Goal: Task Accomplishment & Management: Use online tool/utility

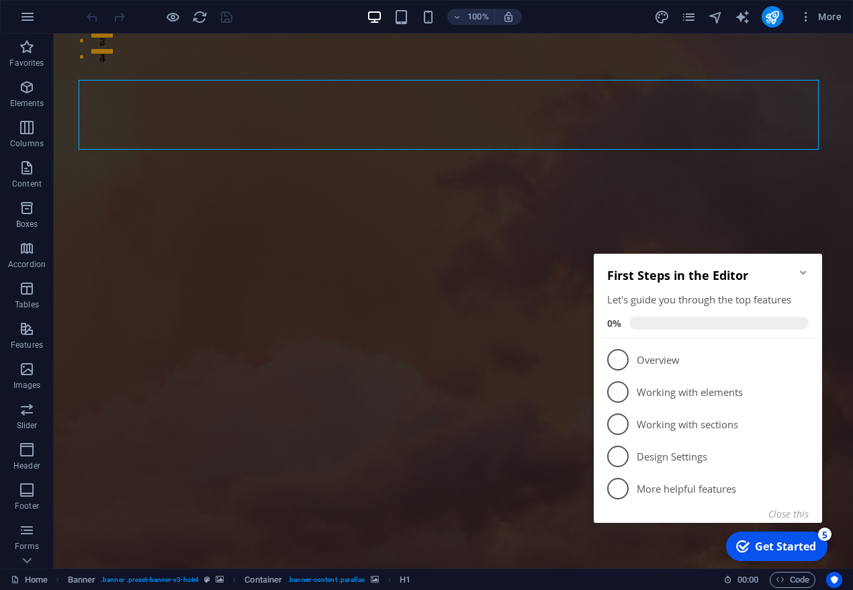
scroll to position [551, 0]
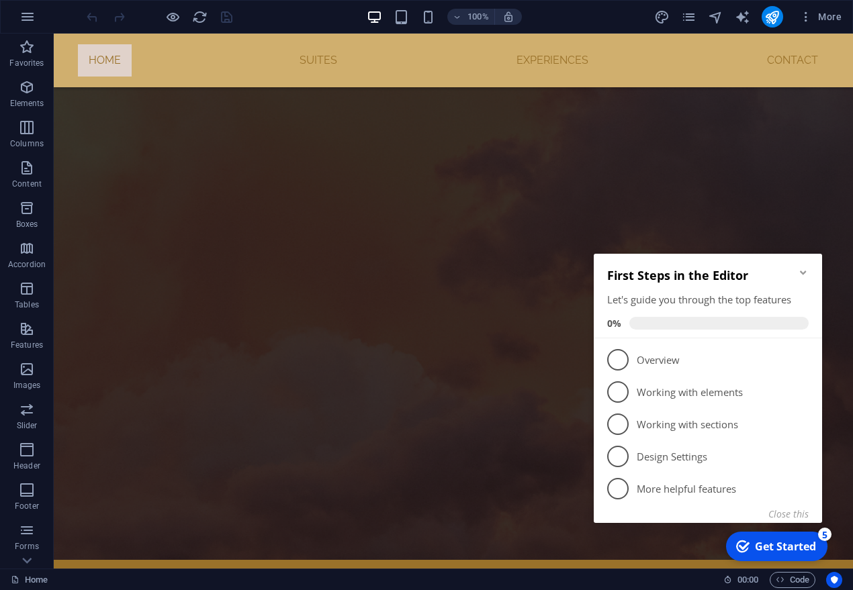
click at [801, 271] on icon "Minimize checklist" at bounding box center [803, 273] width 6 height 4
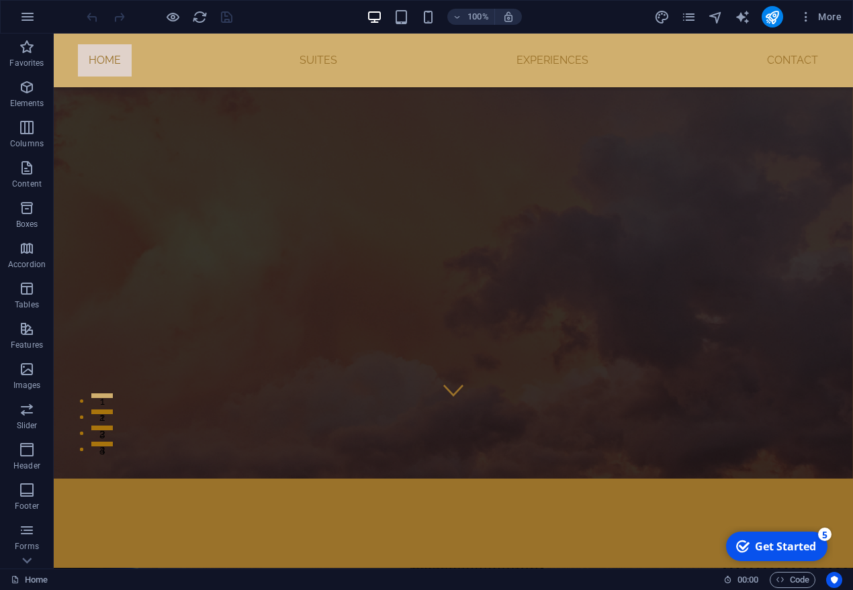
scroll to position [143, 0]
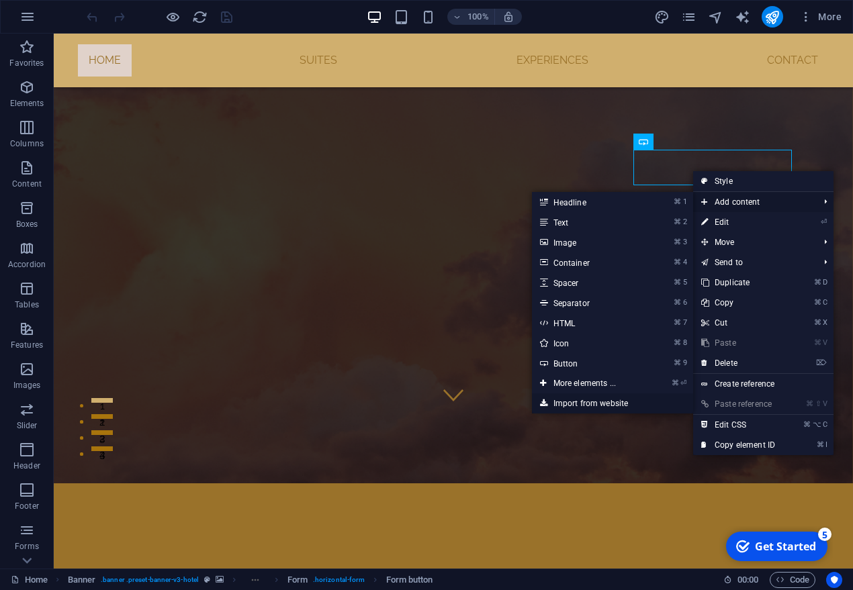
click at [615, 402] on link "Import from website" at bounding box center [612, 403] width 161 height 20
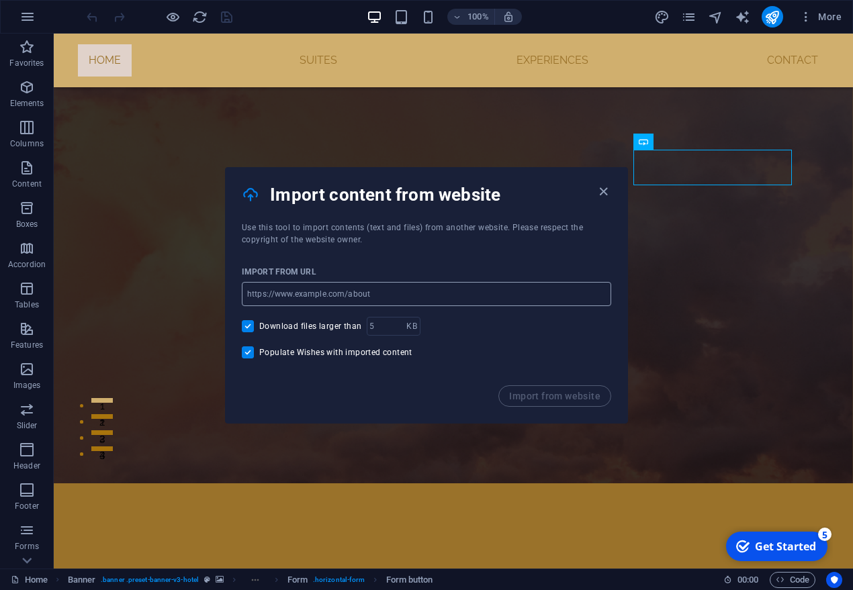
click at [375, 303] on input "url" at bounding box center [426, 294] width 369 height 24
click at [290, 291] on input "url" at bounding box center [426, 294] width 369 height 24
paste input "[URL][DOMAIN_NAME]"
type input "[URL][DOMAIN_NAME]"
click at [547, 396] on span "Import from website" at bounding box center [554, 396] width 91 height 11
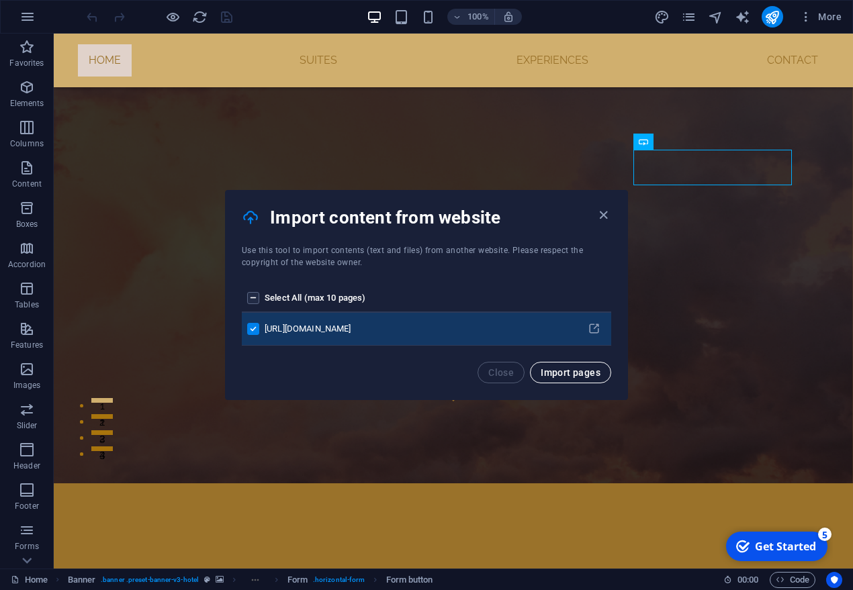
click at [551, 381] on button "Import pages" at bounding box center [570, 372] width 81 height 21
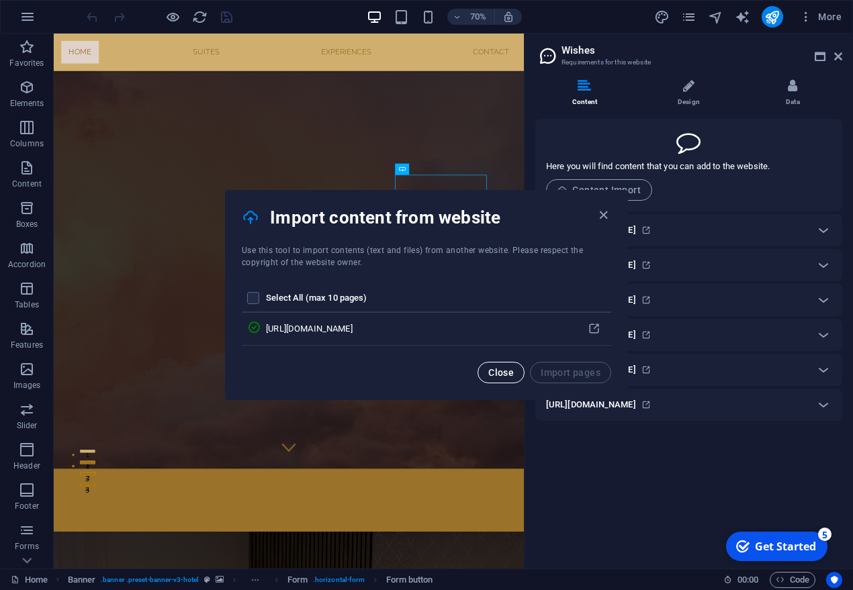
click at [499, 377] on span "Close" at bounding box center [501, 372] width 26 height 11
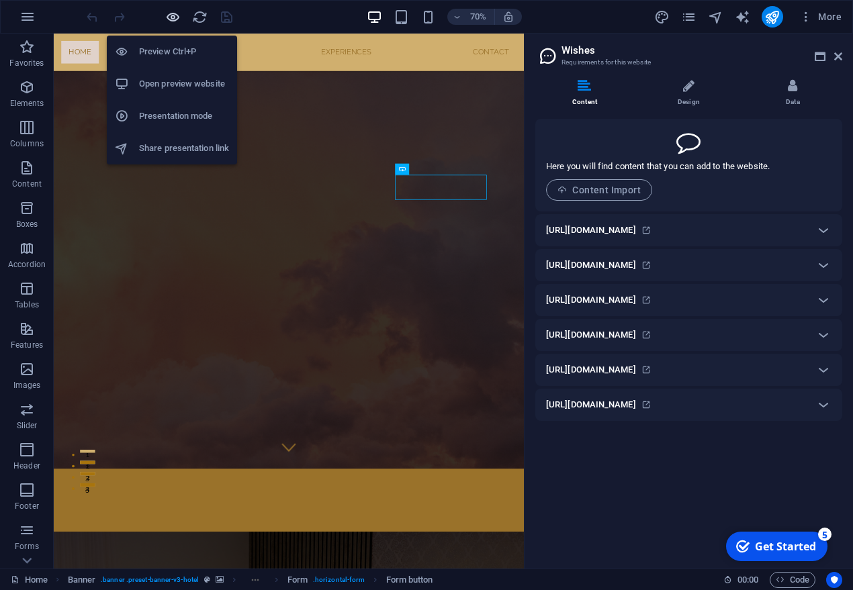
click at [169, 19] on icon "button" at bounding box center [172, 16] width 15 height 15
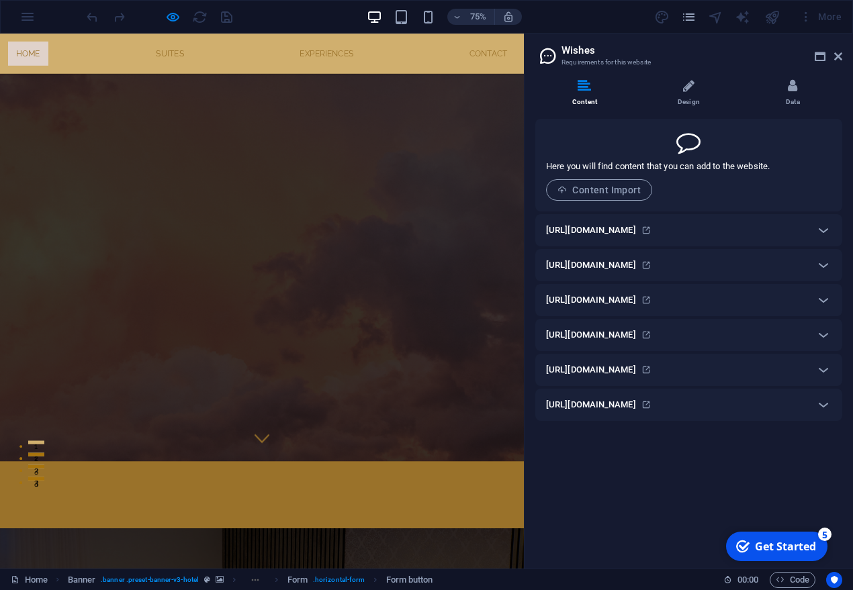
click at [142, 450] on div "11" at bounding box center [146, 458] width 20 height 16
type input "09/11/2025"
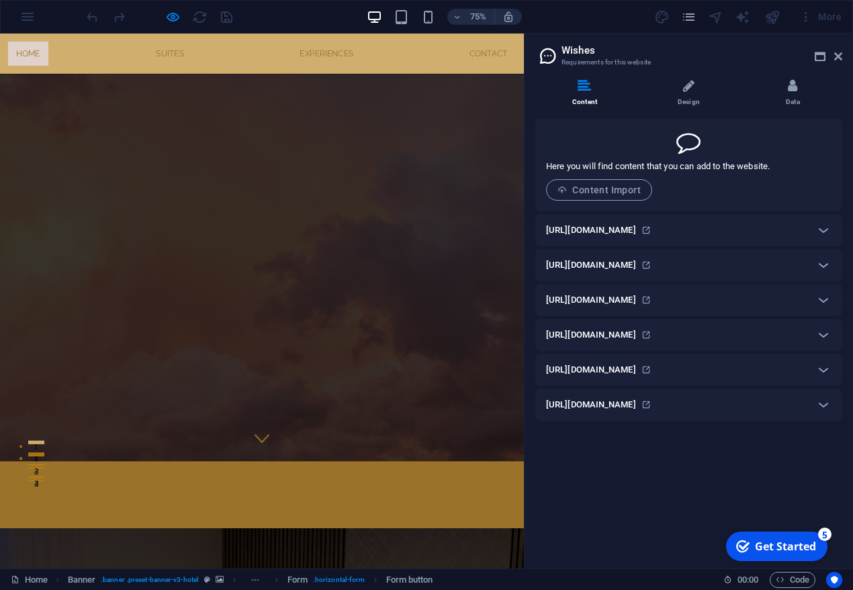
type input "09/29/2025"
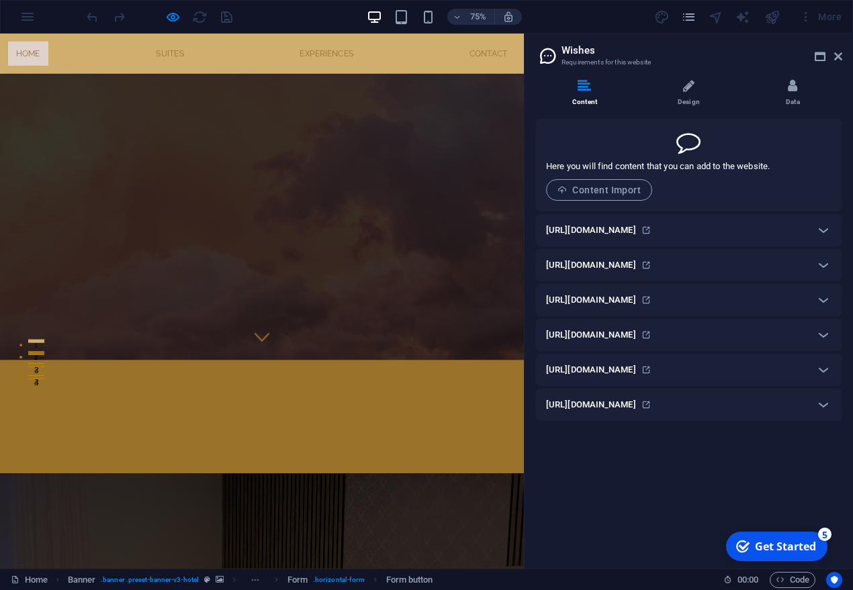
scroll to position [297, 0]
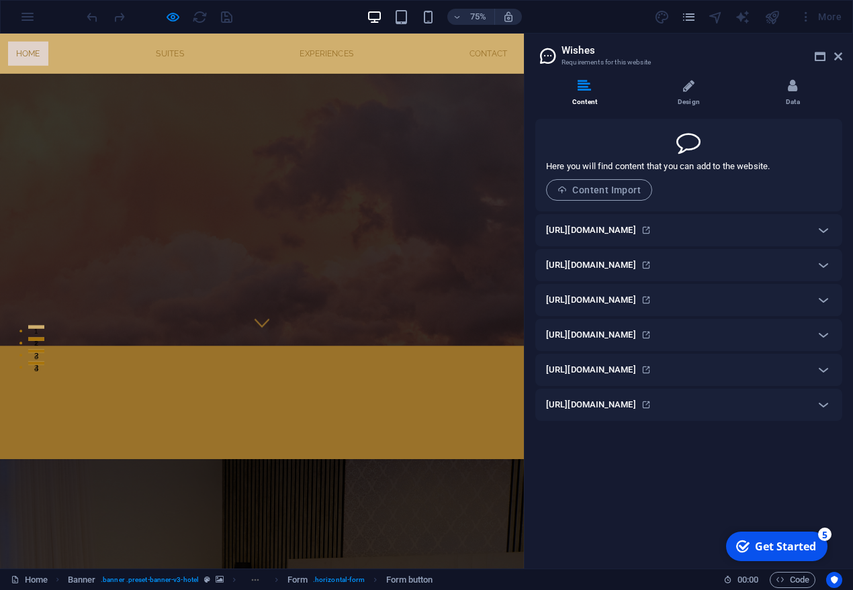
click at [820, 368] on icon at bounding box center [823, 370] width 16 height 16
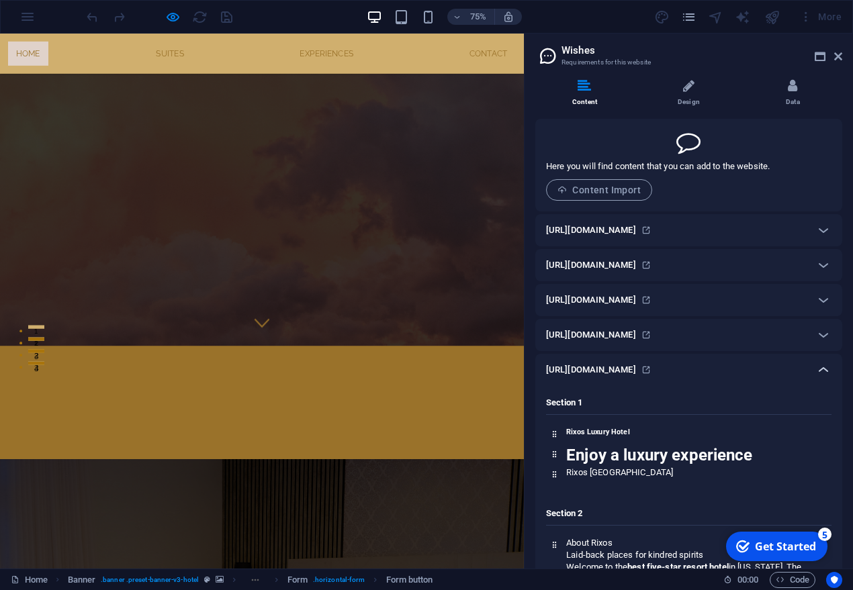
click at [820, 368] on icon at bounding box center [823, 370] width 16 height 16
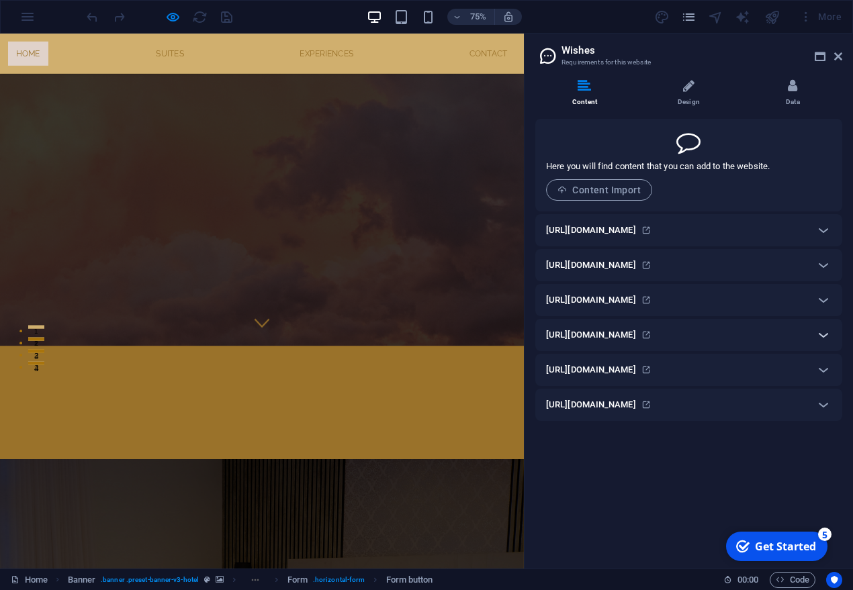
click at [819, 334] on icon at bounding box center [823, 335] width 16 height 16
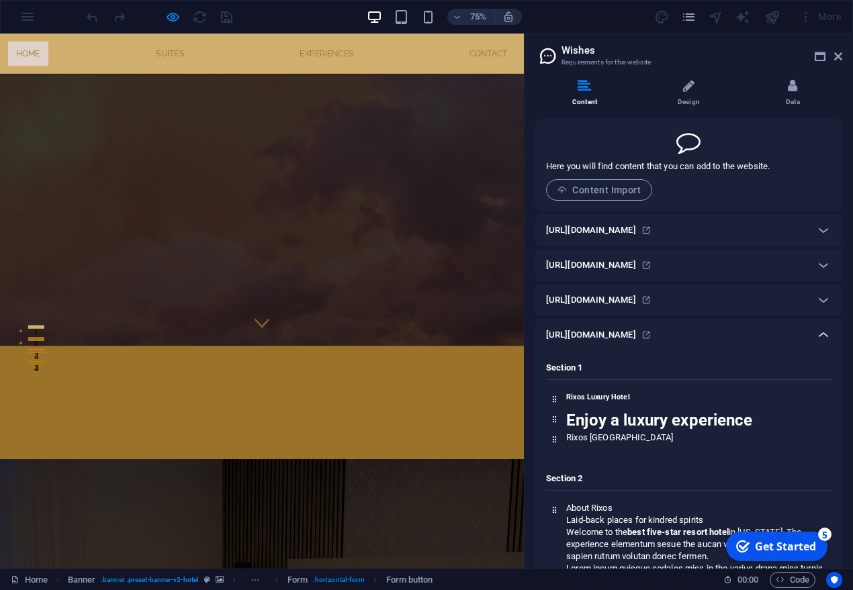
click at [819, 334] on icon at bounding box center [823, 335] width 16 height 16
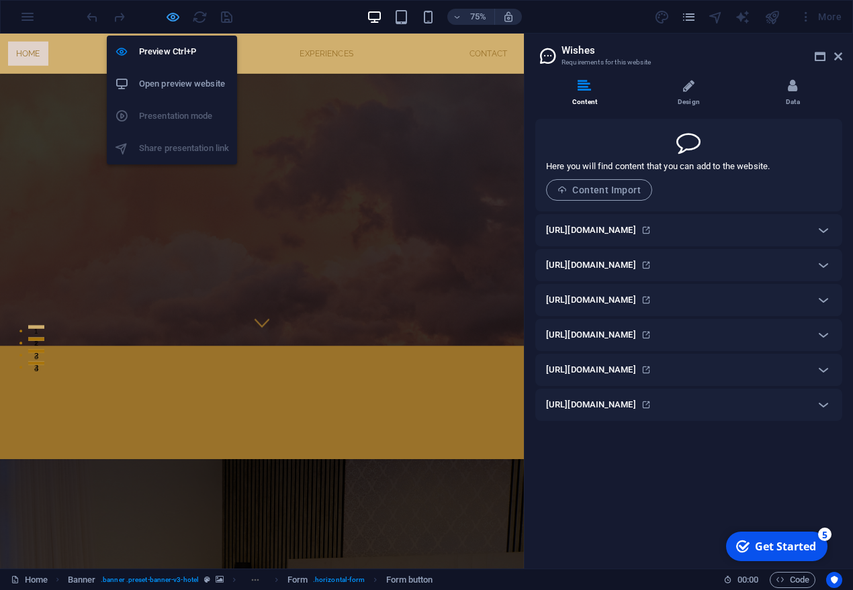
click at [171, 20] on icon "button" at bounding box center [172, 16] width 15 height 15
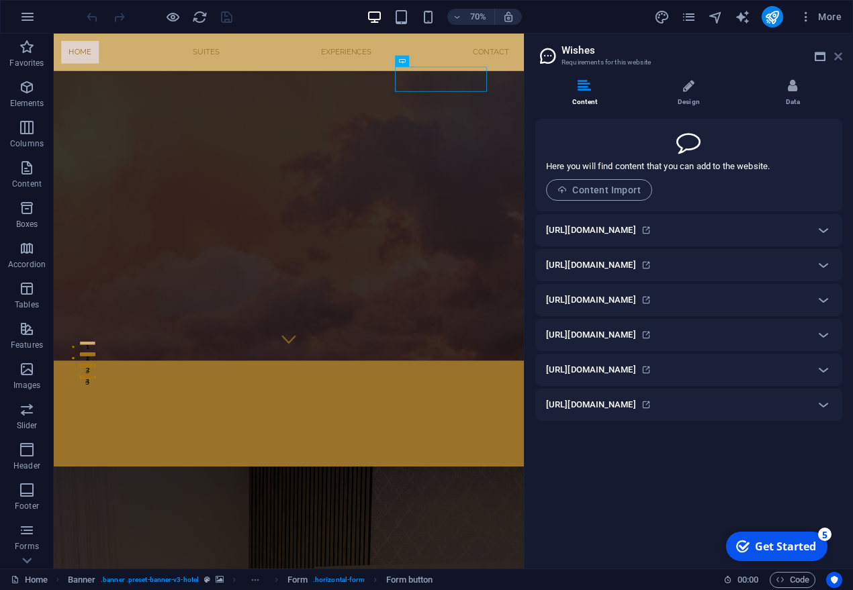
click at [836, 60] on icon at bounding box center [838, 56] width 8 height 11
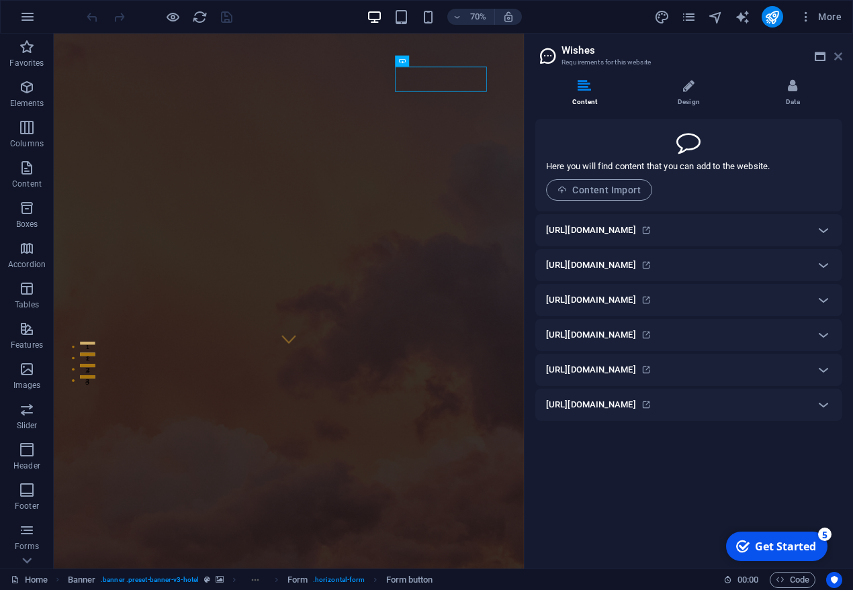
scroll to position [490, 0]
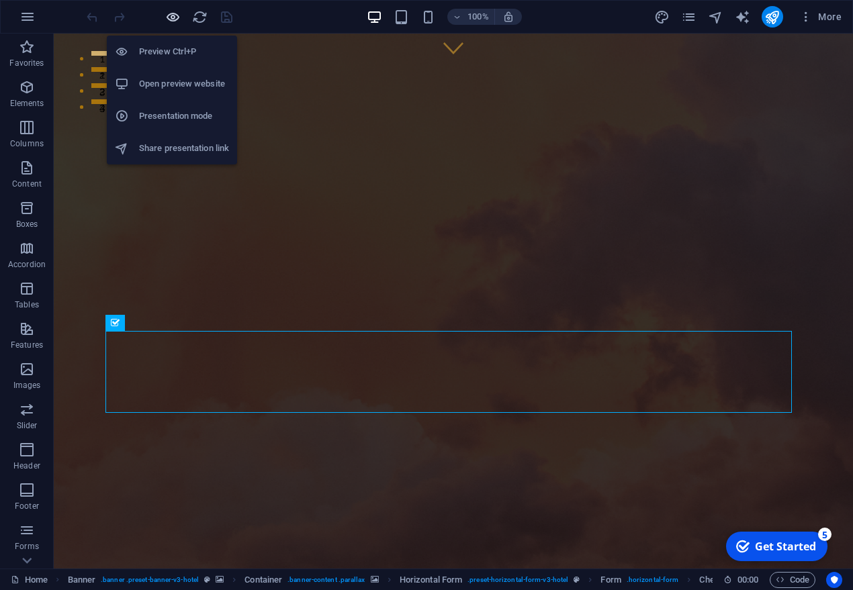
click at [177, 19] on icon "button" at bounding box center [172, 16] width 15 height 15
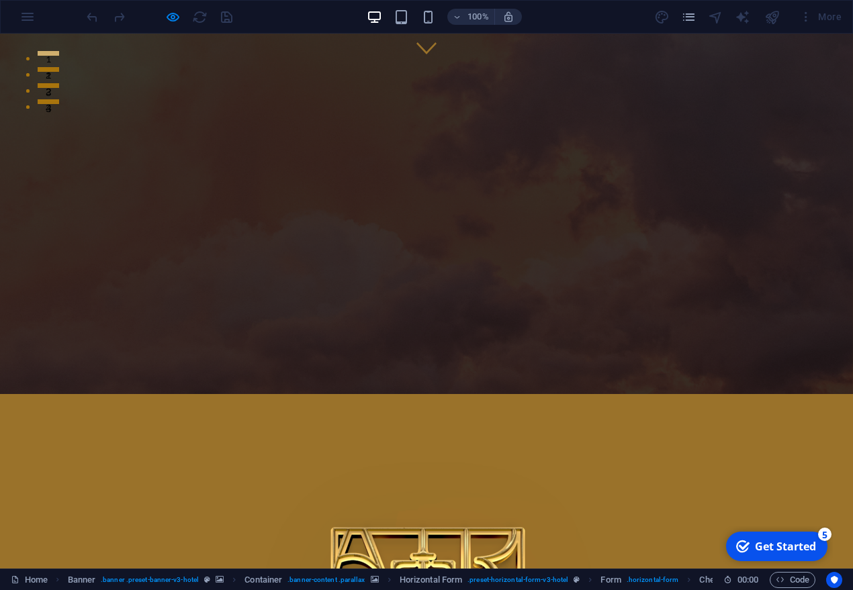
scroll to position [493, 0]
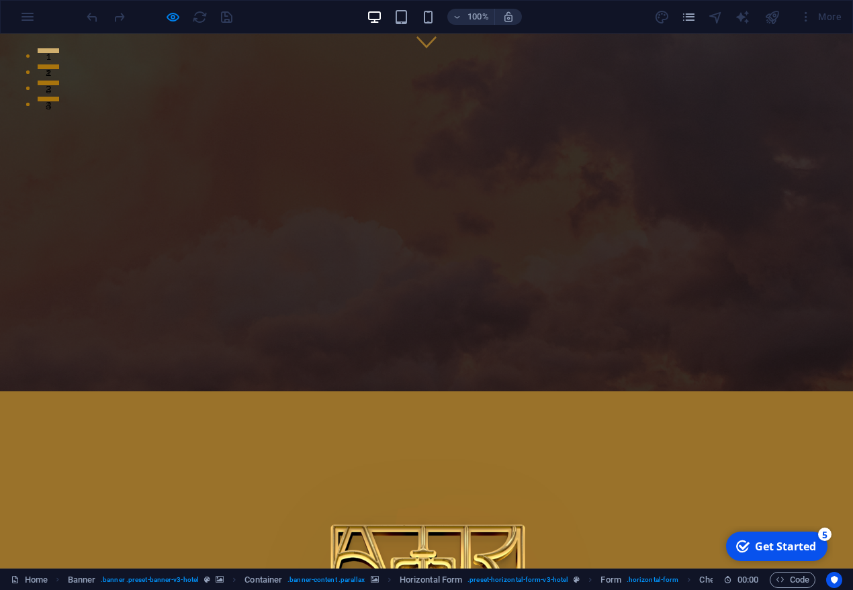
click at [421, 52] on icon at bounding box center [426, 42] width 20 height 20
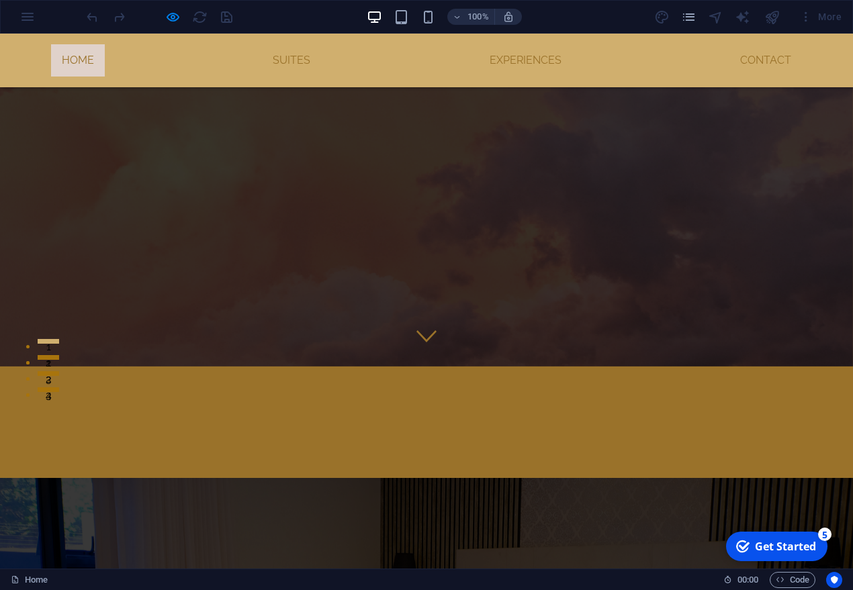
scroll to position [197, 0]
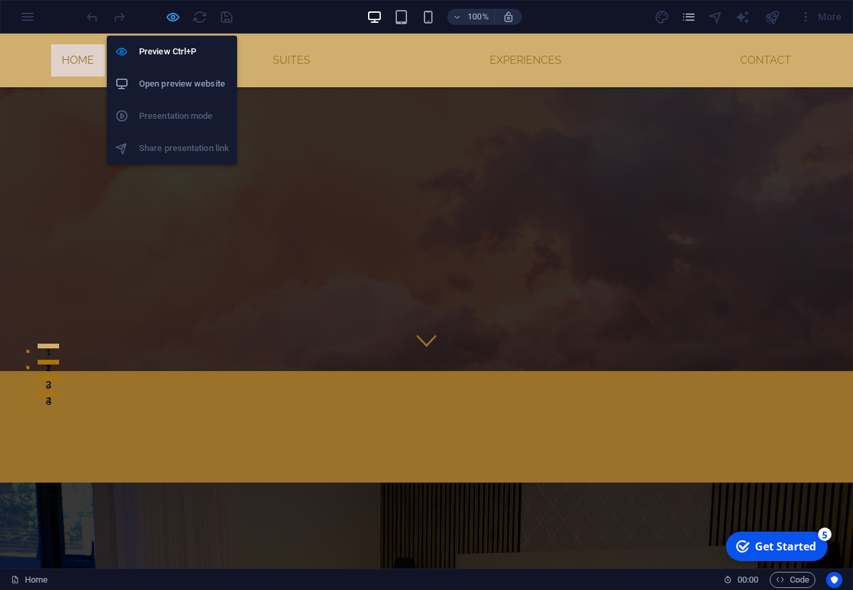
click at [176, 17] on icon "button" at bounding box center [172, 16] width 15 height 15
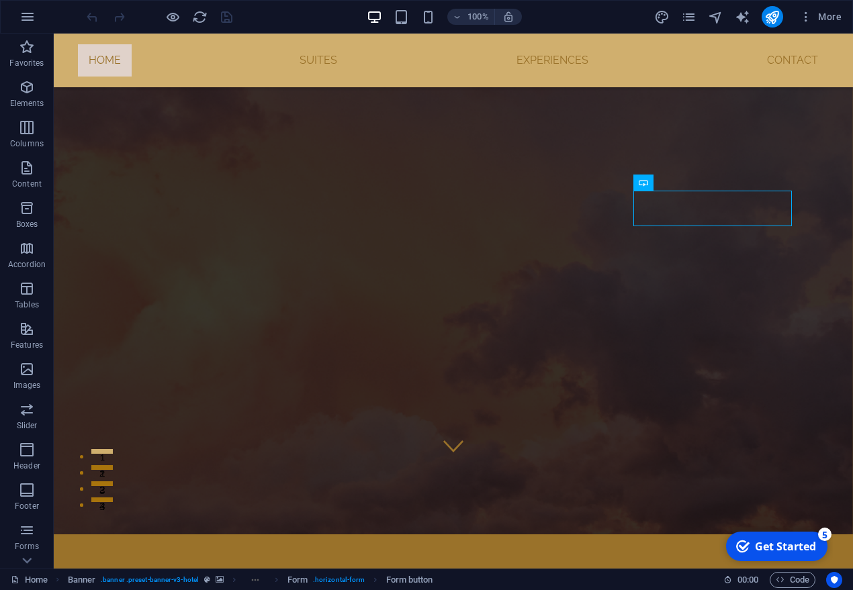
scroll to position [61, 0]
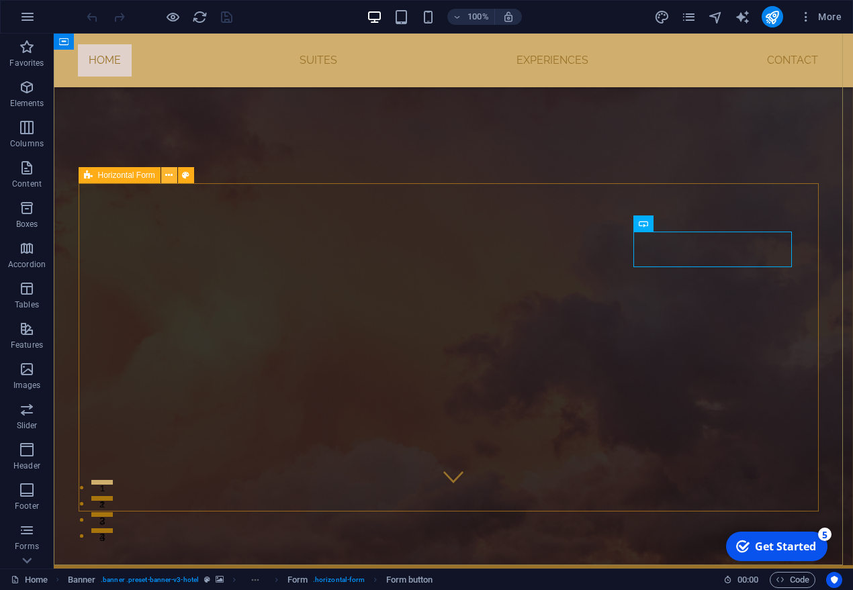
click at [166, 177] on icon at bounding box center [168, 176] width 7 height 14
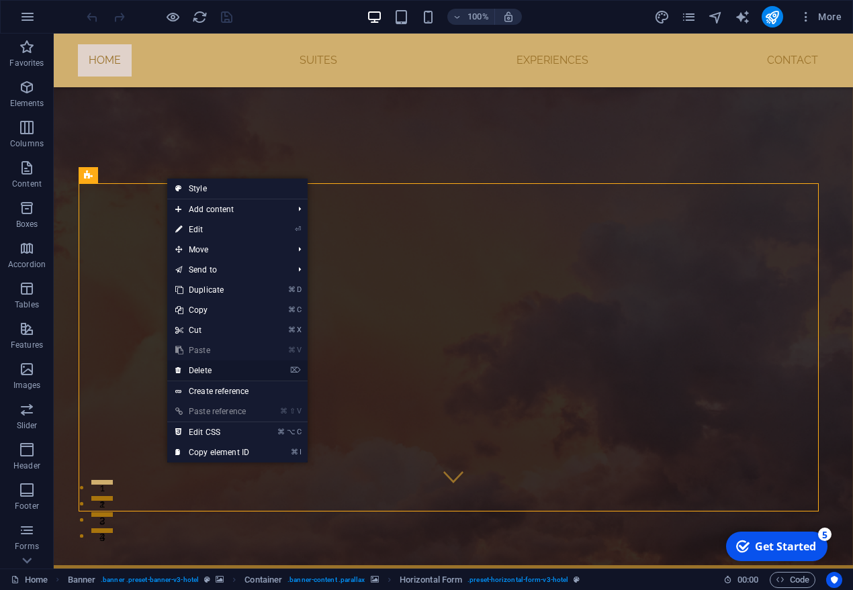
click at [222, 369] on link "⌦ Delete" at bounding box center [212, 371] width 90 height 20
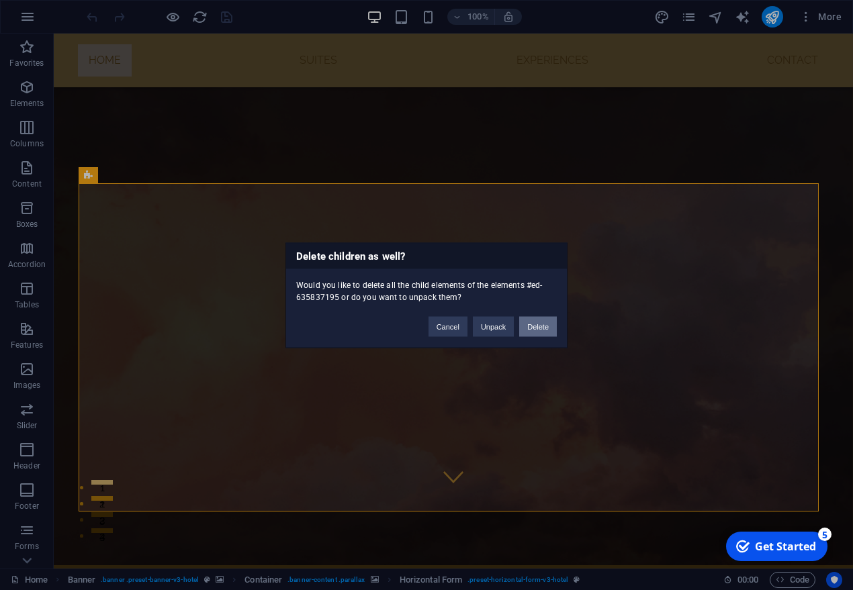
click at [532, 335] on button "Delete" at bounding box center [538, 326] width 38 height 20
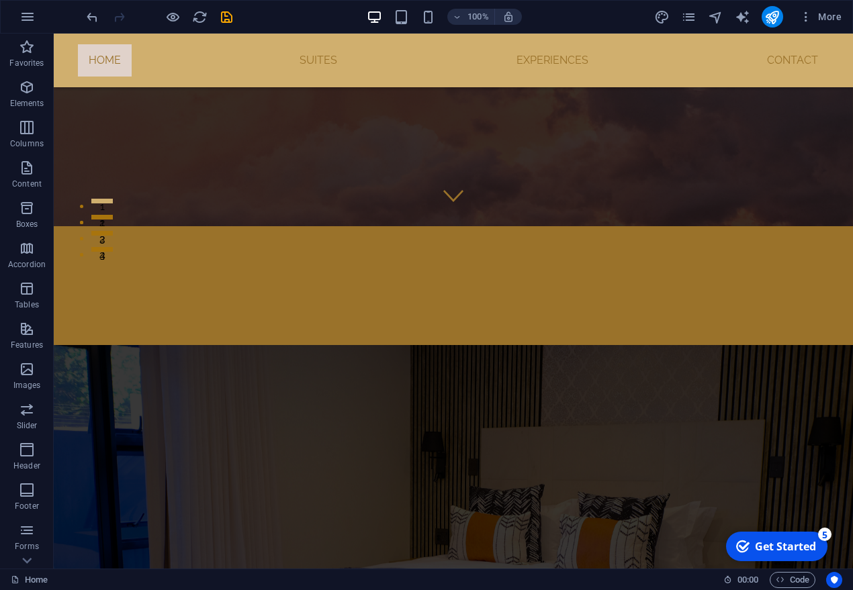
scroll to position [348, 0]
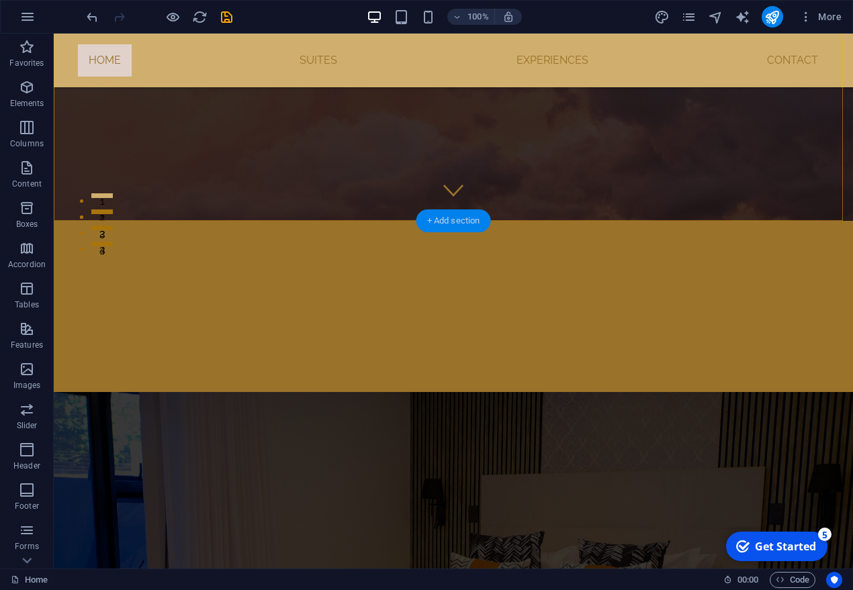
drag, startPoint x: 448, startPoint y: 219, endPoint x: 164, endPoint y: 185, distance: 286.6
click at [448, 219] on div "+ Add section" at bounding box center [453, 220] width 75 height 23
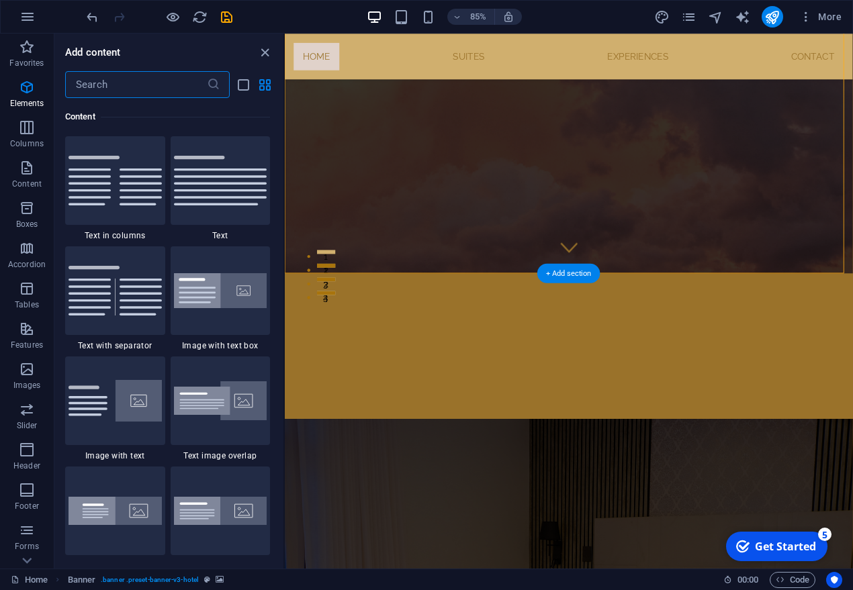
scroll to position [2349, 0]
click at [189, 86] on input "text" at bounding box center [136, 84] width 142 height 27
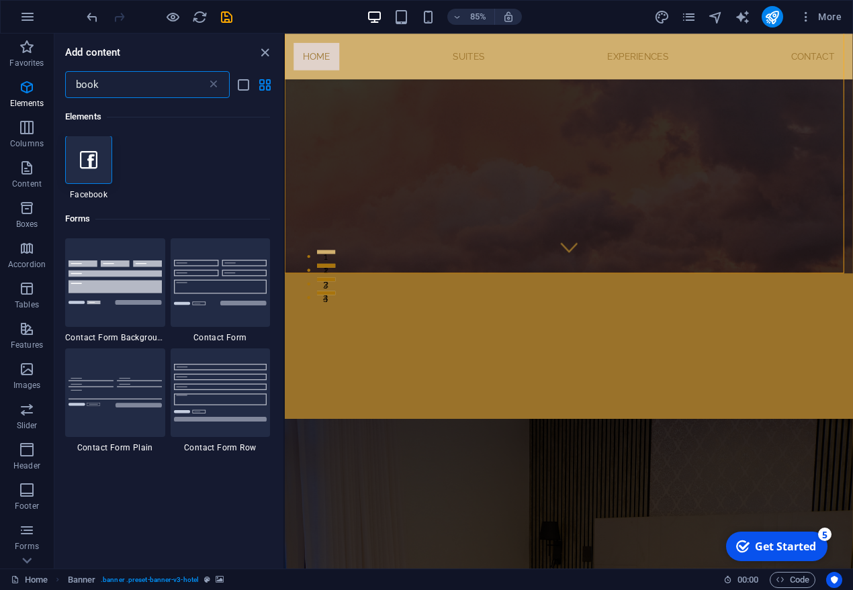
scroll to position [0, 0]
type input "b"
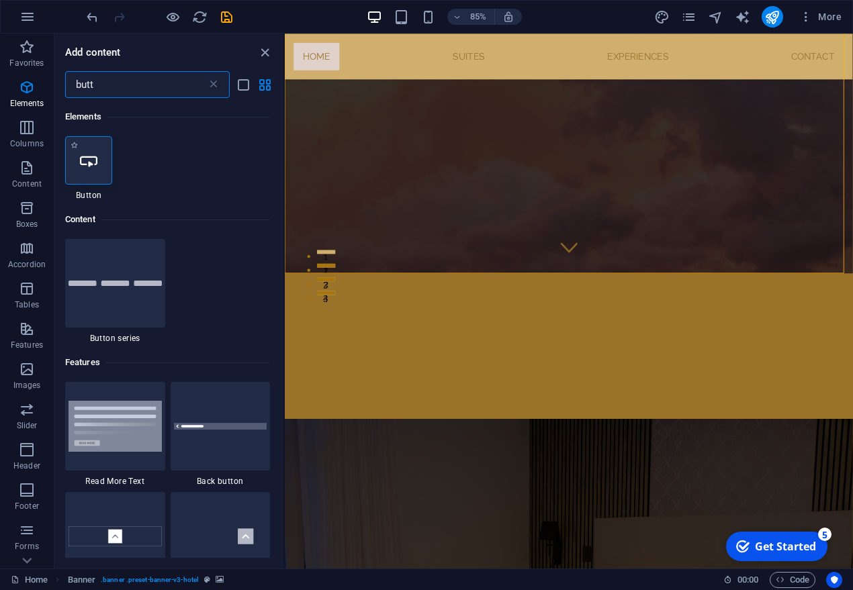
type input "butt"
click at [105, 173] on div at bounding box center [88, 160] width 47 height 48
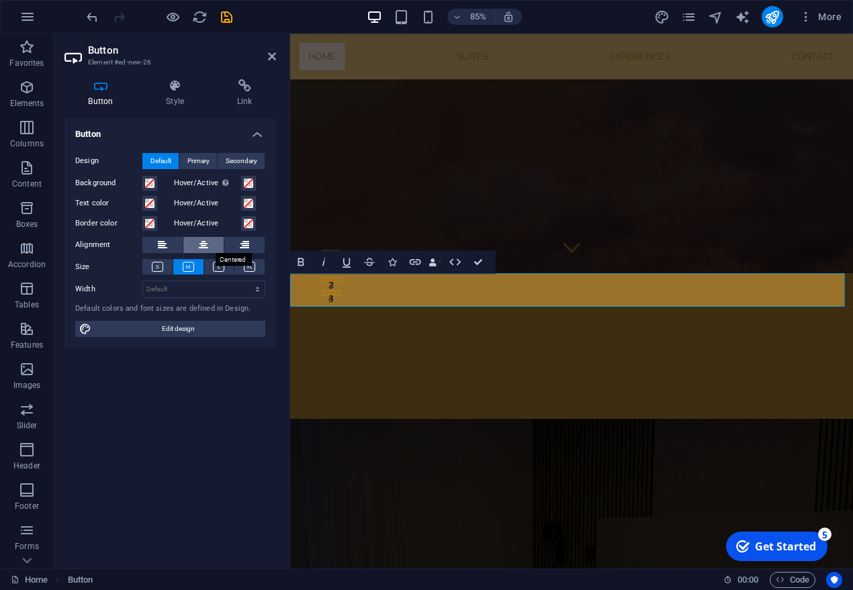
click at [208, 243] on button at bounding box center [203, 245] width 40 height 16
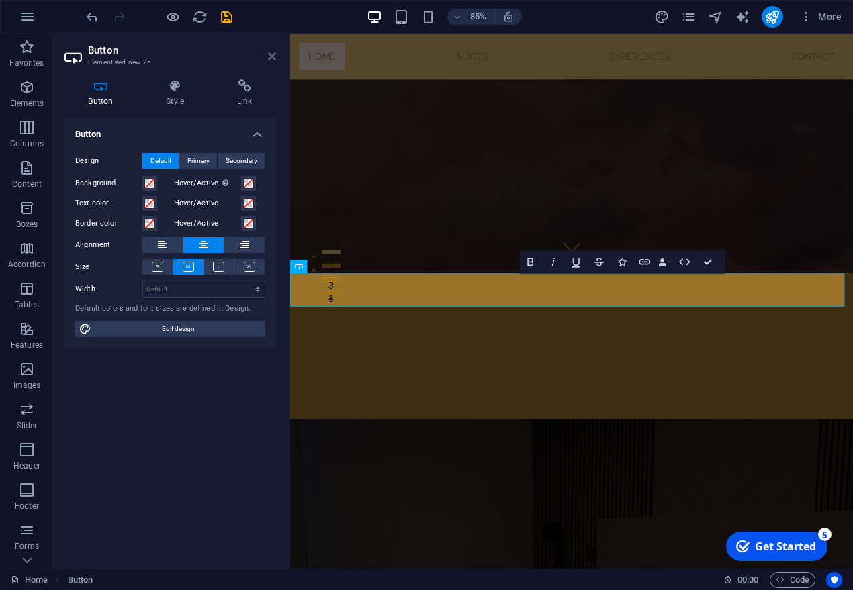
click at [275, 56] on icon at bounding box center [272, 56] width 8 height 11
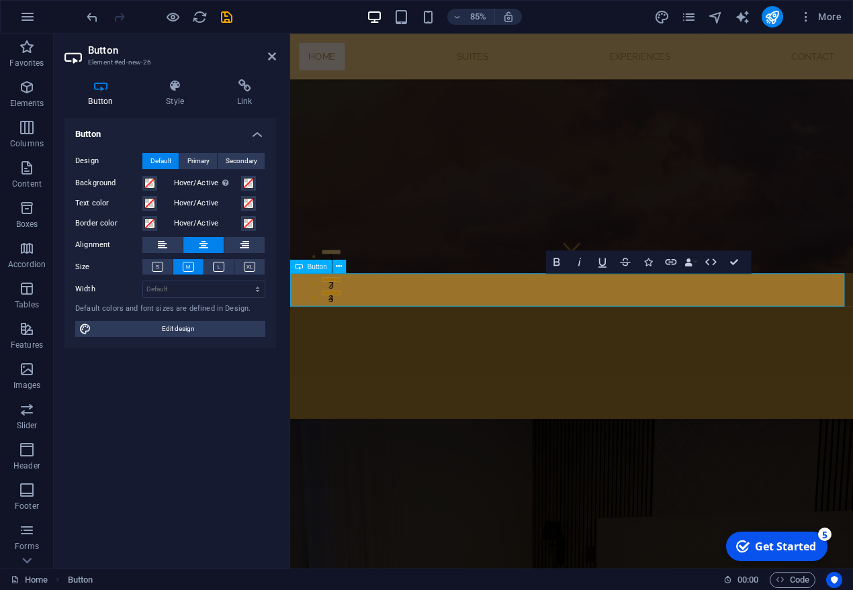
click at [269, 58] on icon at bounding box center [272, 56] width 8 height 11
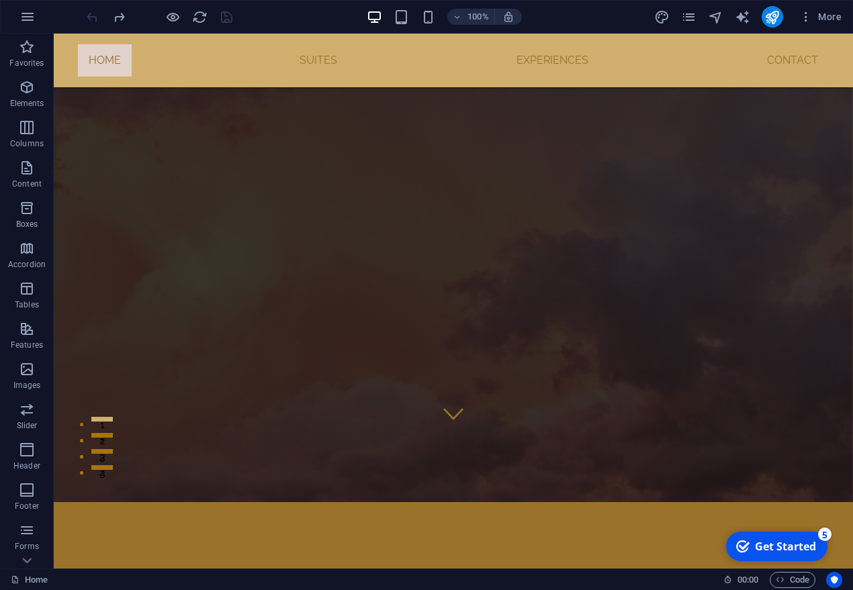
scroll to position [88, 0]
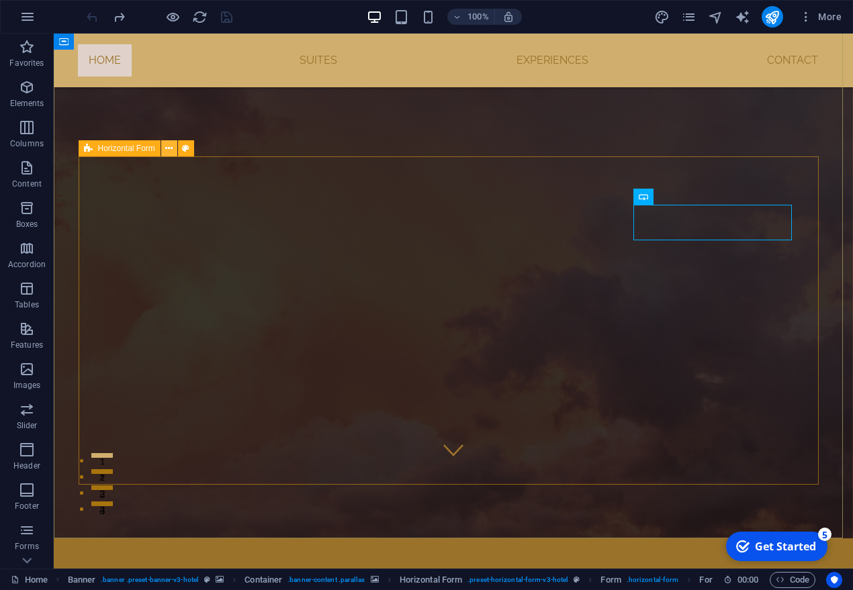
click at [167, 150] on icon at bounding box center [168, 149] width 7 height 14
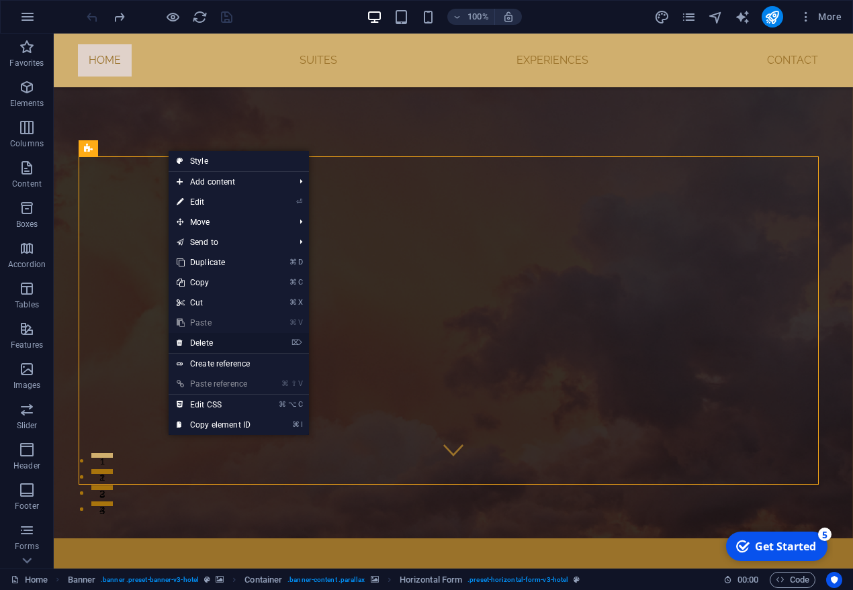
click at [232, 343] on link "⌦ Delete" at bounding box center [214, 343] width 90 height 20
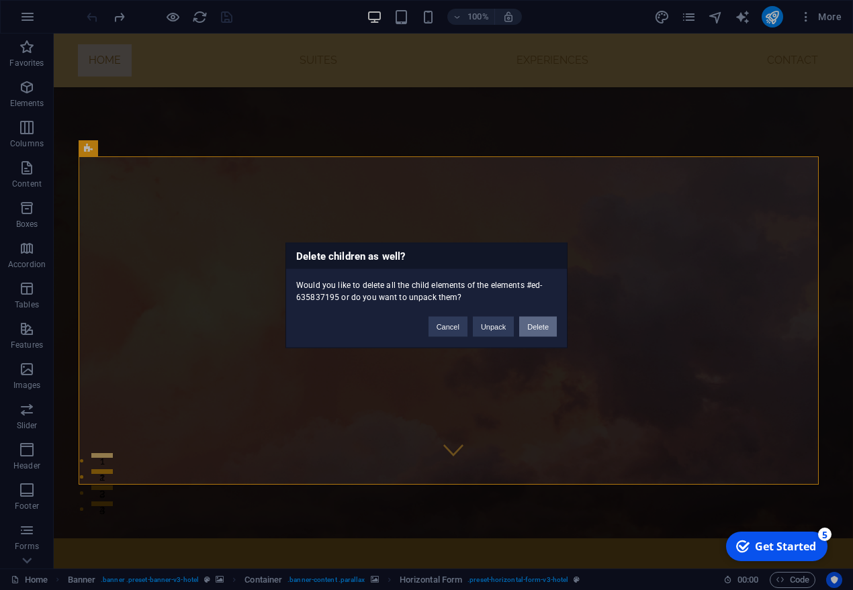
click at [536, 320] on button "Delete" at bounding box center [538, 326] width 38 height 20
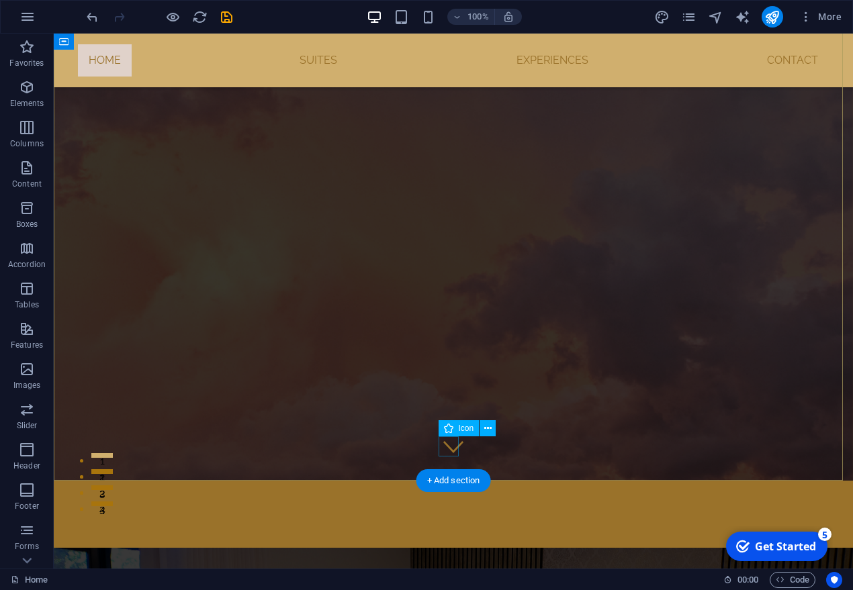
click at [444, 447] on figure at bounding box center [453, 446] width 20 height 20
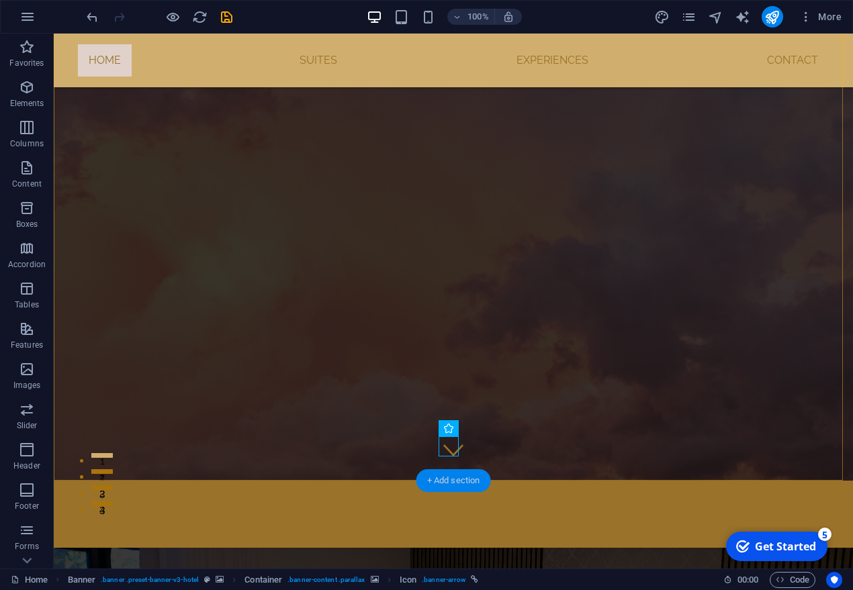
click at [447, 475] on div "+ Add section" at bounding box center [453, 480] width 75 height 23
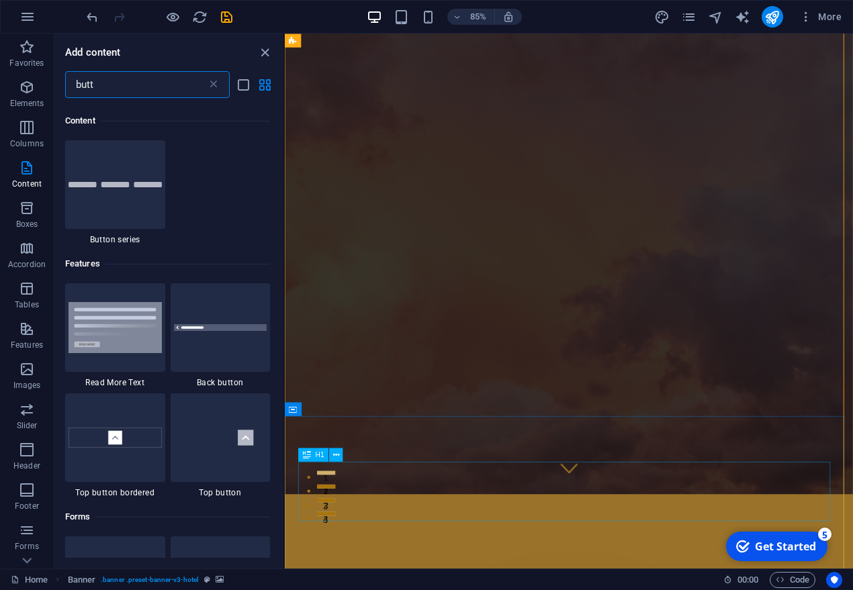
scroll to position [103, 0]
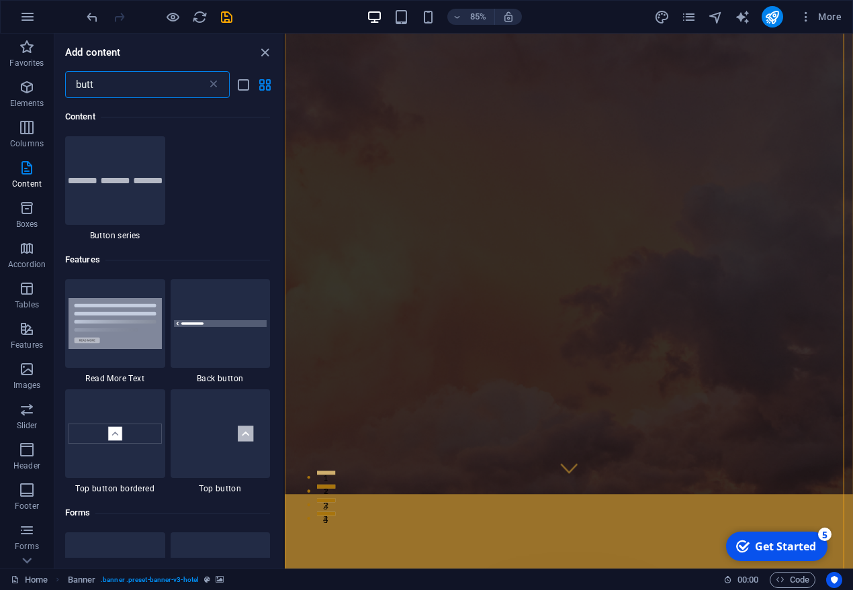
click at [99, 82] on input "butt" at bounding box center [136, 84] width 142 height 27
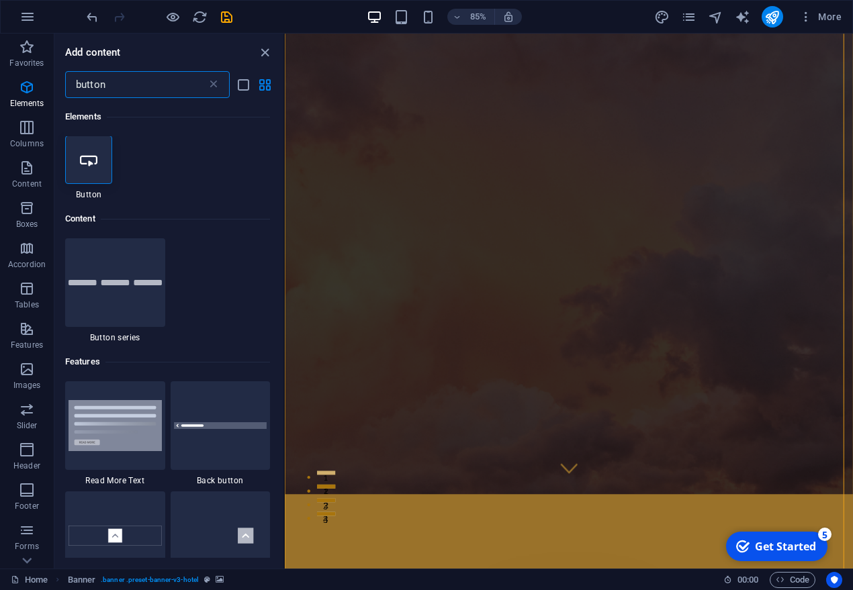
scroll to position [0, 0]
type input "button"
drag, startPoint x: 279, startPoint y: 189, endPoint x: 276, endPoint y: 246, distance: 57.2
click at [276, 246] on div "Elements 1 Star Button Content 1 Star Button series Features 1 Star Read More T…" at bounding box center [168, 328] width 229 height 460
click at [78, 163] on div at bounding box center [88, 160] width 47 height 48
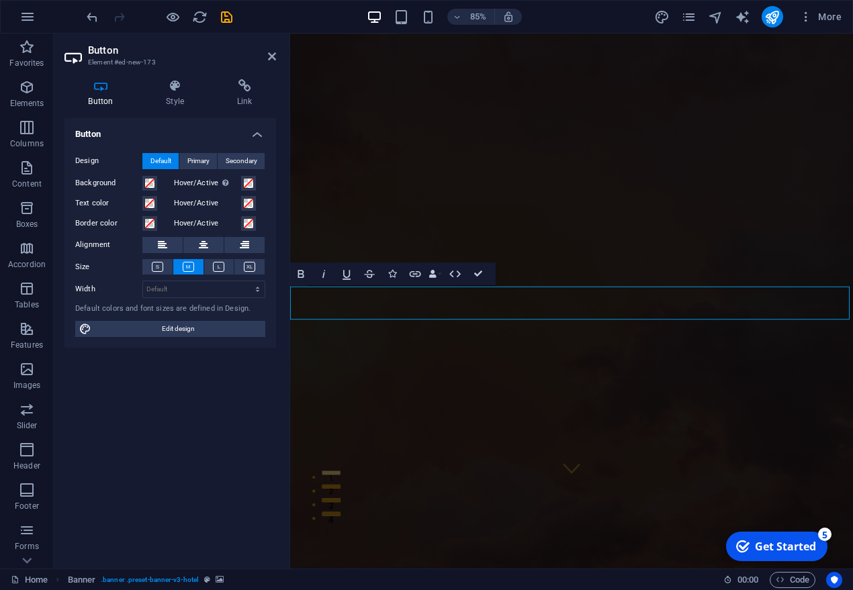
scroll to position [451, 0]
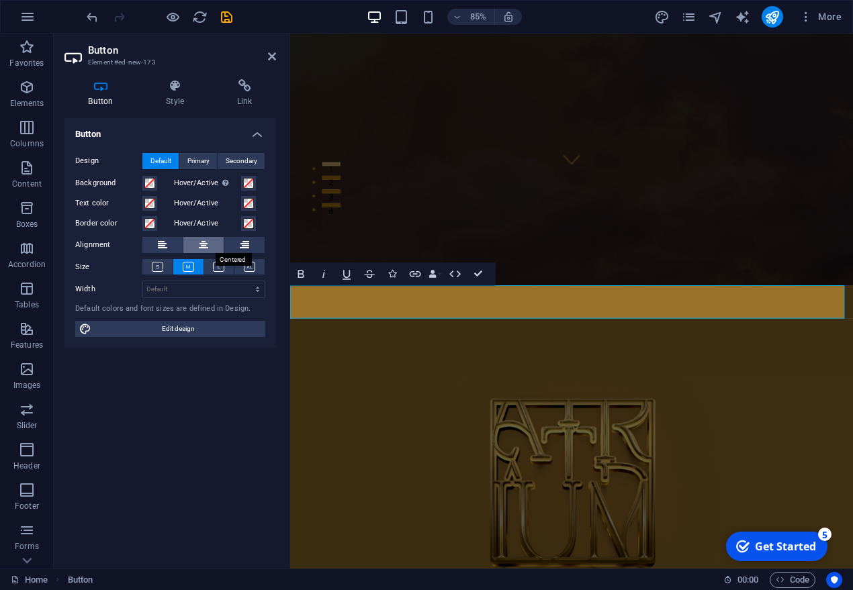
click at [195, 248] on button at bounding box center [203, 245] width 40 height 16
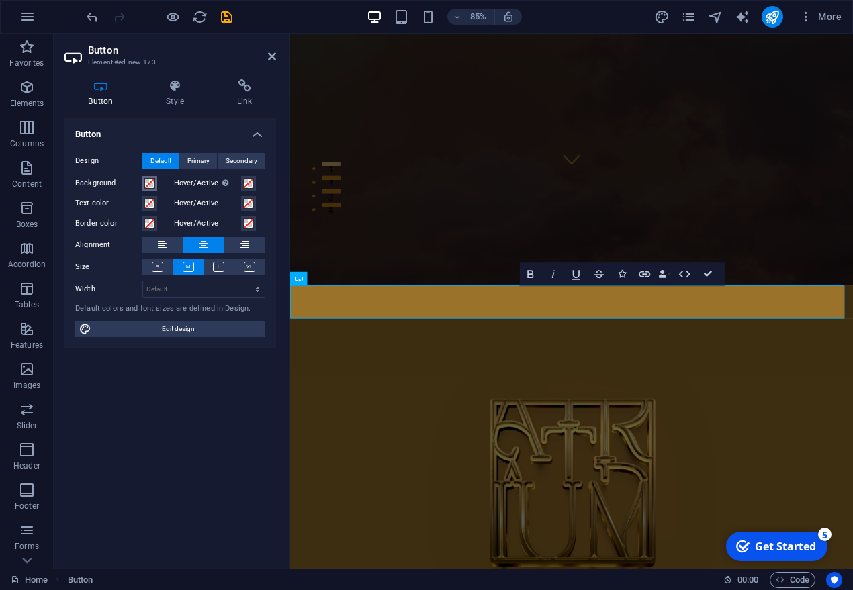
click at [147, 182] on span at bounding box center [149, 183] width 11 height 11
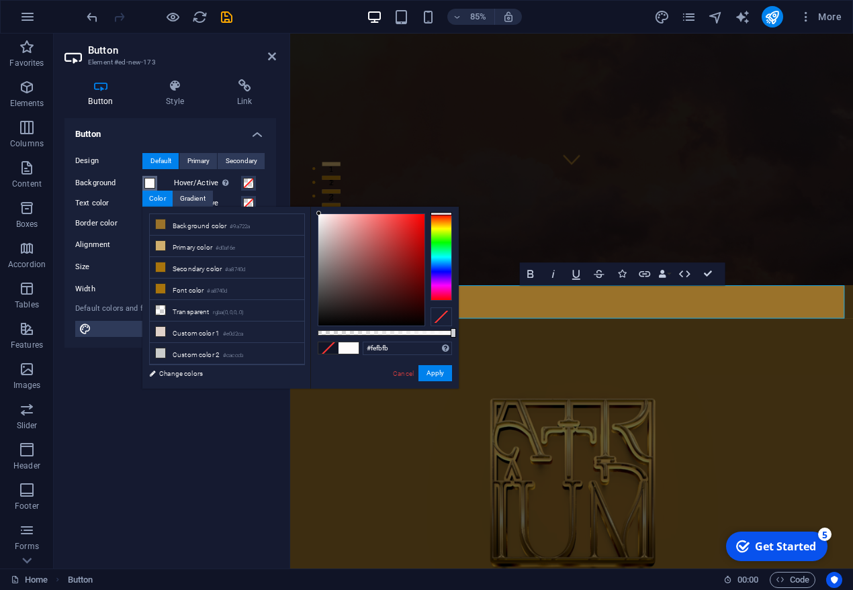
type input "#fffcfc"
drag, startPoint x: 321, startPoint y: 224, endPoint x: 319, endPoint y: 212, distance: 12.3
click at [319, 214] on div at bounding box center [371, 269] width 106 height 111
click at [426, 377] on button "Apply" at bounding box center [435, 373] width 34 height 16
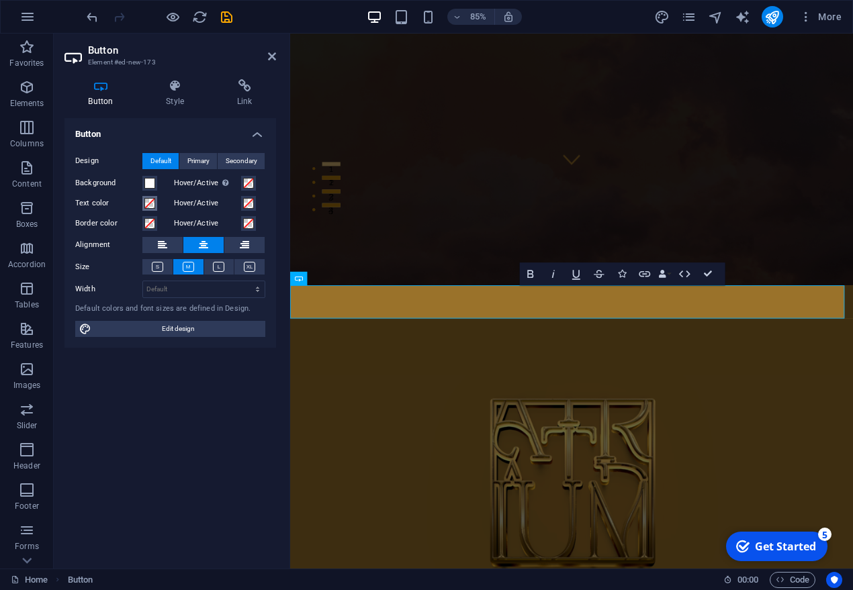
click at [152, 204] on span at bounding box center [149, 203] width 11 height 11
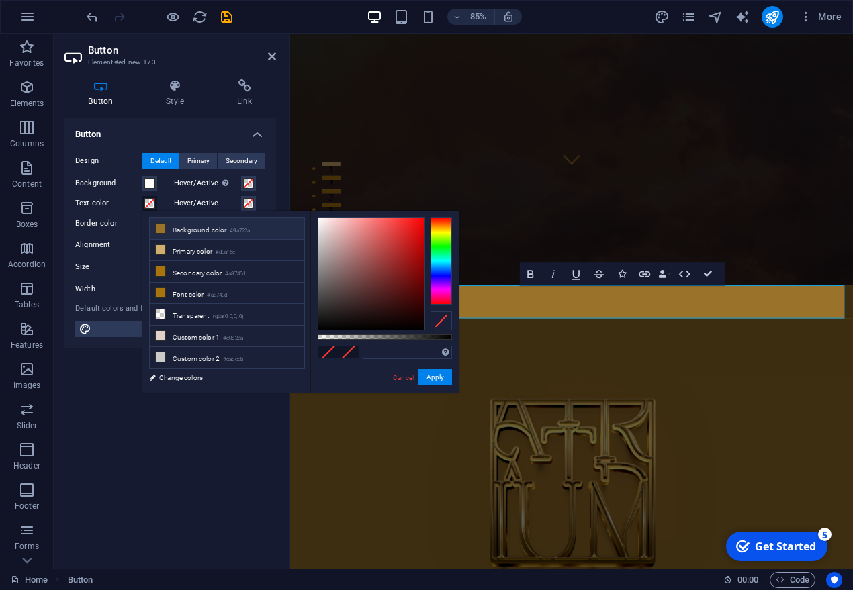
click at [162, 234] on li "Background color #9a722a" at bounding box center [227, 228] width 154 height 21
type input "#9a722a"
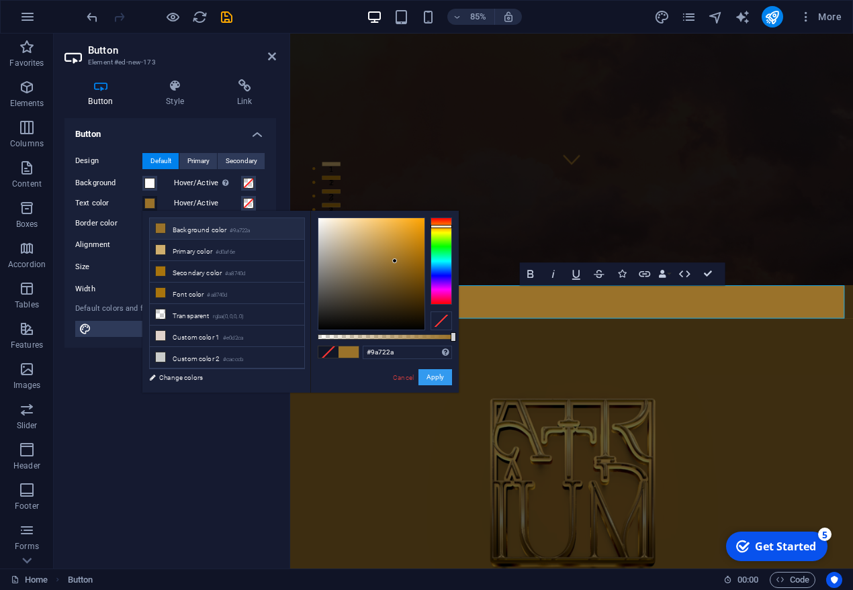
click at [431, 385] on button "Apply" at bounding box center [435, 377] width 34 height 16
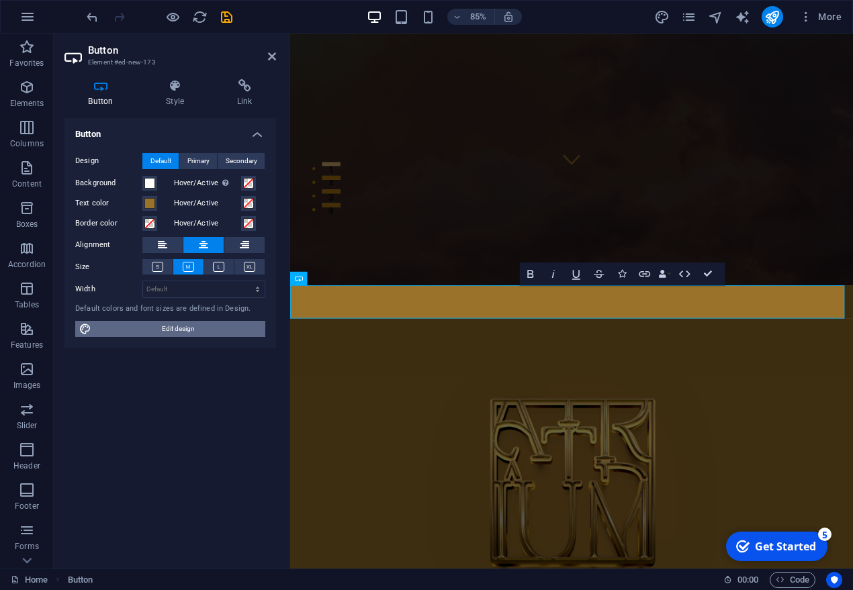
click at [197, 332] on span "Edit design" at bounding box center [178, 329] width 166 height 16
select select "500"
select select "px"
select select "700"
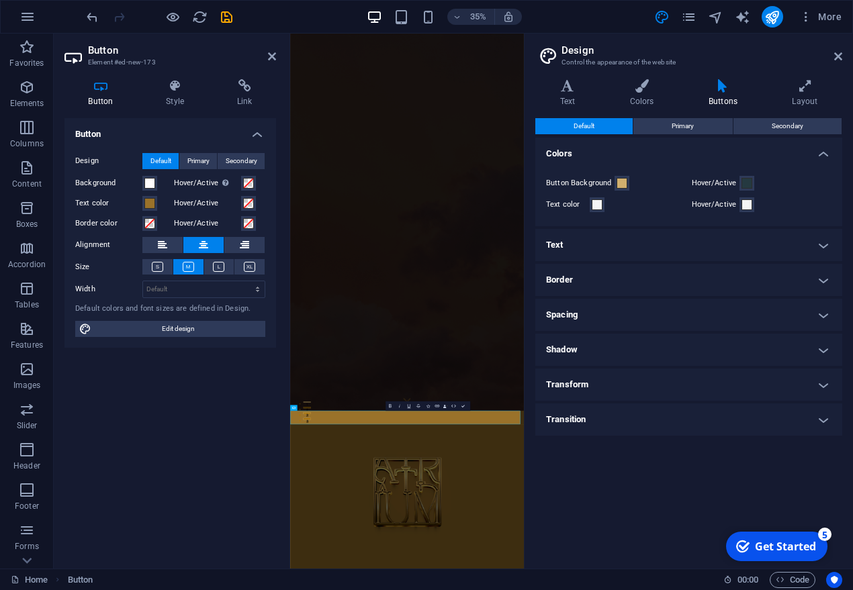
click at [575, 258] on h4 "Text" at bounding box center [688, 245] width 307 height 32
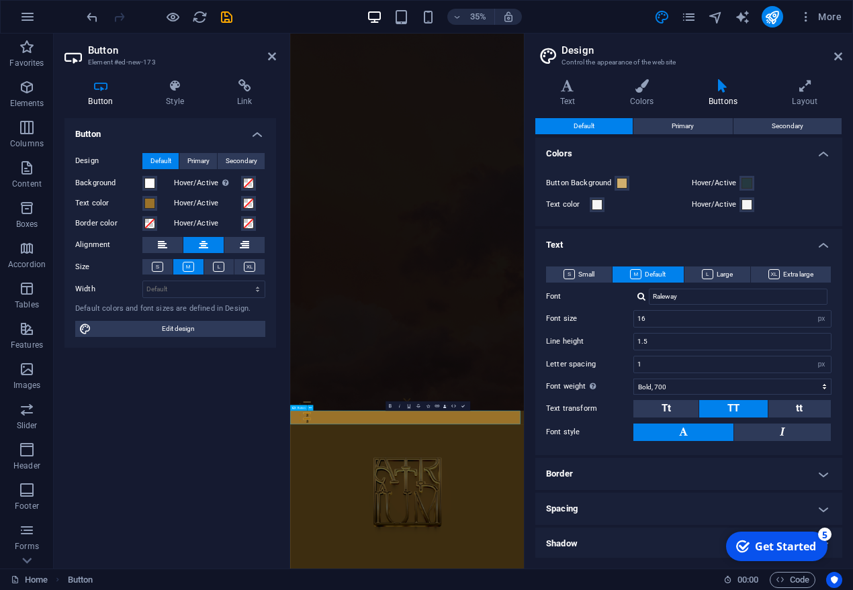
click at [274, 56] on icon at bounding box center [272, 56] width 8 height 11
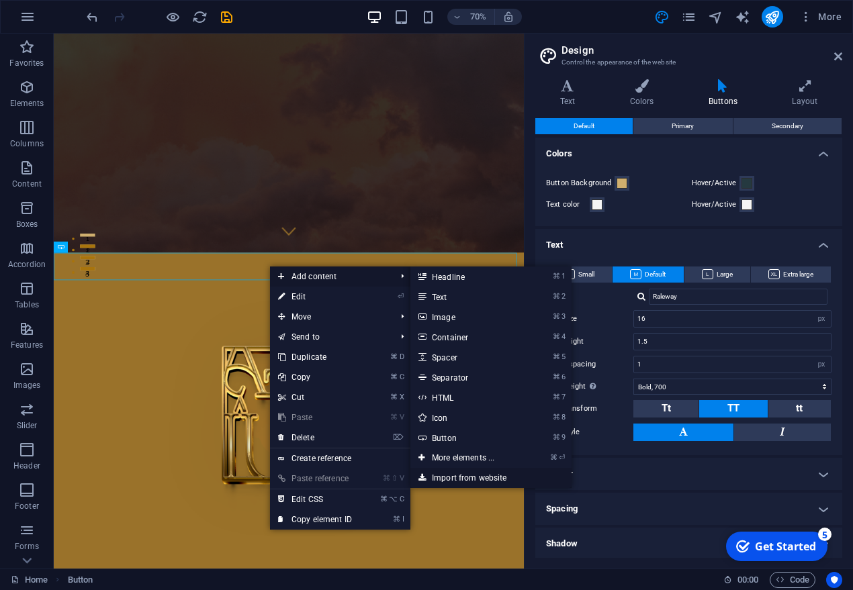
click at [455, 479] on link "Import from website" at bounding box center [490, 478] width 161 height 20
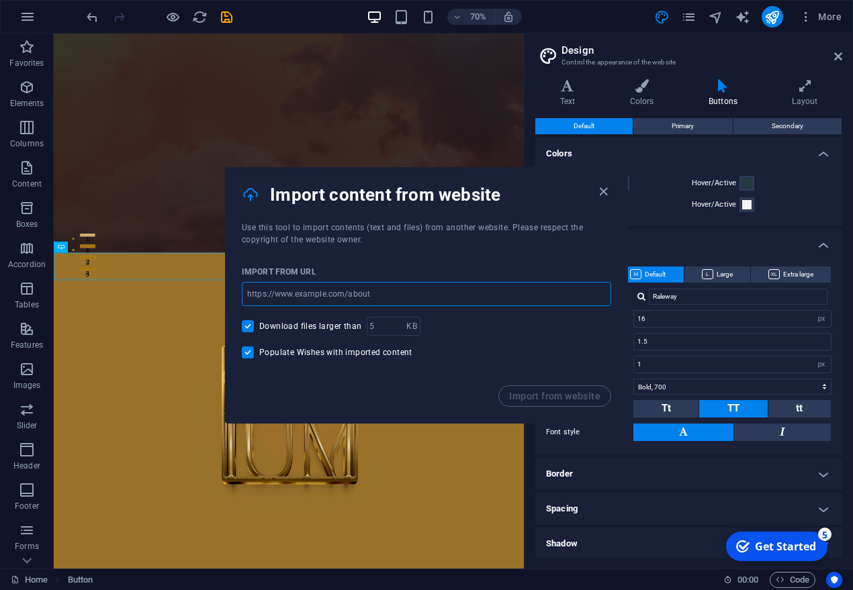
click at [316, 300] on input "url" at bounding box center [426, 294] width 369 height 24
paste input "https://book.nightsbridge.com/37719"
type input "https://book.nightsbridge.com/37719"
click at [530, 393] on span "Import from website" at bounding box center [554, 396] width 91 height 11
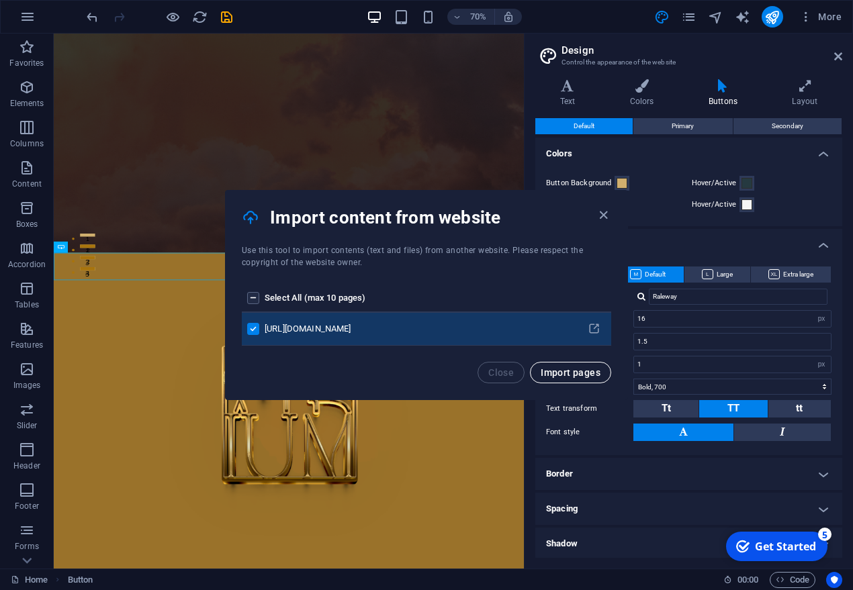
click at [542, 374] on span "Import pages" at bounding box center [570, 372] width 60 height 11
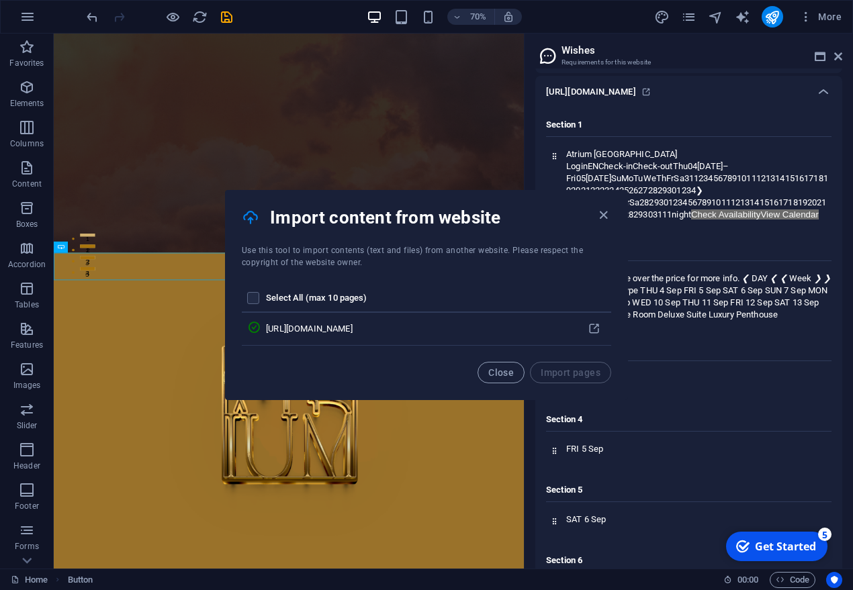
scroll to position [352, 0]
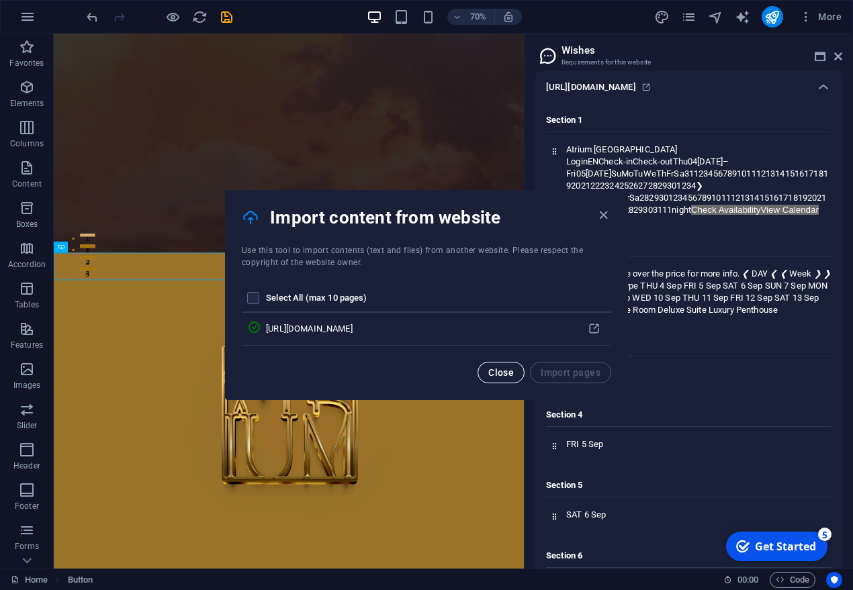
click at [503, 379] on button "Close" at bounding box center [500, 372] width 47 height 21
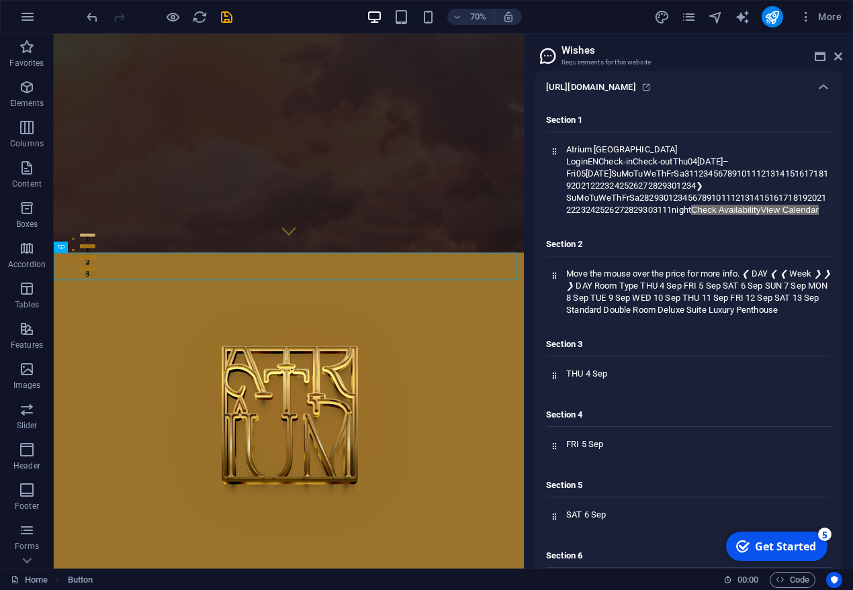
drag, startPoint x: 849, startPoint y: 336, endPoint x: 842, endPoint y: 352, distance: 17.5
click at [842, 352] on div "Content Design Data Here you will find content that you can add to the website.…" at bounding box center [688, 318] width 328 height 500
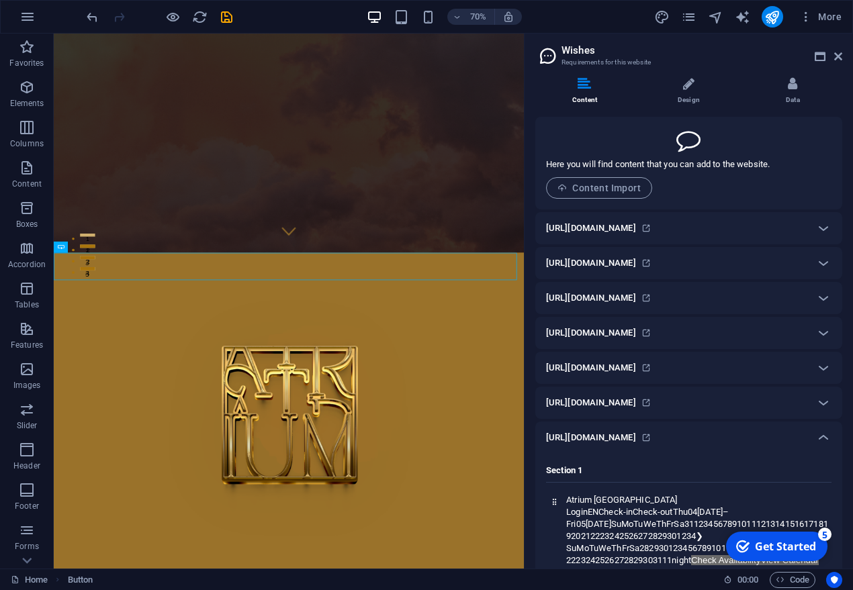
scroll to position [0, 0]
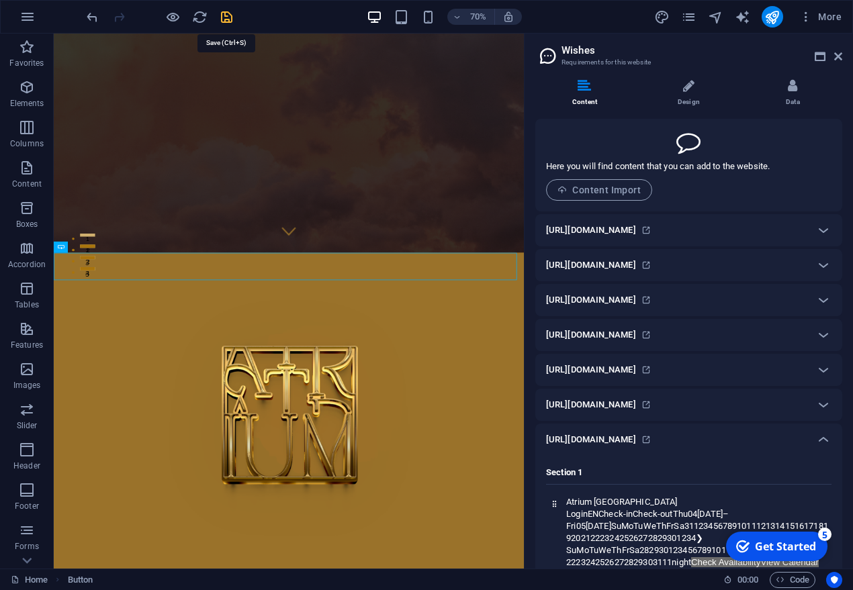
click at [224, 19] on icon "save" at bounding box center [226, 16] width 15 height 15
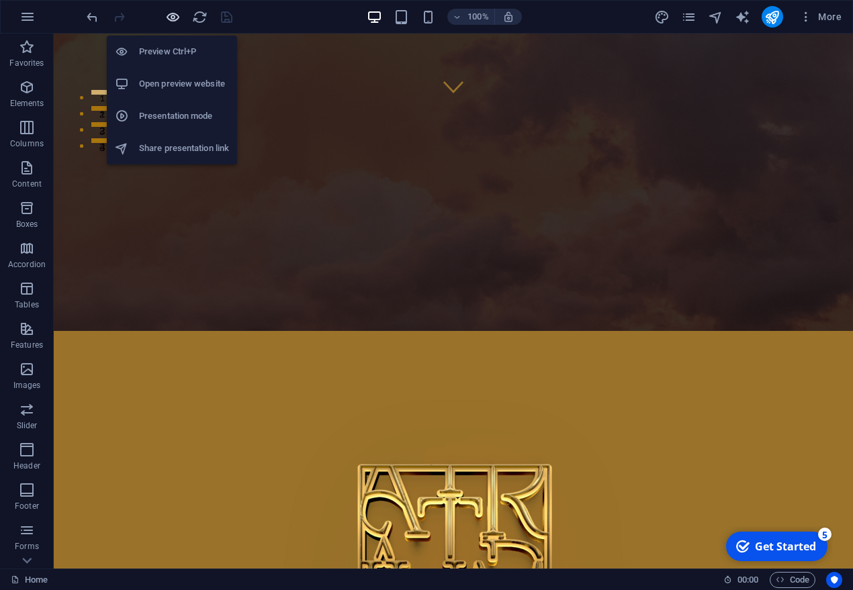
click at [169, 19] on icon "button" at bounding box center [172, 16] width 15 height 15
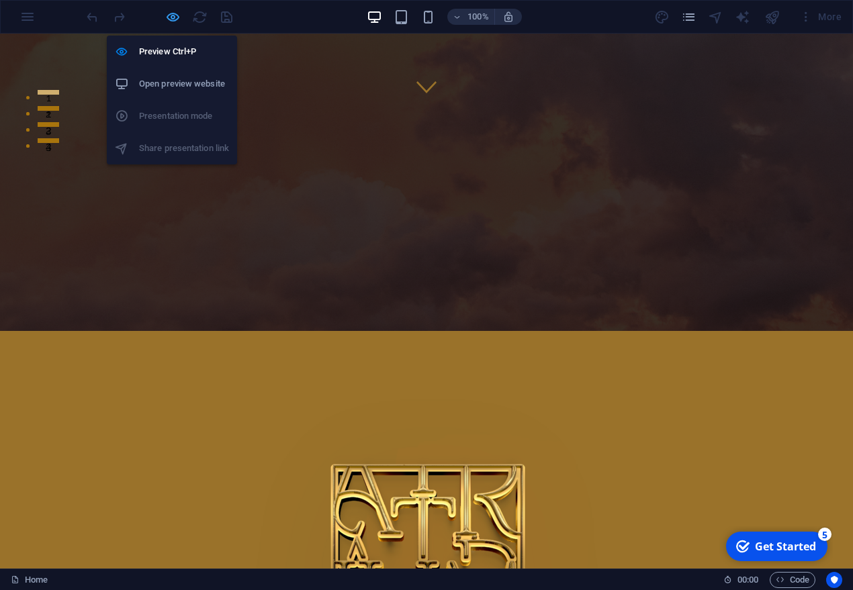
click at [166, 15] on icon "button" at bounding box center [172, 16] width 15 height 15
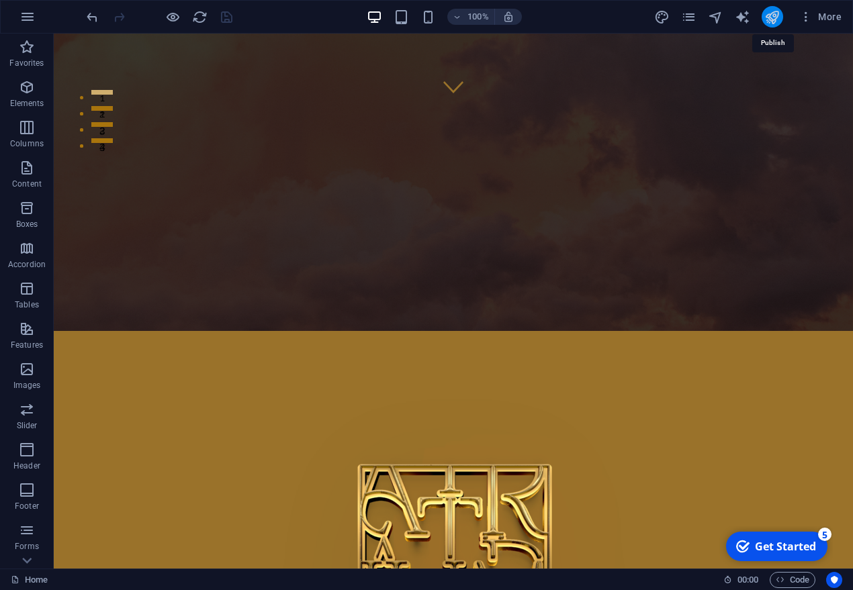
click at [776, 22] on icon "publish" at bounding box center [771, 16] width 15 height 15
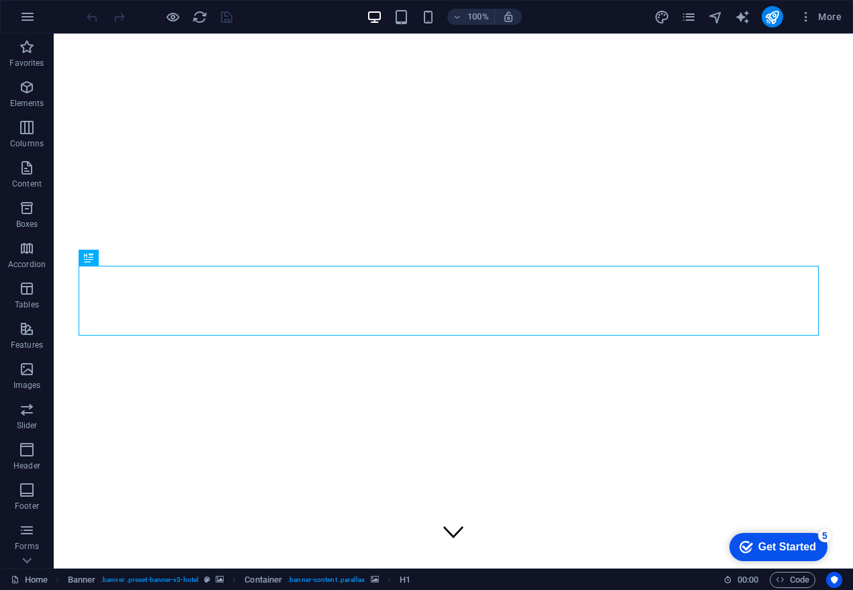
scroll to position [359, 0]
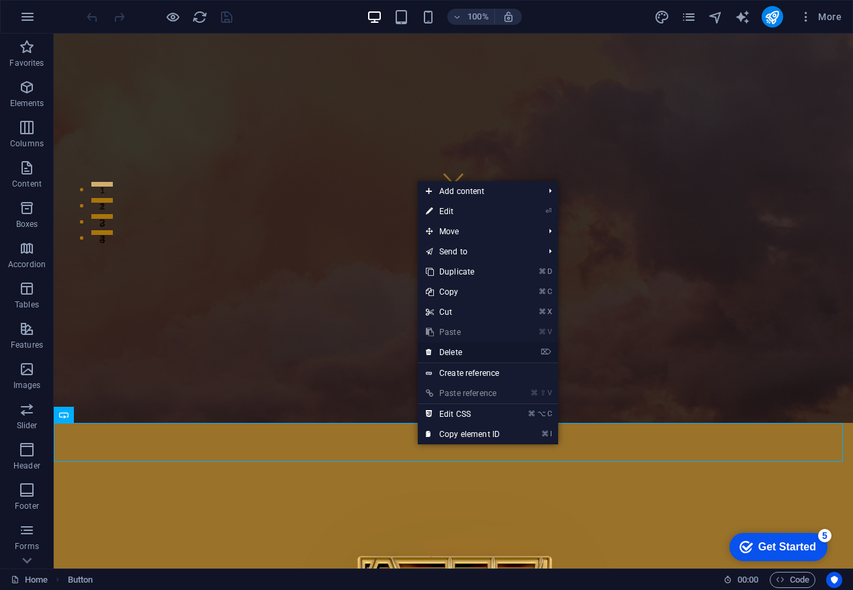
click at [469, 352] on link "⌦ Delete" at bounding box center [463, 352] width 90 height 20
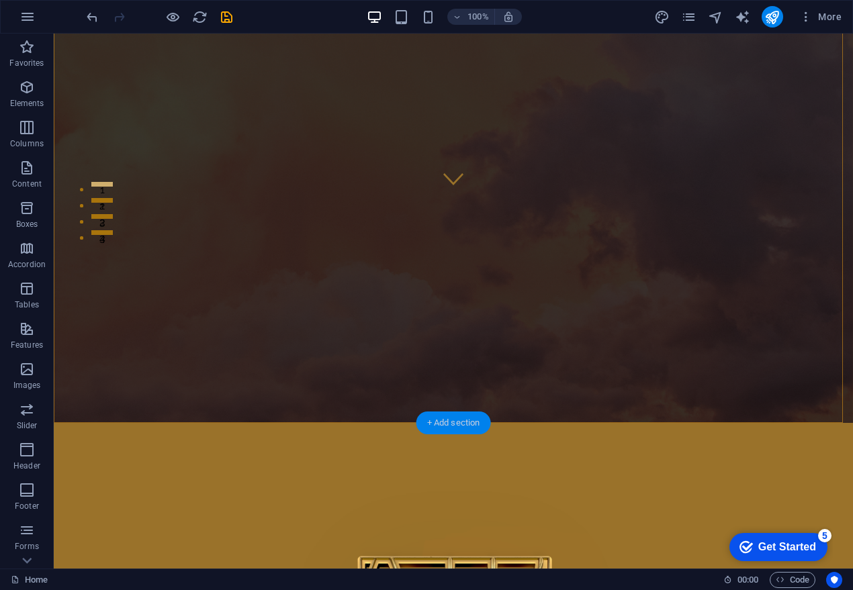
click at [444, 418] on div "+ Add section" at bounding box center [453, 423] width 75 height 23
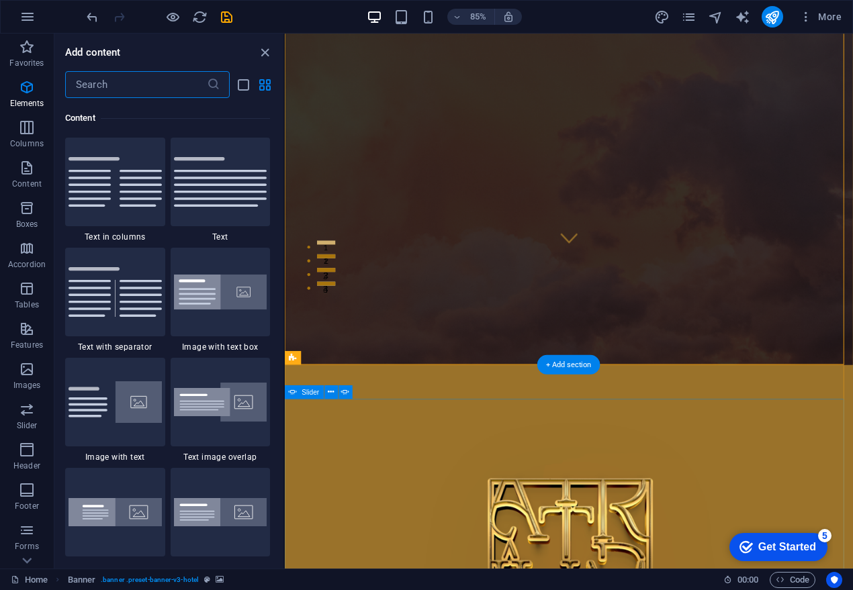
scroll to position [2349, 0]
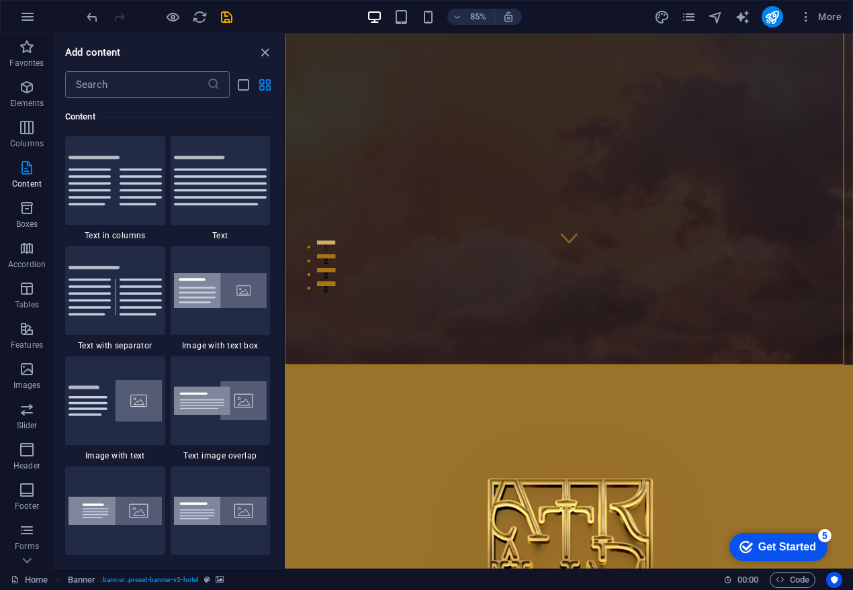
click at [138, 85] on input "text" at bounding box center [136, 84] width 142 height 27
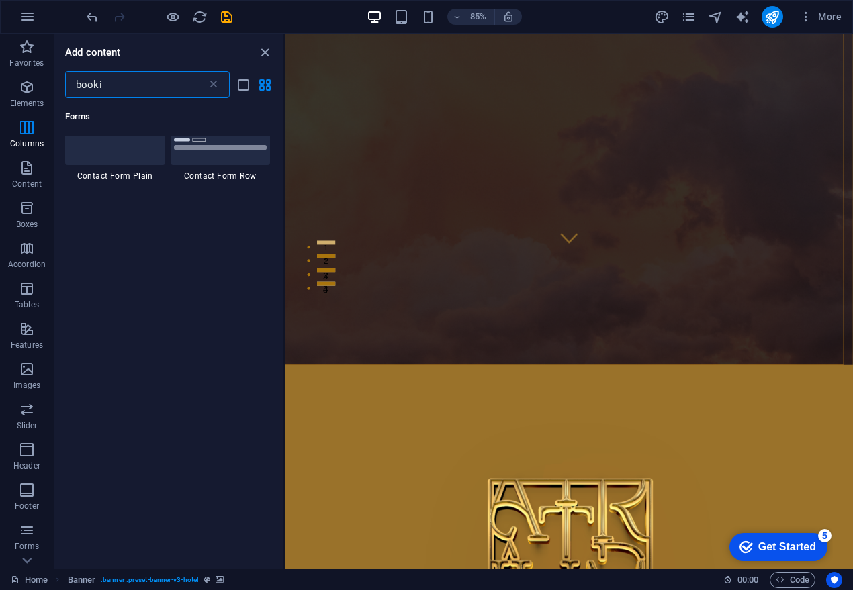
scroll to position [0, 0]
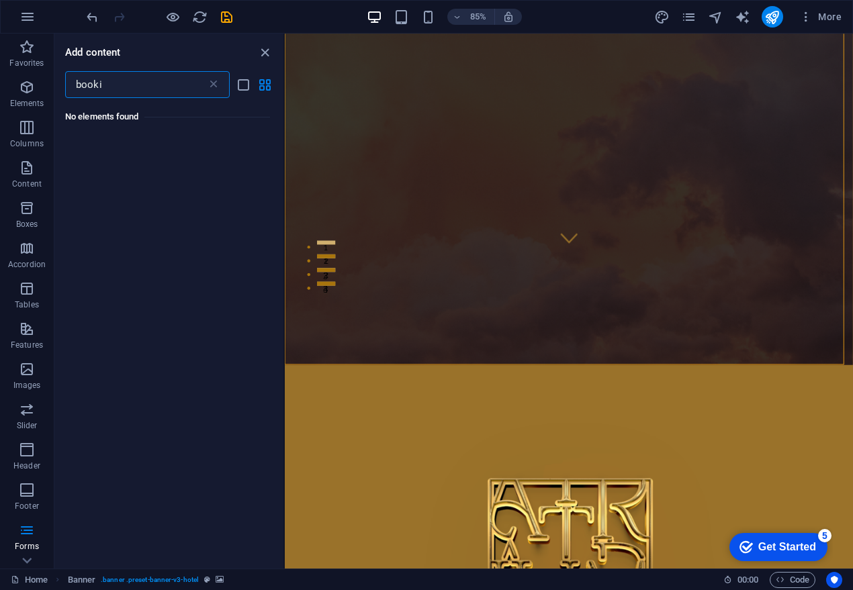
click at [140, 89] on input "booki" at bounding box center [136, 84] width 142 height 27
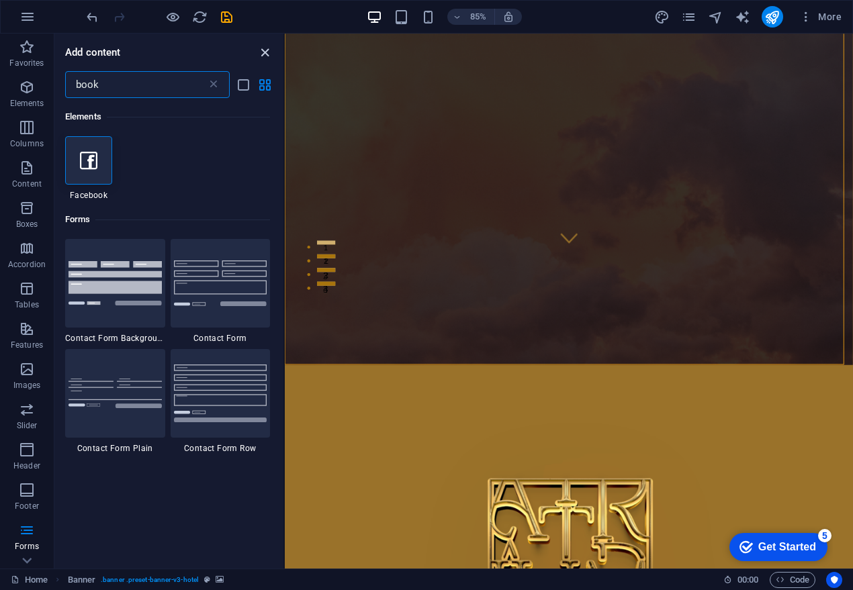
type input "book"
click at [258, 51] on icon "close panel" at bounding box center [264, 52] width 15 height 15
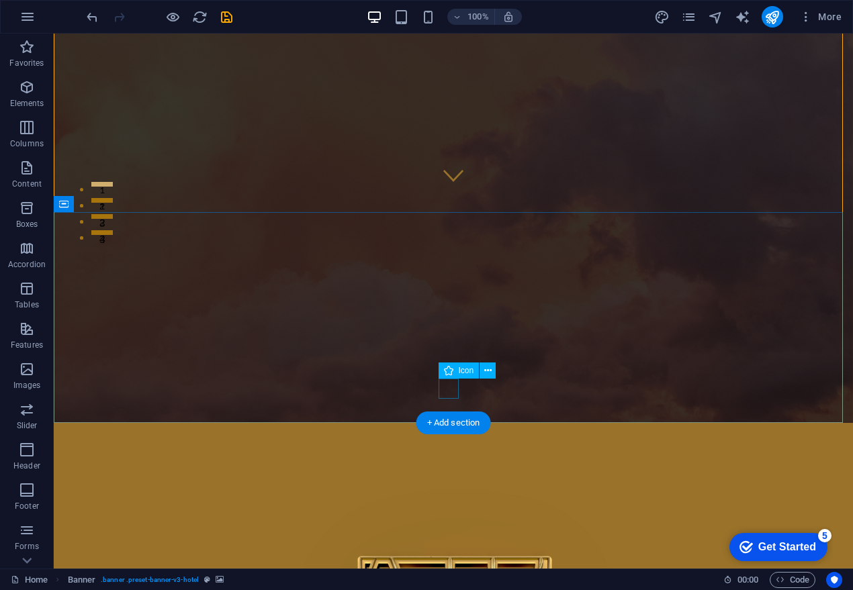
click at [448, 185] on figure at bounding box center [453, 175] width 20 height 20
click at [444, 421] on div "+ Add section" at bounding box center [453, 423] width 75 height 23
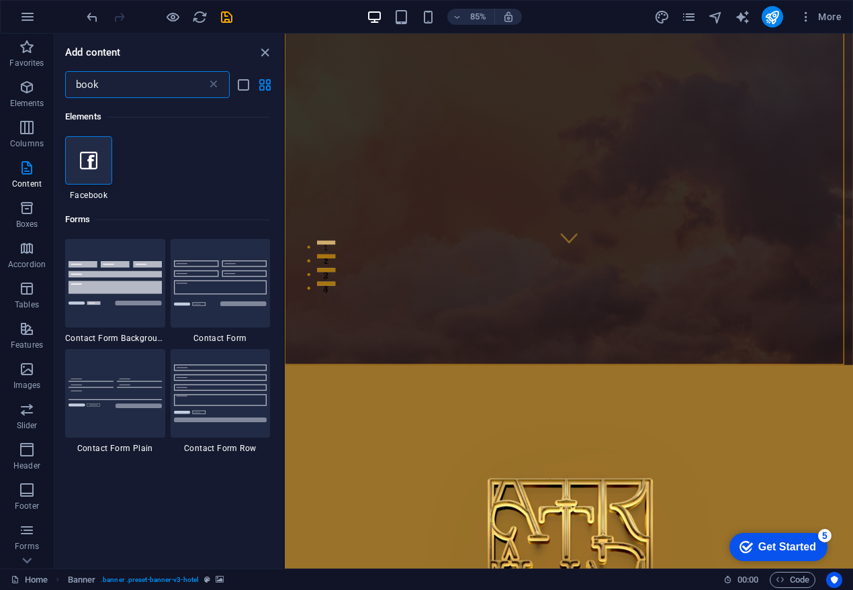
click at [119, 83] on input "book" at bounding box center [136, 84] width 142 height 27
type input "b"
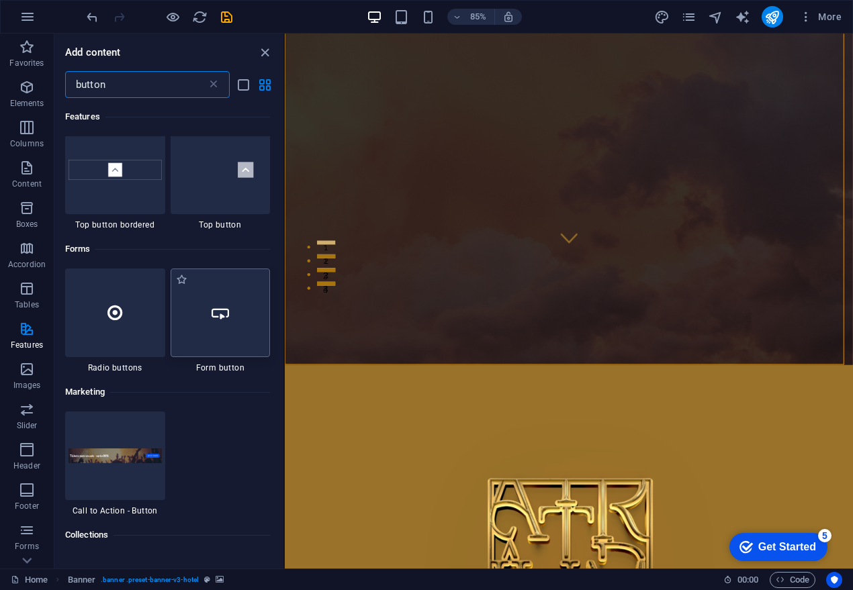
scroll to position [369, 0]
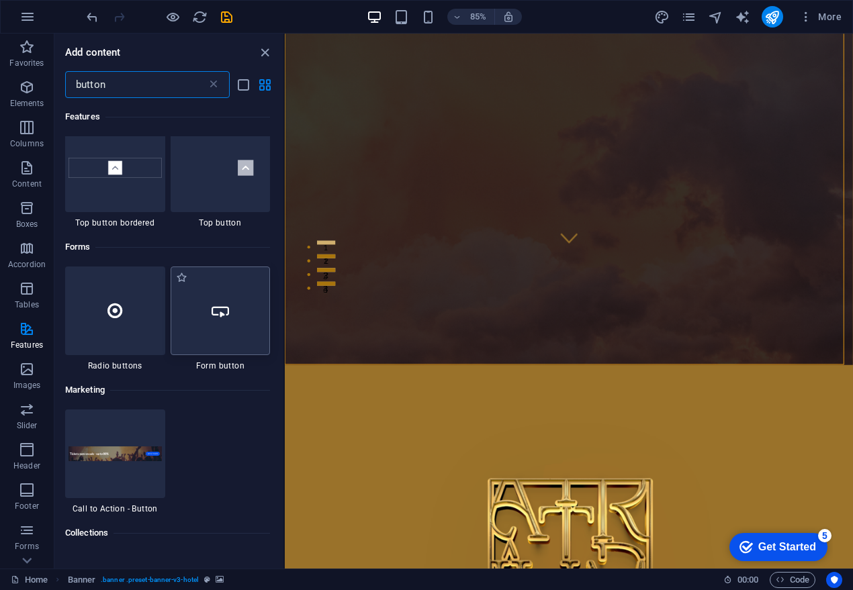
click at [224, 322] on div at bounding box center [221, 311] width 100 height 89
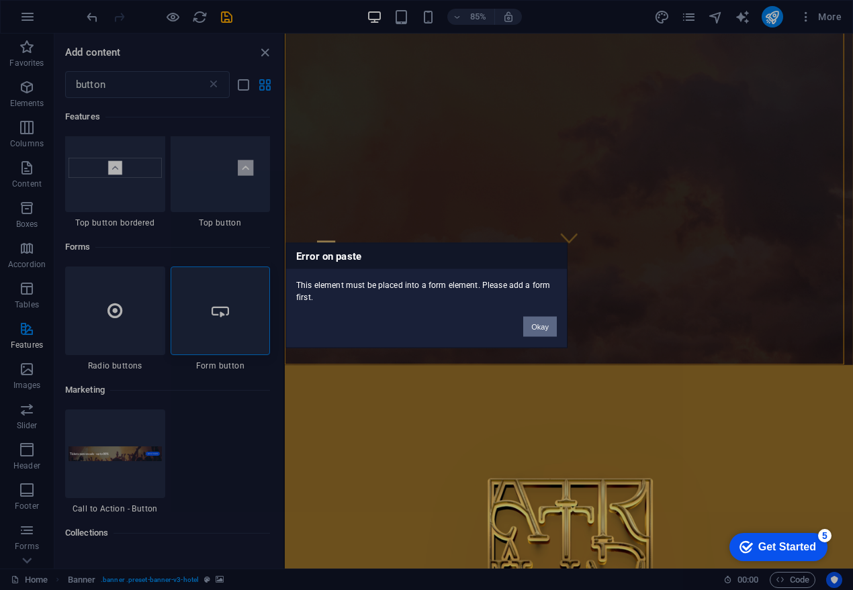
click at [534, 325] on button "Okay" at bounding box center [540, 326] width 34 height 20
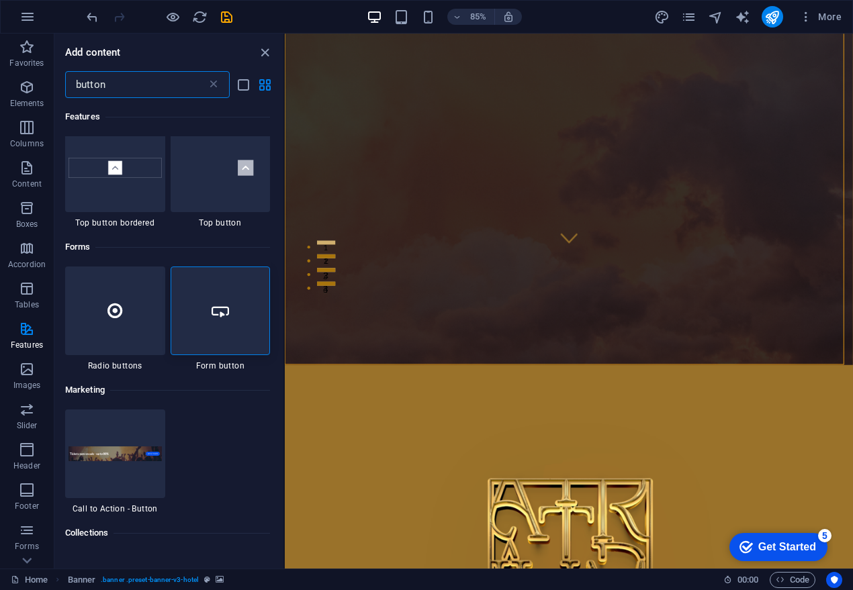
drag, startPoint x: 166, startPoint y: 92, endPoint x: 58, endPoint y: 70, distance: 109.5
click at [58, 71] on div "button ​" at bounding box center [168, 84] width 229 height 27
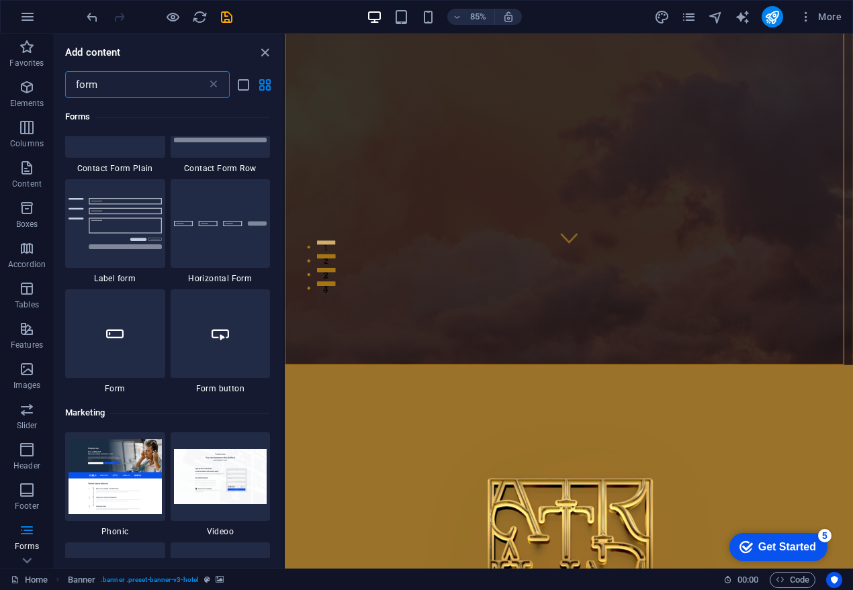
scroll to position [686, 0]
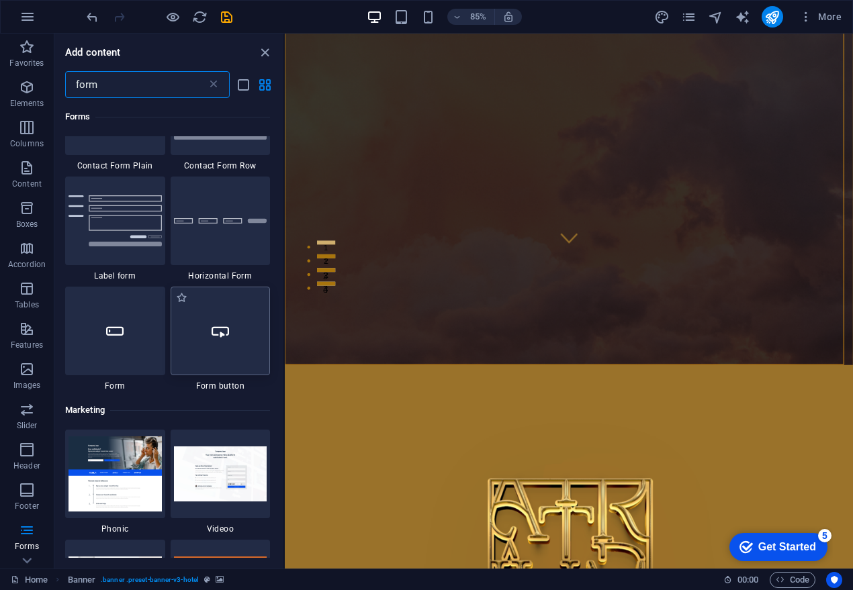
type input "form"
click at [216, 334] on icon at bounding box center [219, 330] width 17 height 17
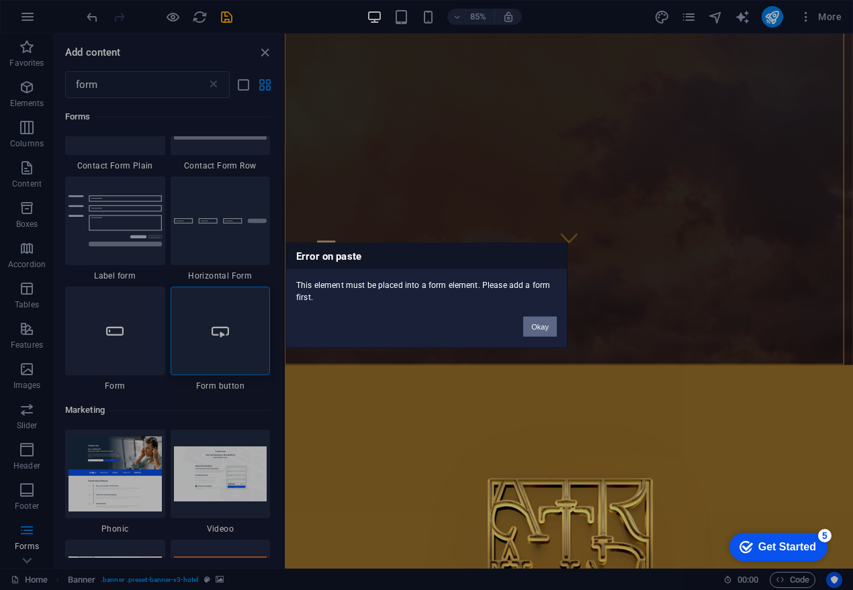
click at [524, 322] on button "Okay" at bounding box center [540, 326] width 34 height 20
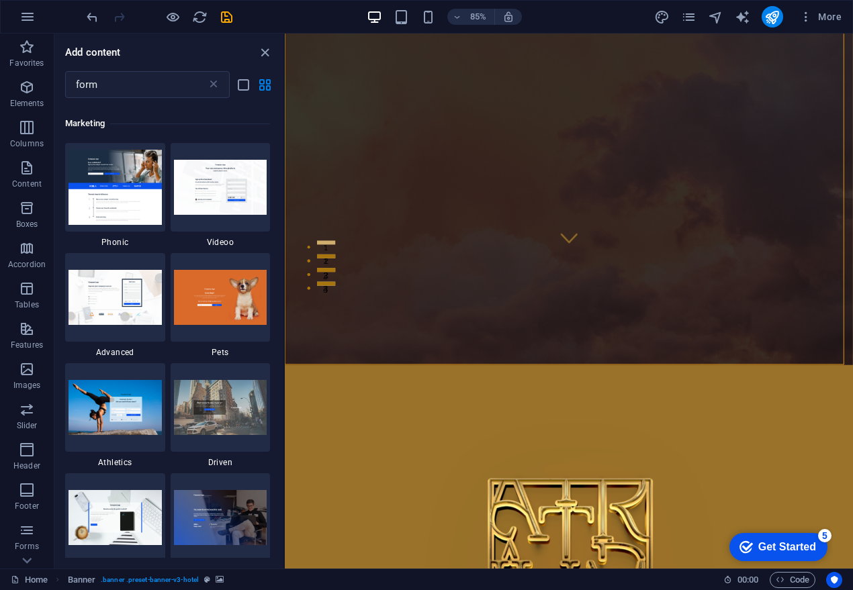
scroll to position [982, 0]
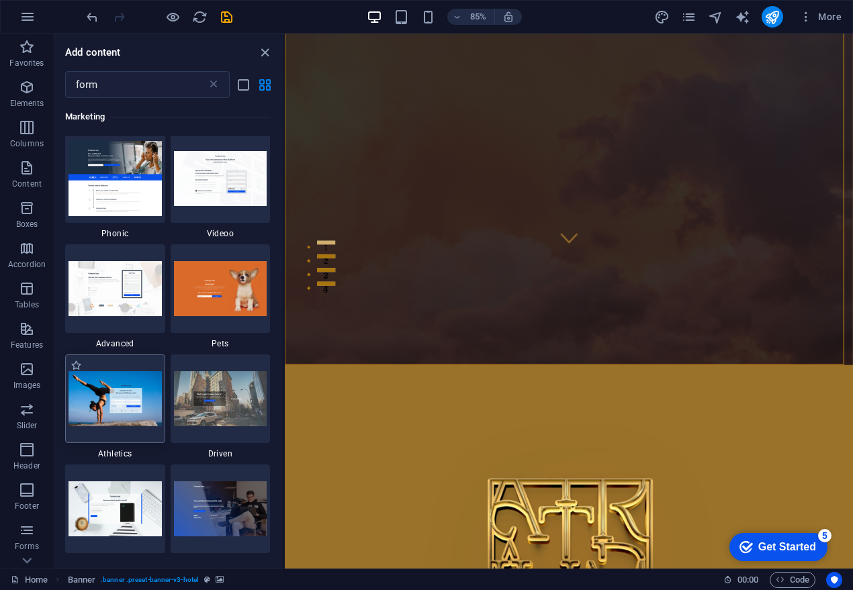
click at [140, 410] on img at bounding box center [114, 398] width 93 height 54
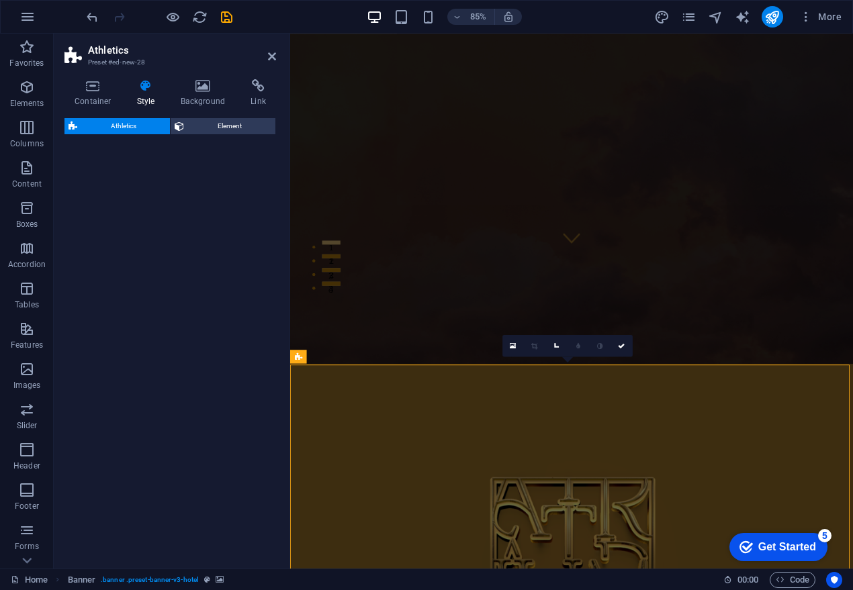
select select "%"
select select "rem"
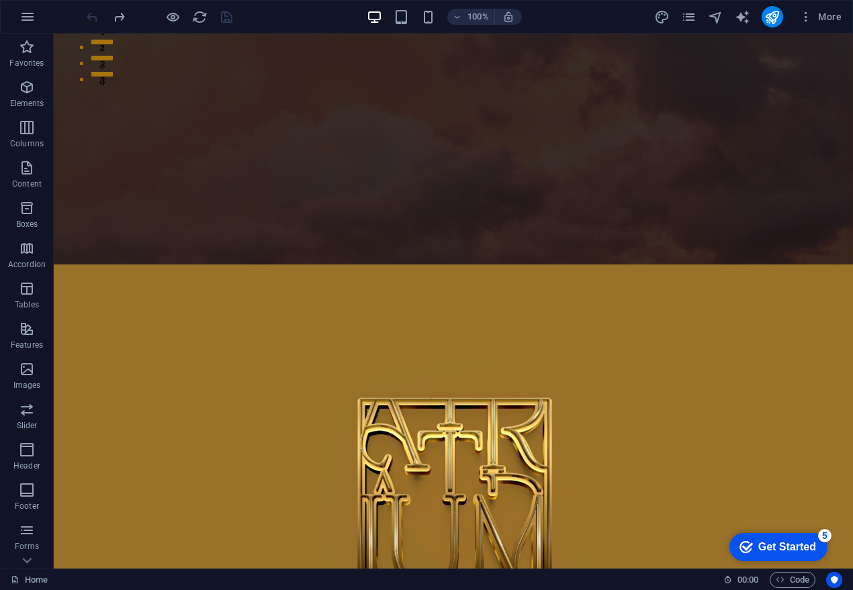
scroll to position [528, 0]
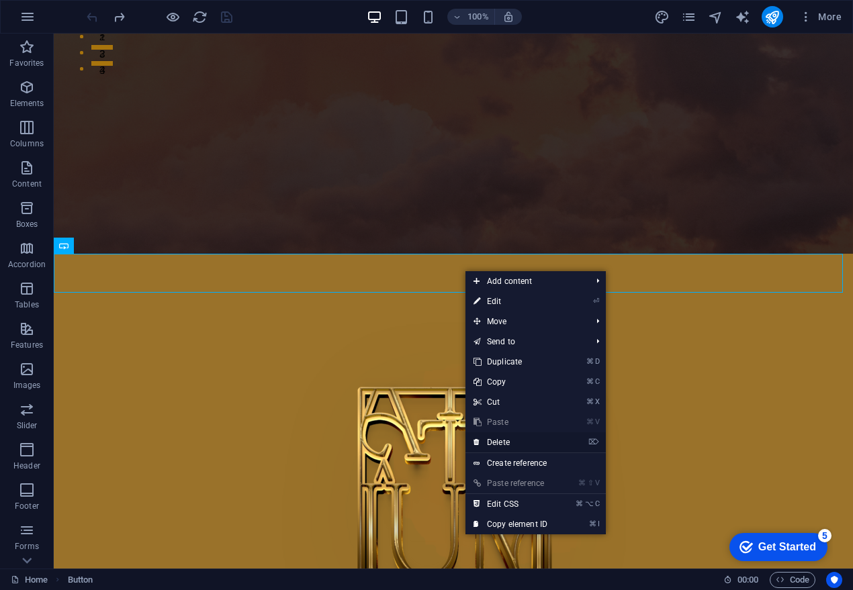
click at [510, 439] on link "⌦ Delete" at bounding box center [510, 442] width 90 height 20
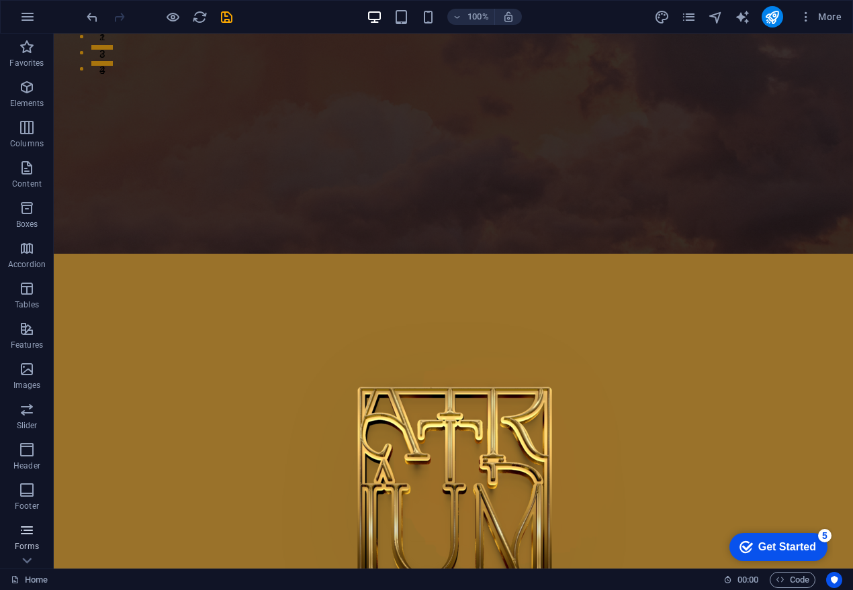
click at [30, 538] on icon "button" at bounding box center [27, 530] width 16 height 16
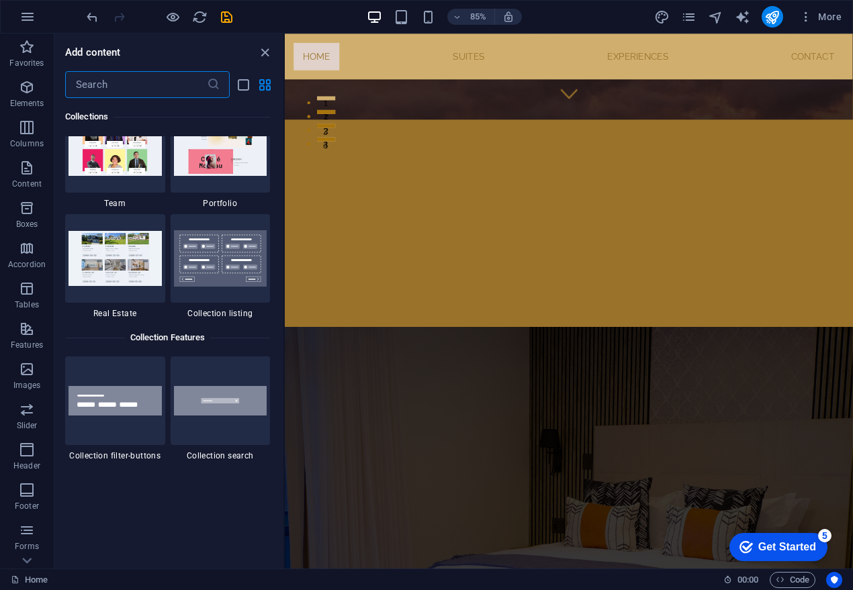
scroll to position [12575, 0]
click at [134, 281] on img at bounding box center [114, 257] width 93 height 54
click at [134, 264] on img at bounding box center [114, 257] width 93 height 54
click at [138, 248] on img at bounding box center [114, 257] width 93 height 54
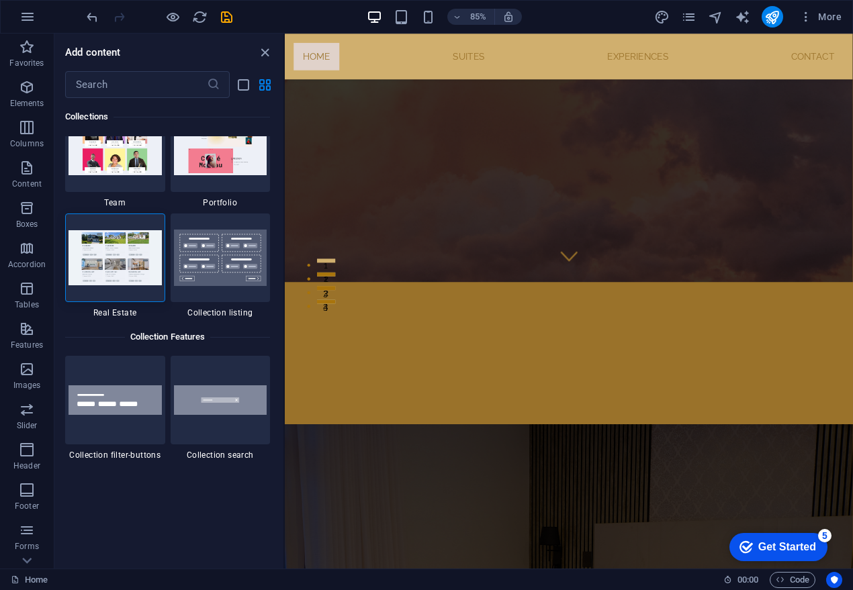
scroll to position [292, 0]
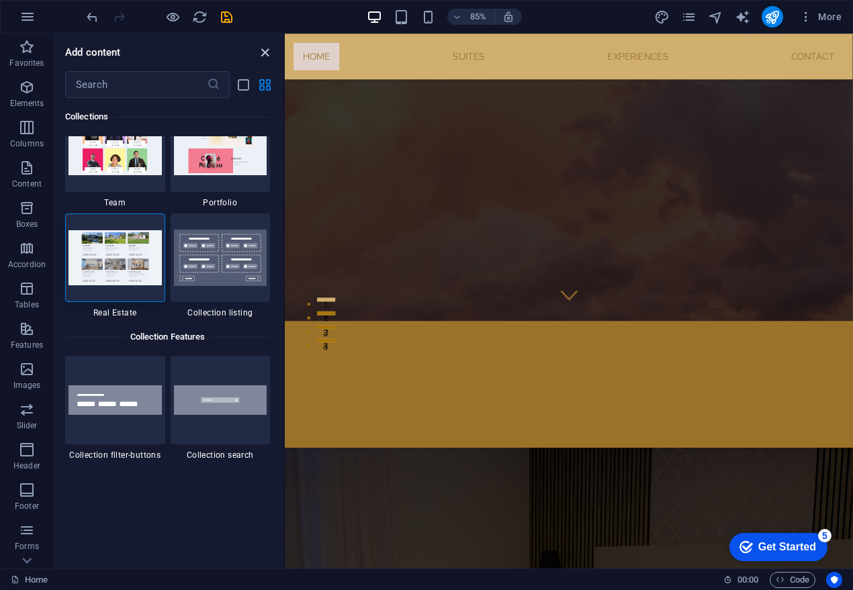
click at [260, 52] on icon "close panel" at bounding box center [264, 52] width 15 height 15
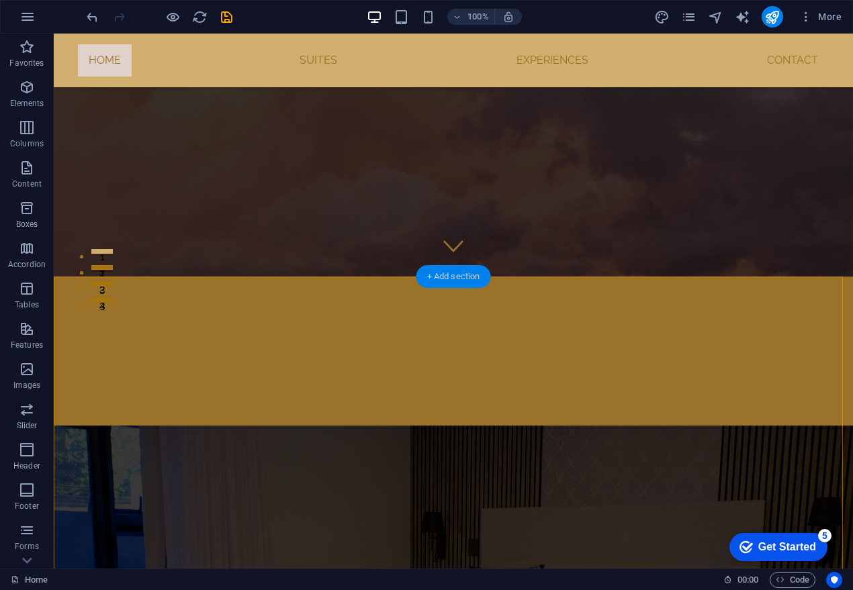
click at [450, 272] on div "+ Add section" at bounding box center [453, 276] width 75 height 23
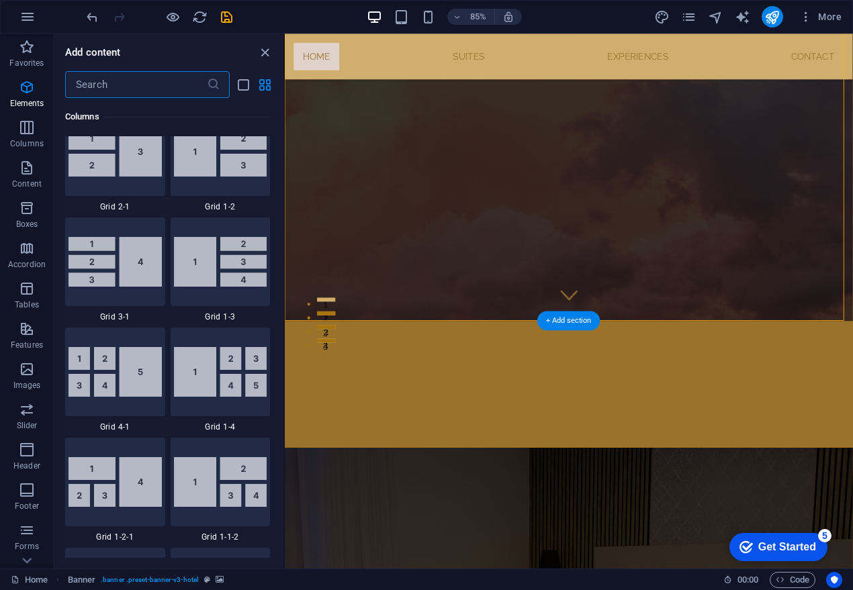
scroll to position [2349, 0]
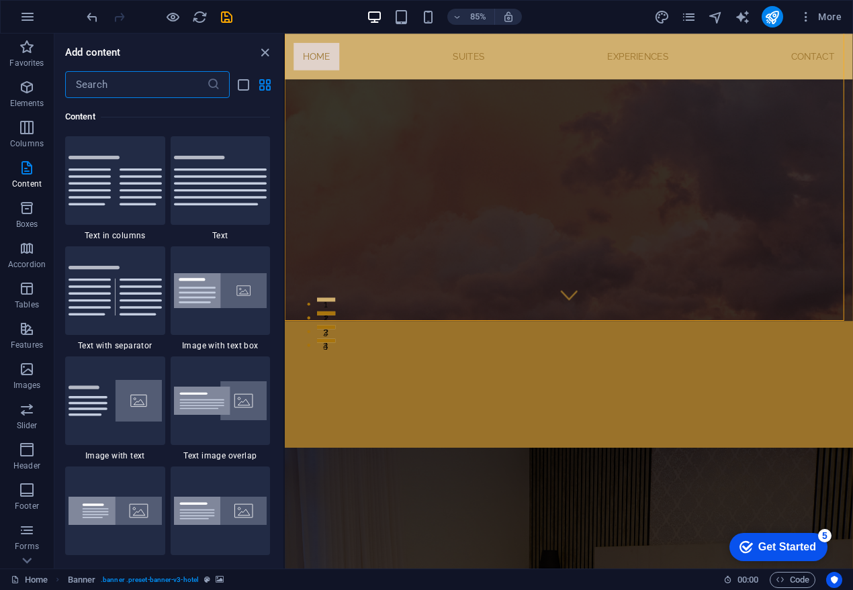
click at [114, 93] on input "text" at bounding box center [136, 84] width 142 height 27
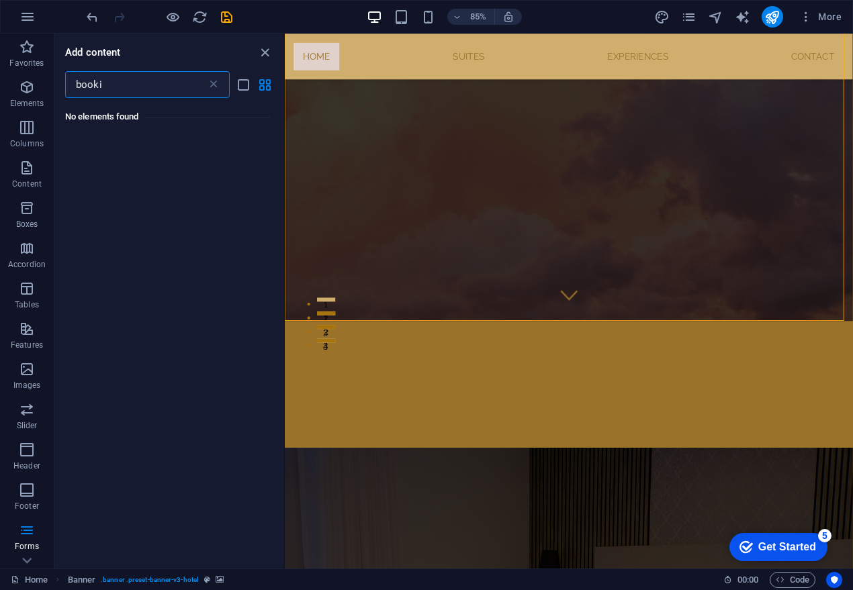
scroll to position [0, 0]
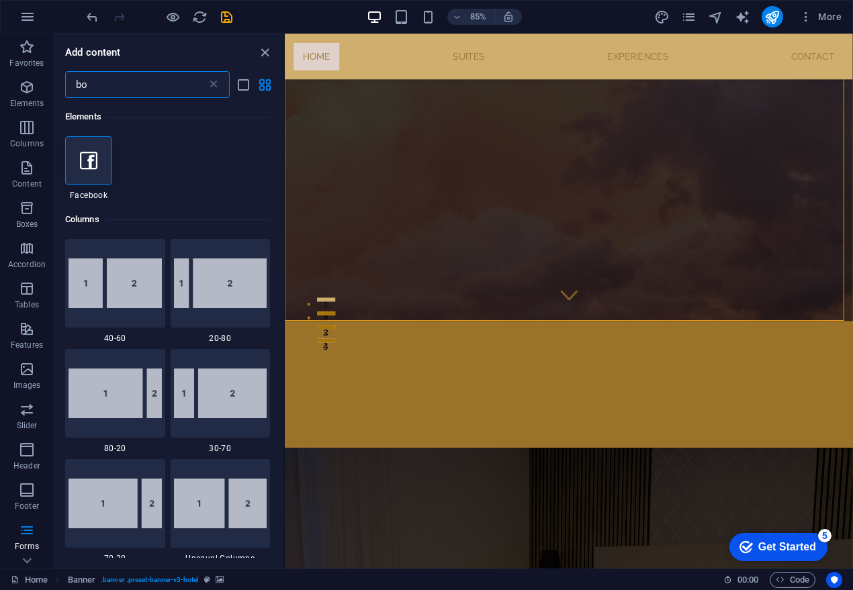
type input "b"
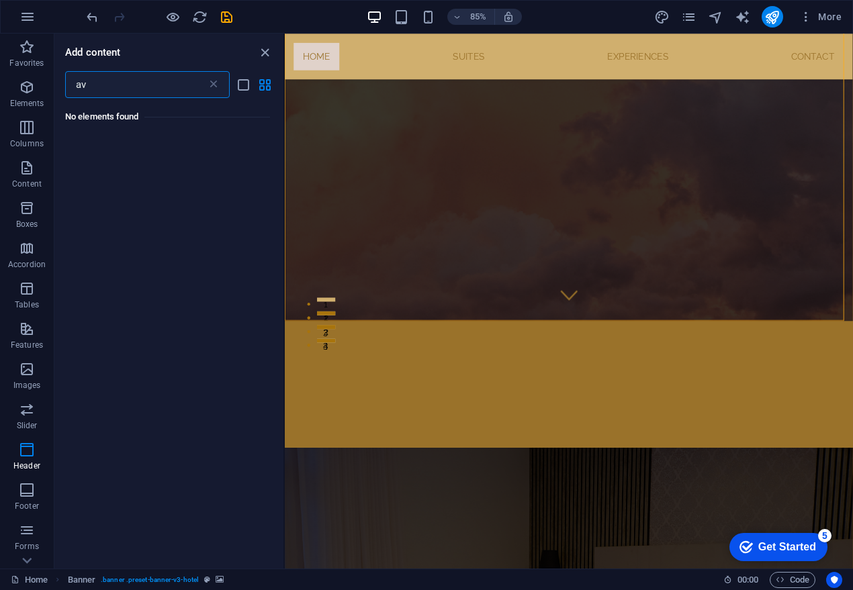
type input "a"
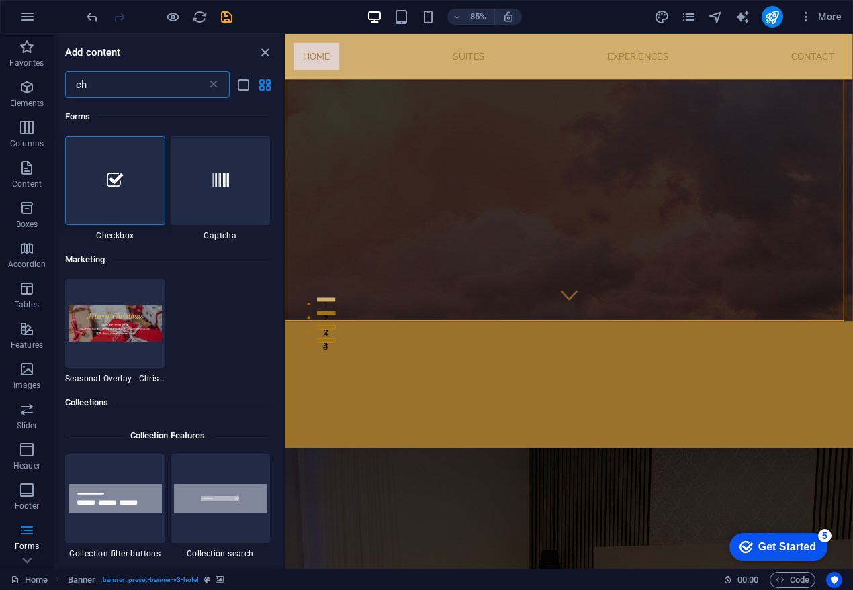
type input "c"
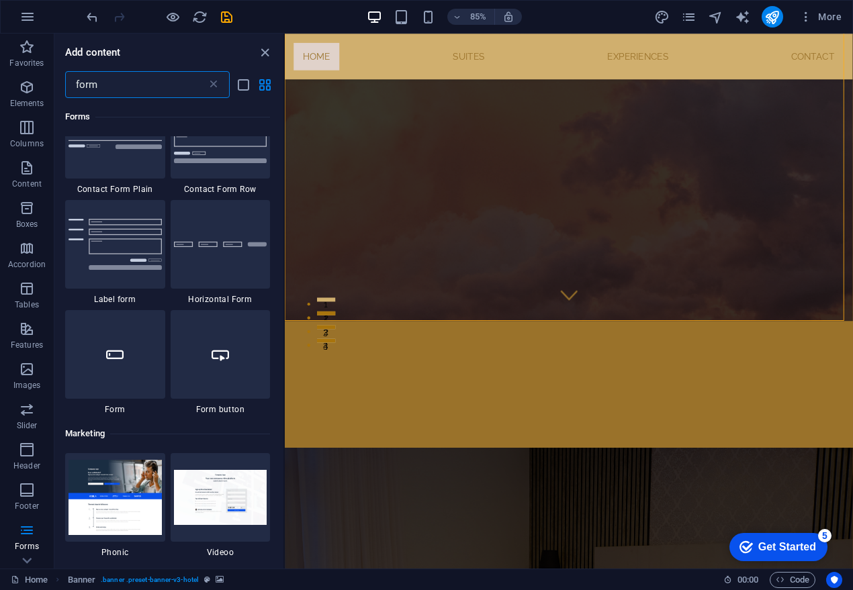
scroll to position [669, 0]
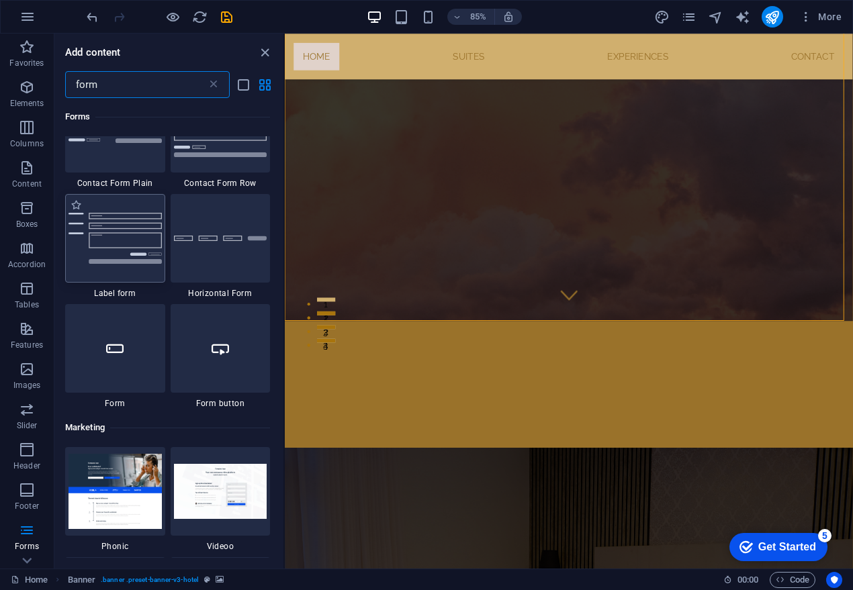
type input "form"
click at [133, 248] on img at bounding box center [114, 238] width 93 height 51
click at [285, 248] on div "Drag here to replace the existing content. Press “Ctrl” if you want to create a…" at bounding box center [569, 301] width 568 height 535
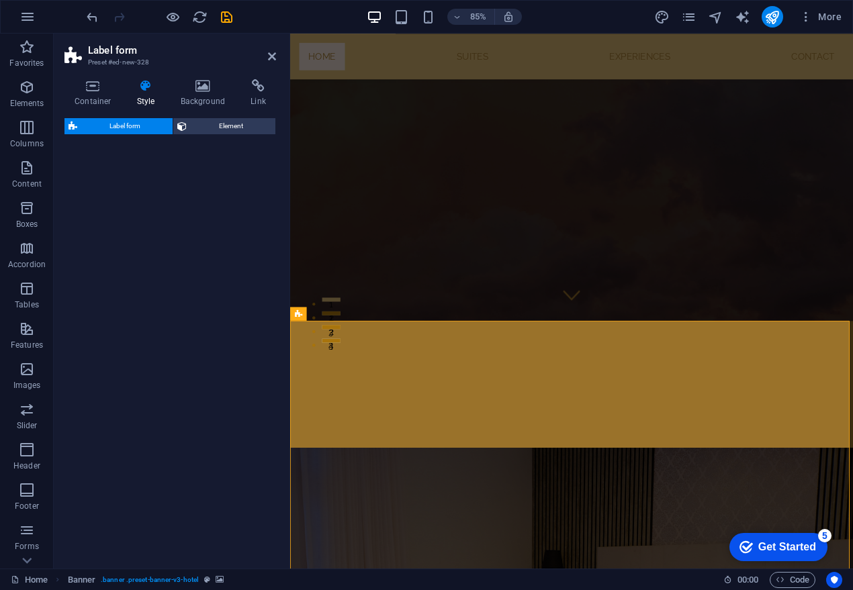
select select "rem"
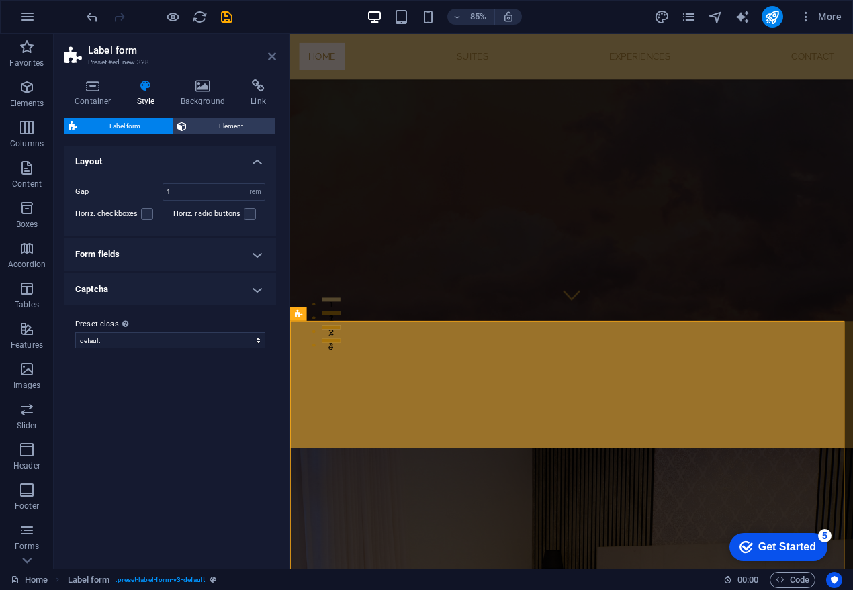
click at [268, 54] on icon at bounding box center [272, 56] width 8 height 11
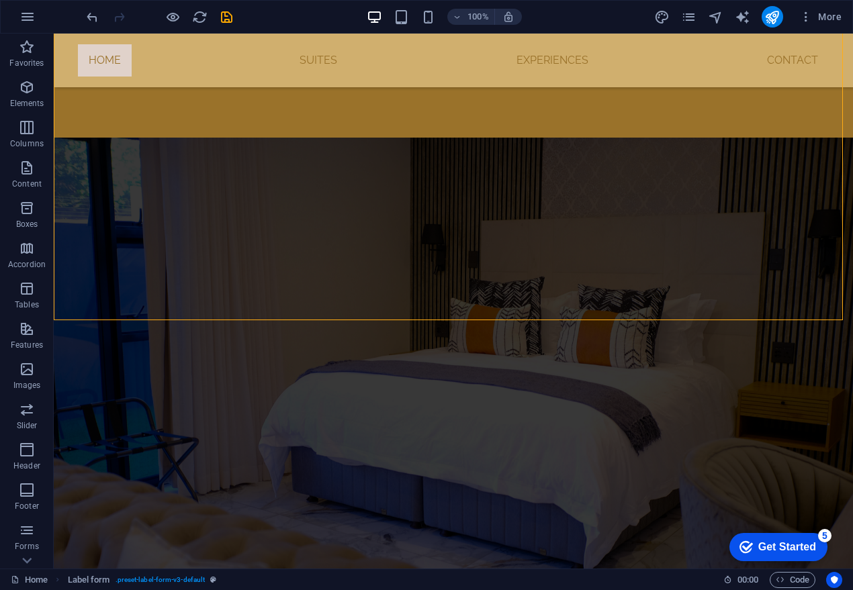
scroll to position [665, 0]
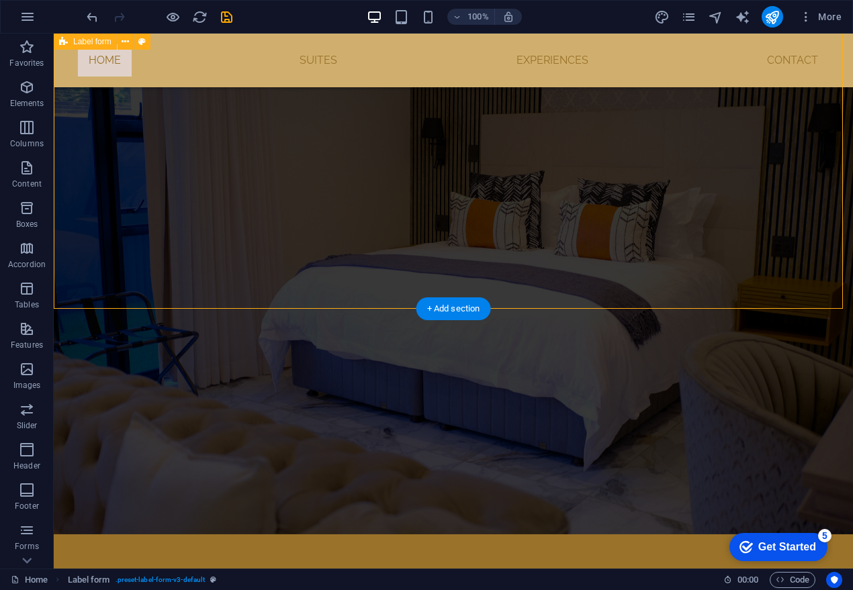
select select "rem"
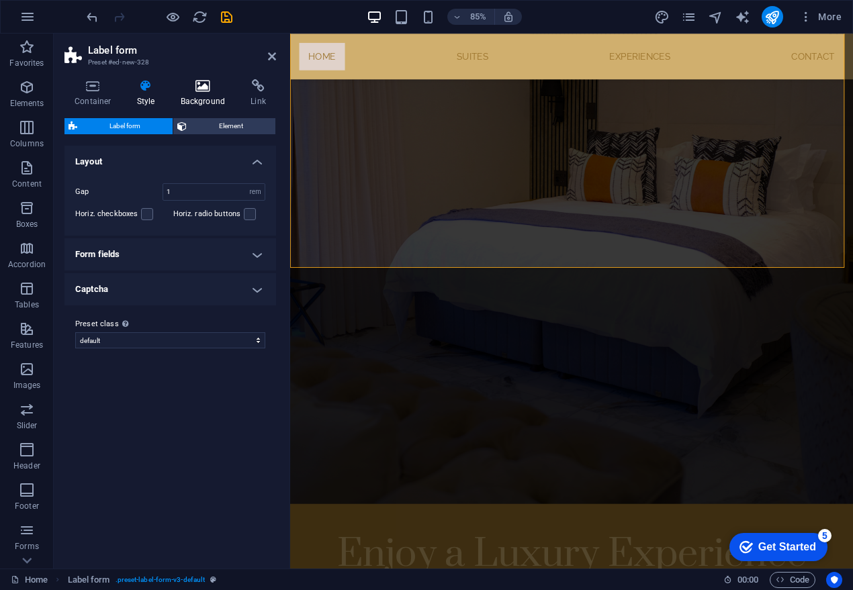
click at [207, 101] on h4 "Background" at bounding box center [206, 93] width 70 height 28
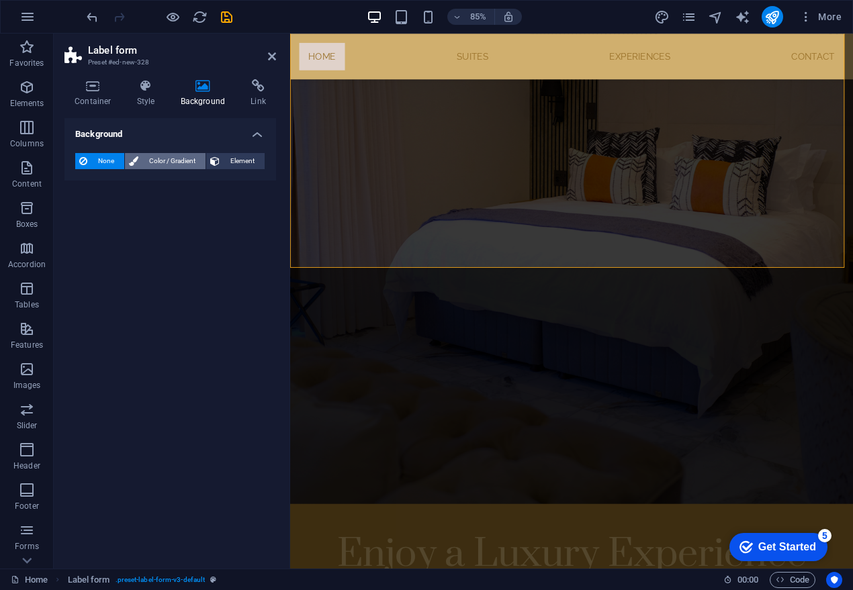
click at [162, 162] on span "Color / Gradient" at bounding box center [171, 161] width 59 height 16
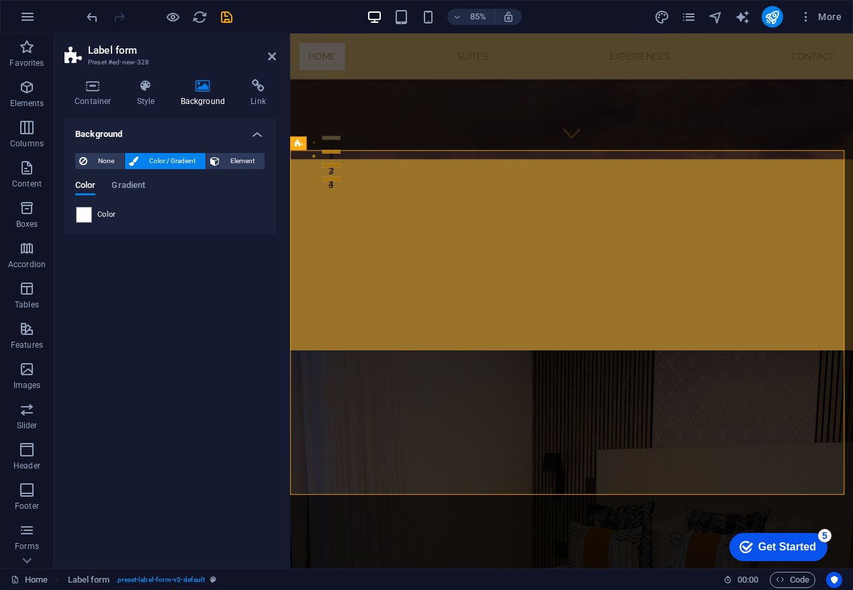
scroll to position [476, 0]
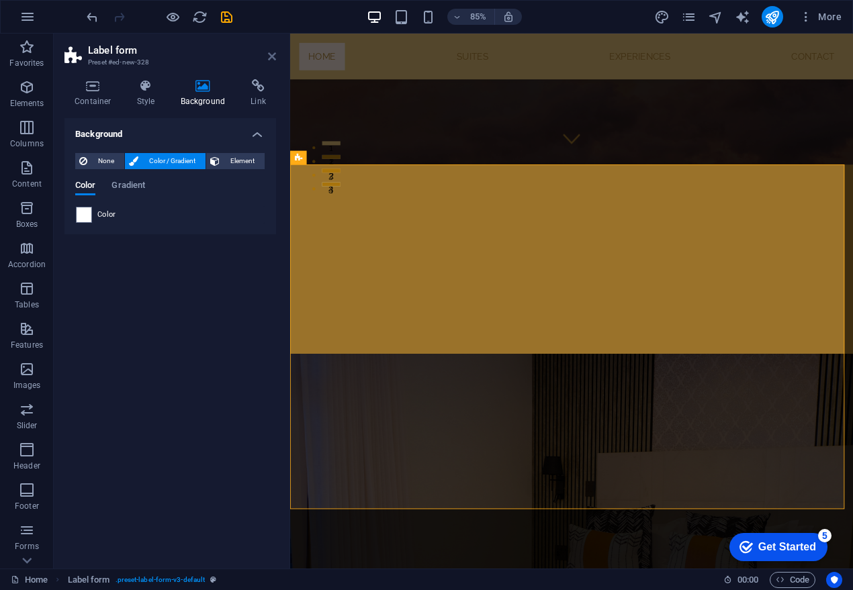
click at [272, 55] on icon at bounding box center [272, 56] width 8 height 11
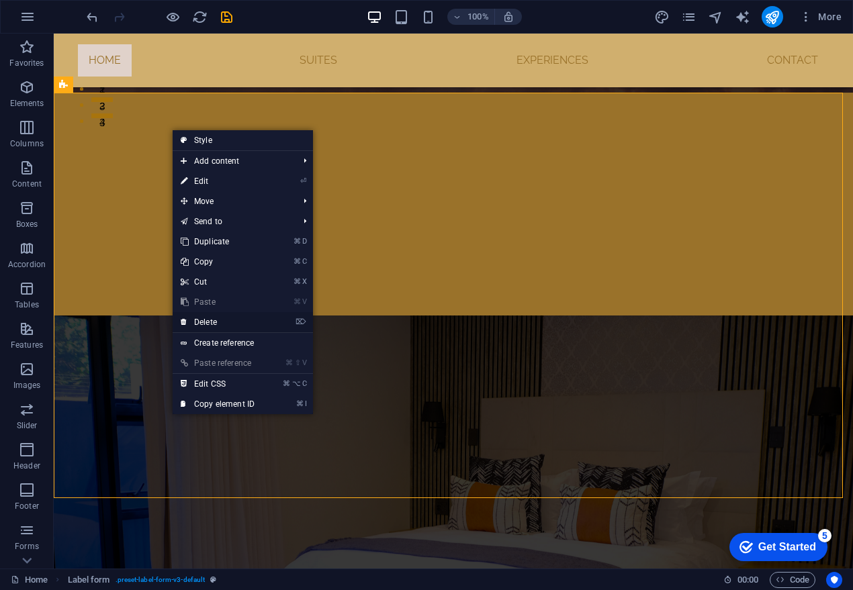
click at [230, 326] on link "⌦ Delete" at bounding box center [218, 322] width 90 height 20
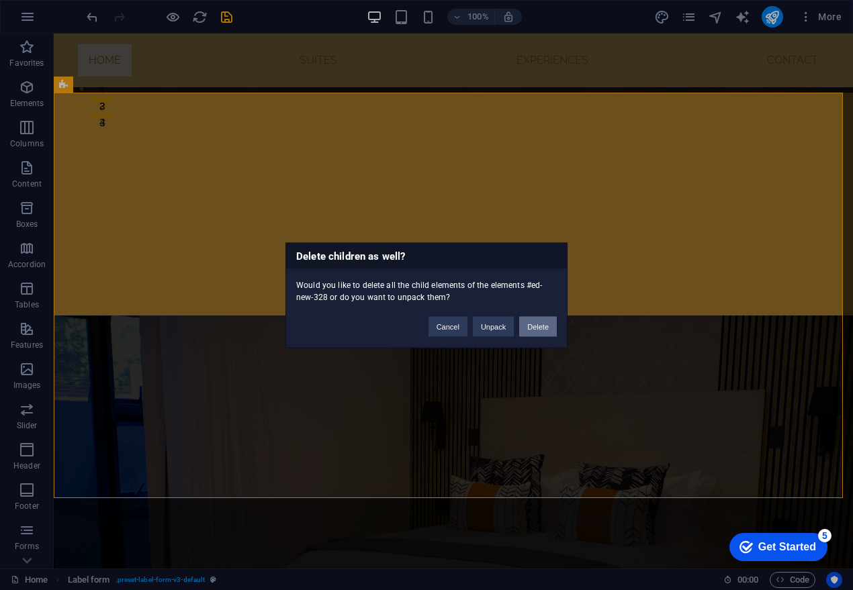
click at [546, 331] on button "Delete" at bounding box center [538, 326] width 38 height 20
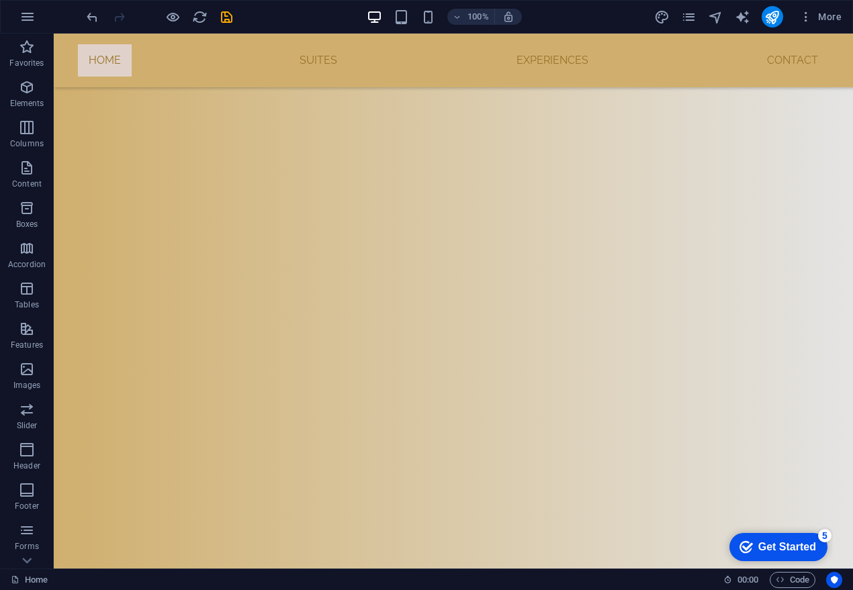
scroll to position [2867, 0]
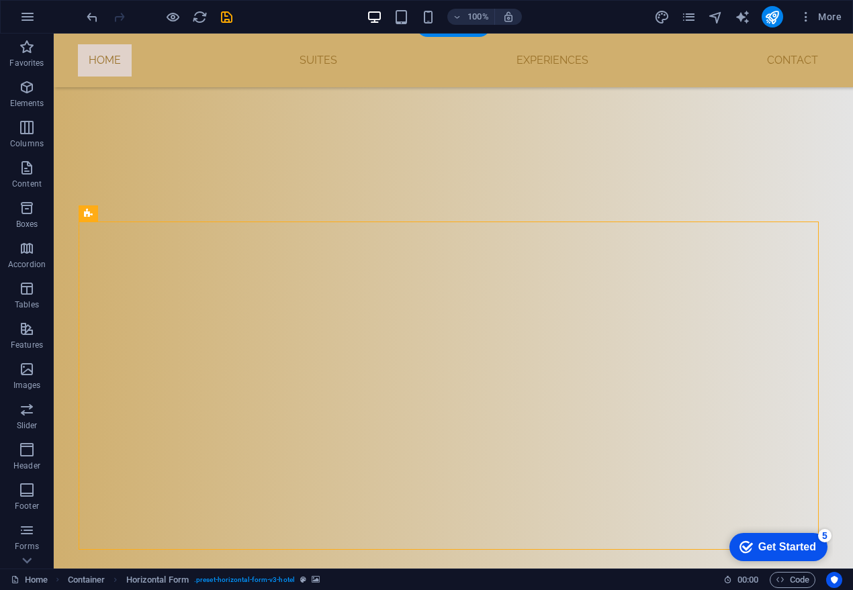
drag, startPoint x: 193, startPoint y: 237, endPoint x: 193, endPoint y: 222, distance: 14.8
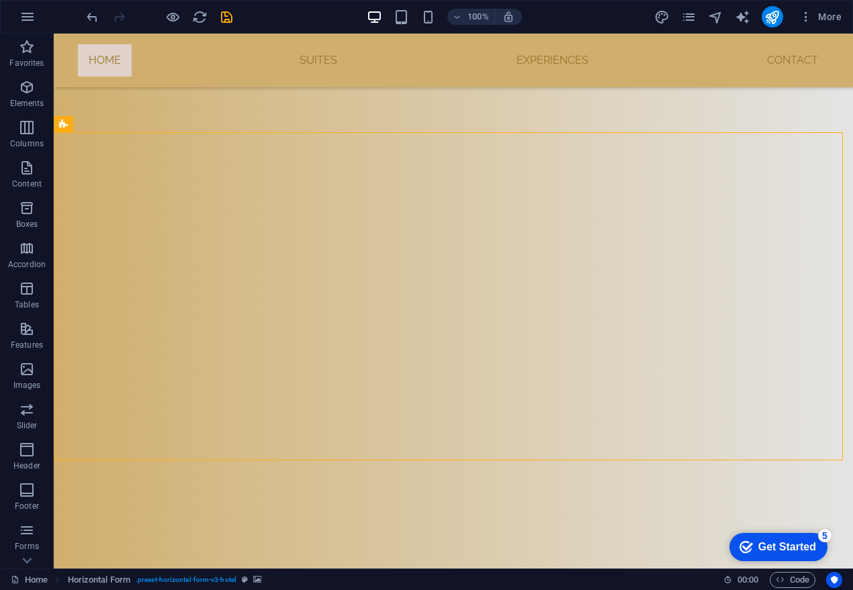
scroll to position [2052, 0]
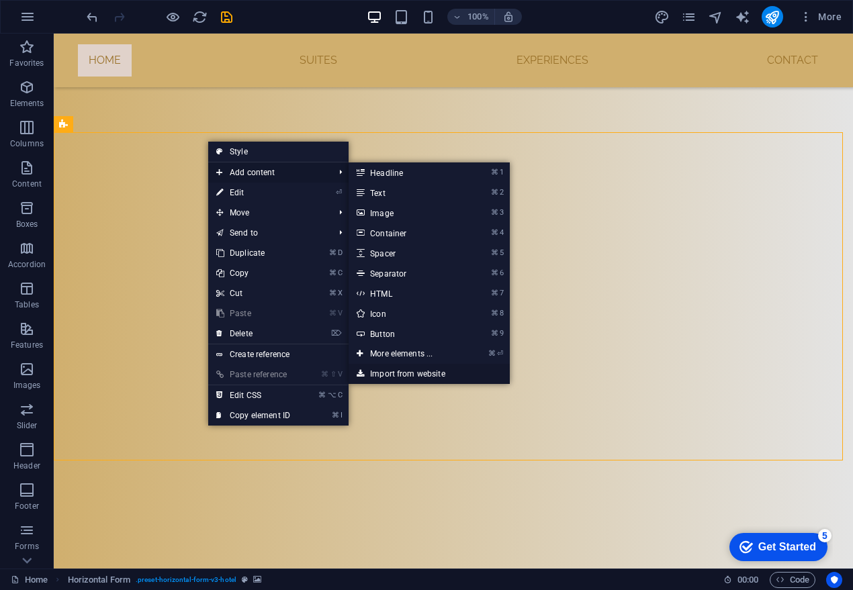
click at [410, 371] on link "Import from website" at bounding box center [428, 374] width 161 height 20
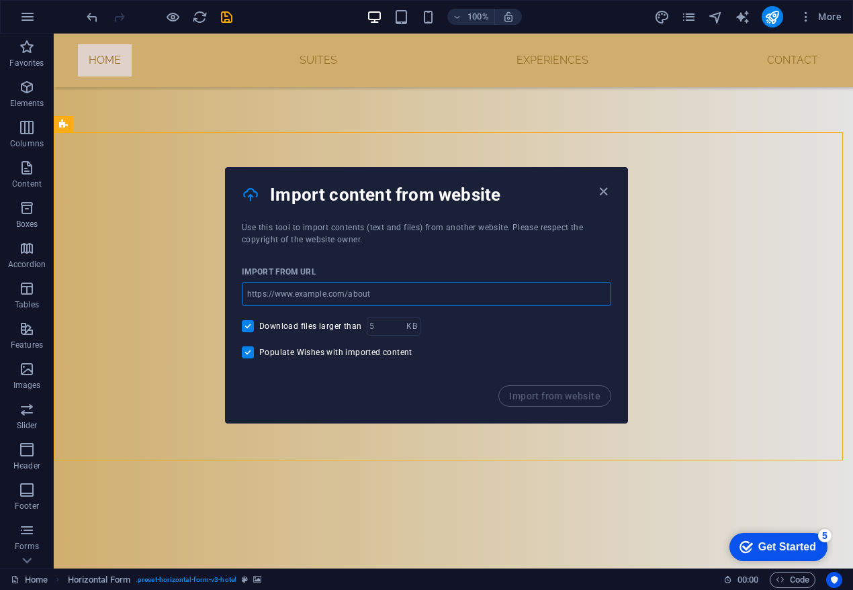
click at [349, 298] on input "url" at bounding box center [426, 294] width 369 height 24
paste input "https://book.nightsbridge.com/37719"
type input "https://book.nightsbridge.com/37719"
click at [531, 395] on span "Import from website" at bounding box center [554, 396] width 91 height 11
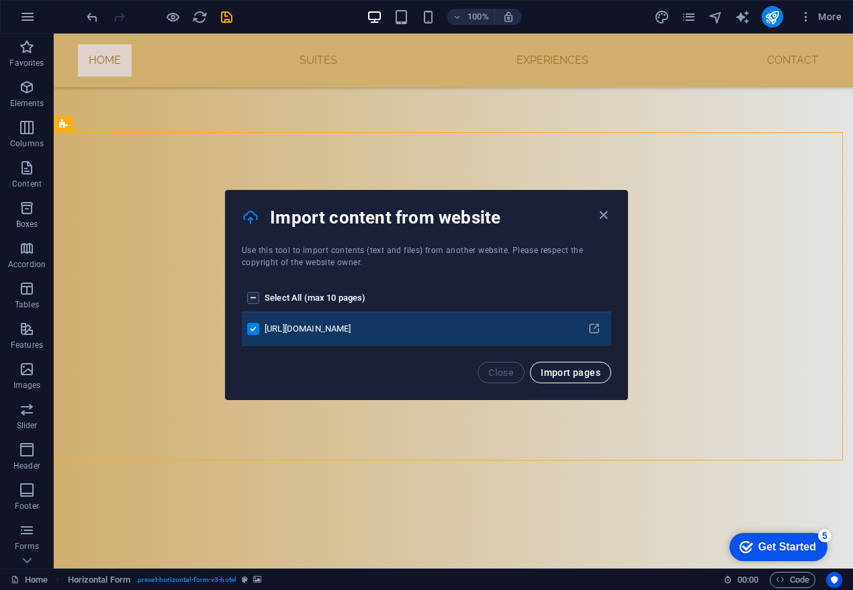
click at [571, 376] on span "Import pages" at bounding box center [570, 372] width 60 height 11
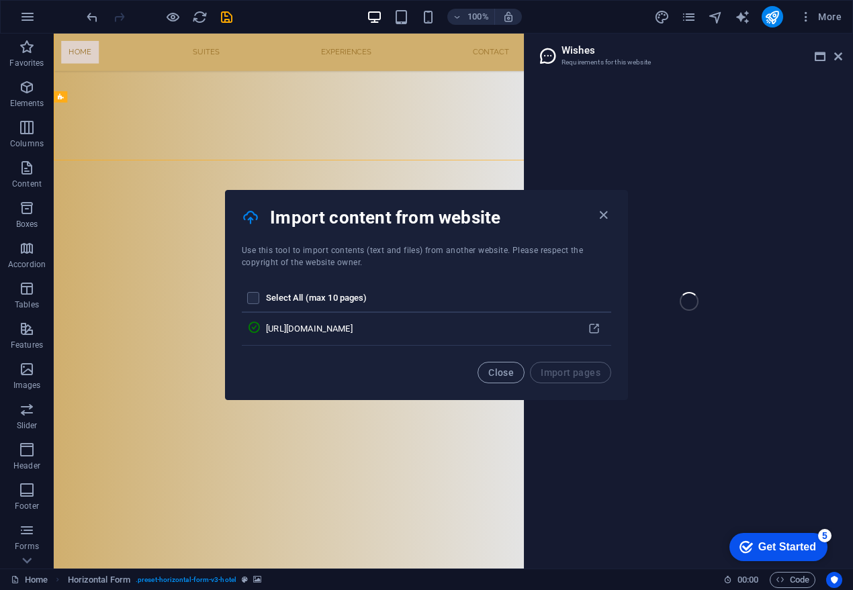
scroll to position [2197, 0]
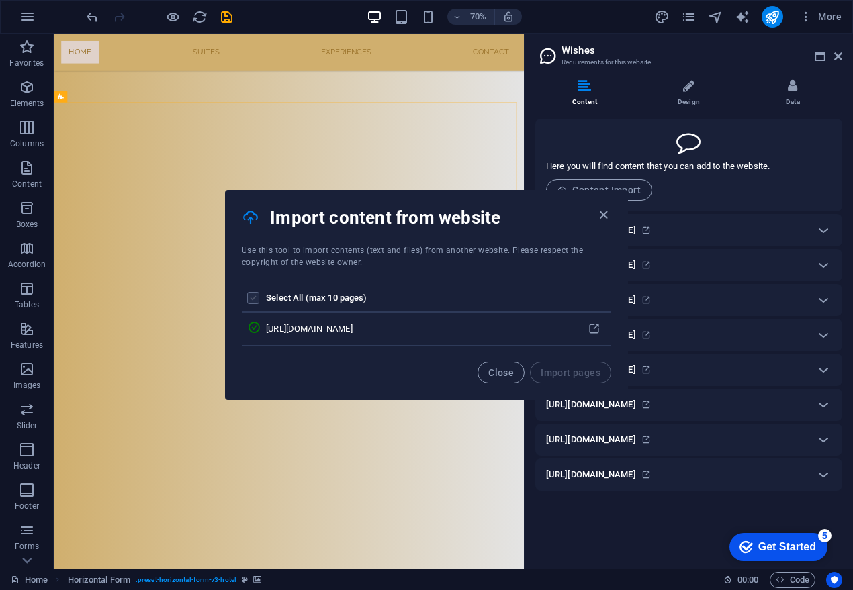
click at [256, 299] on label "pages list" at bounding box center [253, 298] width 12 height 12
click at [0, 0] on input "pages list" at bounding box center [0, 0] width 0 height 0
click at [249, 296] on label "pages list" at bounding box center [253, 298] width 12 height 12
click at [0, 0] on input "pages list" at bounding box center [0, 0] width 0 height 0
click at [250, 299] on label "pages list" at bounding box center [253, 298] width 12 height 12
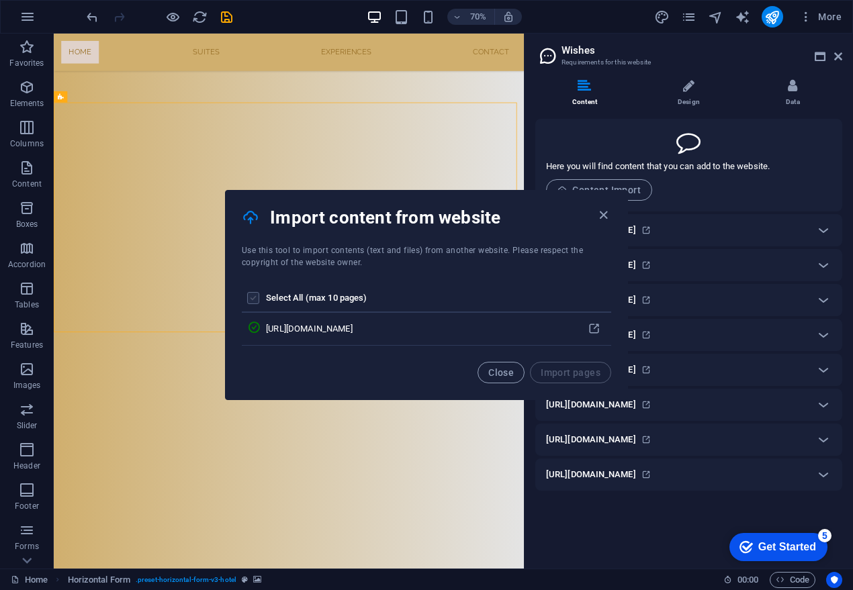
click at [0, 0] on input "pages list" at bounding box center [0, 0] width 0 height 0
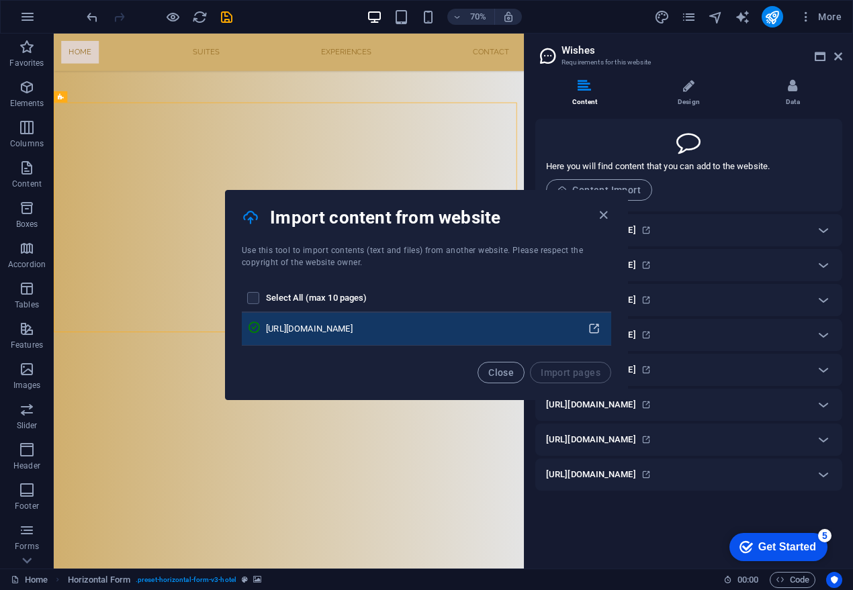
click at [588, 328] on icon "pages list" at bounding box center [593, 329] width 13 height 13
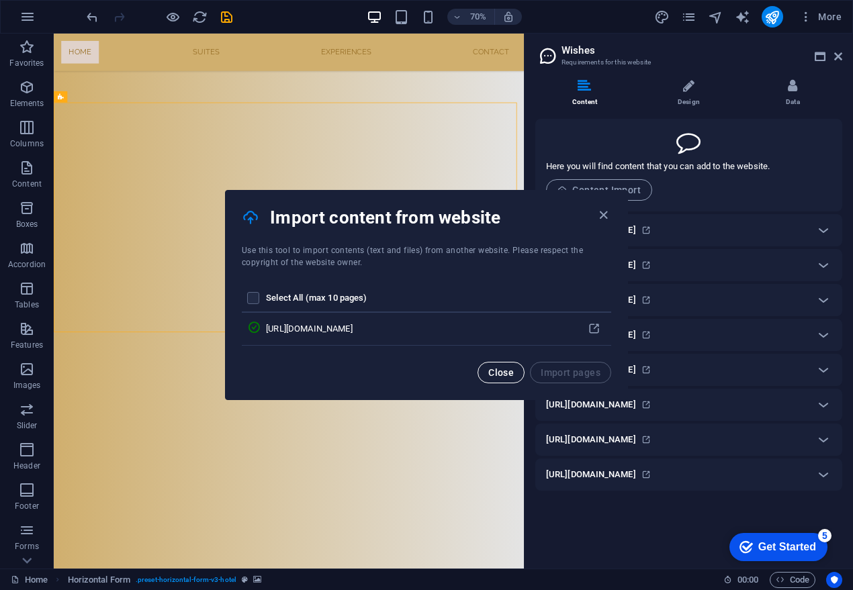
click at [501, 373] on span "Close" at bounding box center [501, 372] width 26 height 11
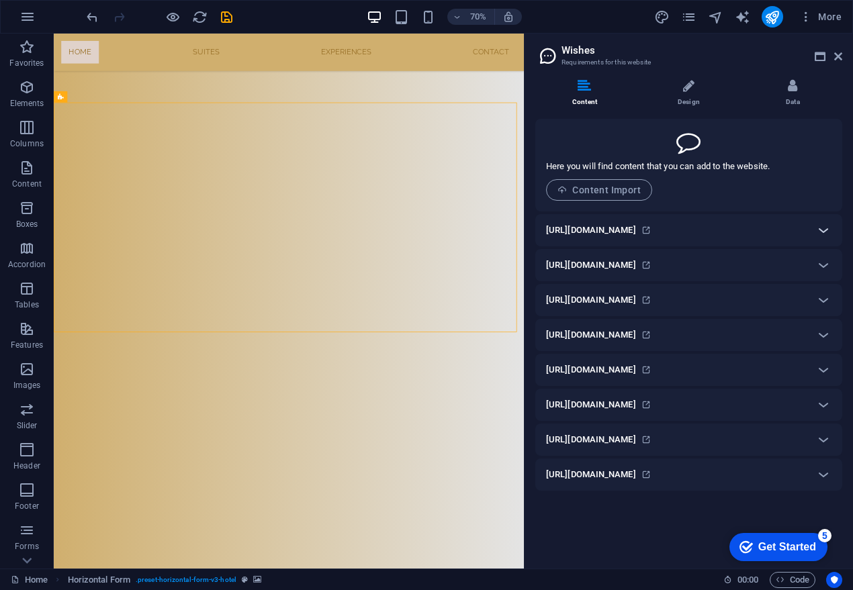
click at [818, 228] on icon at bounding box center [823, 230] width 16 height 16
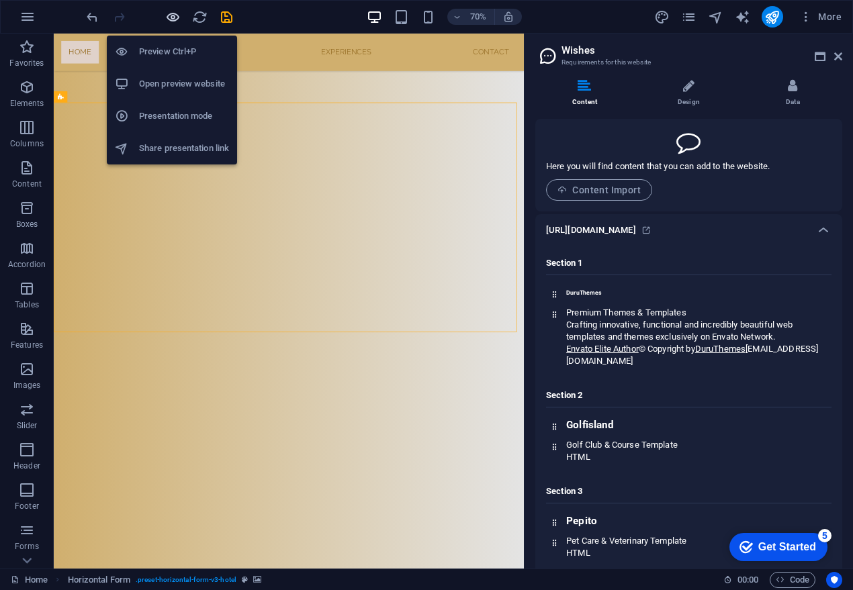
click at [175, 17] on icon "button" at bounding box center [172, 16] width 15 height 15
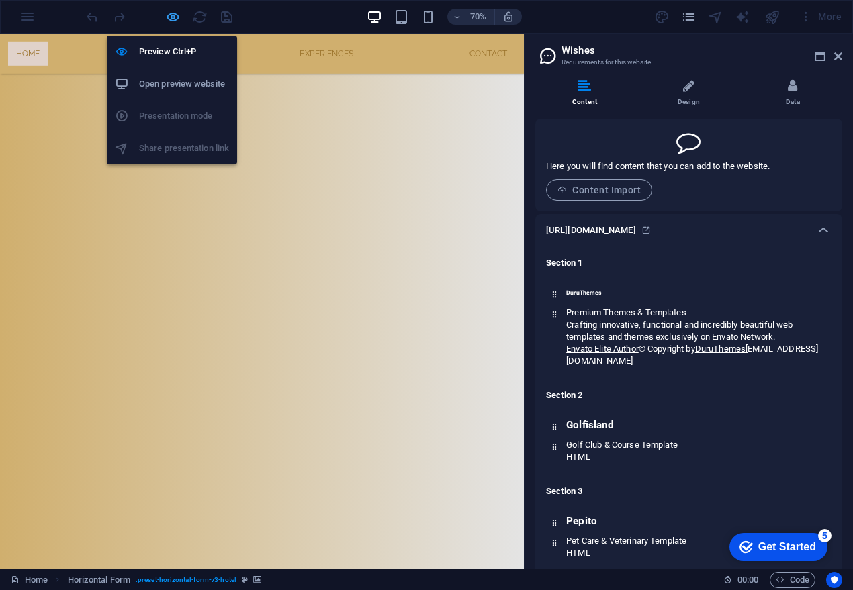
scroll to position [2168, 0]
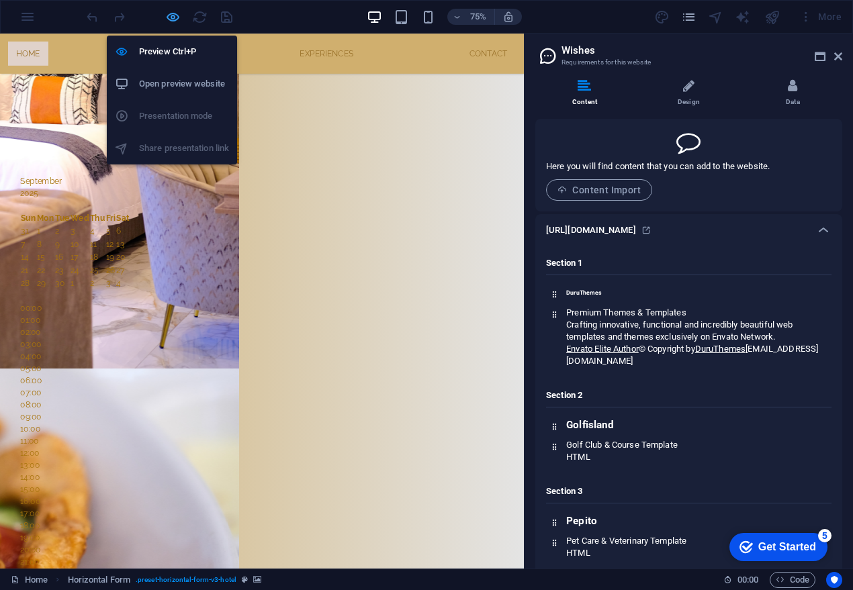
click at [170, 16] on icon "button" at bounding box center [172, 16] width 15 height 15
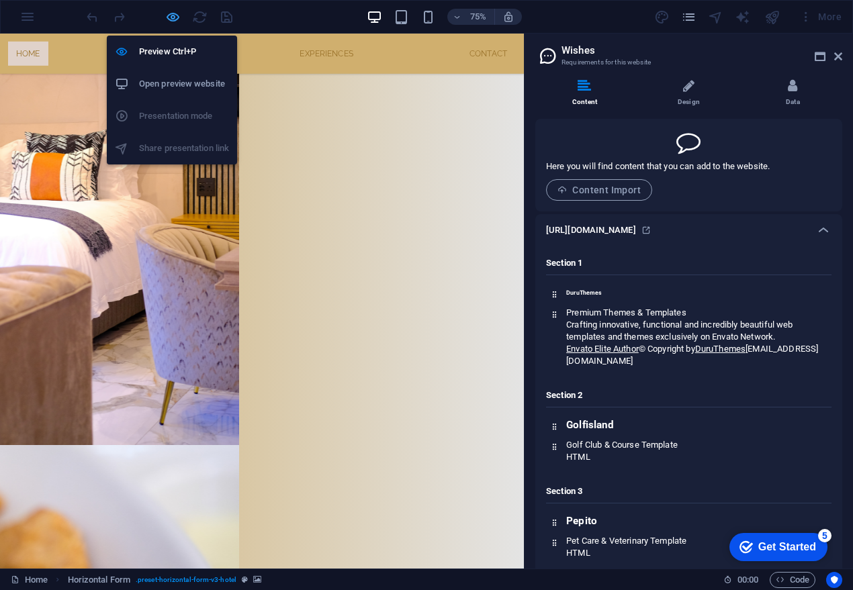
scroll to position [2201, 0]
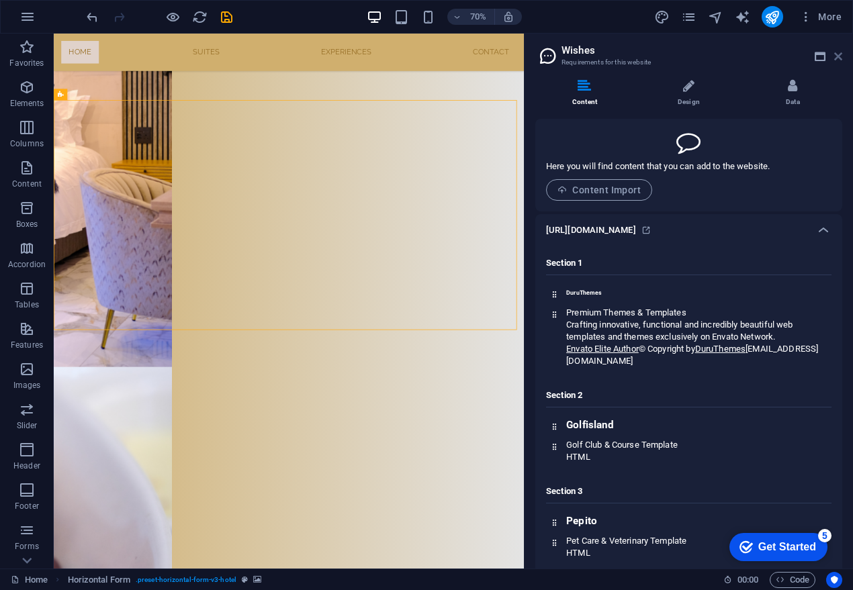
click at [841, 53] on icon at bounding box center [838, 56] width 8 height 11
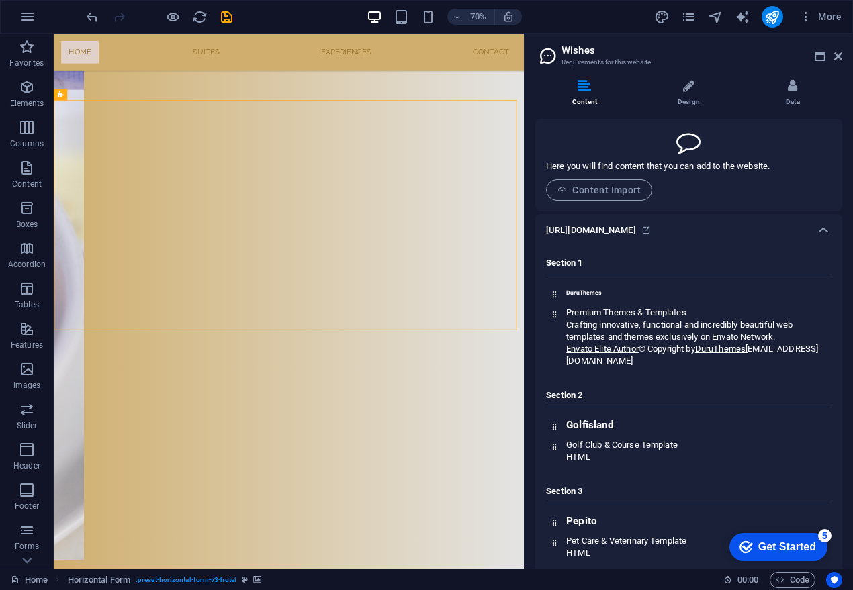
scroll to position [2055, 0]
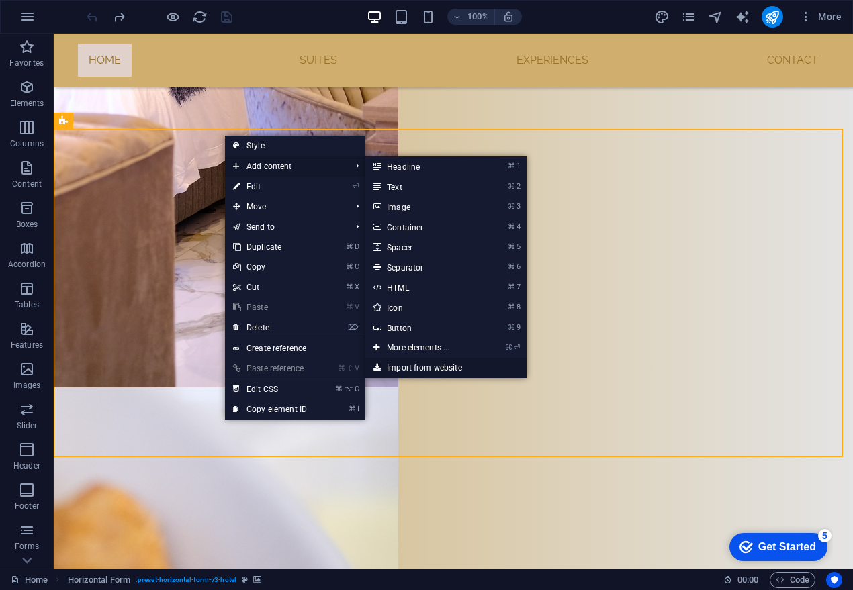
click at [429, 370] on link "Import from website" at bounding box center [445, 368] width 161 height 20
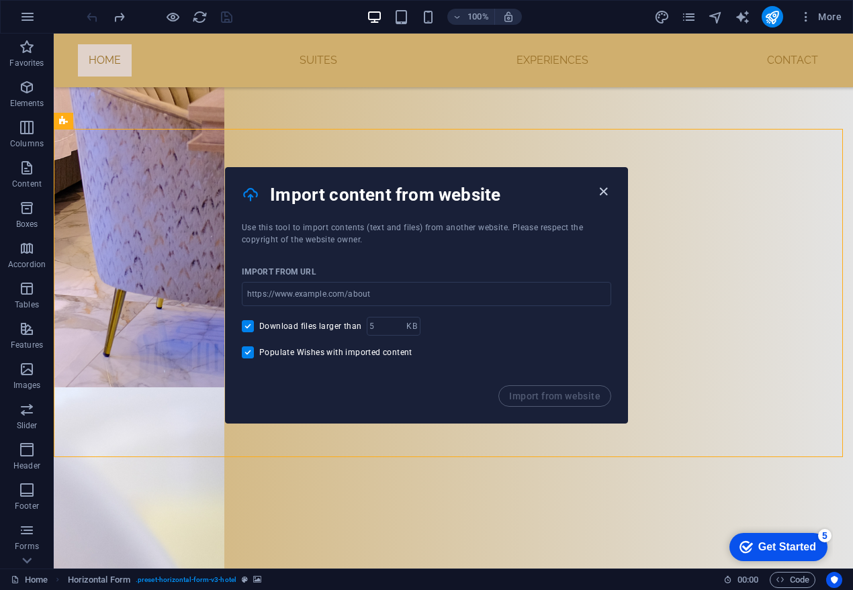
click at [603, 194] on icon "button" at bounding box center [602, 191] width 15 height 15
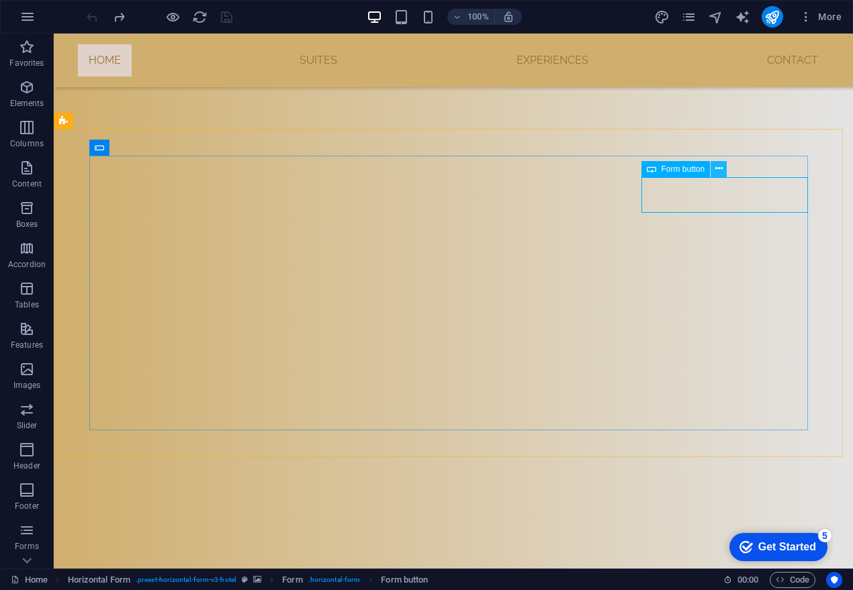
click at [717, 170] on icon at bounding box center [718, 169] width 7 height 14
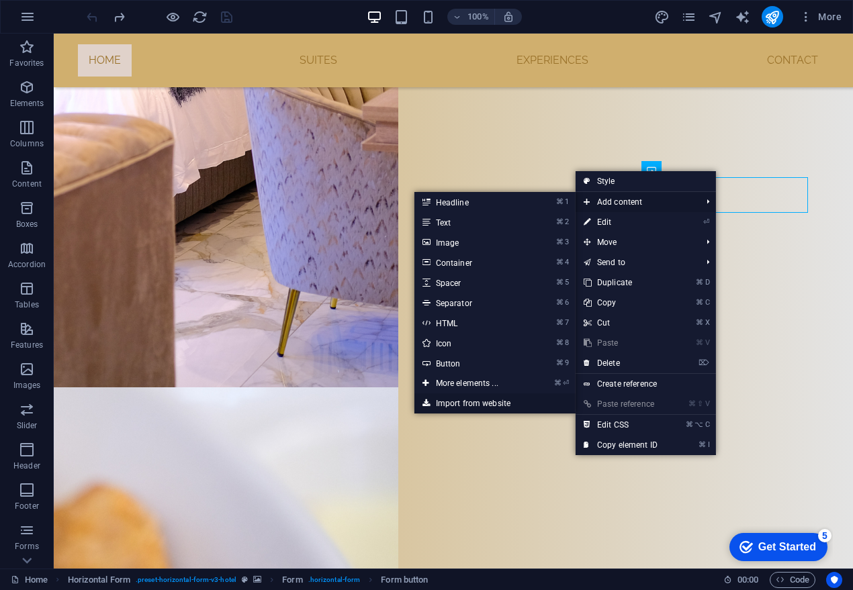
click at [482, 405] on link "Import from website" at bounding box center [494, 403] width 161 height 20
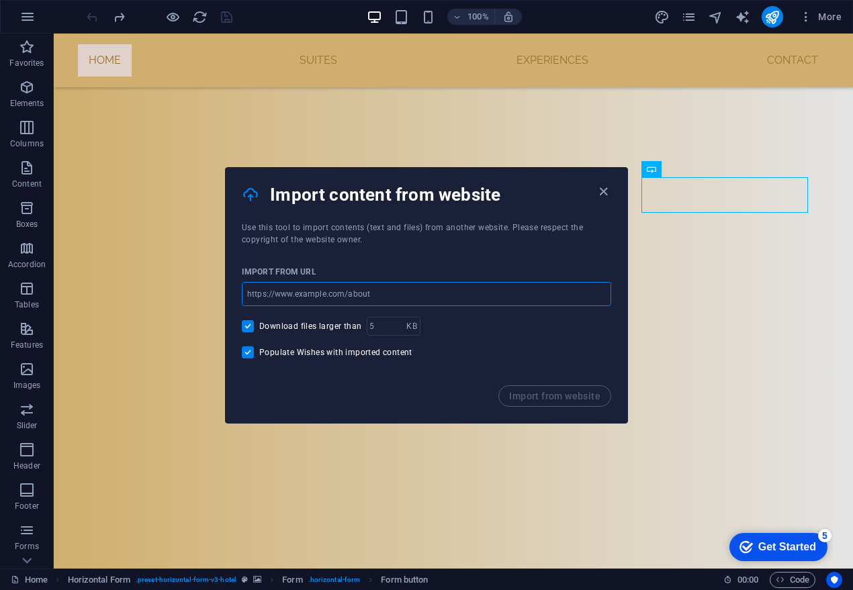
click at [310, 291] on input "url" at bounding box center [426, 294] width 369 height 24
paste input "https://book.nightsbridge.com/37719"
type input "https://book.nightsbridge.com/37719"
click at [535, 403] on button "Import from website" at bounding box center [554, 395] width 113 height 21
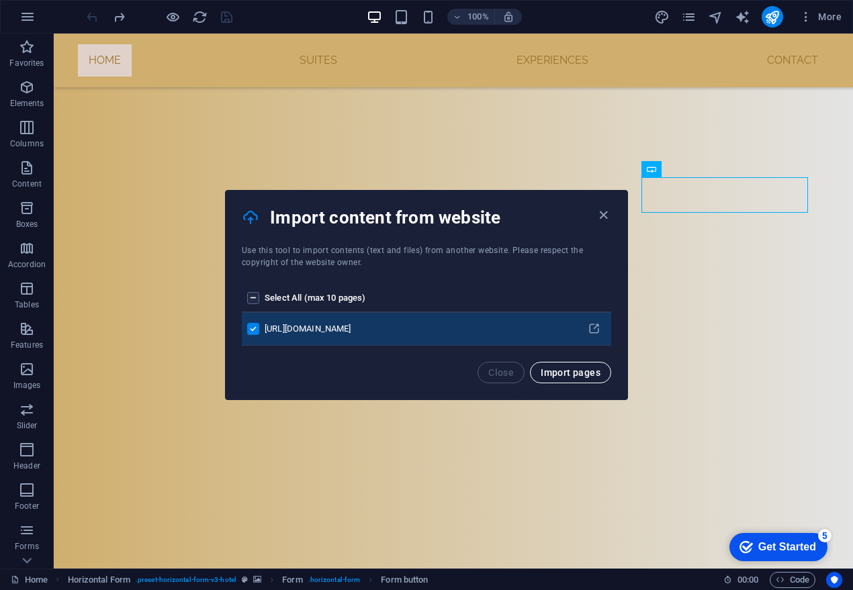
click at [544, 367] on span "Import pages" at bounding box center [570, 372] width 60 height 11
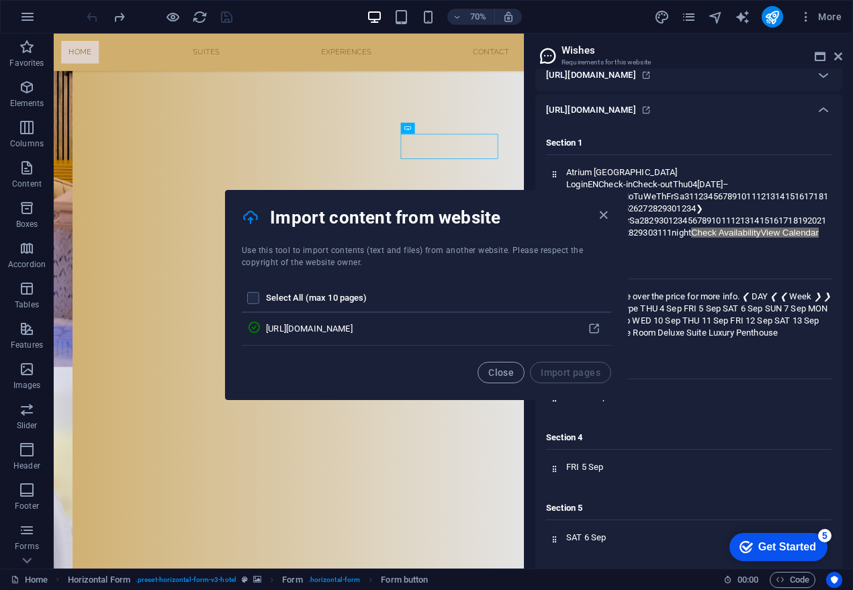
scroll to position [422, 0]
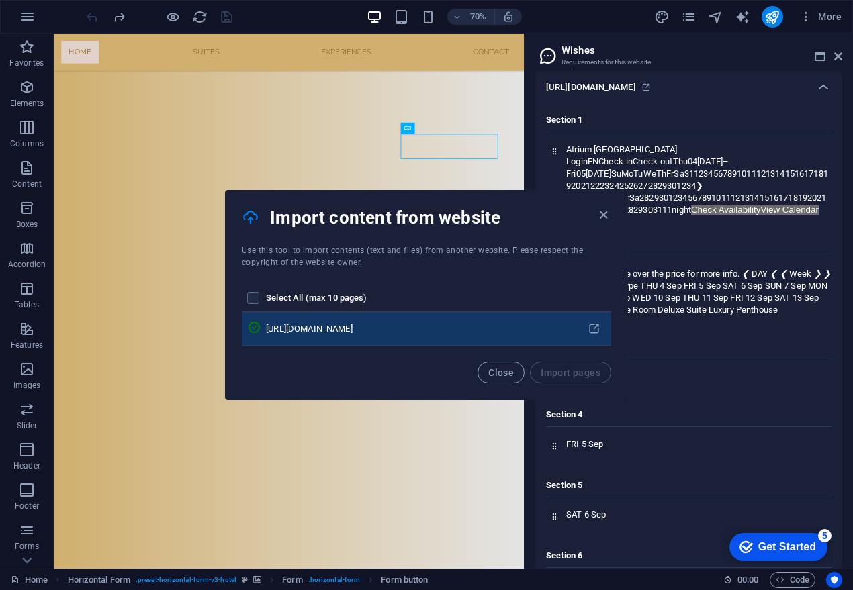
drag, startPoint x: 512, startPoint y: 376, endPoint x: 269, endPoint y: 314, distance: 250.1
click at [270, 315] on div "Import content from website Use this tool to import contents (text and files) f…" at bounding box center [426, 295] width 403 height 210
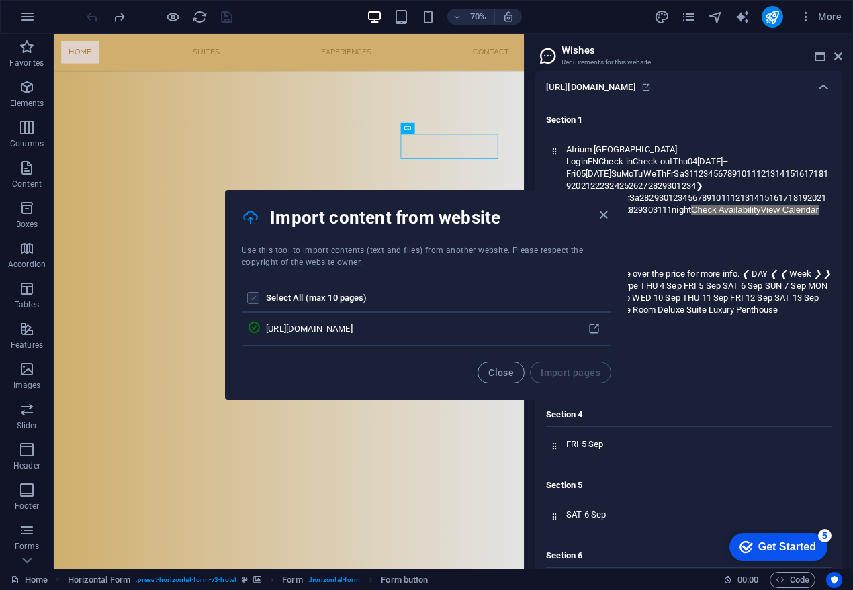
click at [254, 301] on label "pages list" at bounding box center [253, 298] width 12 height 12
click at [0, 0] on input "pages list" at bounding box center [0, 0] width 0 height 0
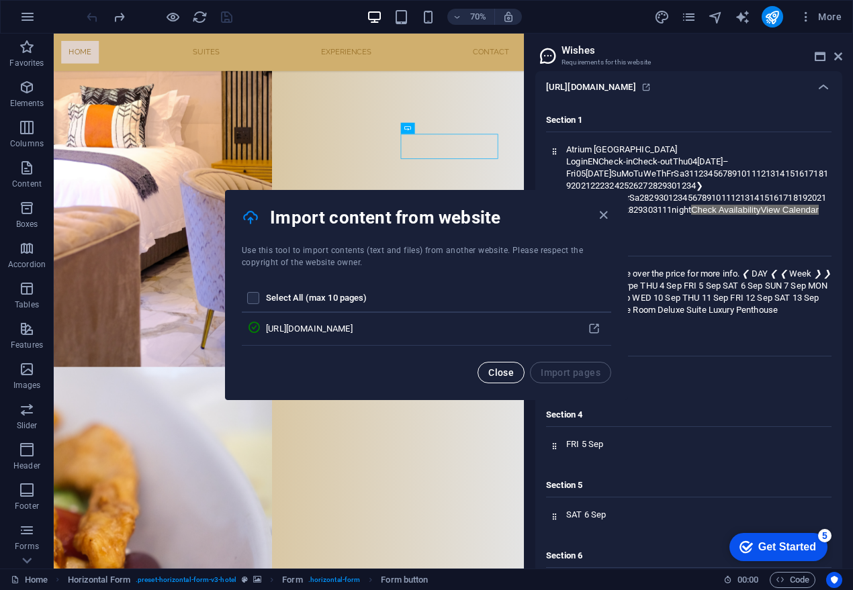
click at [500, 379] on button "Close" at bounding box center [500, 372] width 47 height 21
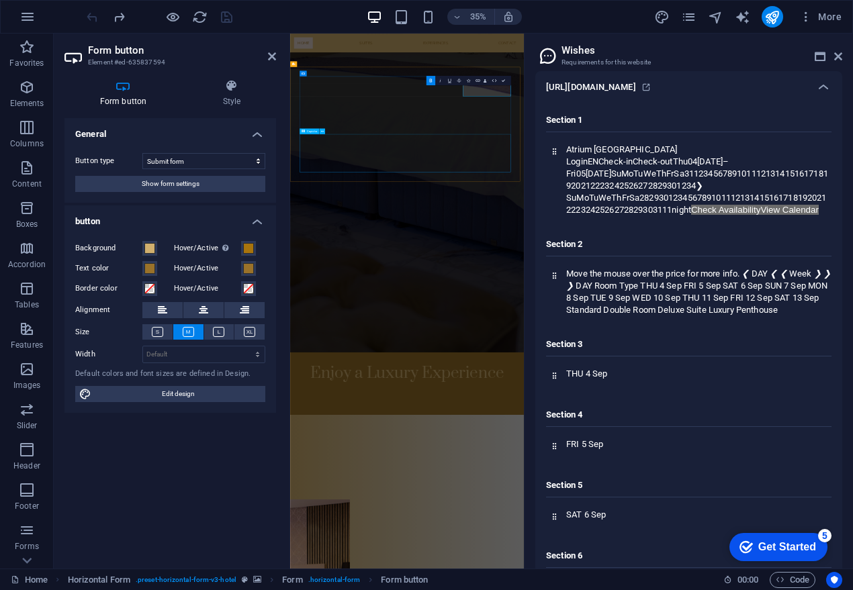
scroll to position [2961, 0]
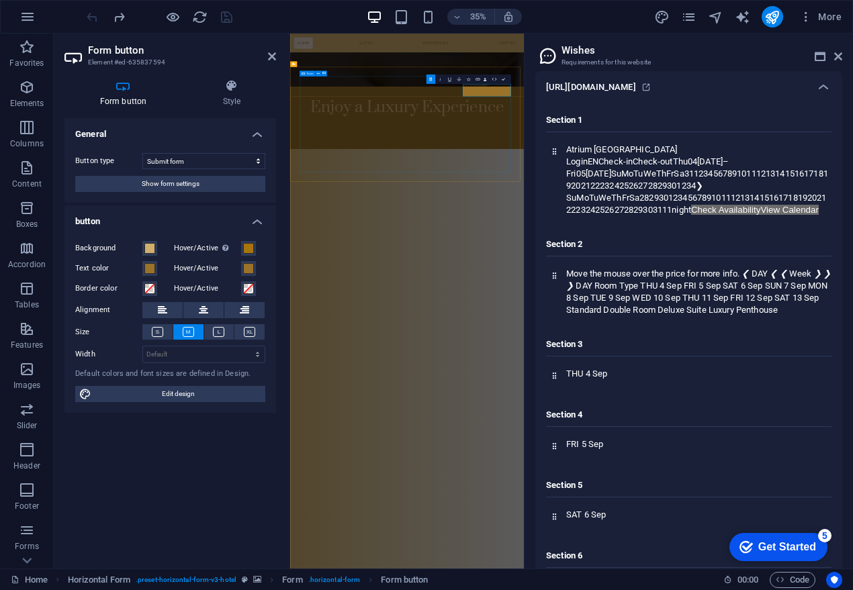
type button "Submit"
click at [274, 62] on link at bounding box center [272, 56] width 8 height 11
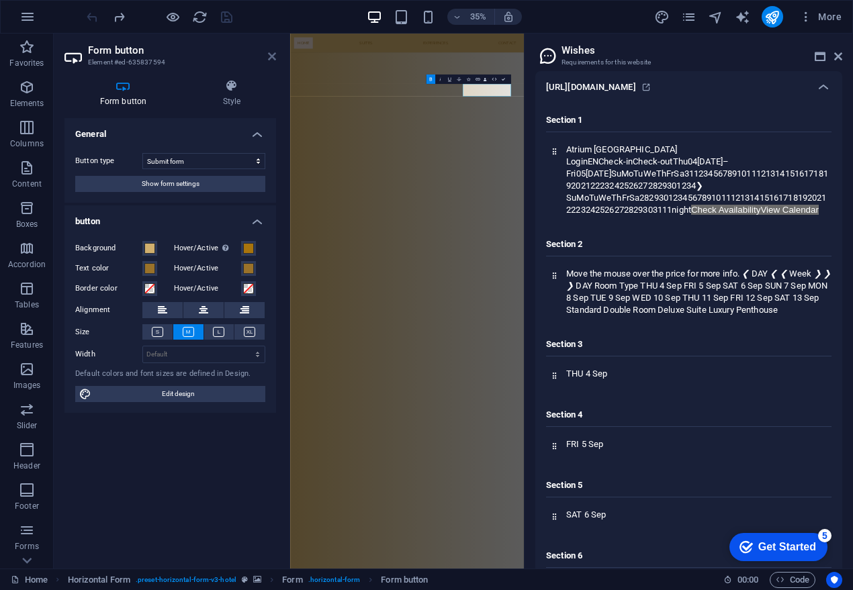
scroll to position [2201, 0]
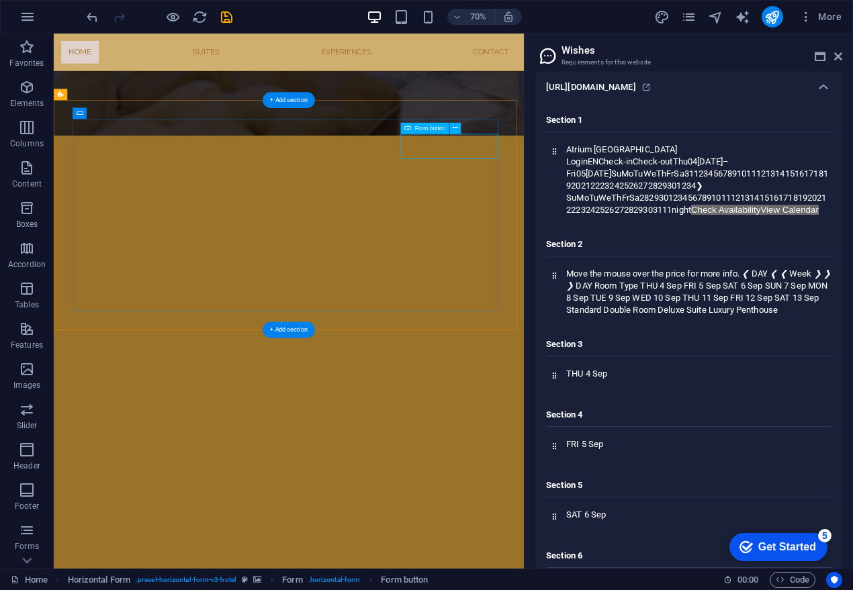
scroll to position [2961, 0]
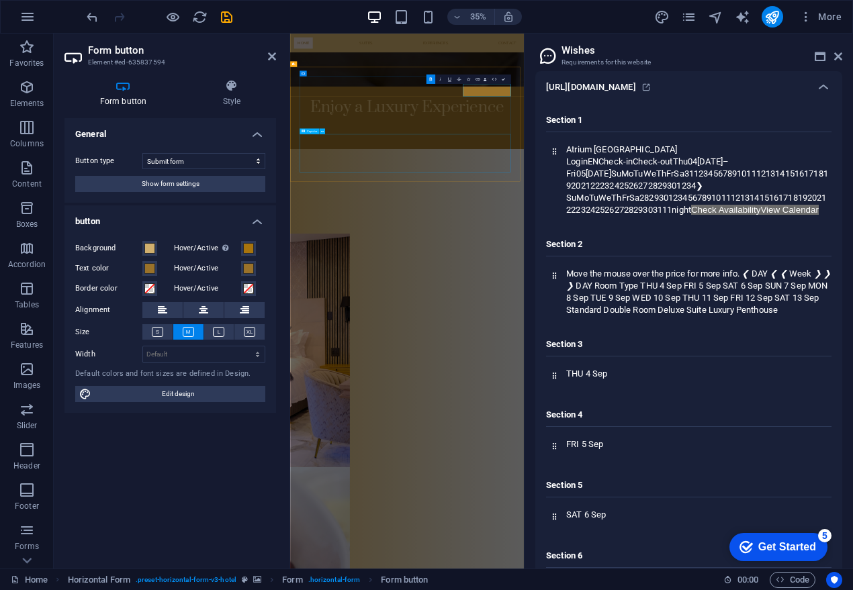
type button "Submit"
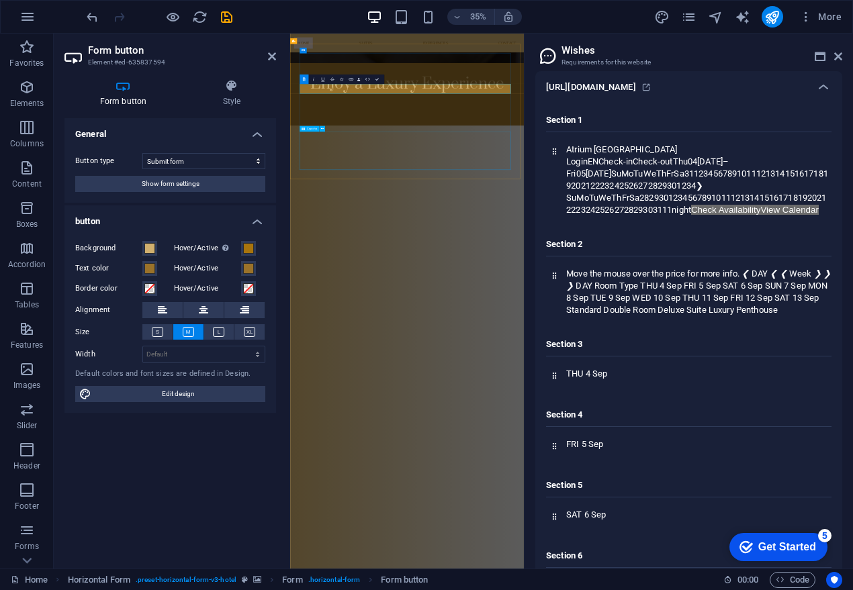
click at [221, 17] on icon "save" at bounding box center [226, 16] width 15 height 15
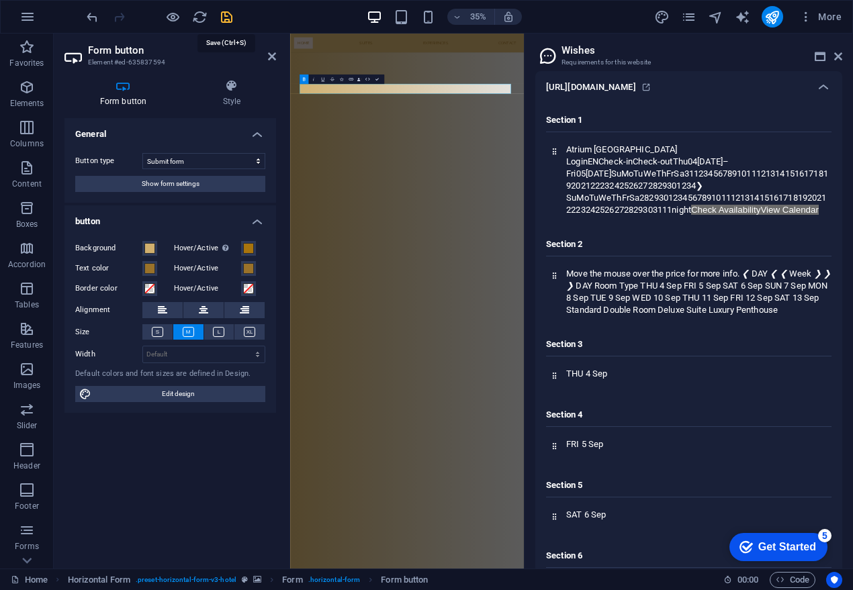
scroll to position [2083, 0]
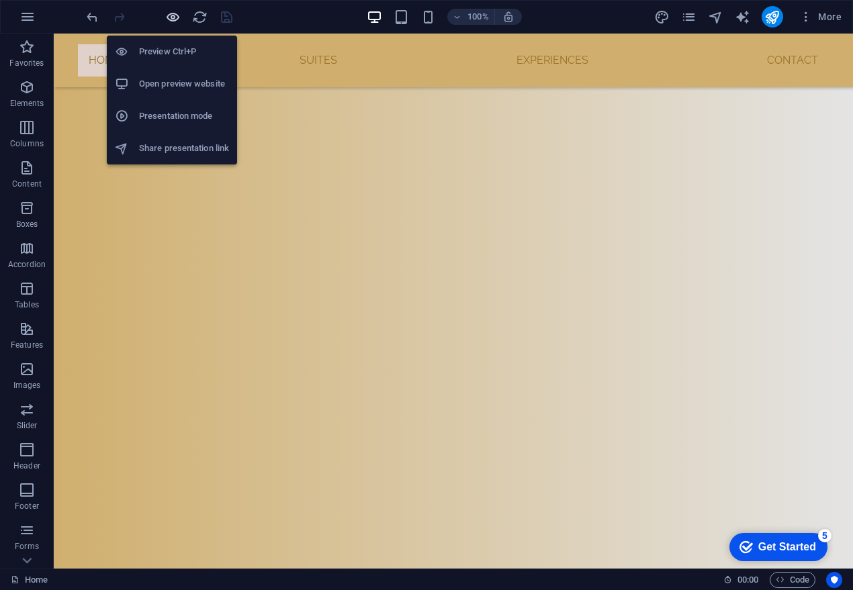
click at [171, 21] on icon "button" at bounding box center [172, 16] width 15 height 15
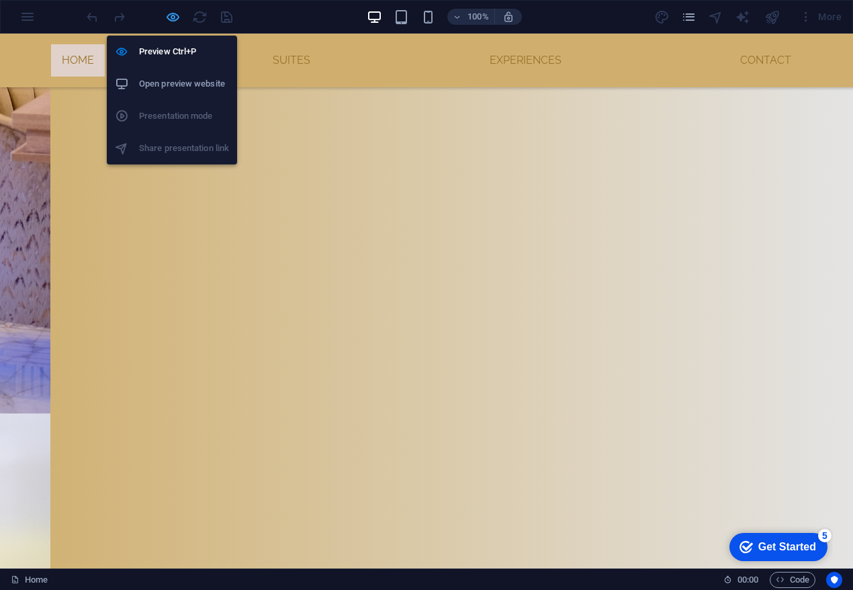
scroll to position [2109, 0]
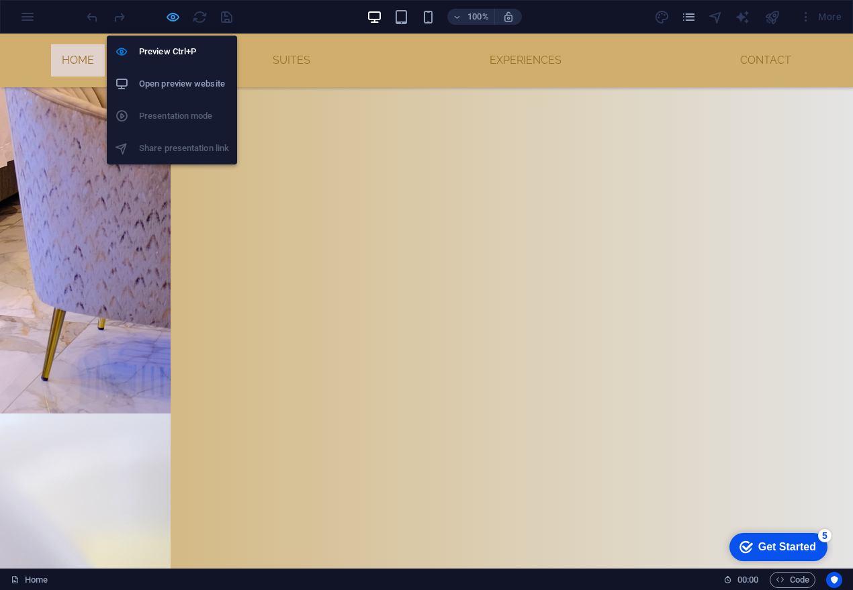
click at [169, 17] on icon "button" at bounding box center [172, 16] width 15 height 15
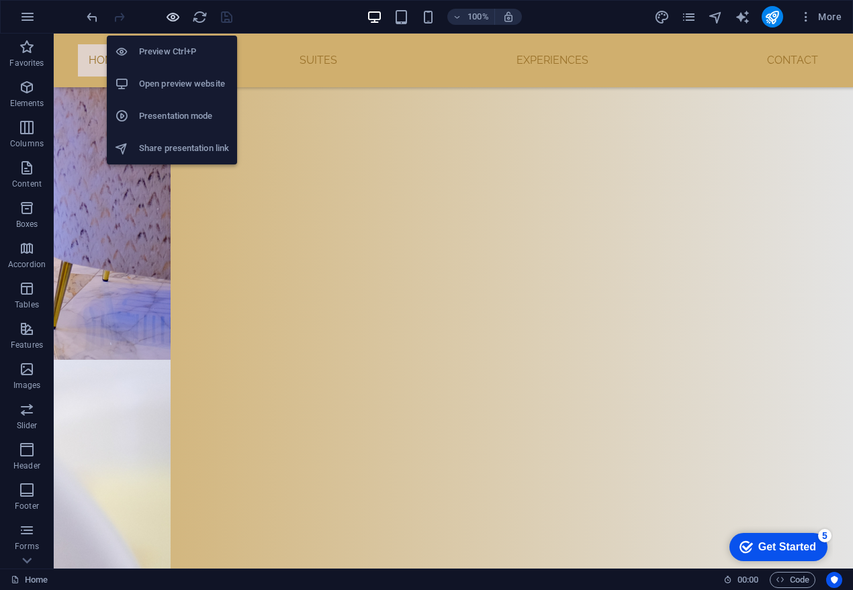
scroll to position [2083, 0]
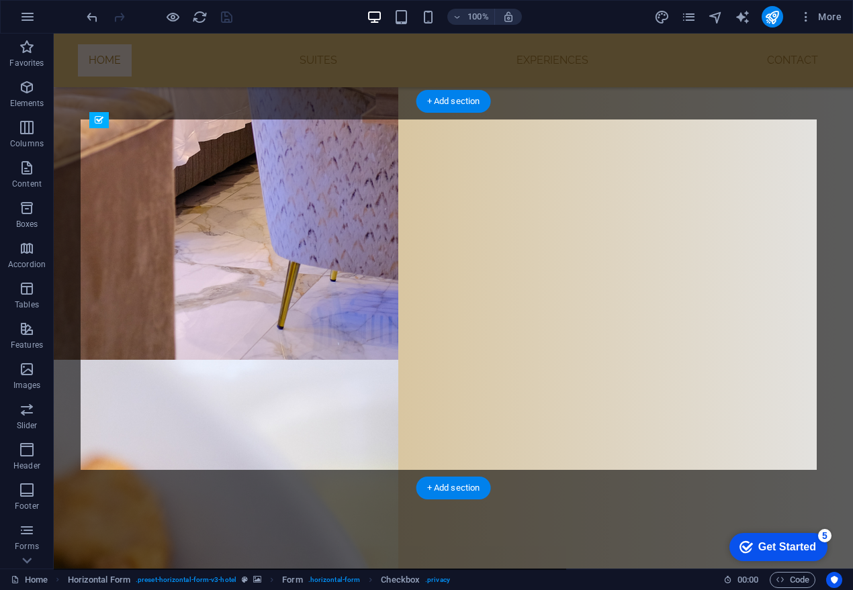
drag, startPoint x: 210, startPoint y: 284, endPoint x: 210, endPoint y: 223, distance: 61.1
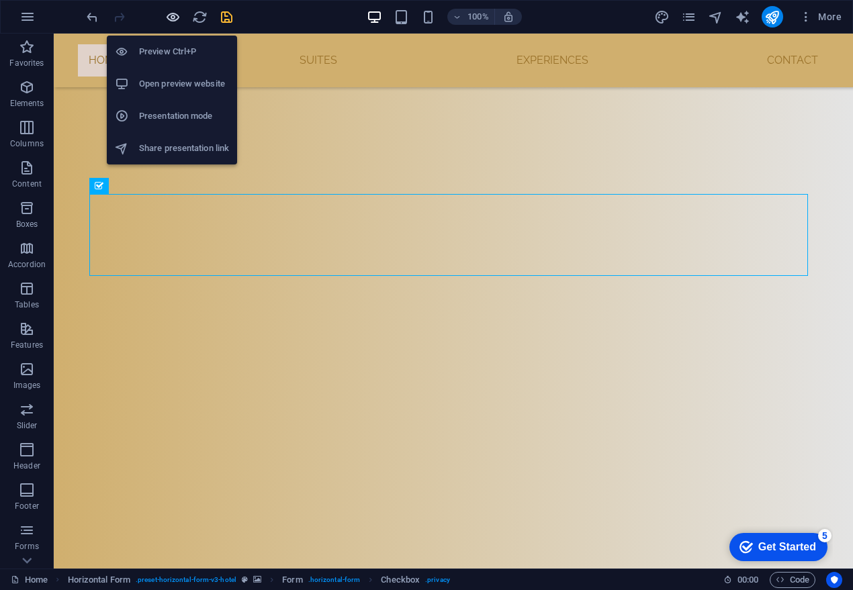
click at [177, 16] on icon "button" at bounding box center [172, 16] width 15 height 15
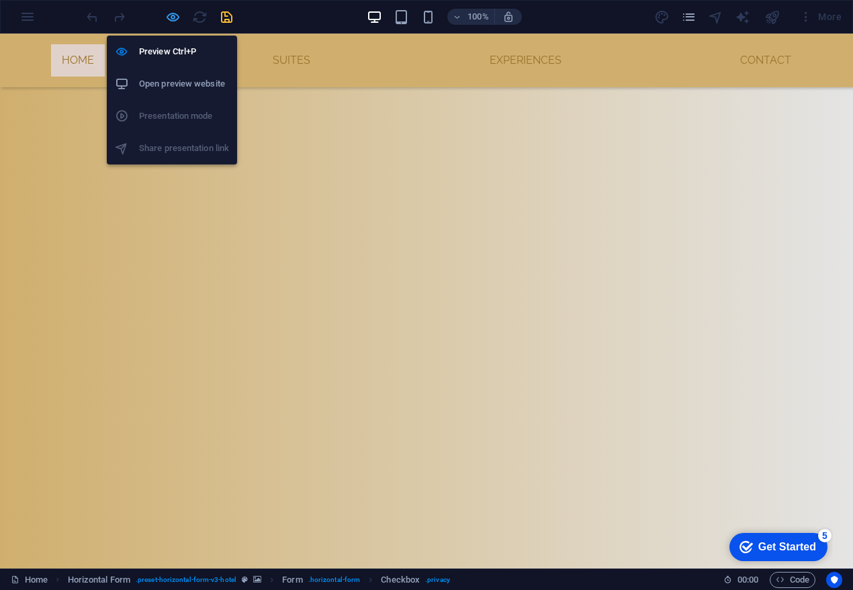
click at [177, 20] on icon "button" at bounding box center [172, 16] width 15 height 15
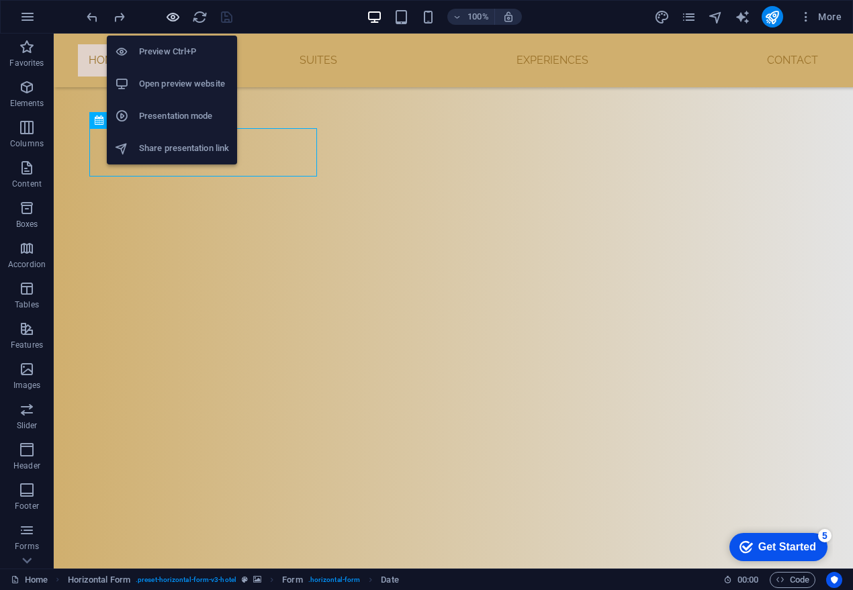
click at [169, 15] on icon "button" at bounding box center [172, 16] width 15 height 15
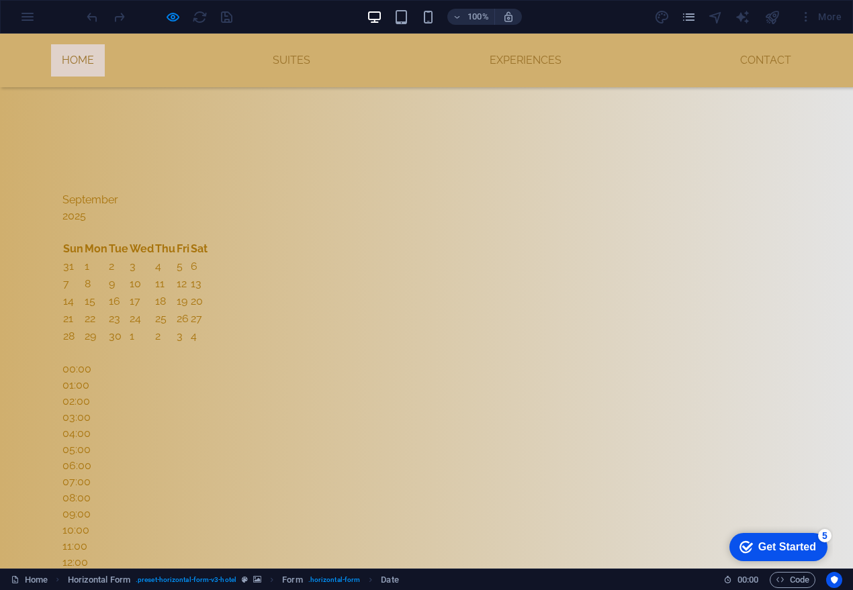
click at [189, 258] on div "5" at bounding box center [183, 266] width 13 height 16
type input "09/05/2025"
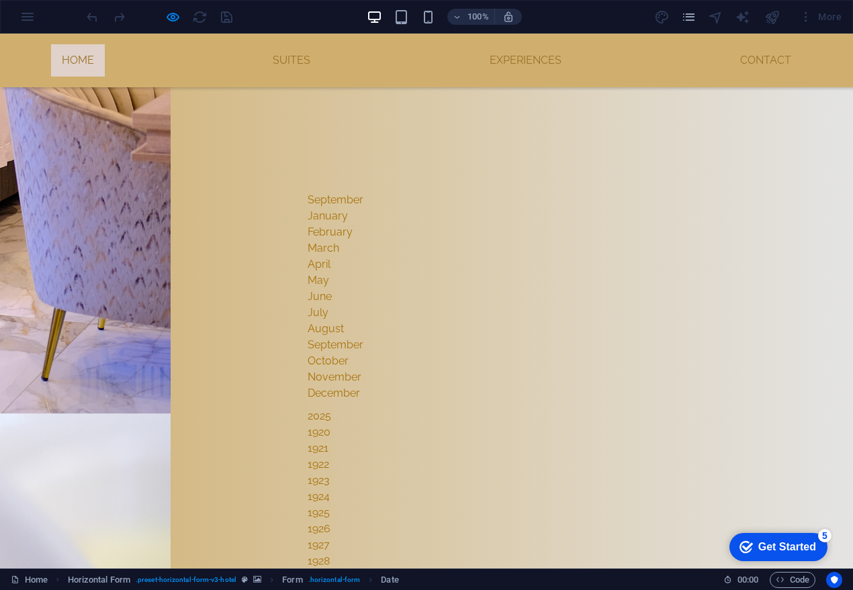
type input "09/17/2025"
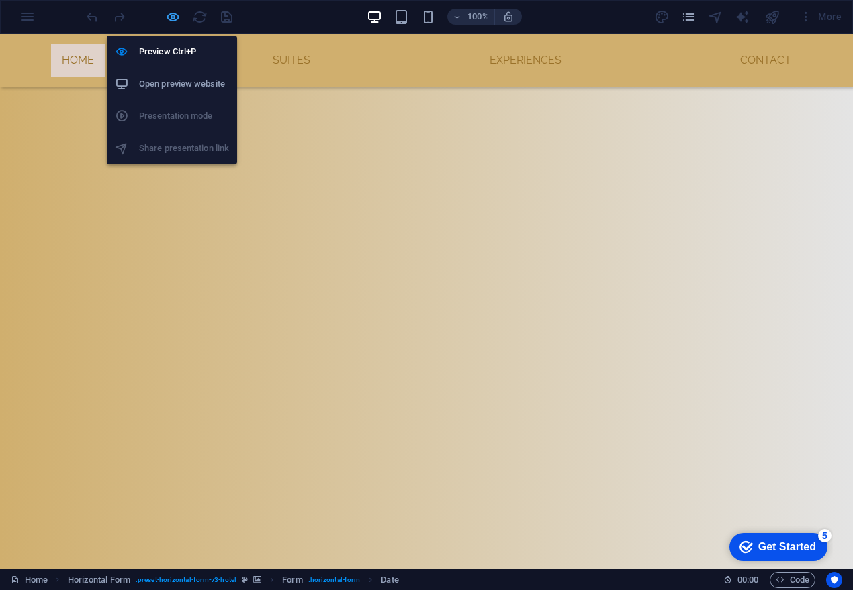
click at [171, 13] on icon "button" at bounding box center [172, 16] width 15 height 15
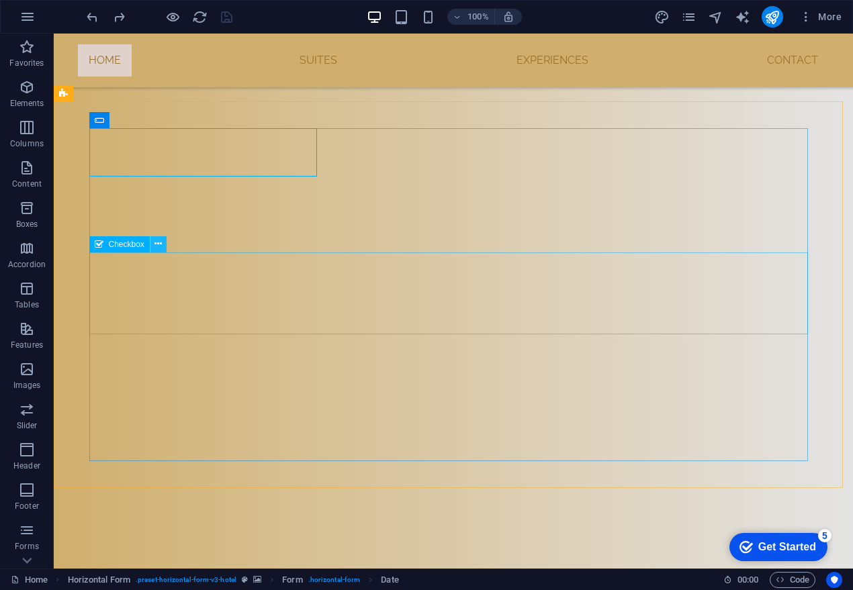
click at [162, 248] on icon at bounding box center [157, 244] width 7 height 14
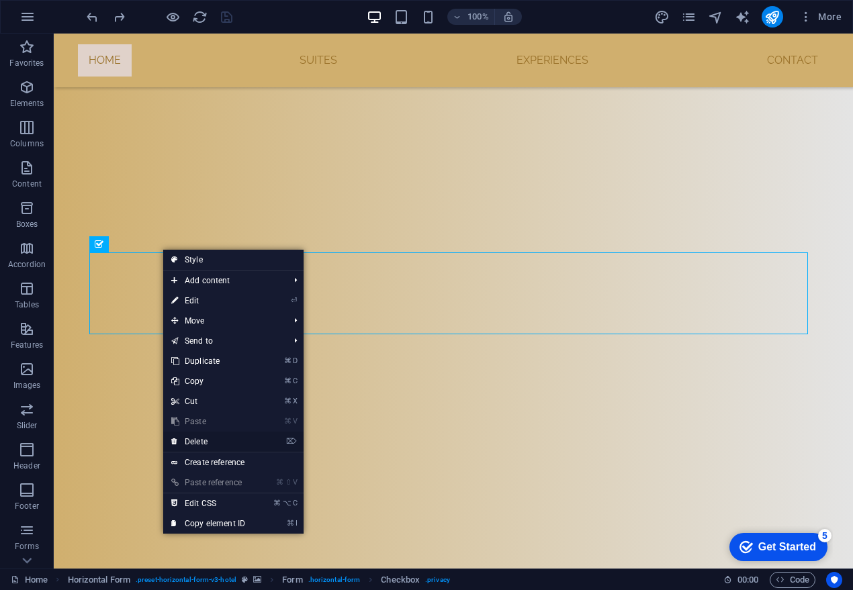
click at [210, 440] on link "⌦ Delete" at bounding box center [208, 442] width 90 height 20
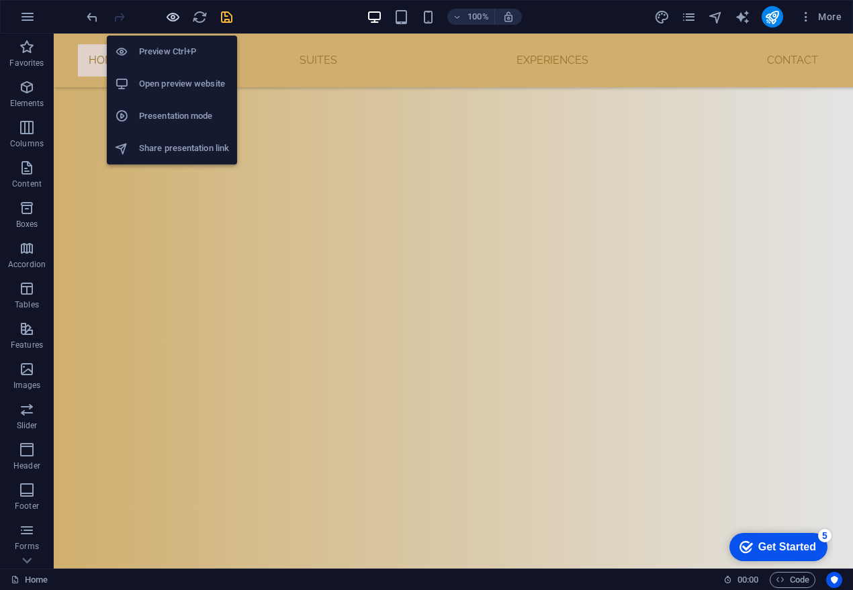
click at [171, 19] on icon "button" at bounding box center [172, 16] width 15 height 15
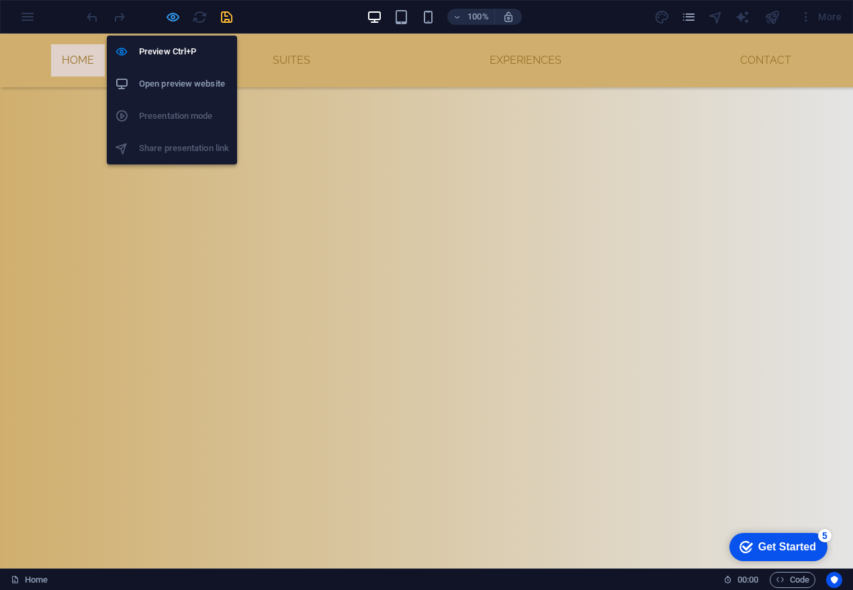
scroll to position [2109, 0]
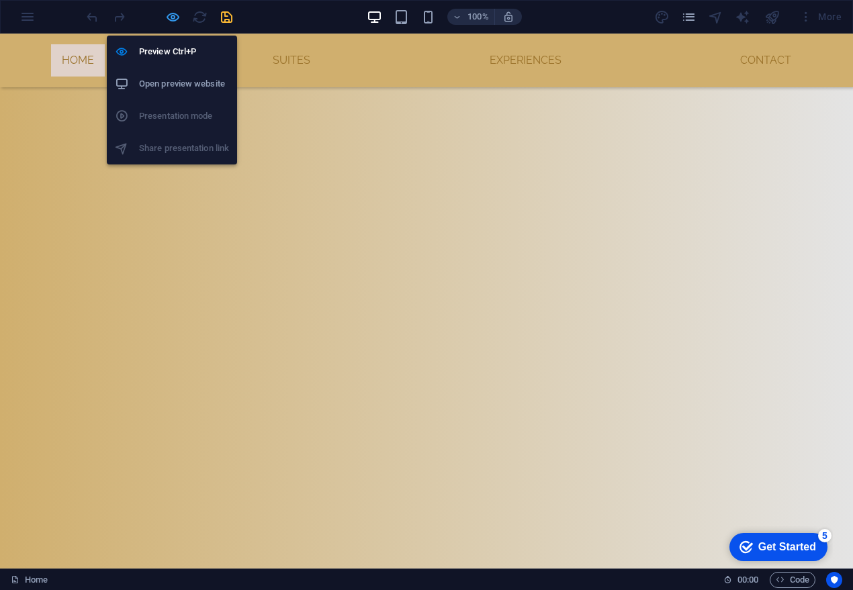
click at [171, 18] on icon "button" at bounding box center [172, 16] width 15 height 15
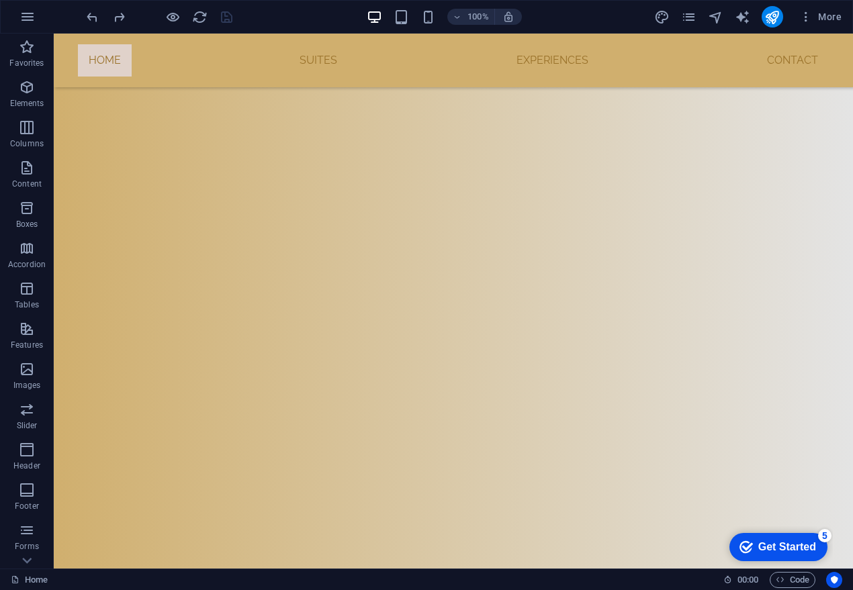
scroll to position [2095, 0]
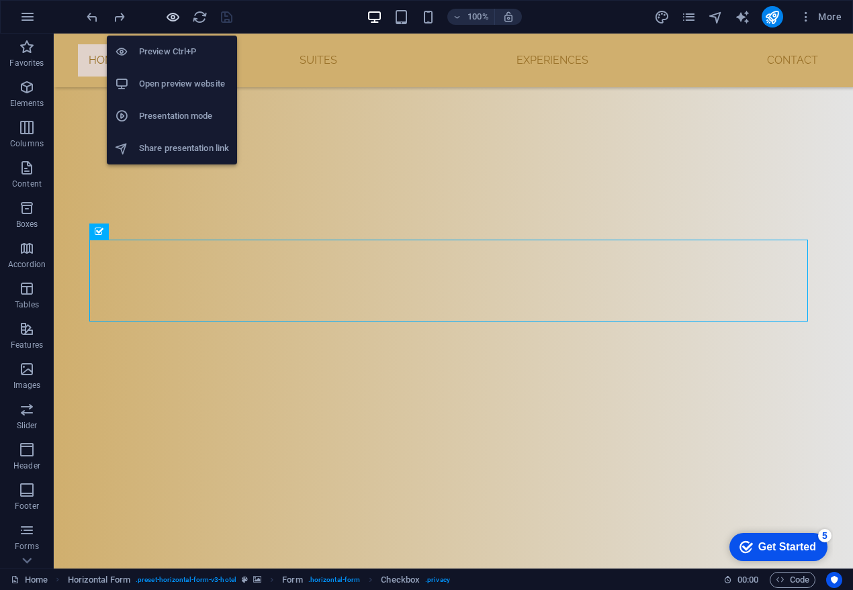
click at [175, 18] on icon "button" at bounding box center [172, 16] width 15 height 15
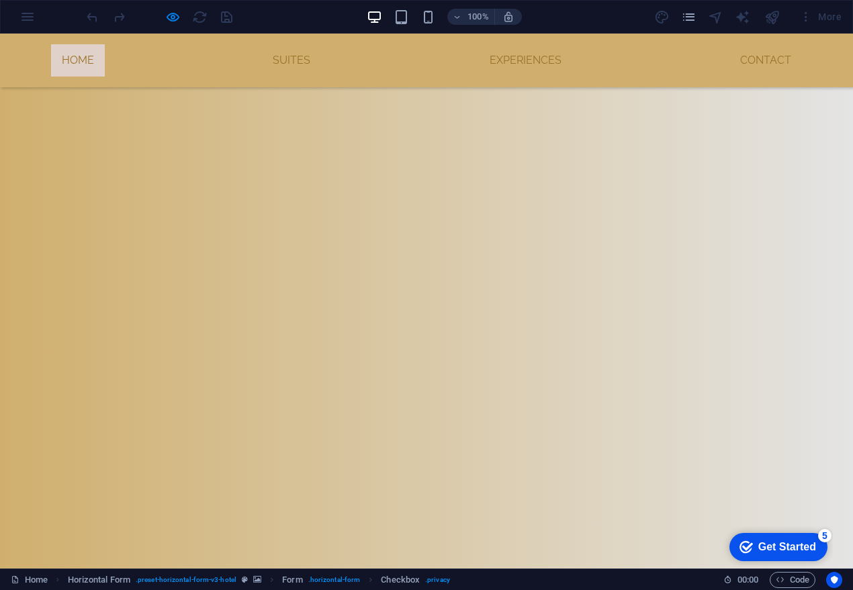
scroll to position [2066, 0]
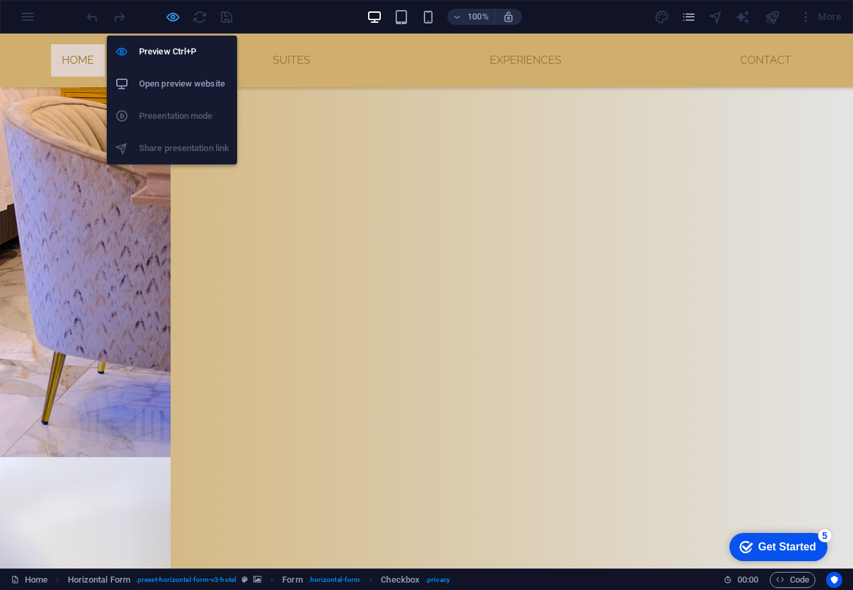
click at [174, 21] on icon "button" at bounding box center [172, 16] width 15 height 15
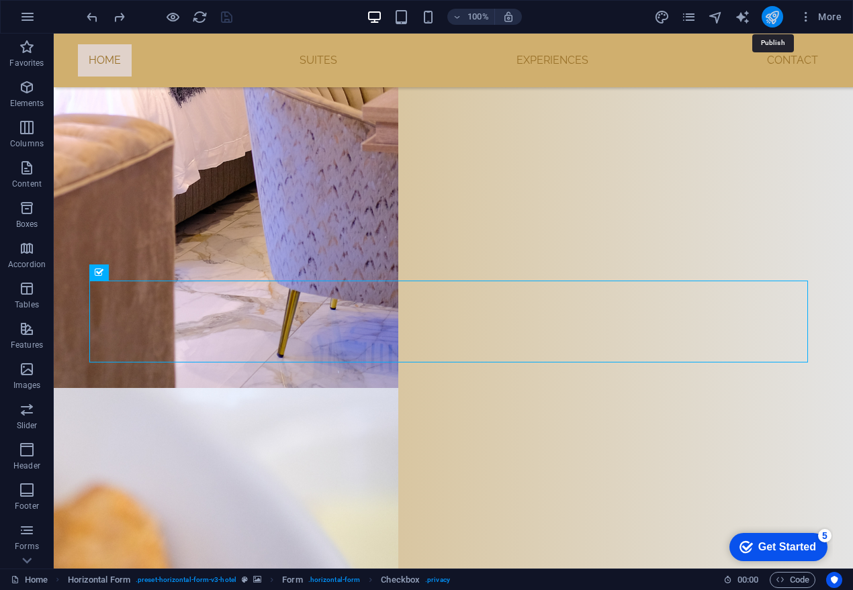
click at [773, 19] on icon "publish" at bounding box center [771, 16] width 15 height 15
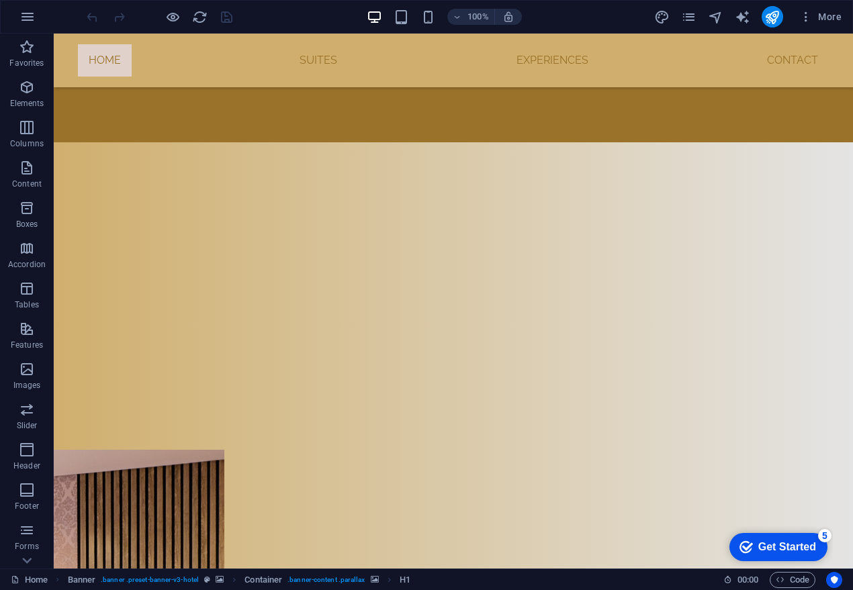
scroll to position [1338, 0]
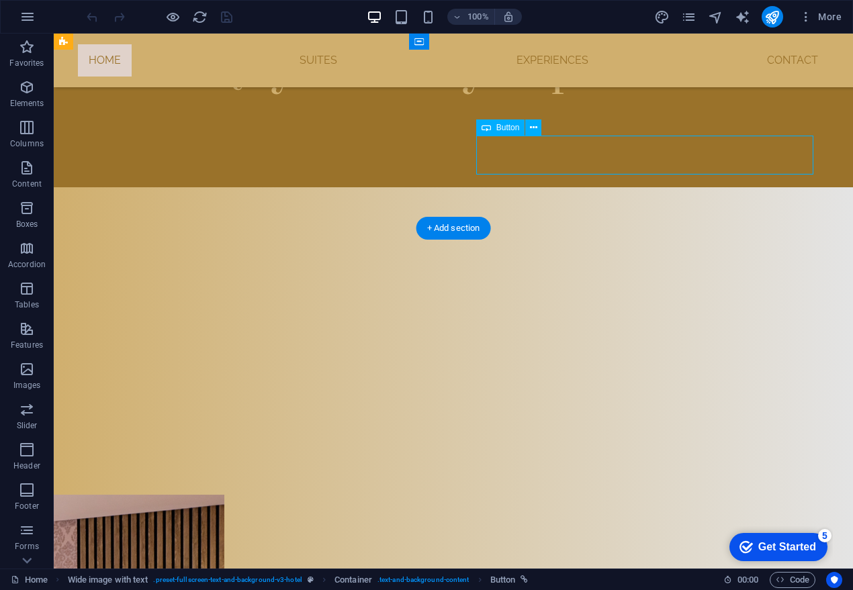
select select "px"
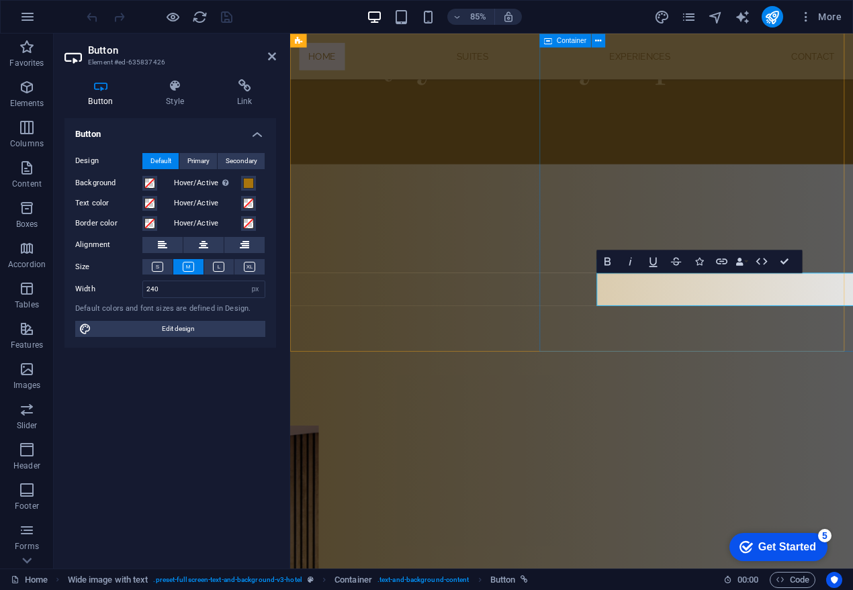
scroll to position [1270, 0]
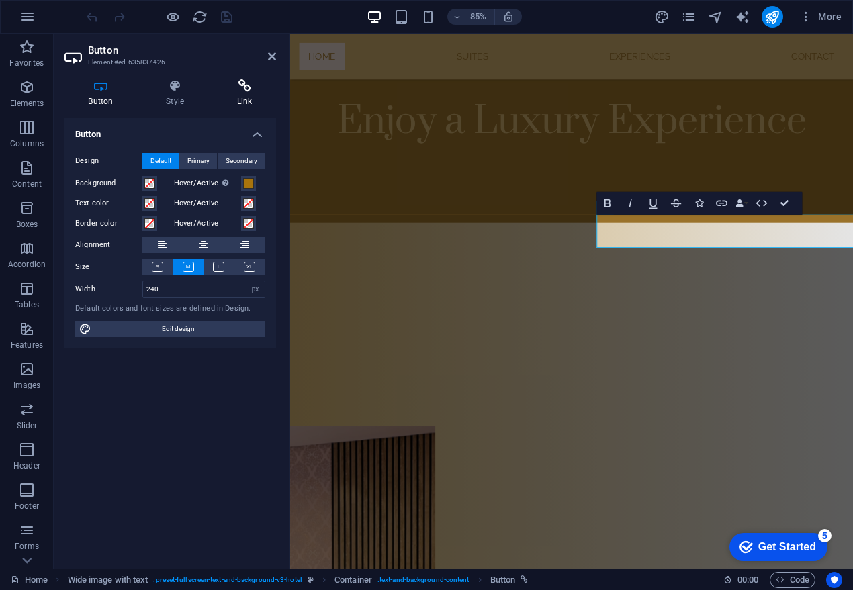
click at [247, 83] on icon at bounding box center [244, 85] width 63 height 13
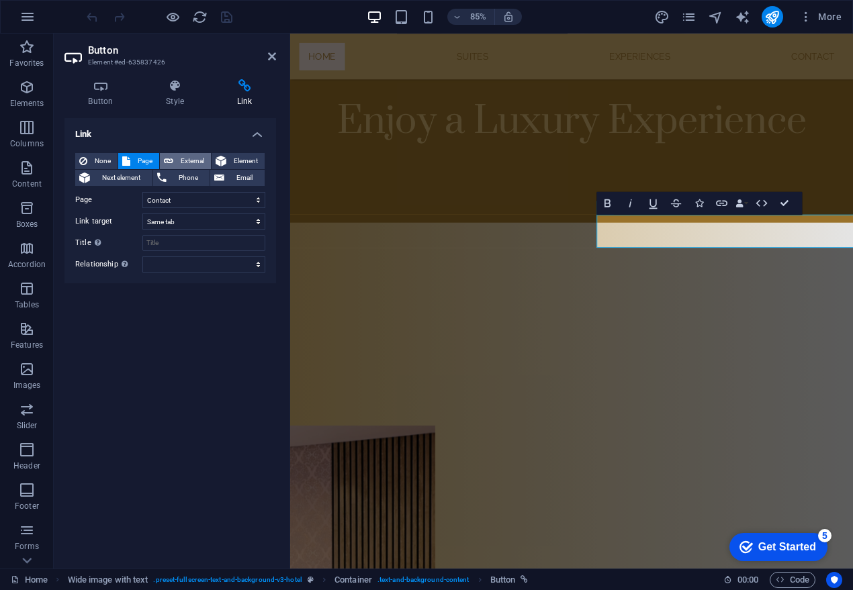
click at [189, 161] on span "External" at bounding box center [192, 161] width 30 height 16
select select "blank"
drag, startPoint x: 187, startPoint y: 201, endPoint x: 142, endPoint y: 199, distance: 45.0
click at [142, 199] on input "/12462608" at bounding box center [203, 200] width 123 height 16
paste input "[URL][DOMAIN_NAME]"
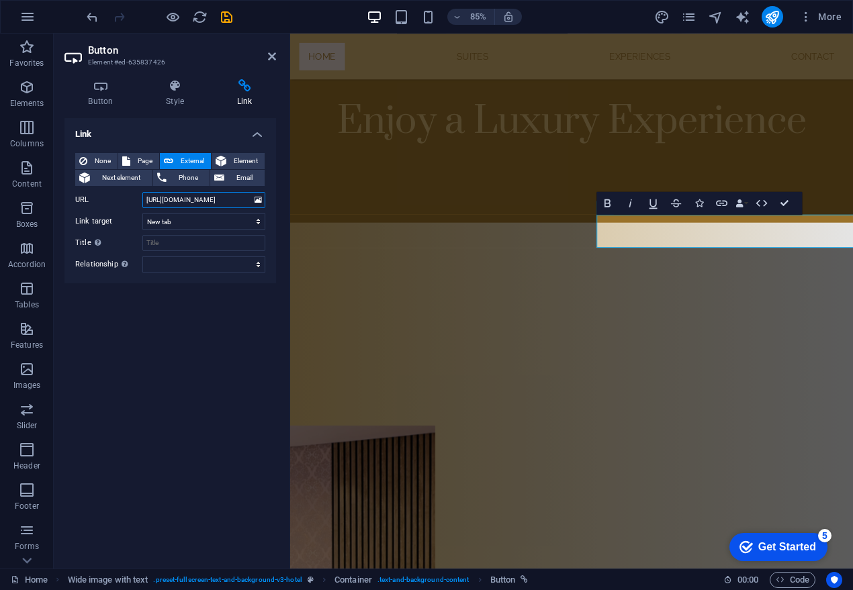
scroll to position [0, 11]
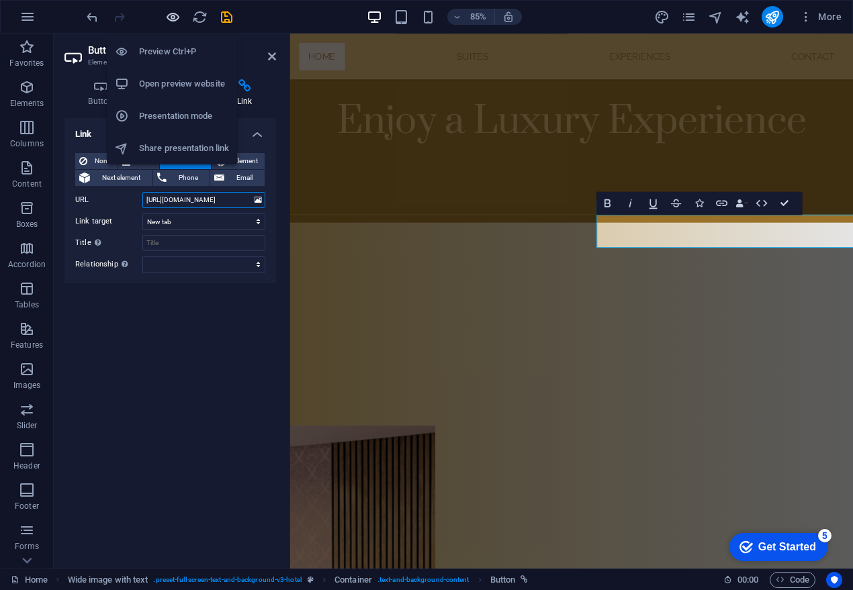
type input "[URL][DOMAIN_NAME]"
click at [177, 21] on icon "button" at bounding box center [172, 16] width 15 height 15
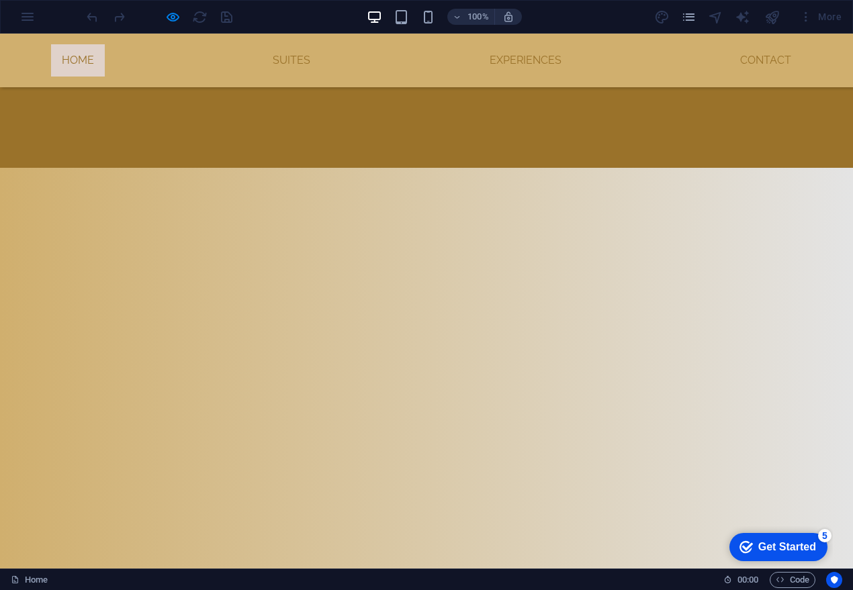
scroll to position [1153, 0]
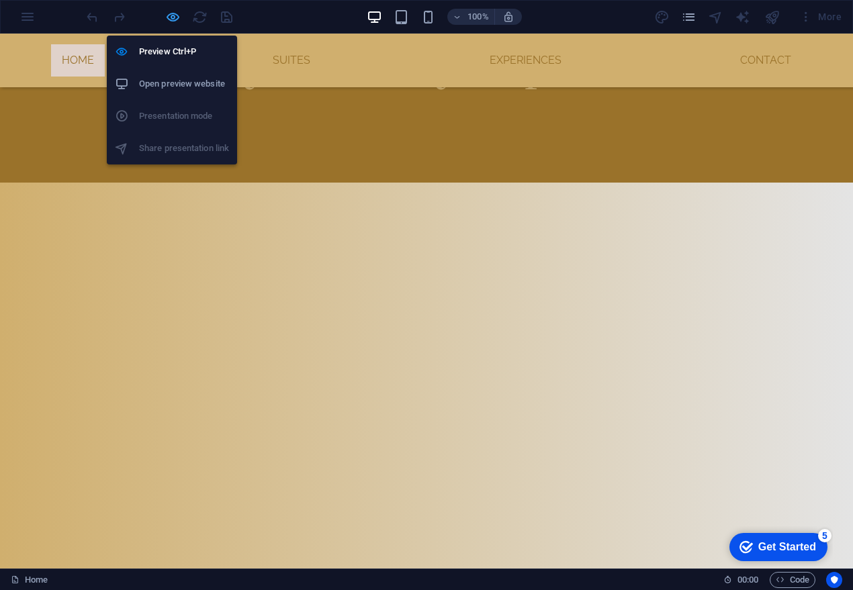
click at [165, 13] on icon "button" at bounding box center [172, 16] width 15 height 15
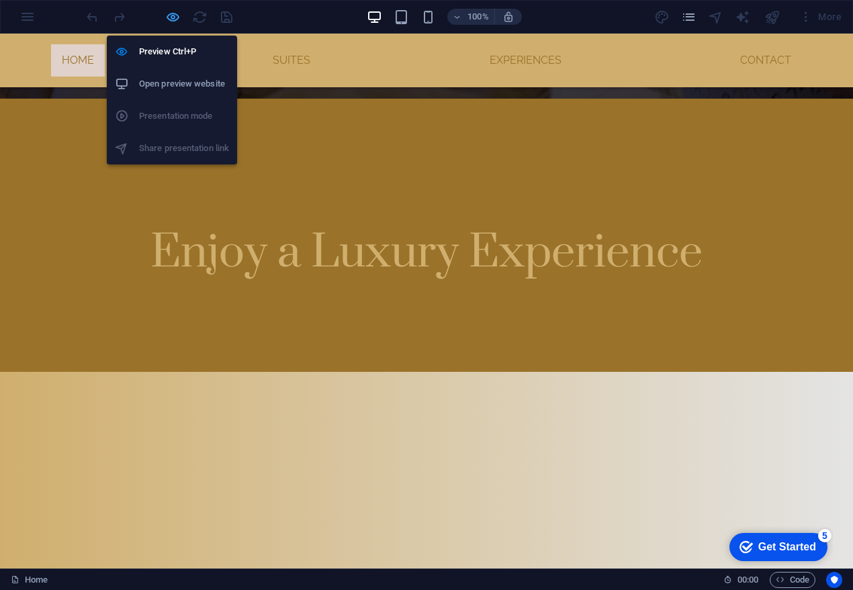
scroll to position [1112, 0]
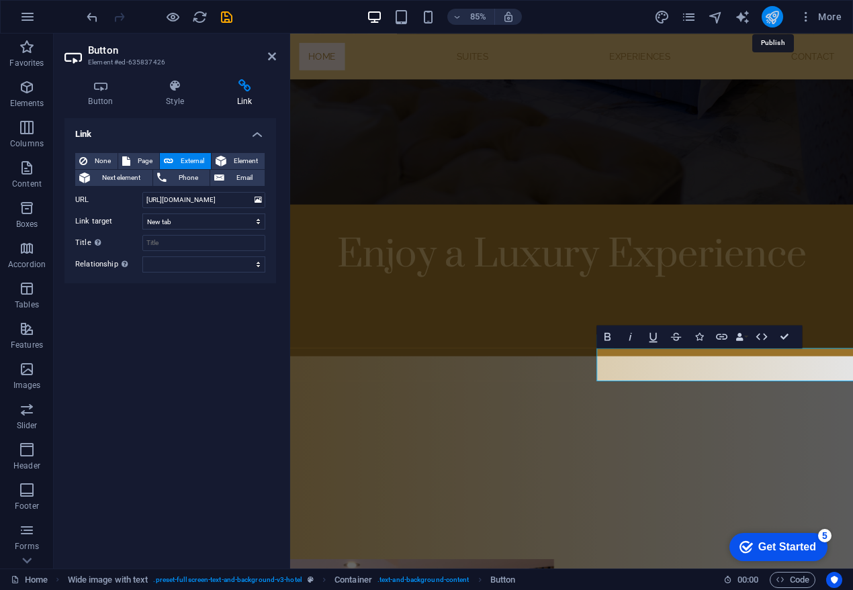
click at [771, 23] on icon "publish" at bounding box center [771, 16] width 15 height 15
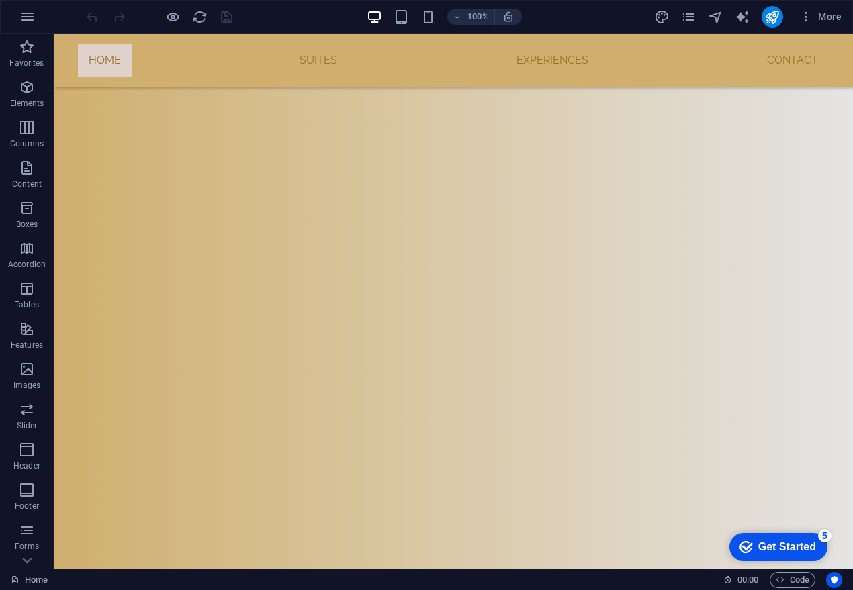
scroll to position [3533, 0]
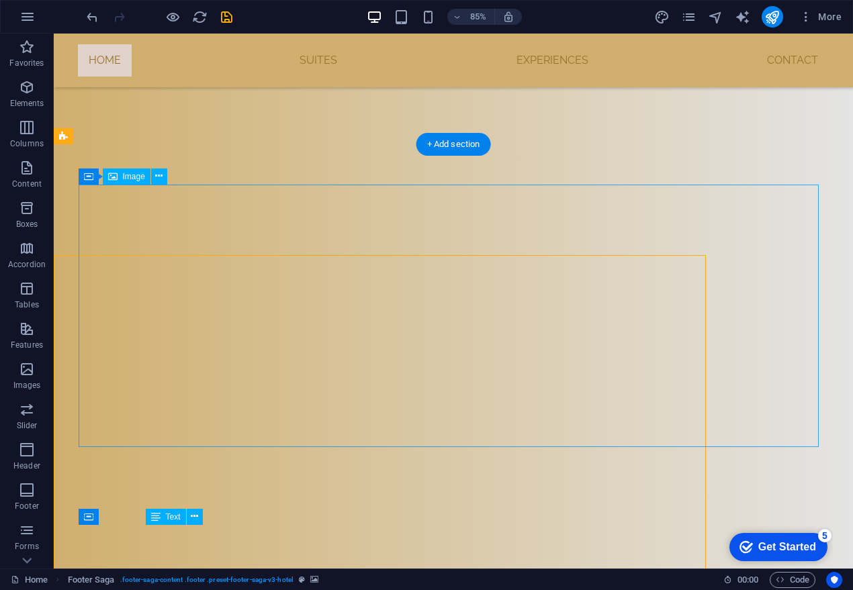
scroll to position [3439, 0]
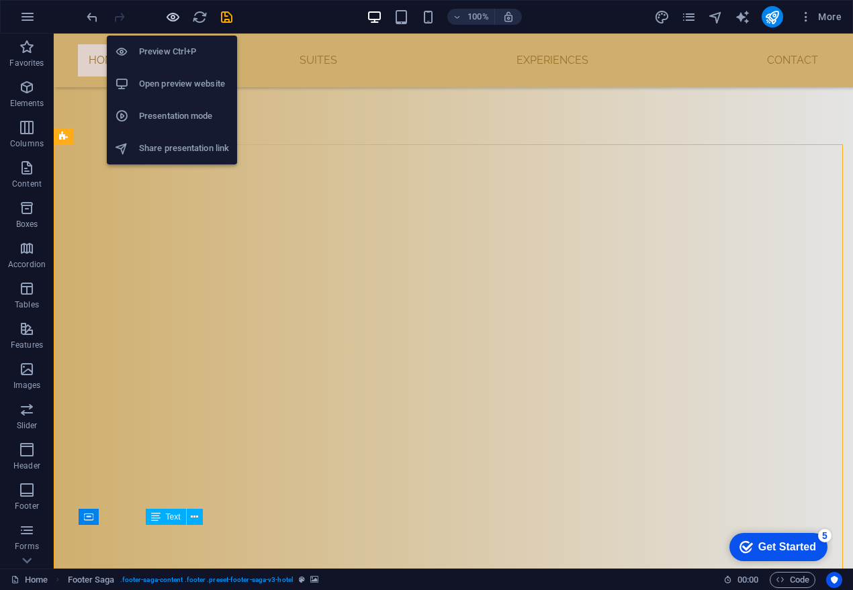
click at [169, 21] on icon "button" at bounding box center [172, 16] width 15 height 15
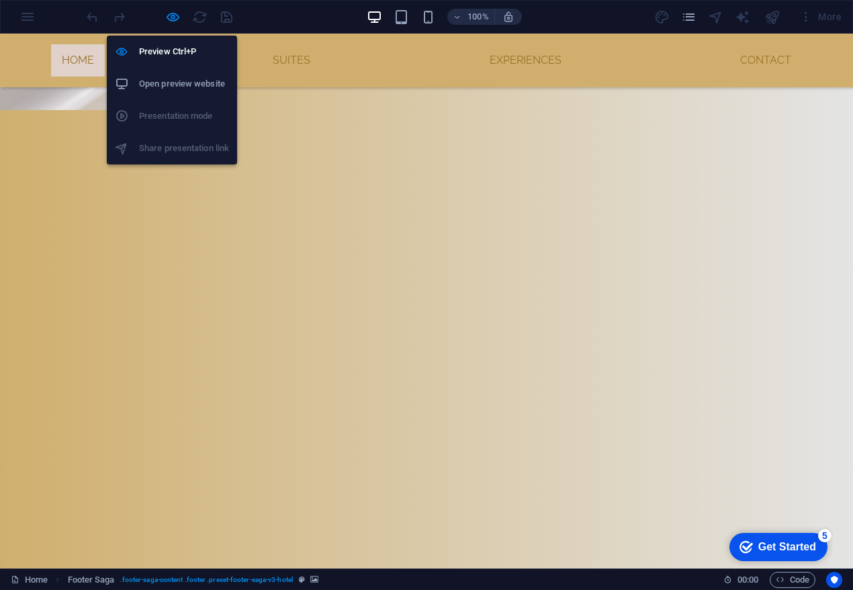
scroll to position [3239, 0]
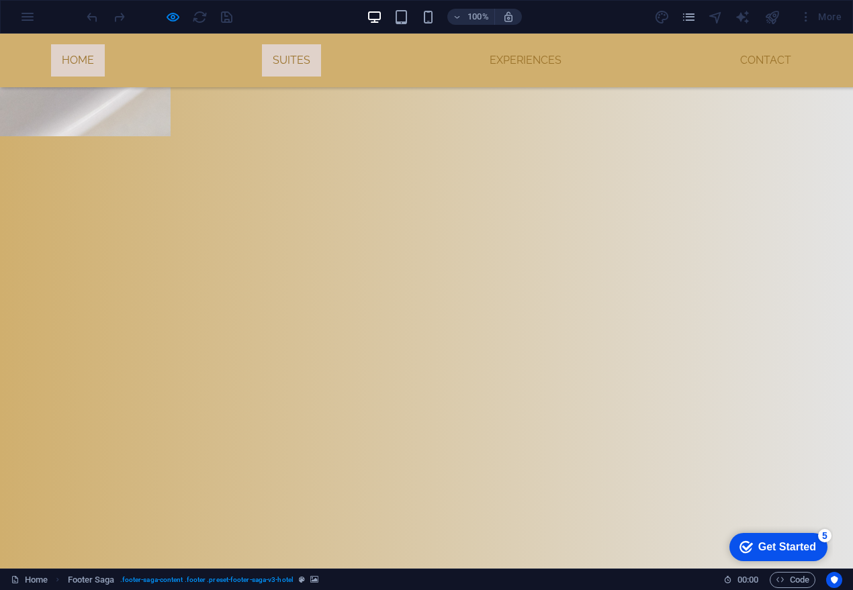
click at [293, 60] on link "Suites" at bounding box center [291, 60] width 59 height 32
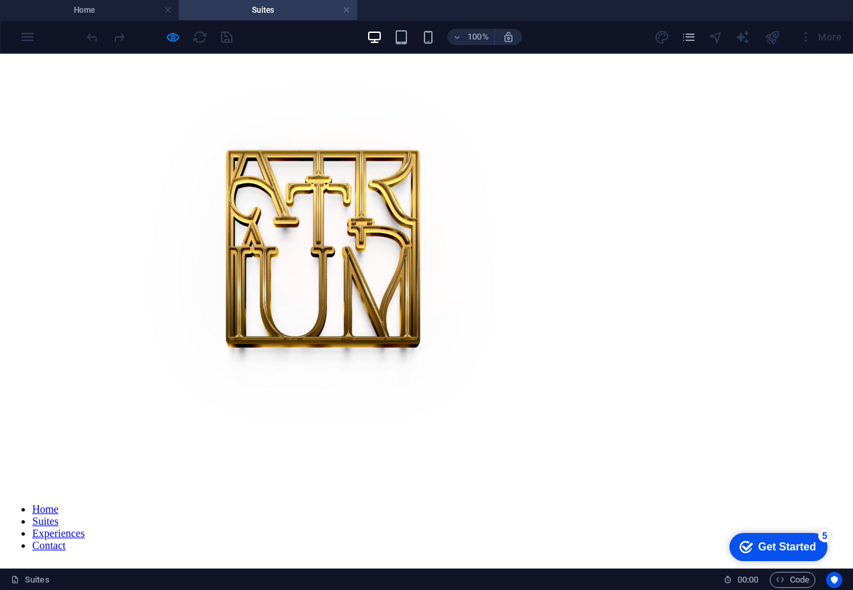
scroll to position [540, 0]
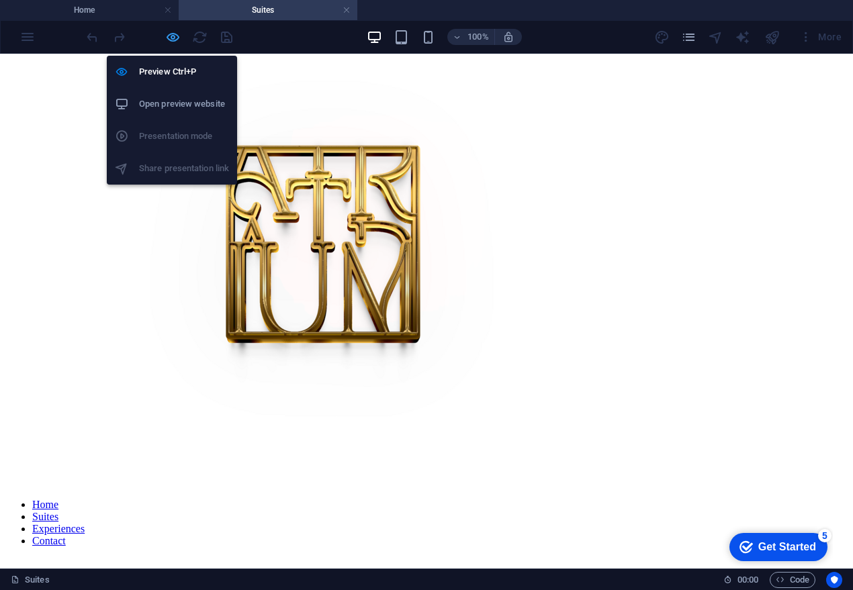
click at [169, 38] on icon "button" at bounding box center [172, 37] width 15 height 15
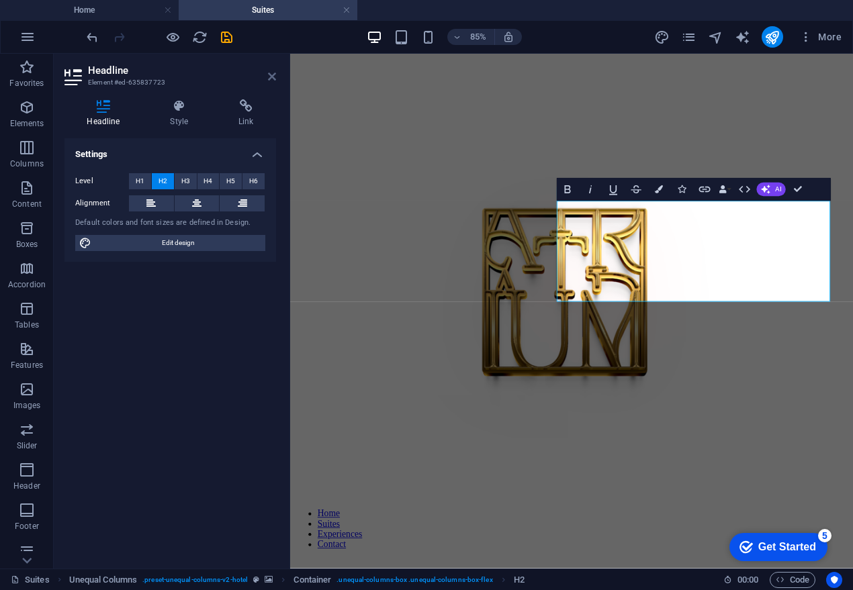
click at [269, 73] on icon at bounding box center [272, 76] width 8 height 11
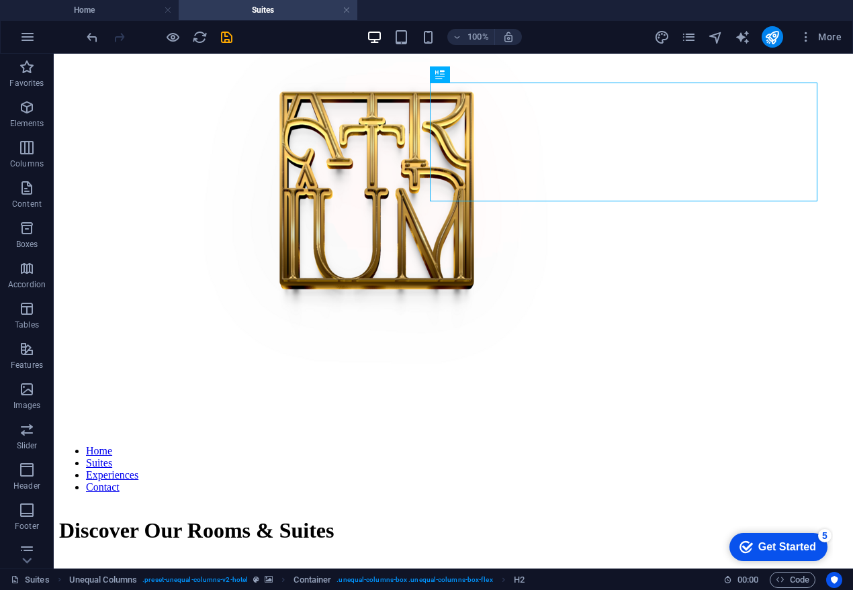
scroll to position [586, 0]
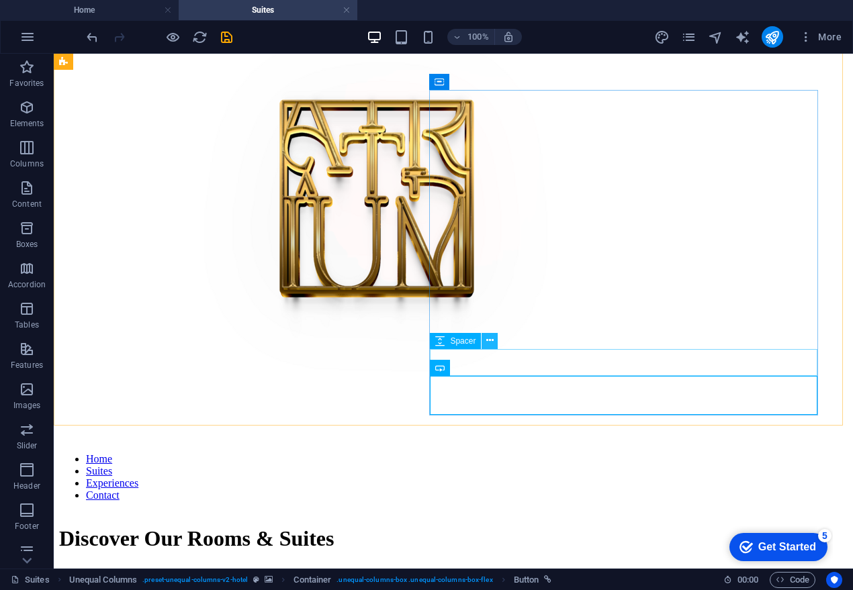
click at [489, 342] on icon at bounding box center [489, 341] width 7 height 14
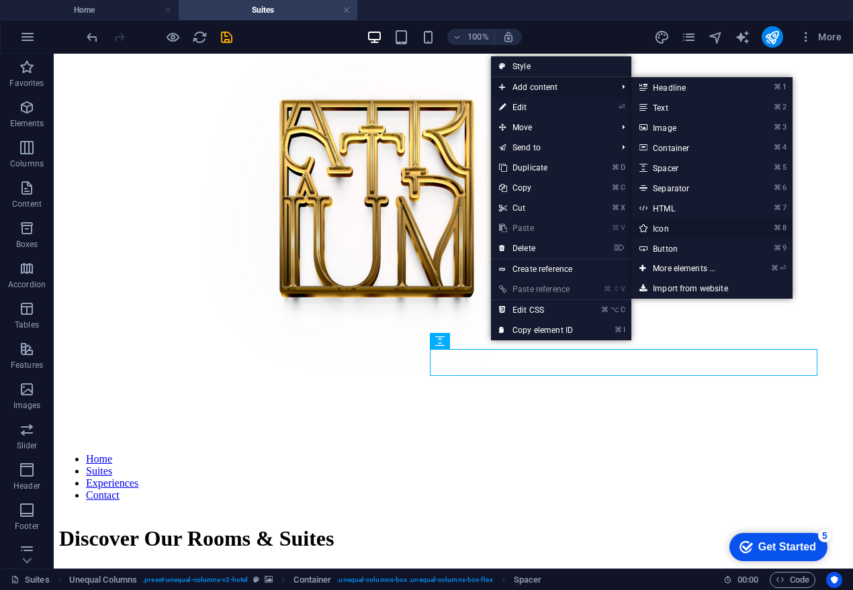
click at [685, 226] on link "⌘ 8 Icon" at bounding box center [686, 228] width 111 height 20
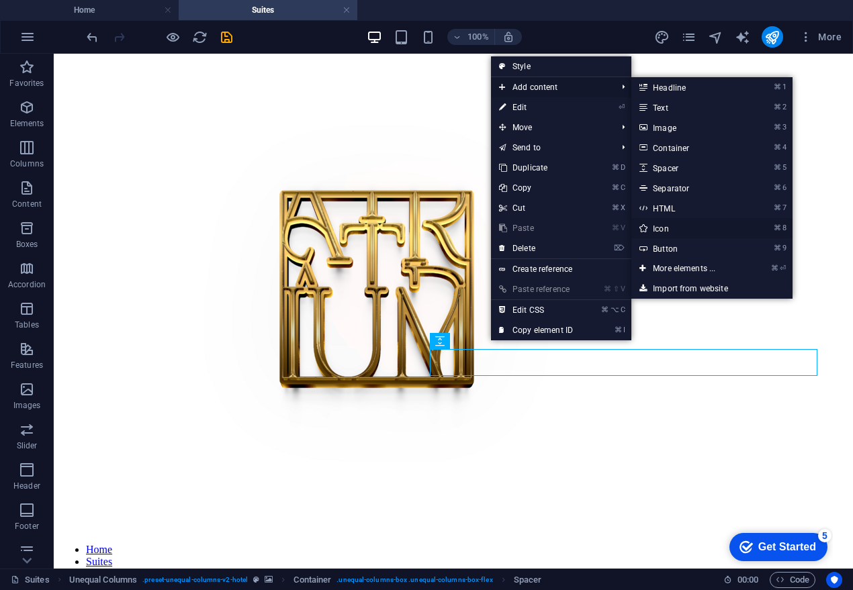
select select "xMidYMid"
select select "px"
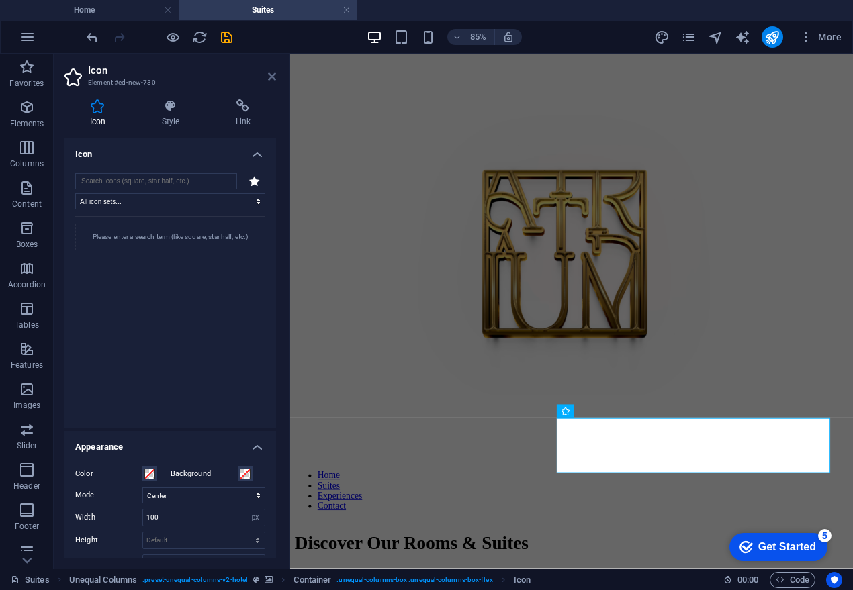
click at [274, 77] on icon at bounding box center [272, 76] width 8 height 11
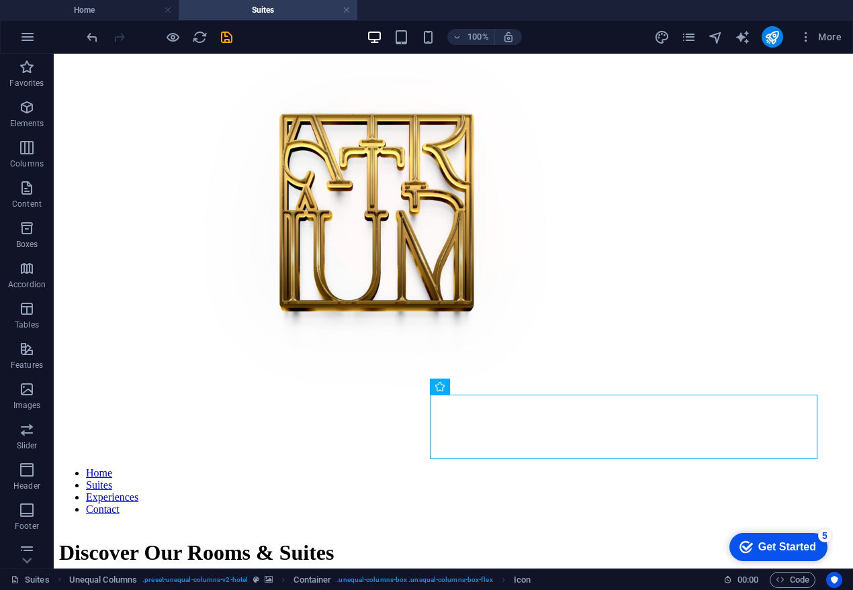
scroll to position [567, 0]
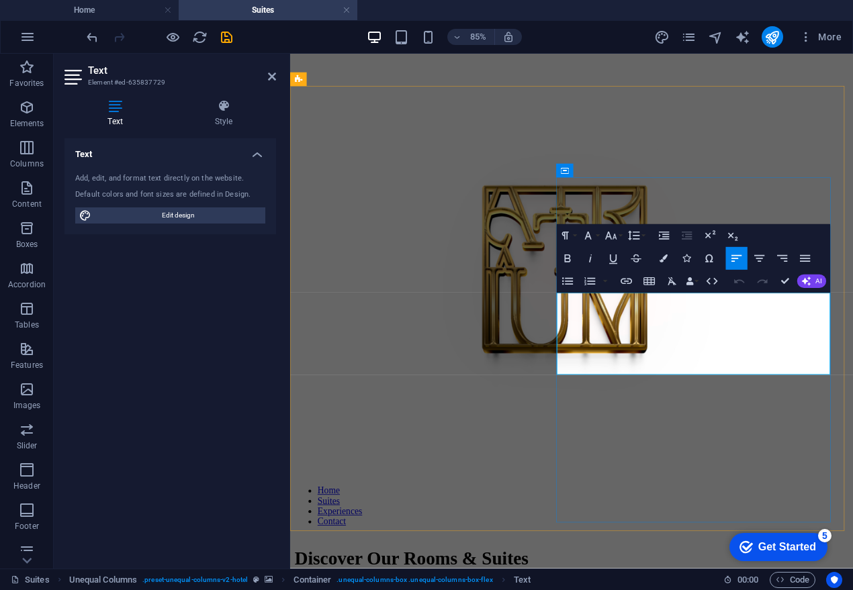
drag, startPoint x: 773, startPoint y: 422, endPoint x: 606, endPoint y: 340, distance: 186.2
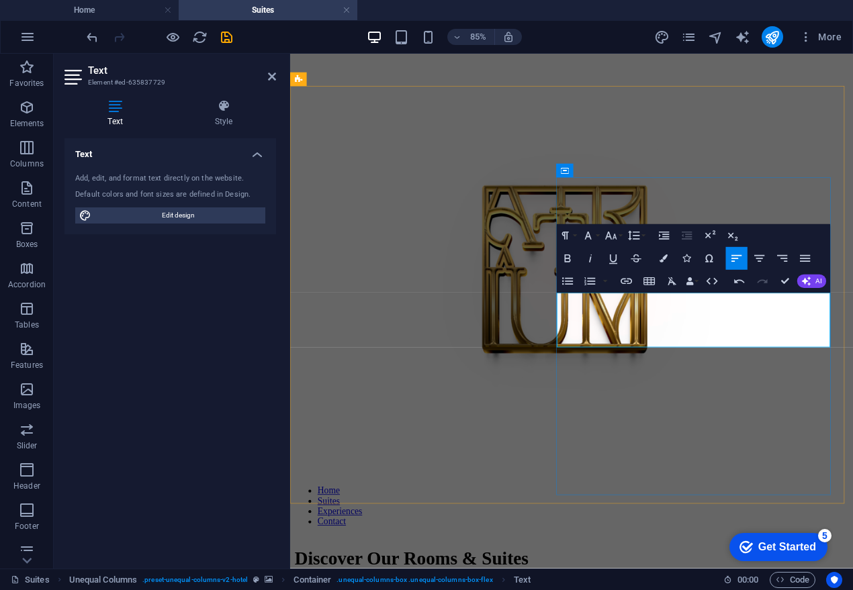
scroll to position [2372, 4]
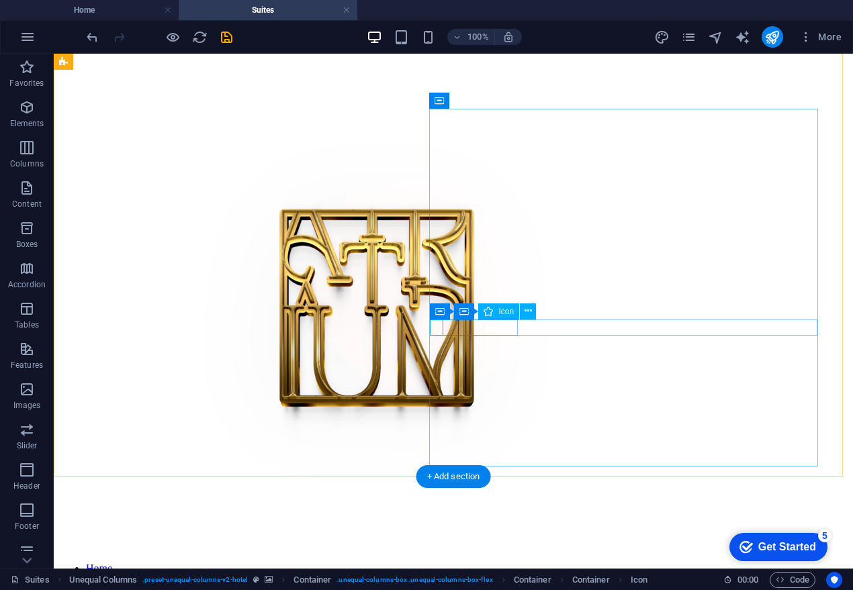
select select "xMidYMid"
select select "px"
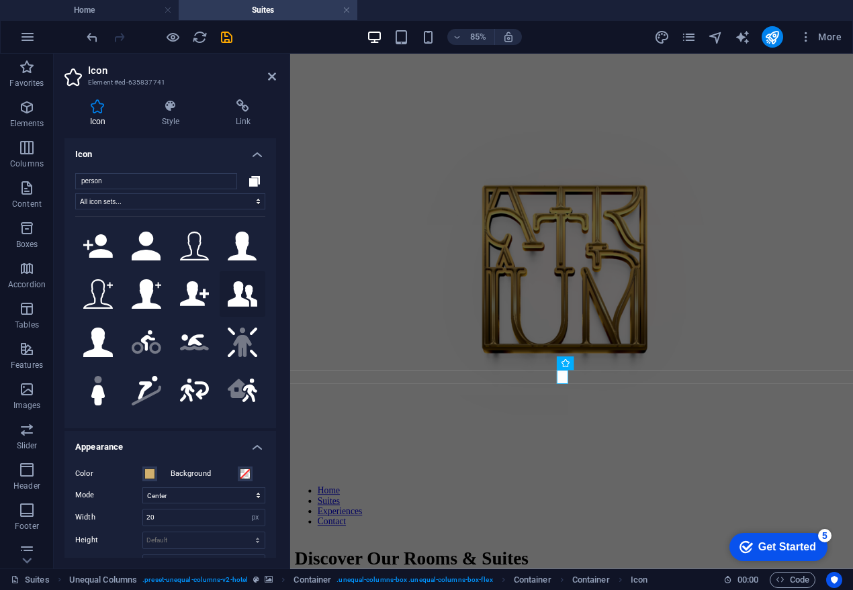
type input "person"
click at [238, 296] on icon at bounding box center [243, 294] width 30 height 26
select select "xMidYMid"
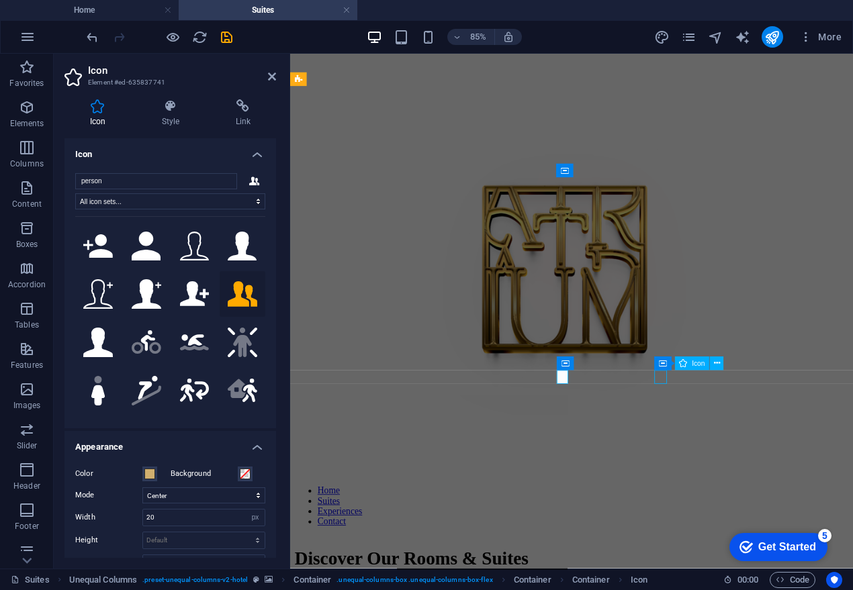
select select "px"
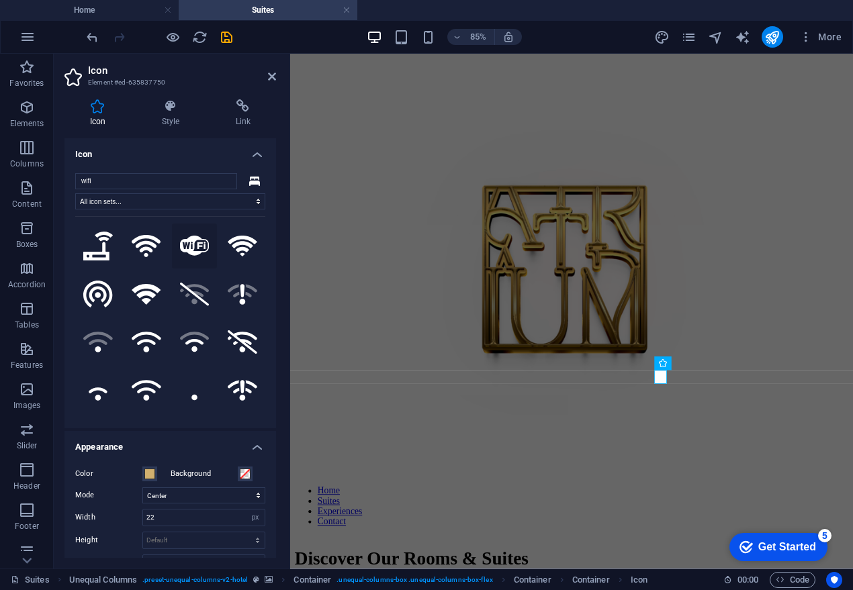
click at [189, 251] on icon at bounding box center [195, 246] width 30 height 20
drag, startPoint x: 97, startPoint y: 179, endPoint x: 82, endPoint y: 177, distance: 15.5
click at [82, 177] on input "wifi" at bounding box center [156, 181] width 162 height 16
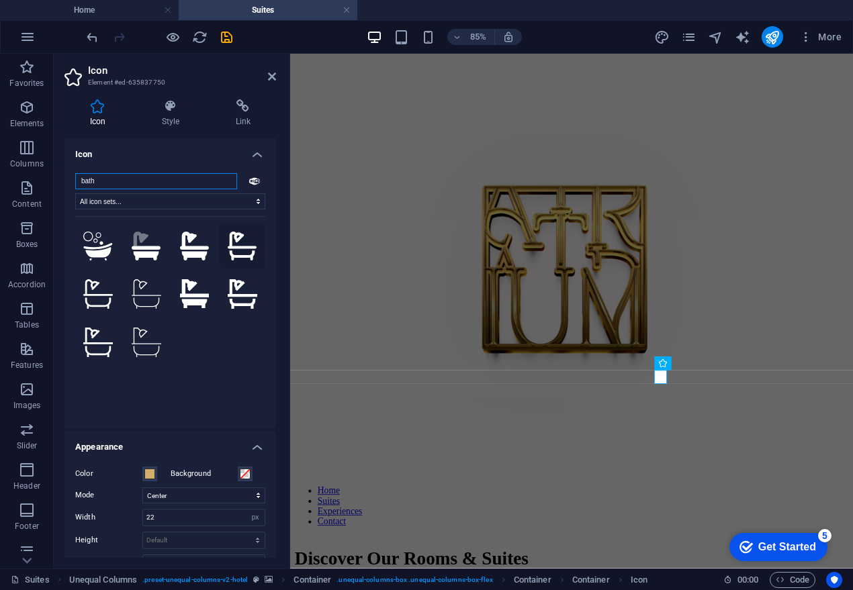
type input "bath"
click at [232, 244] on icon at bounding box center [243, 247] width 30 height 30
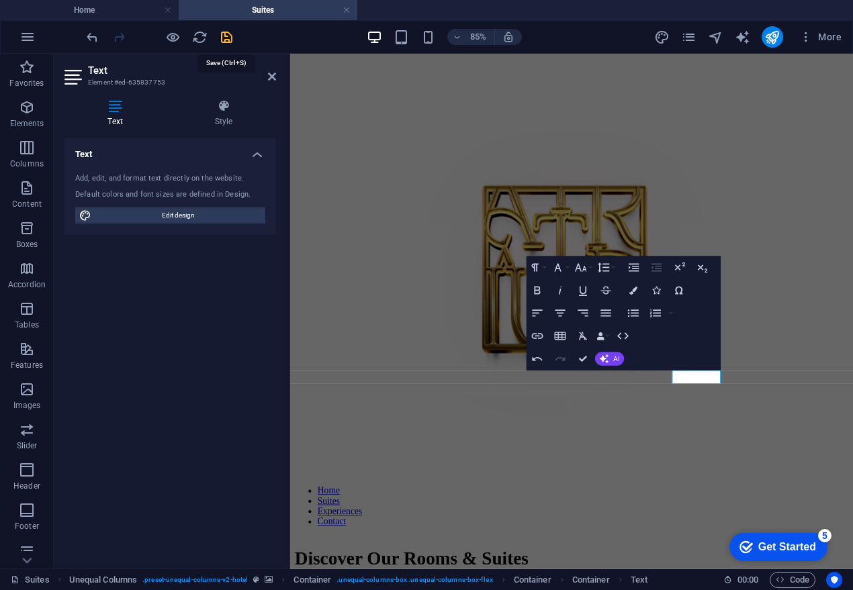
click at [229, 40] on icon "save" at bounding box center [226, 37] width 15 height 15
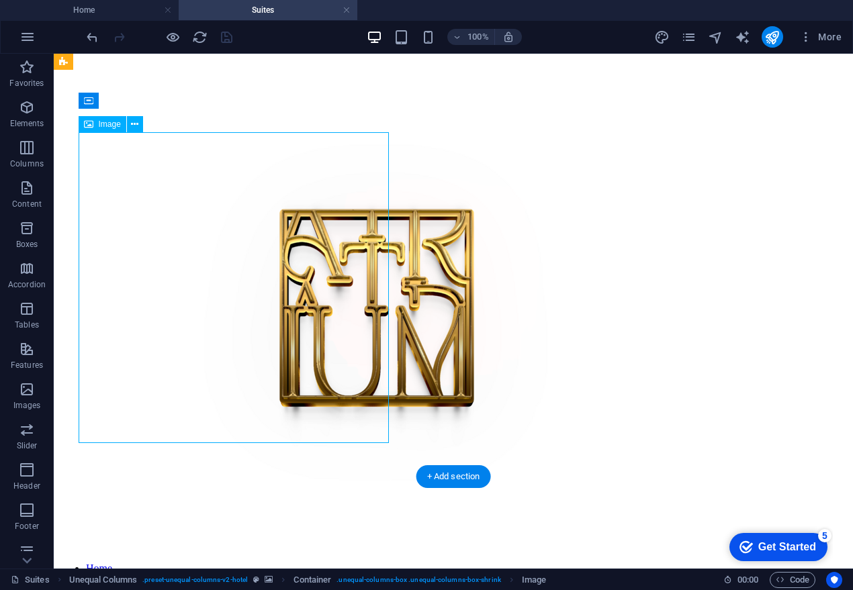
select select "%"
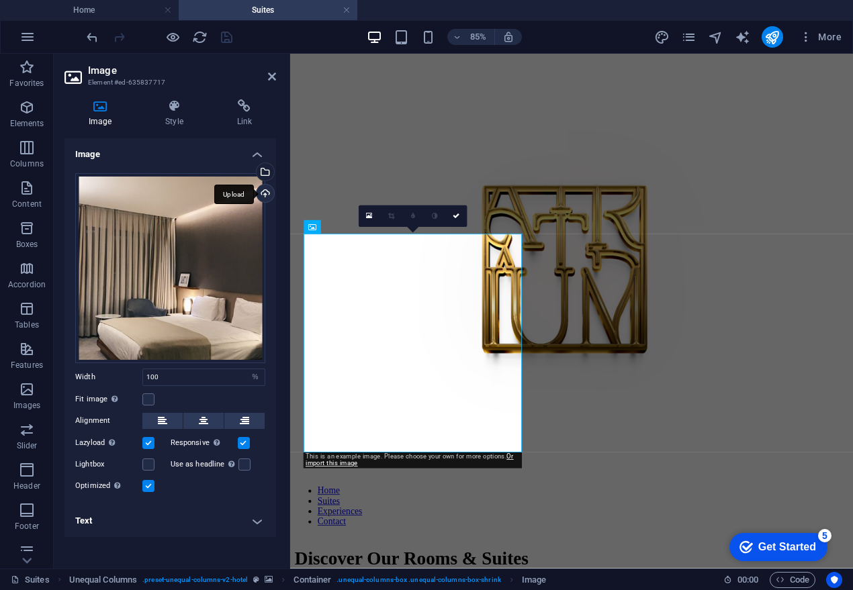
click at [264, 189] on div "Upload" at bounding box center [264, 195] width 20 height 20
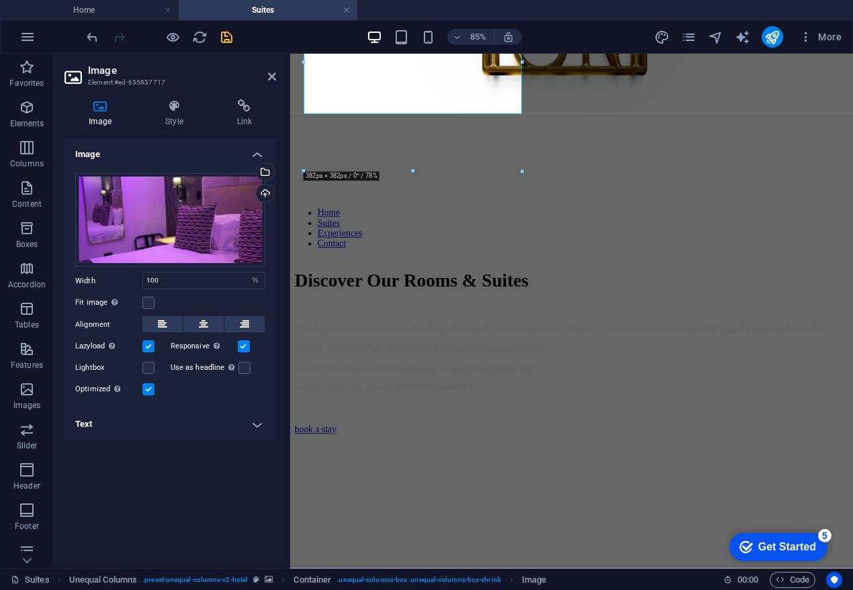
scroll to position [898, 0]
click at [226, 41] on icon "save" at bounding box center [226, 37] width 15 height 15
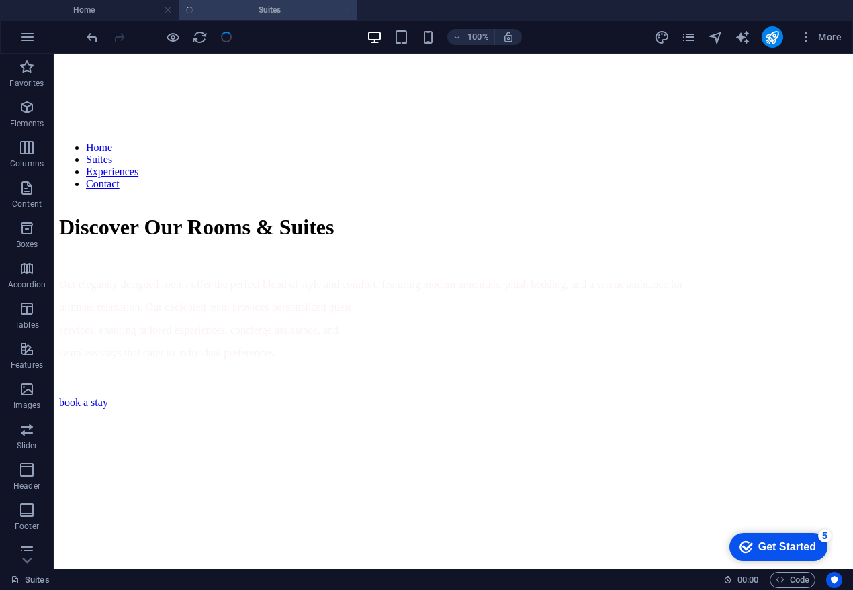
scroll to position [544, 0]
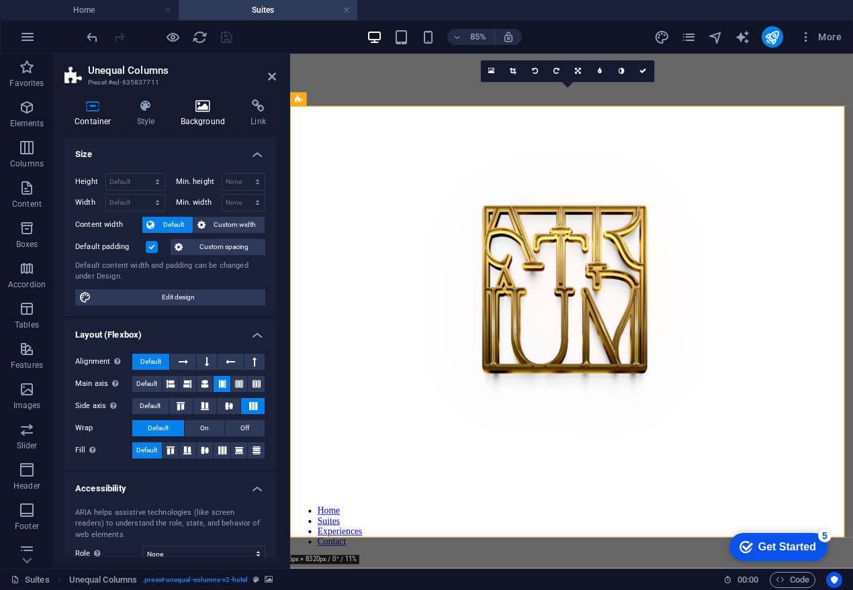
click at [215, 123] on h4 "Background" at bounding box center [206, 113] width 70 height 28
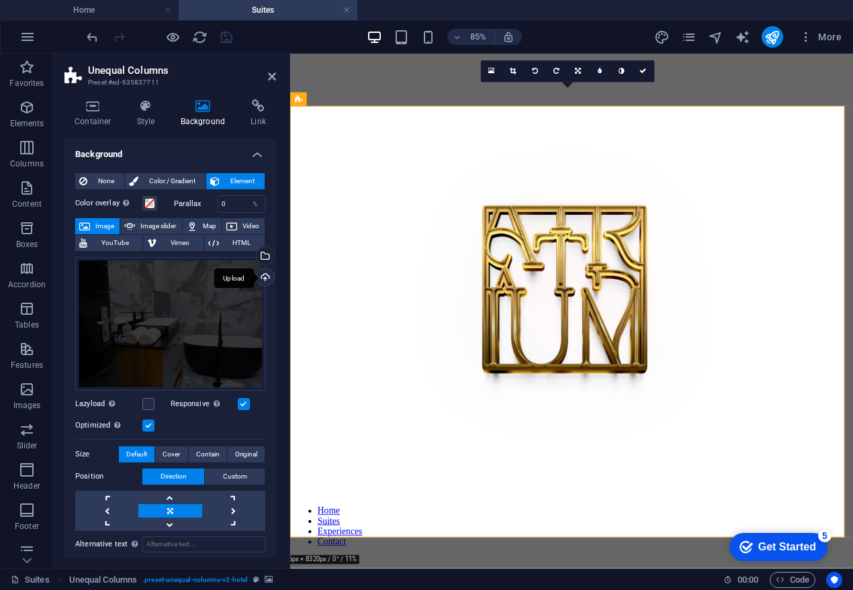
click at [261, 278] on div "Upload" at bounding box center [264, 279] width 20 height 20
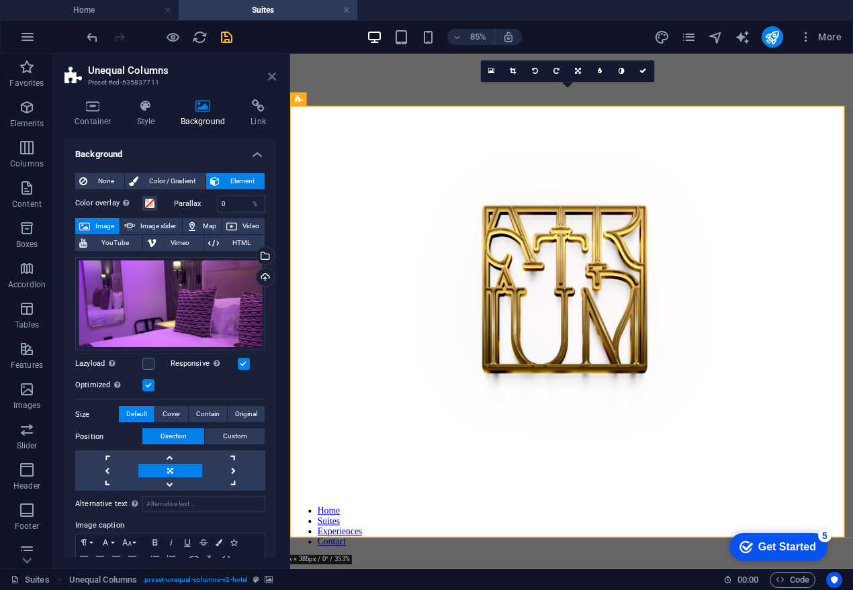
click at [269, 76] on icon at bounding box center [272, 76] width 8 height 11
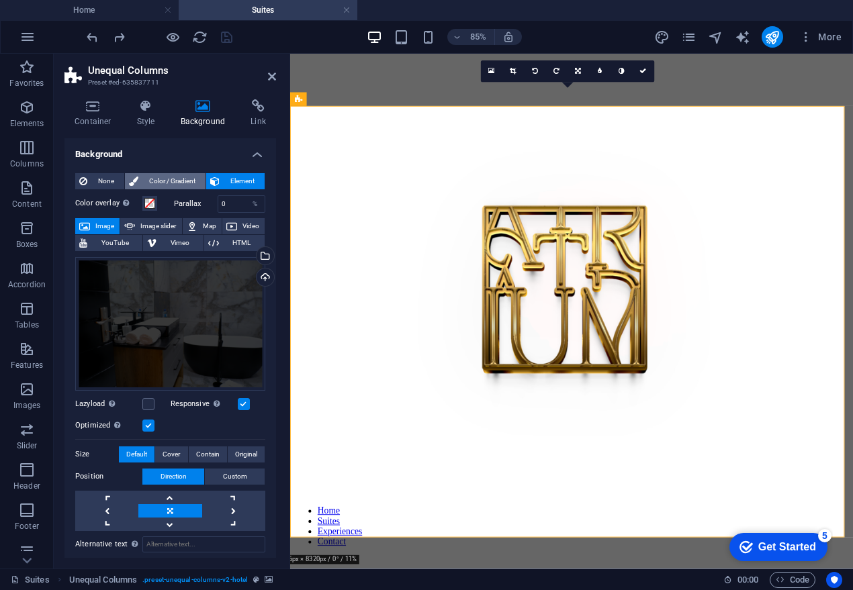
click at [168, 185] on span "Color / Gradient" at bounding box center [171, 181] width 59 height 16
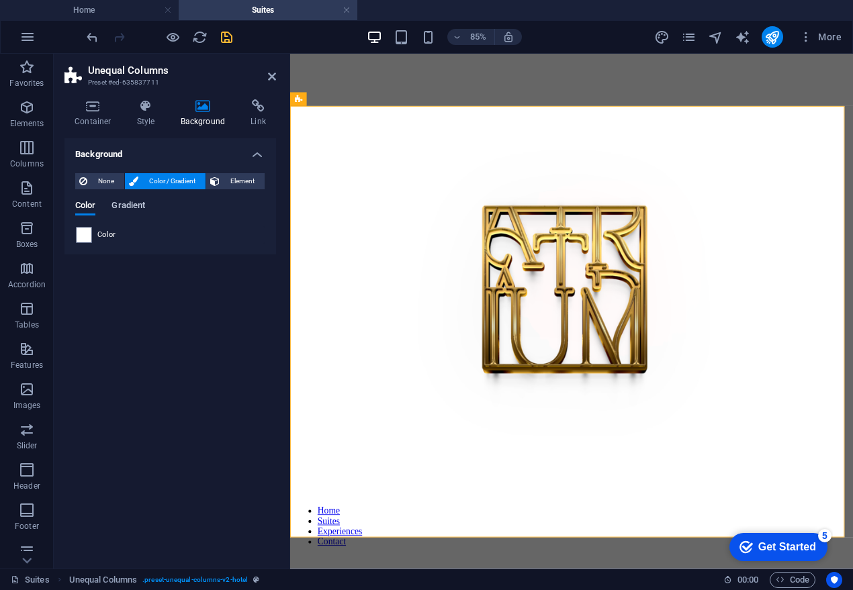
click at [125, 202] on span "Gradient" at bounding box center [128, 206] width 34 height 19
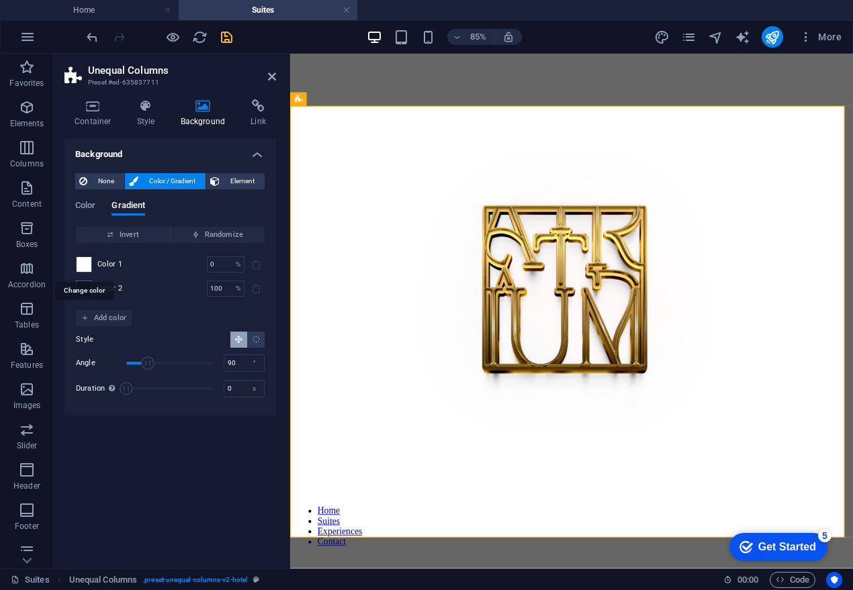
click at [88, 270] on span at bounding box center [84, 264] width 15 height 15
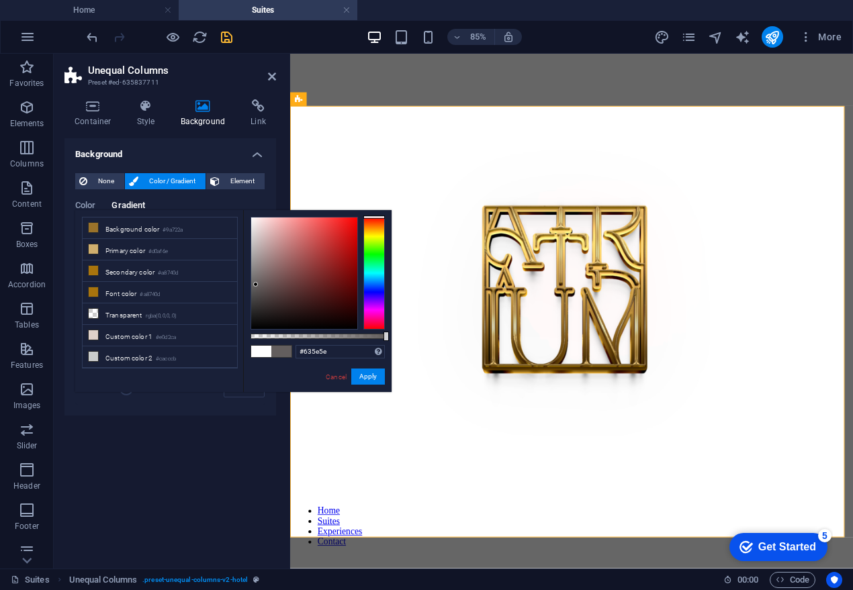
type input "#625d5d"
click at [256, 285] on div at bounding box center [304, 273] width 106 height 111
click at [224, 38] on icon "save" at bounding box center [226, 37] width 15 height 15
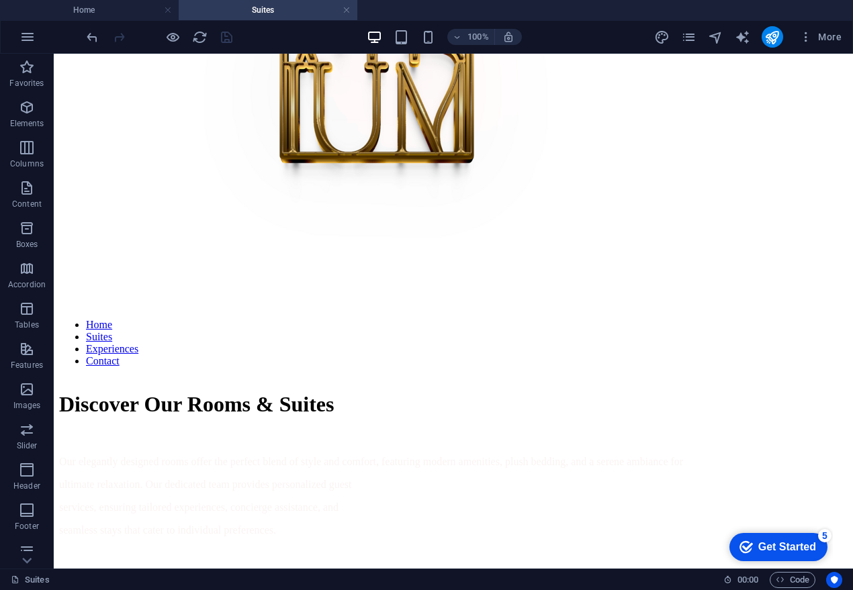
scroll to position [746, 0]
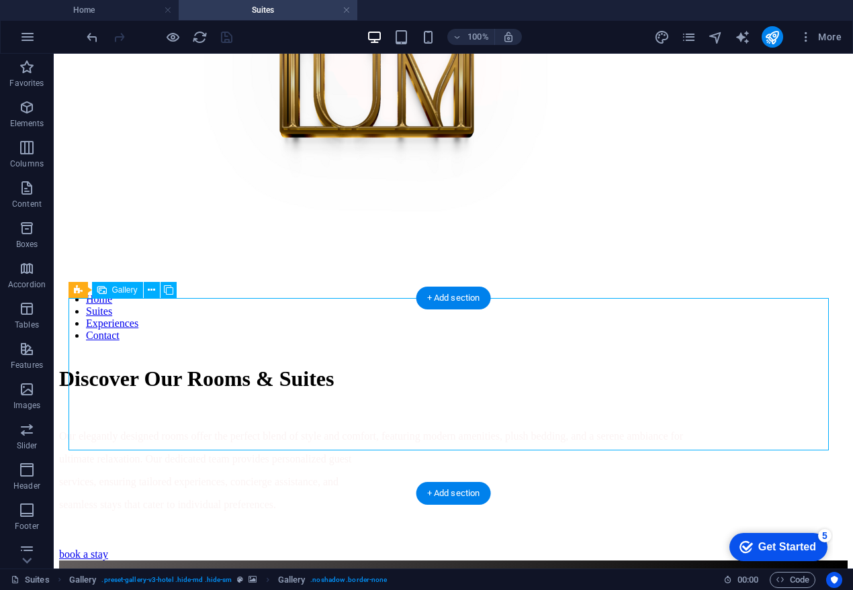
select select "4"
select select "px"
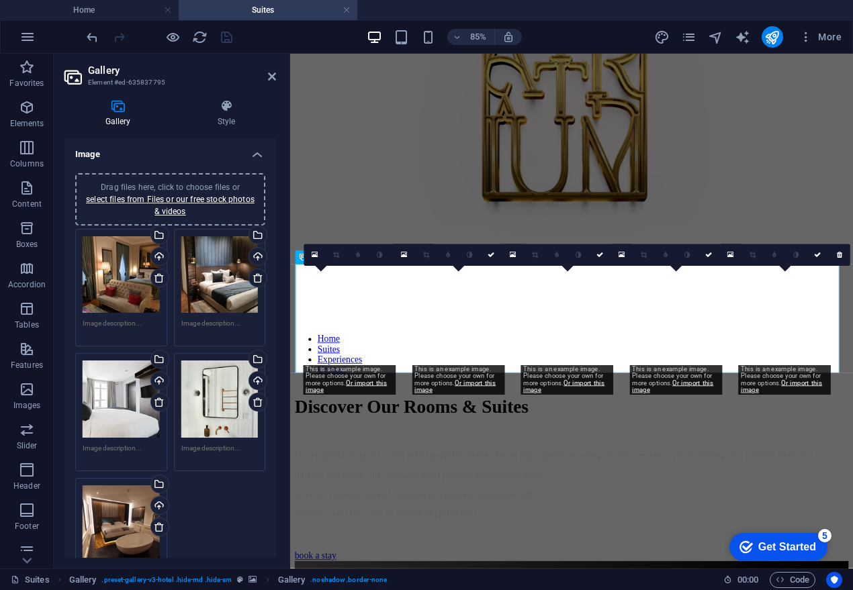
scroll to position [865, 0]
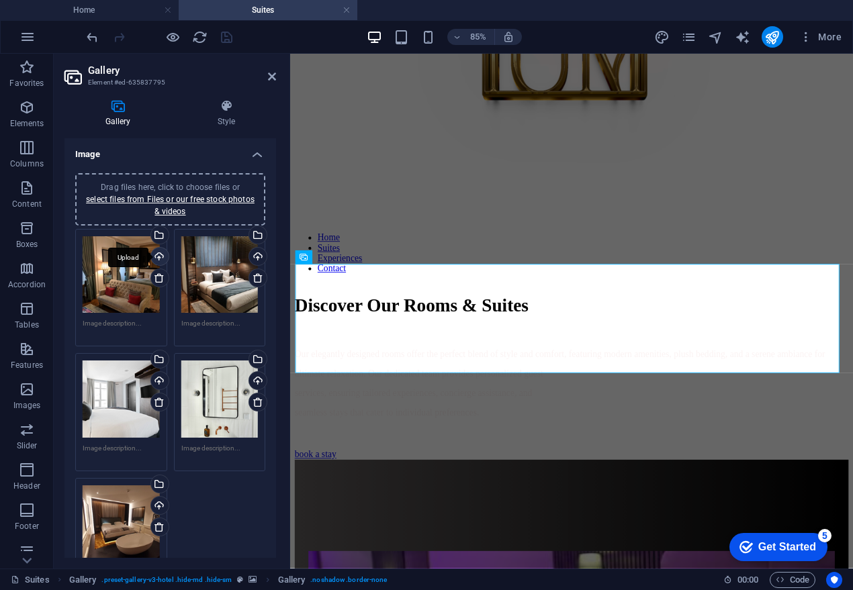
click at [160, 256] on div "Upload" at bounding box center [158, 258] width 20 height 20
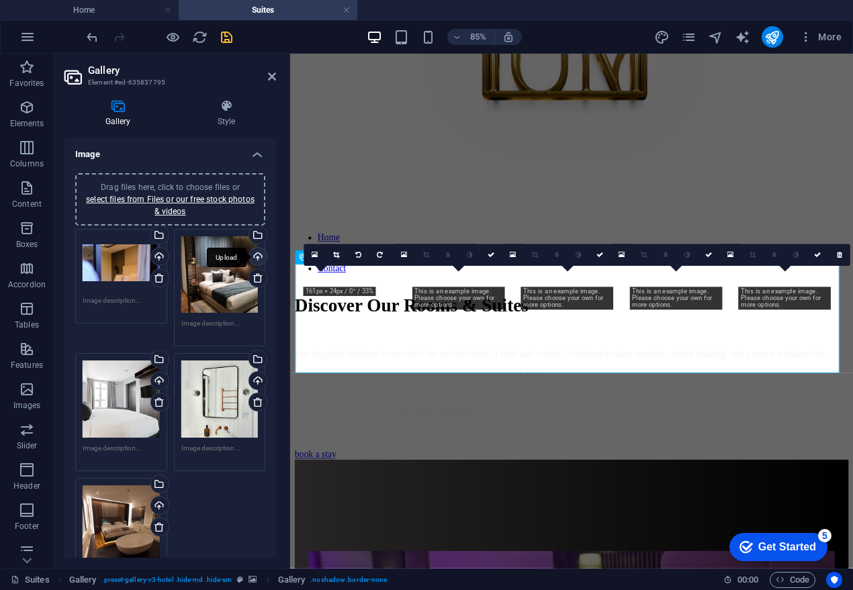
click at [255, 253] on div "Upload" at bounding box center [256, 258] width 20 height 20
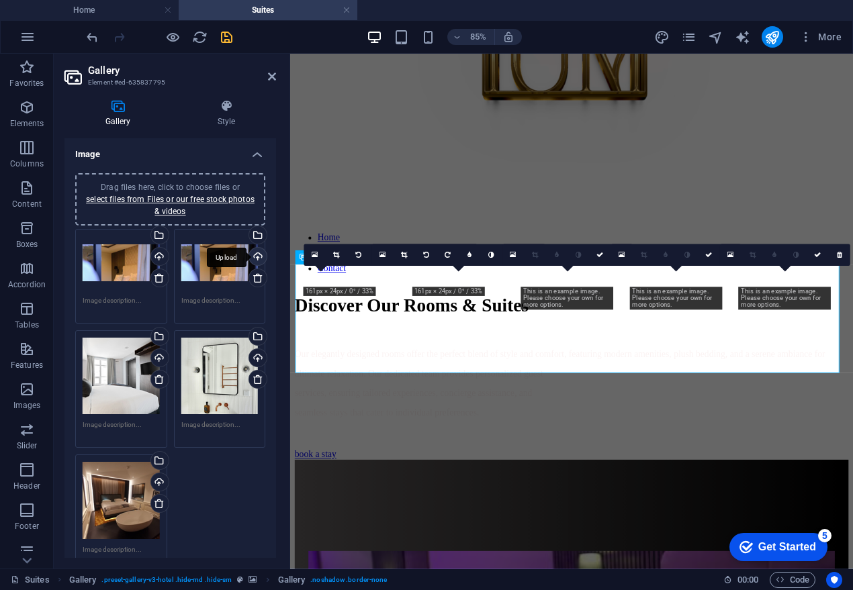
click at [259, 254] on div "Upload" at bounding box center [256, 258] width 20 height 20
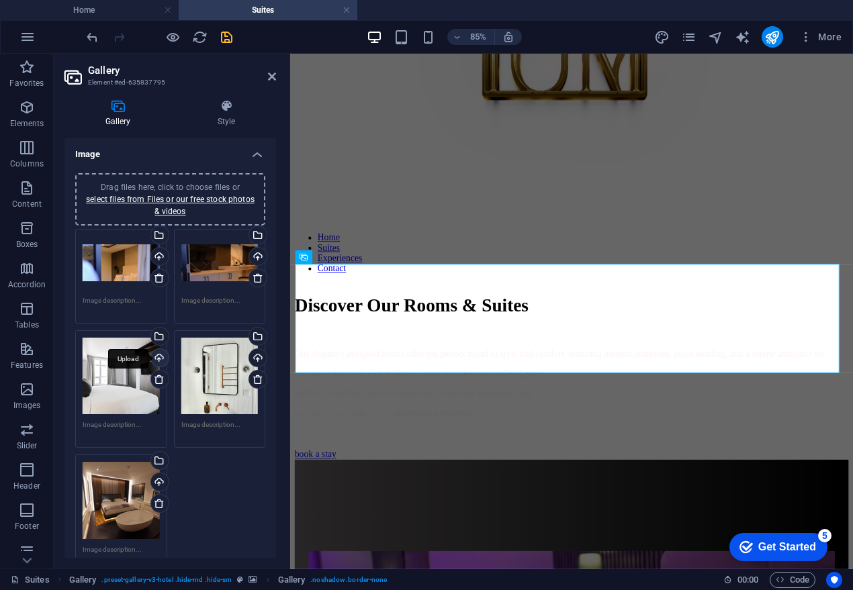
click at [161, 365] on div "Upload" at bounding box center [158, 359] width 20 height 20
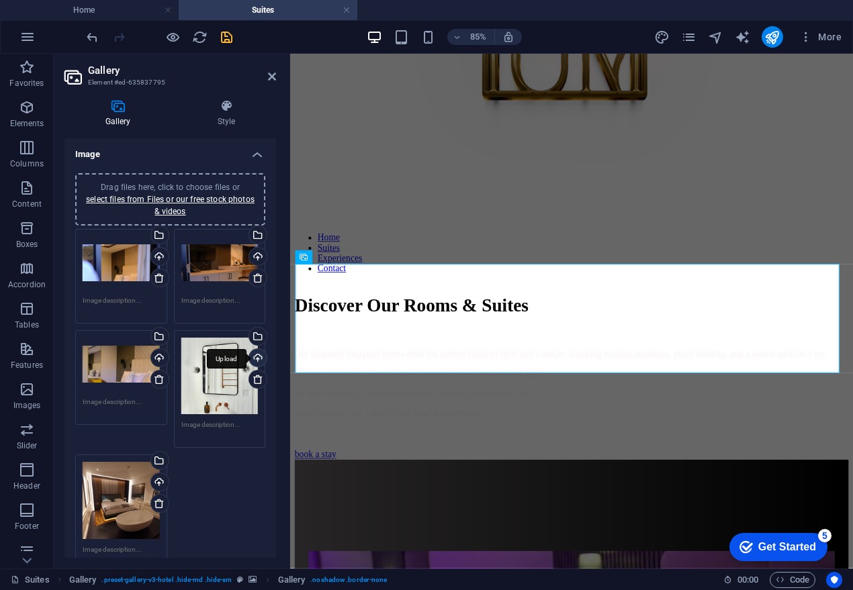
click at [254, 356] on div "Upload" at bounding box center [256, 359] width 20 height 20
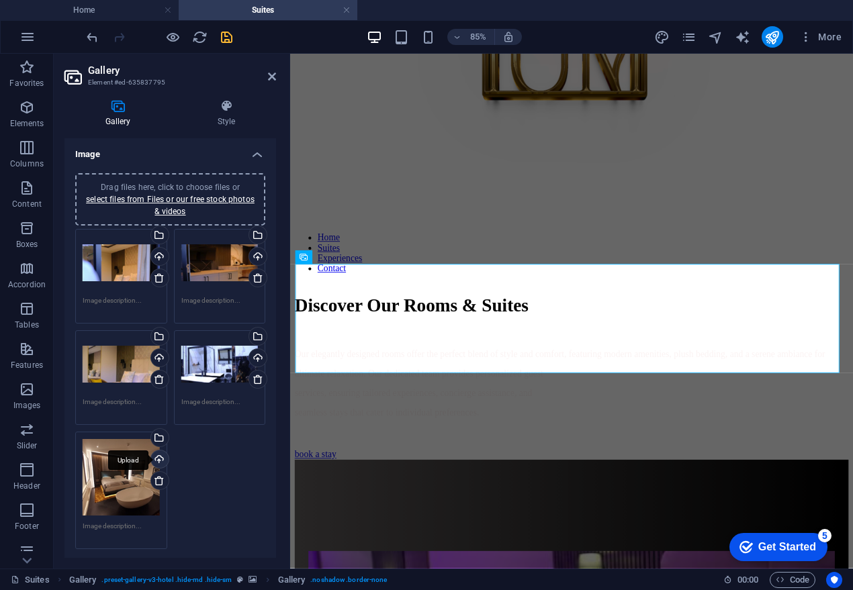
click at [158, 461] on div "Upload" at bounding box center [158, 460] width 20 height 20
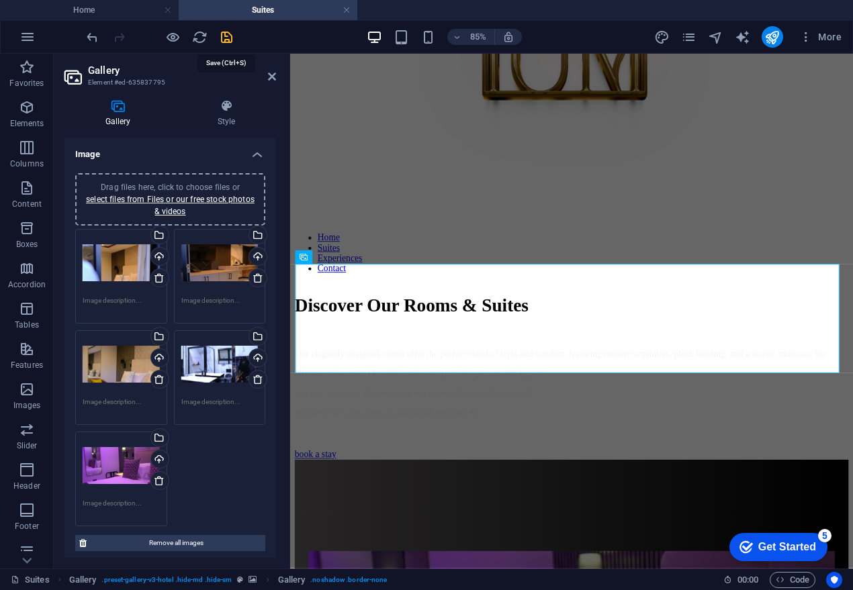
click at [227, 34] on icon "save" at bounding box center [226, 37] width 15 height 15
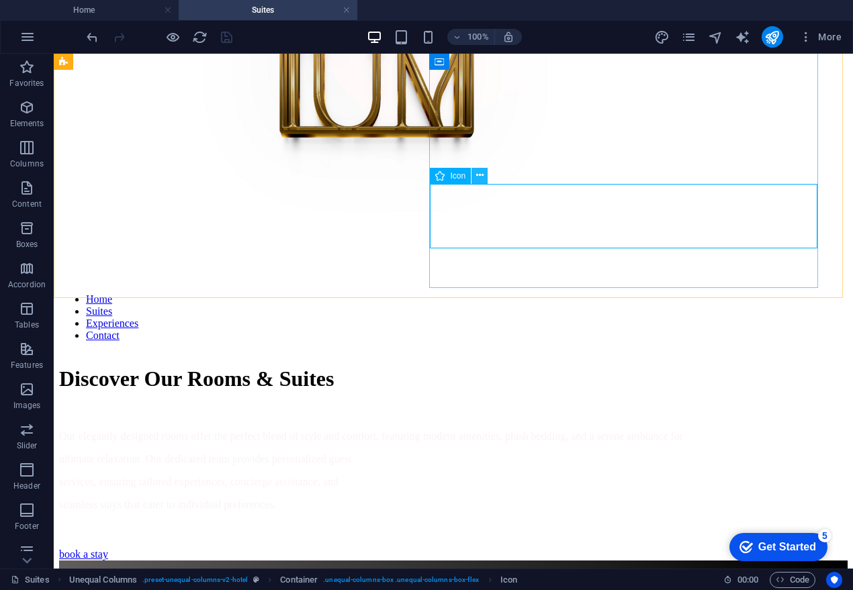
click at [478, 177] on icon at bounding box center [479, 176] width 7 height 14
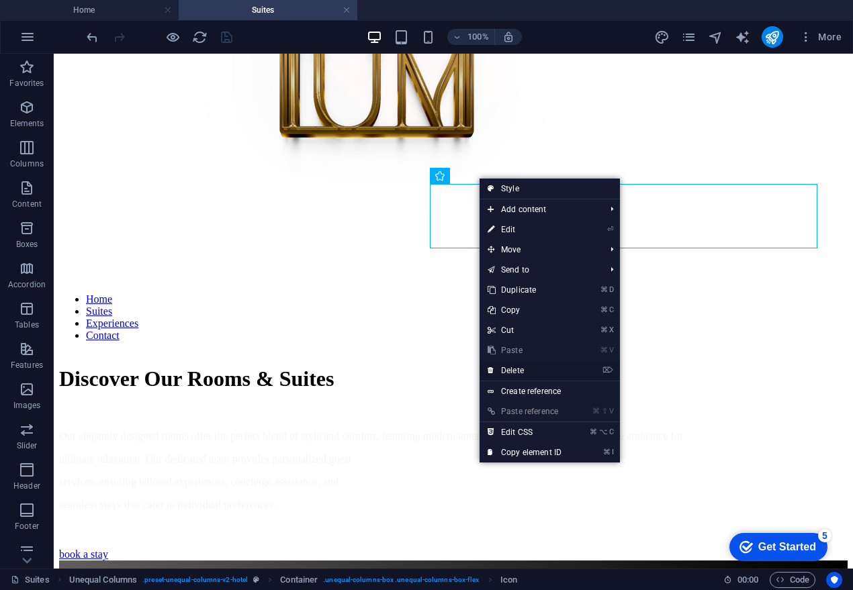
click at [515, 374] on link "⌦ Delete" at bounding box center [524, 371] width 90 height 20
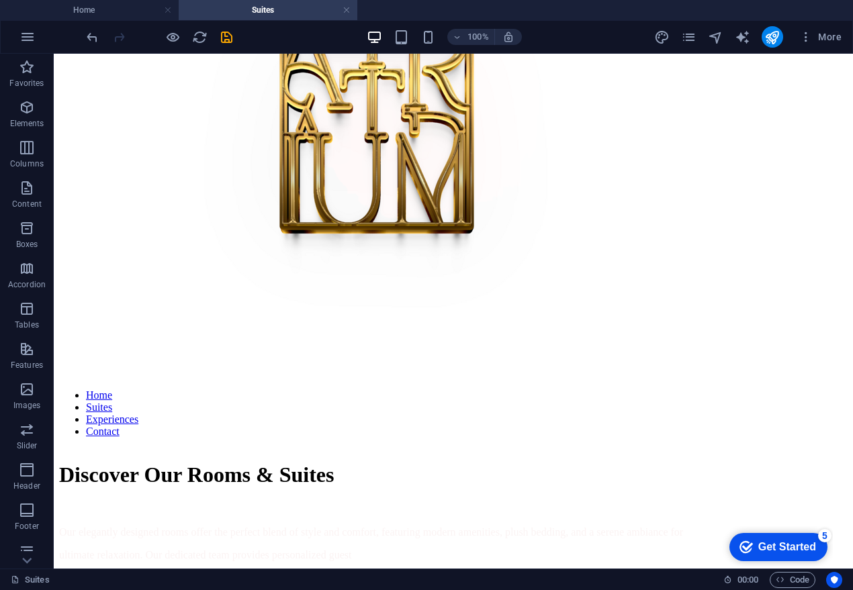
scroll to position [658, 0]
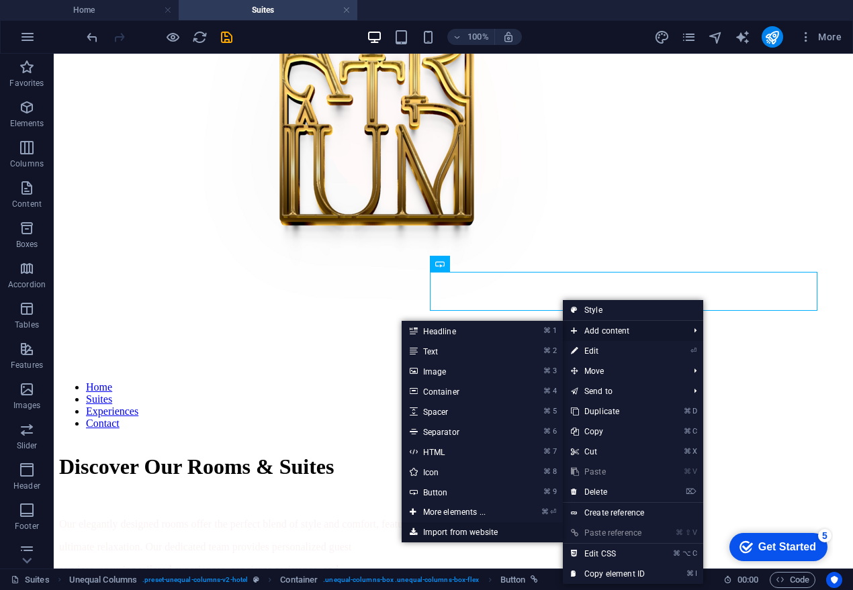
click at [448, 529] on link "Import from website" at bounding box center [481, 532] width 161 height 20
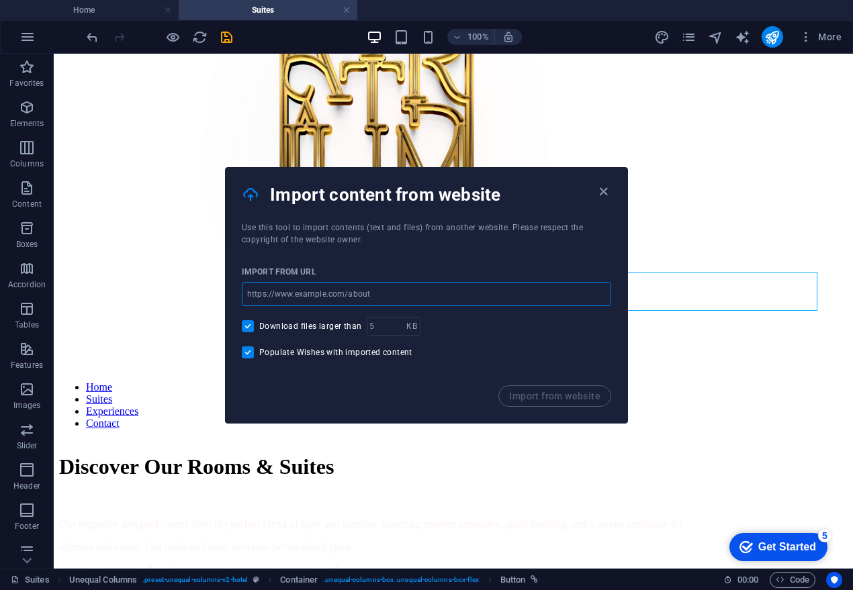
click at [362, 295] on input "url" at bounding box center [426, 294] width 369 height 24
paste input "https://book.nightsbridge.com/37719"
type input "https://book.nightsbridge.com/37719"
click at [575, 391] on span "Import from website" at bounding box center [554, 396] width 91 height 11
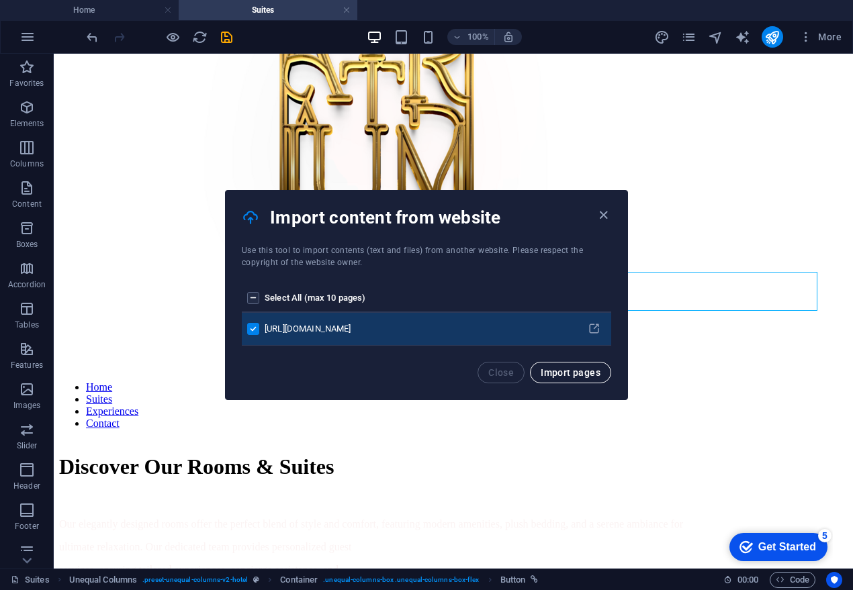
click at [569, 377] on span "Import pages" at bounding box center [570, 372] width 60 height 11
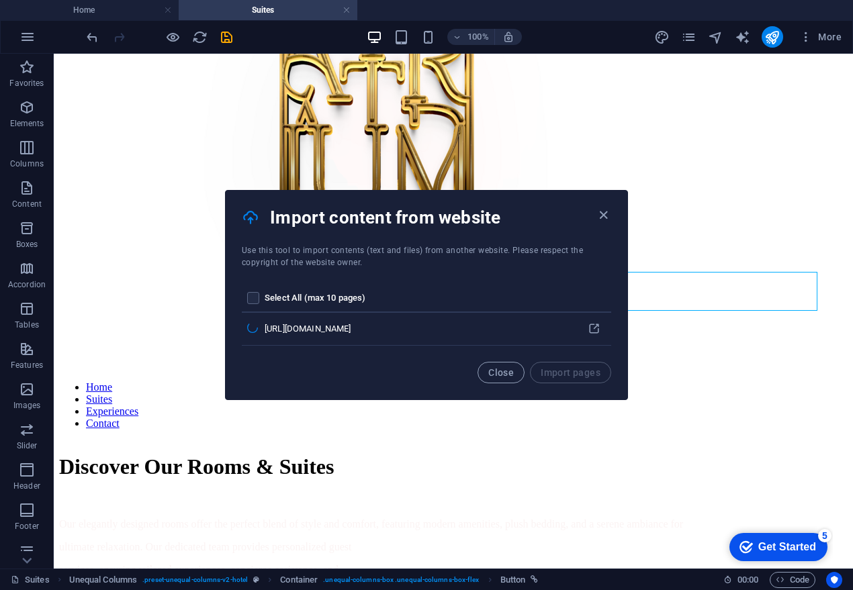
scroll to position [906, 0]
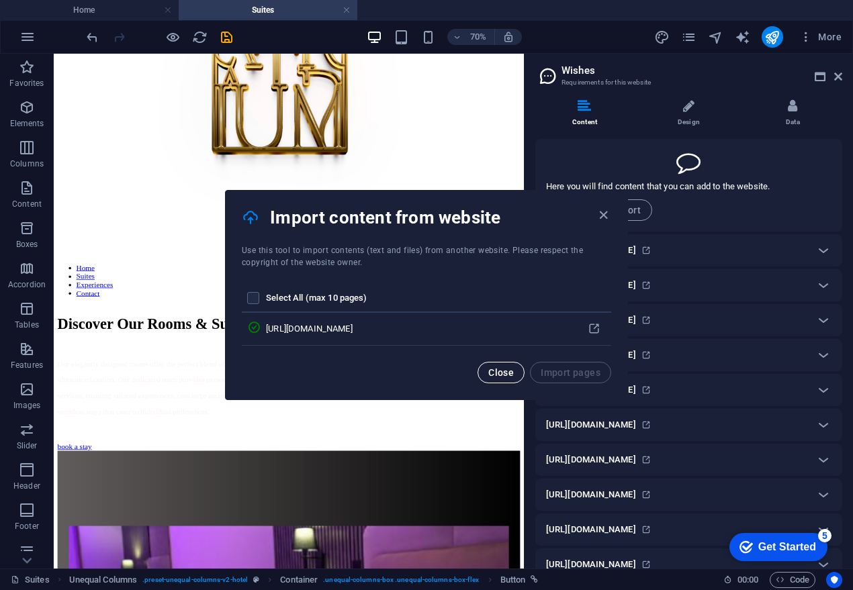
click at [488, 377] on span "Close" at bounding box center [501, 372] width 26 height 11
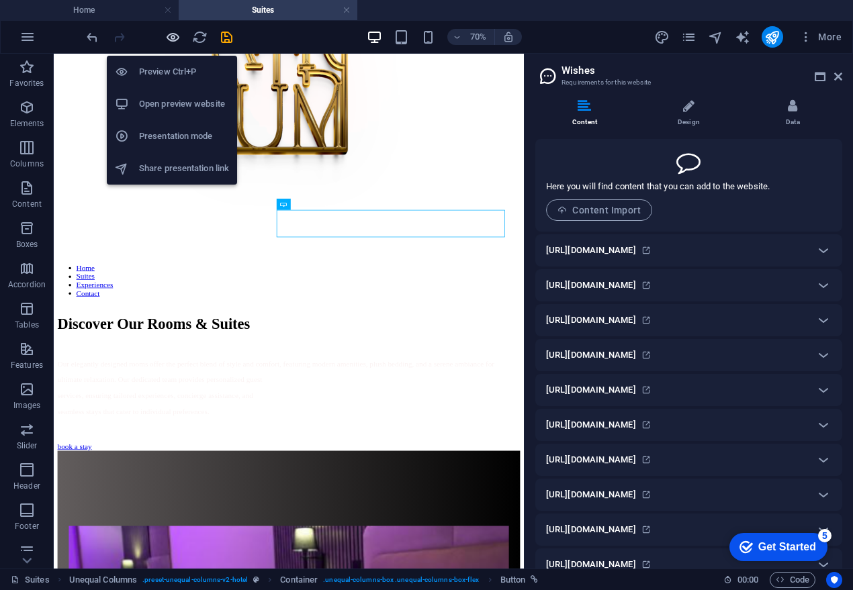
click at [171, 40] on icon "button" at bounding box center [172, 37] width 15 height 15
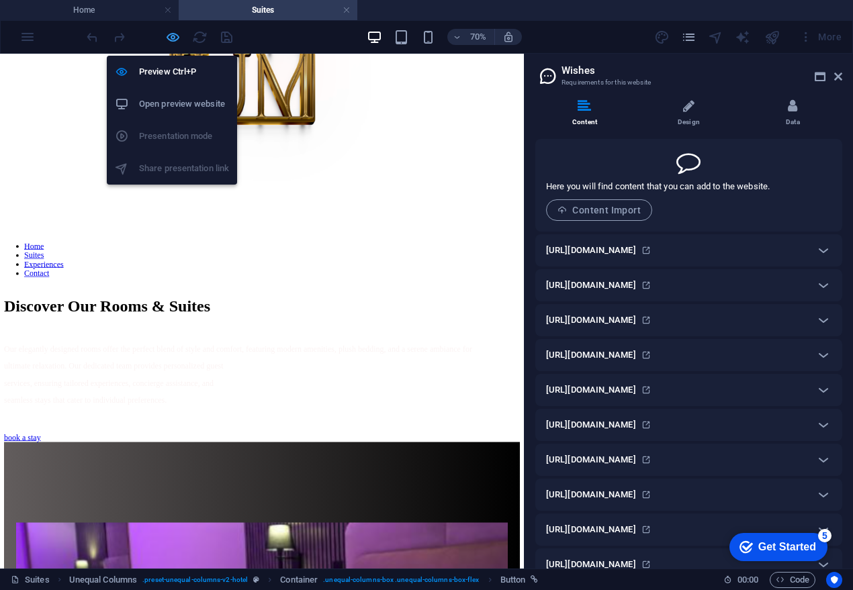
scroll to position [846, 0]
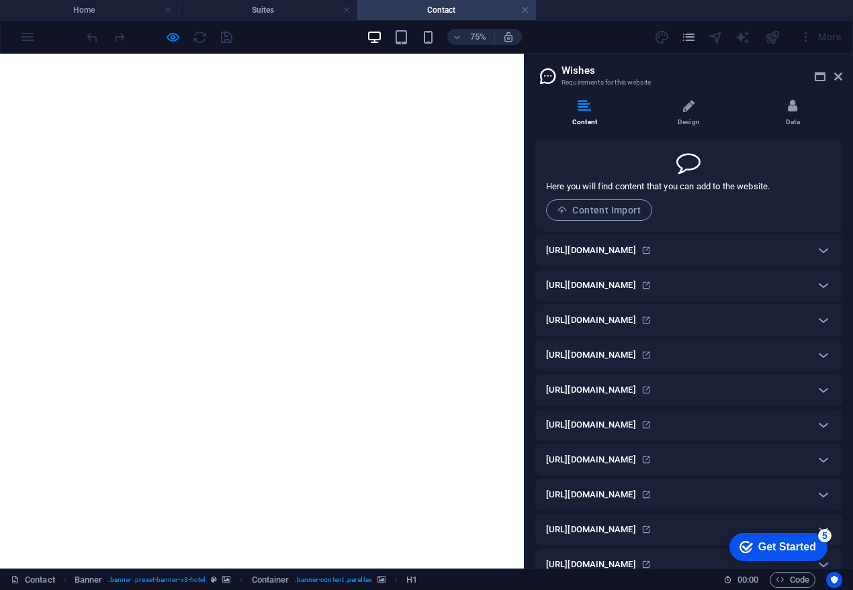
scroll to position [0, 0]
click at [527, 9] on link at bounding box center [525, 10] width 8 height 13
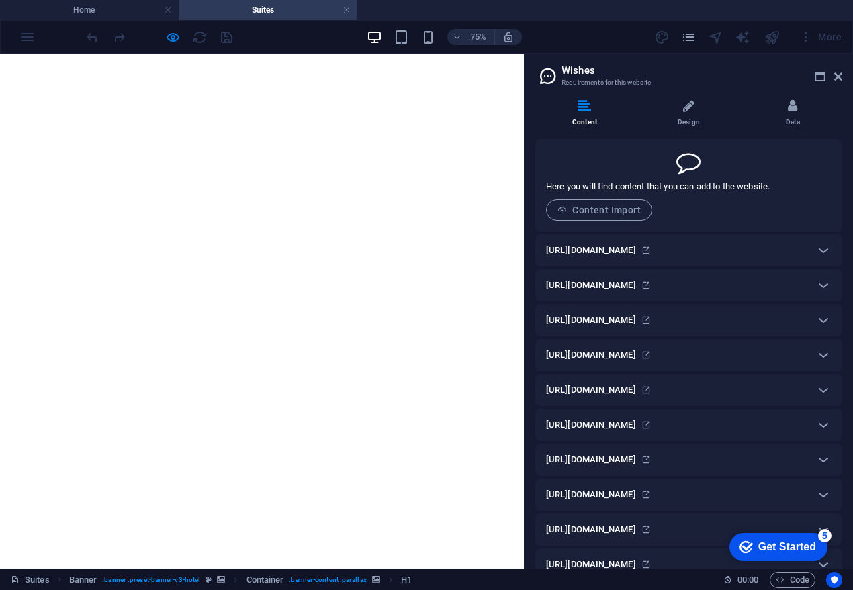
scroll to position [918, 0]
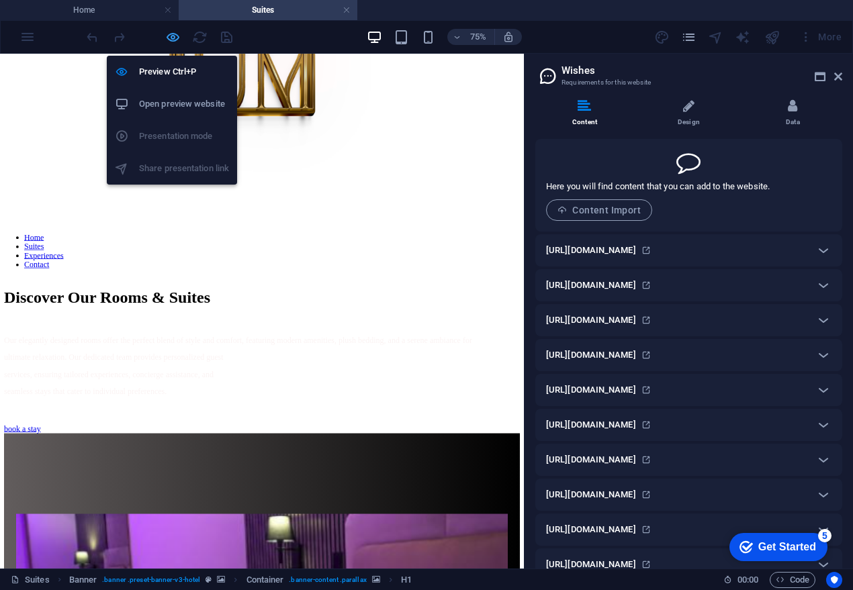
click at [169, 42] on icon "button" at bounding box center [172, 37] width 15 height 15
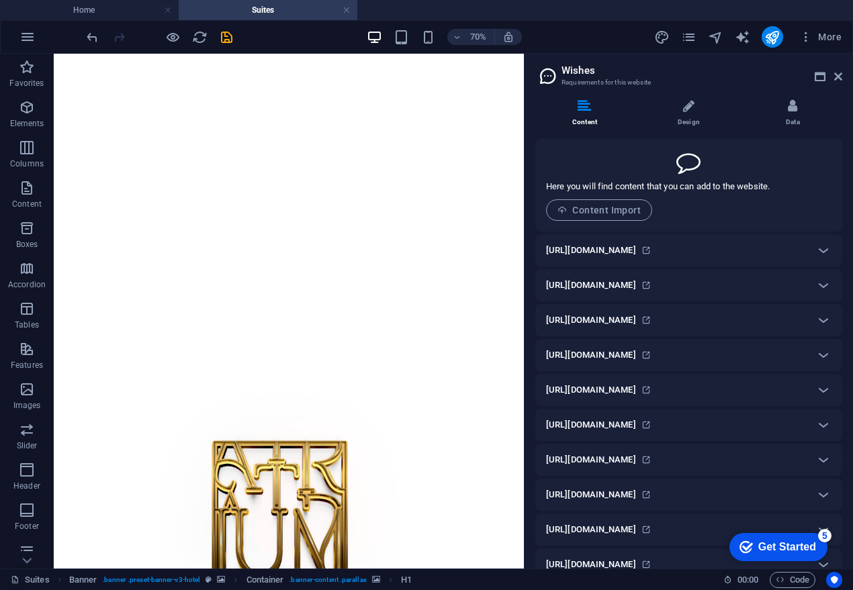
scroll to position [283, 0]
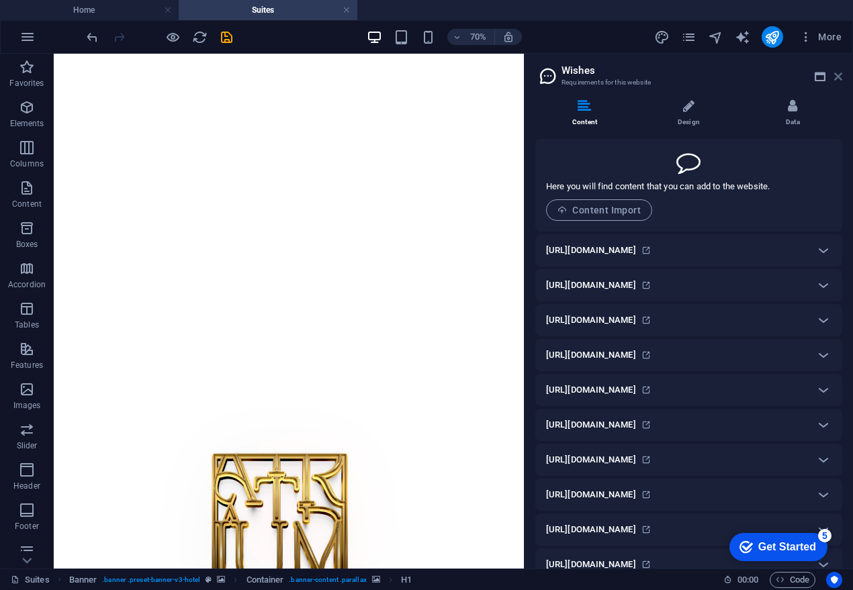
click at [840, 77] on icon at bounding box center [838, 76] width 8 height 11
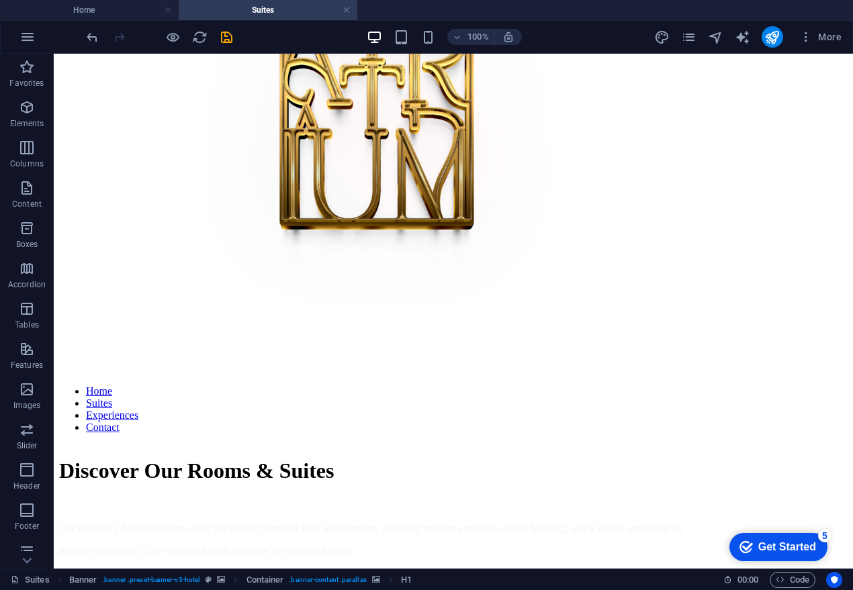
scroll to position [634, 0]
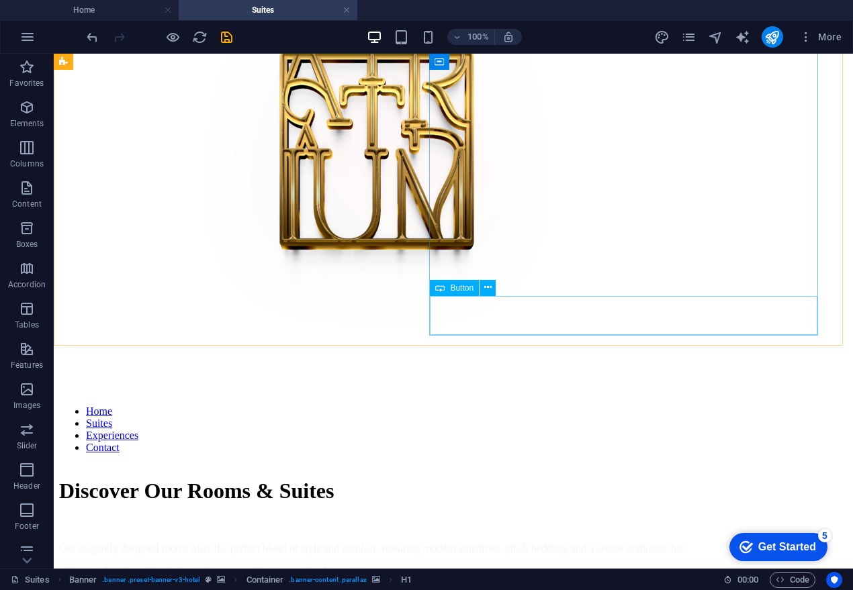
click at [465, 291] on span "Button" at bounding box center [461, 288] width 23 height 8
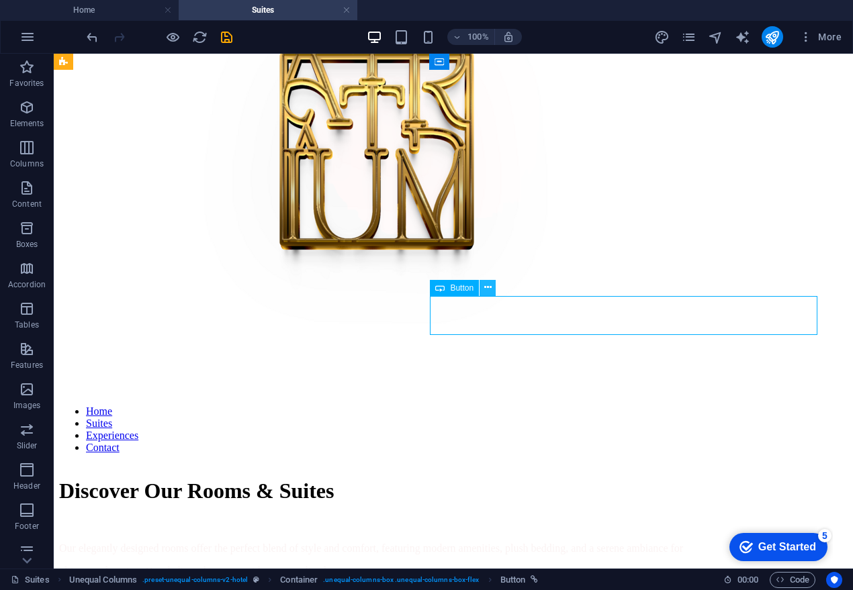
click at [489, 291] on icon at bounding box center [487, 288] width 7 height 14
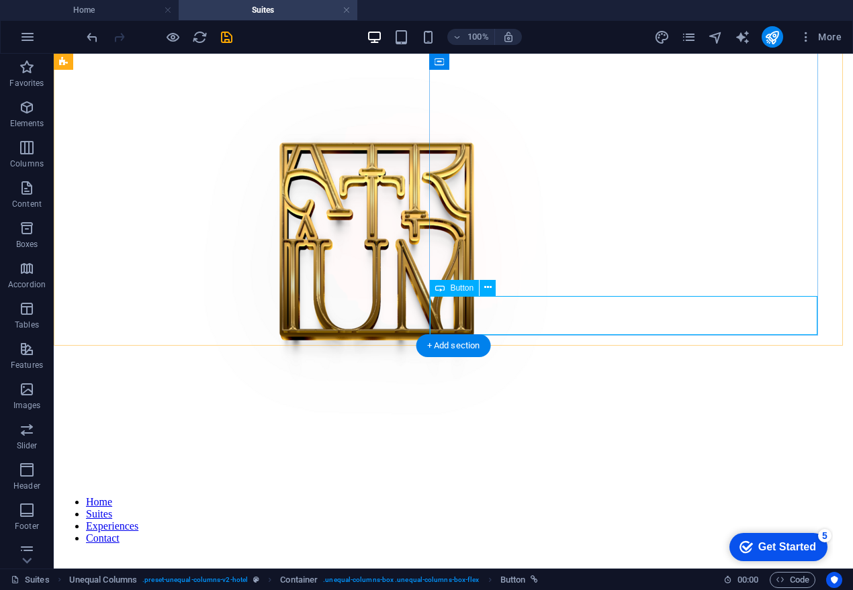
select select "px"
select select "3"
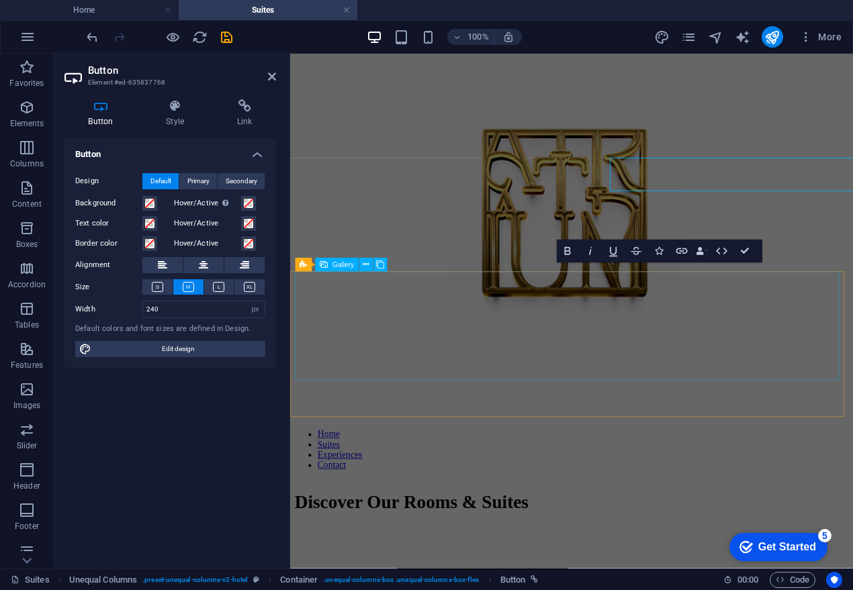
scroll to position [753, 0]
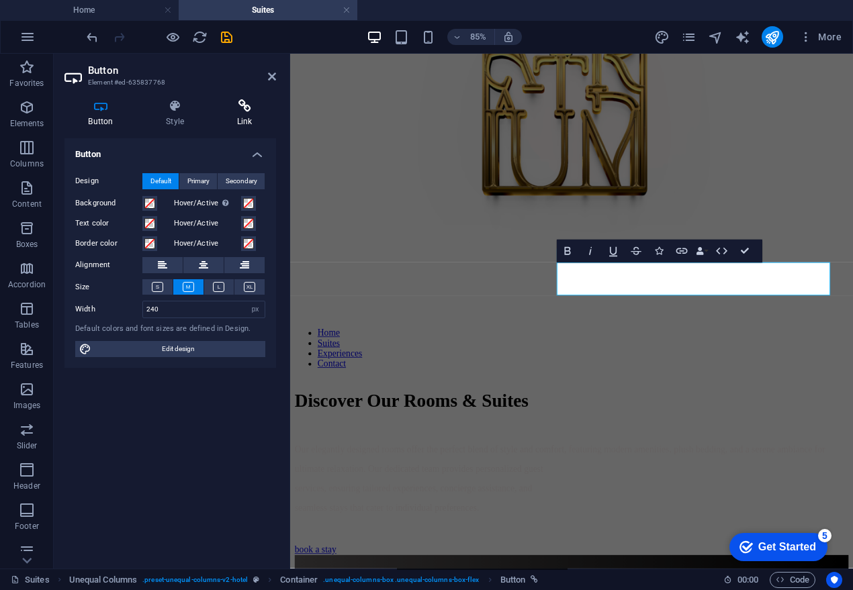
click at [241, 109] on icon at bounding box center [244, 105] width 63 height 13
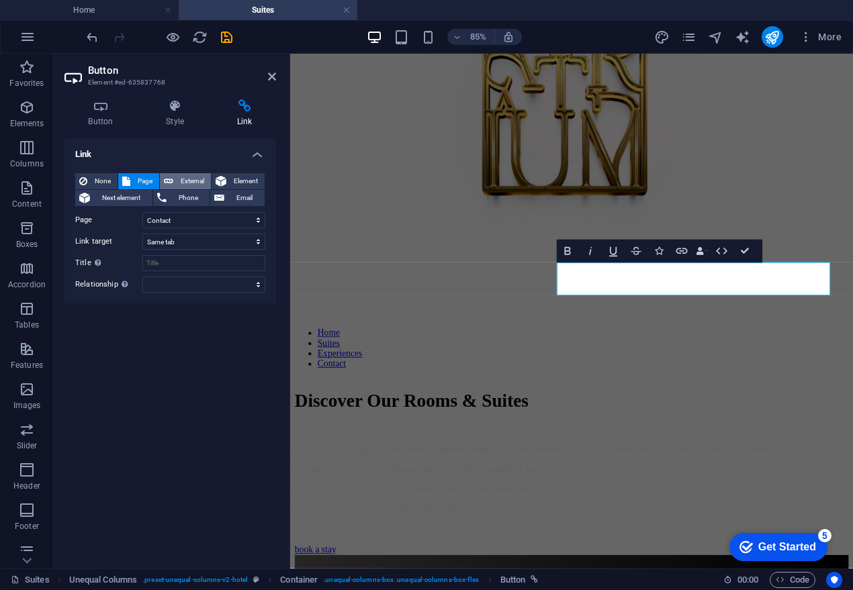
click at [191, 179] on span "External" at bounding box center [192, 181] width 30 height 16
select select "blank"
drag, startPoint x: 189, startPoint y: 218, endPoint x: 127, endPoint y: 209, distance: 63.0
click at [127, 209] on div "None Page External Element Next element Phone Email Page Home Suites Experience…" at bounding box center [170, 232] width 190 height 119
paste input "https://book.nightsbridge.com/37719"
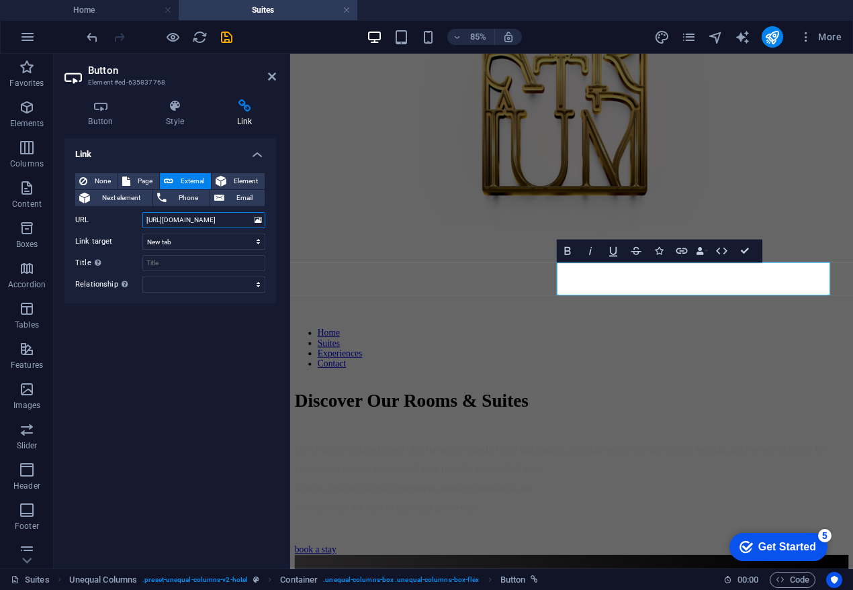
scroll to position [0, 11]
type input "https://book.nightsbridge.com/37719"
click at [227, 39] on icon "save" at bounding box center [226, 37] width 15 height 15
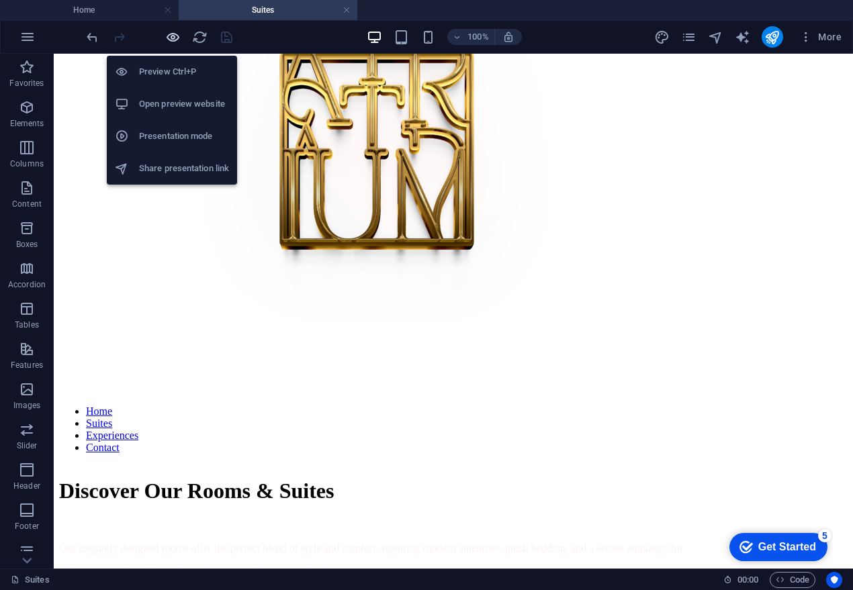
click at [176, 38] on icon "button" at bounding box center [172, 37] width 15 height 15
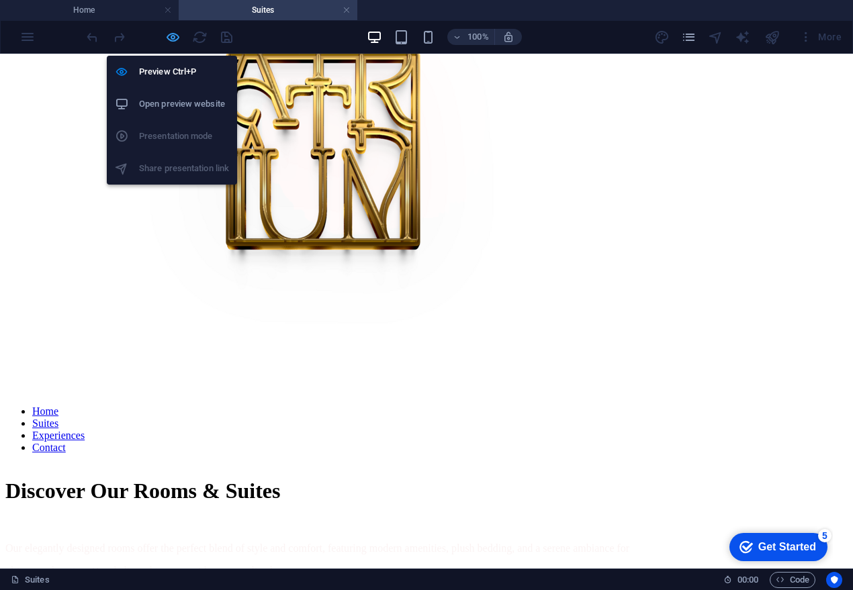
scroll to position [633, 0]
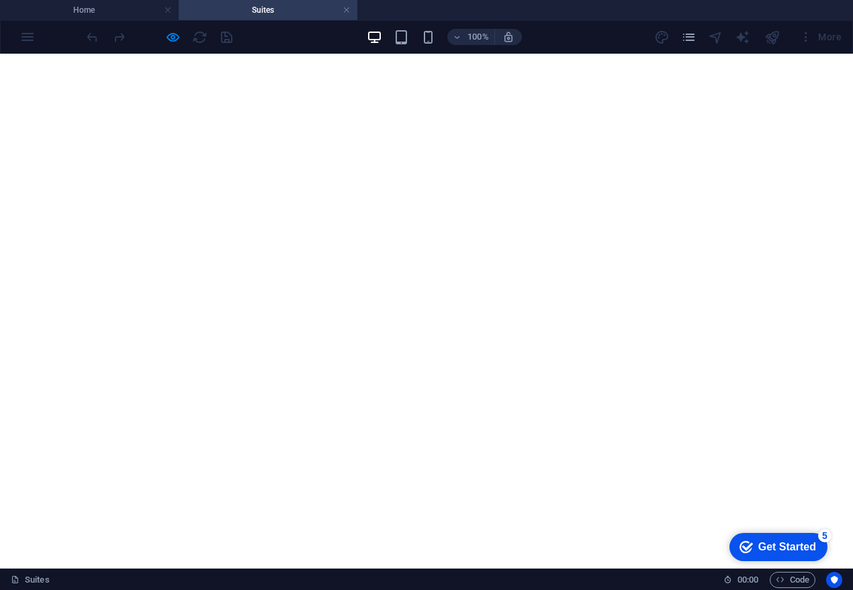
scroll to position [332, 0]
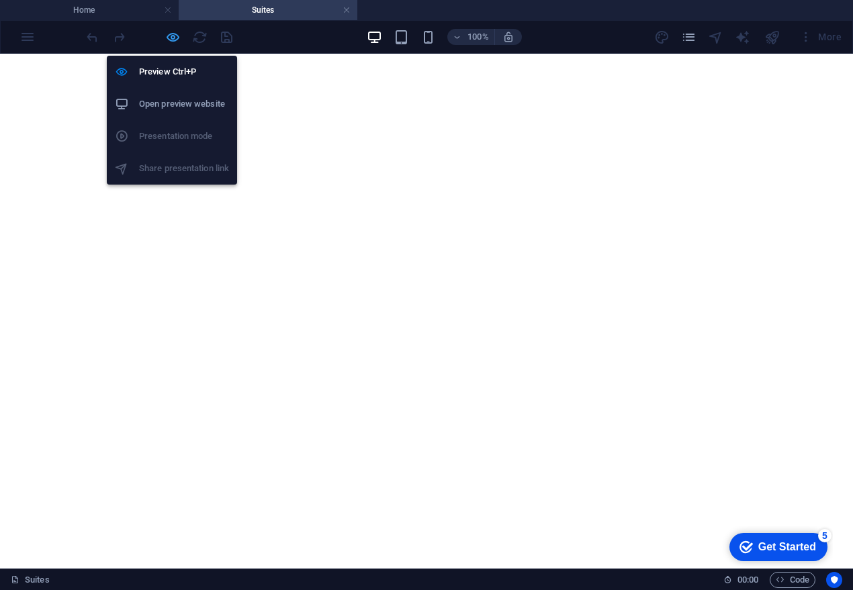
click at [171, 35] on icon "button" at bounding box center [172, 37] width 15 height 15
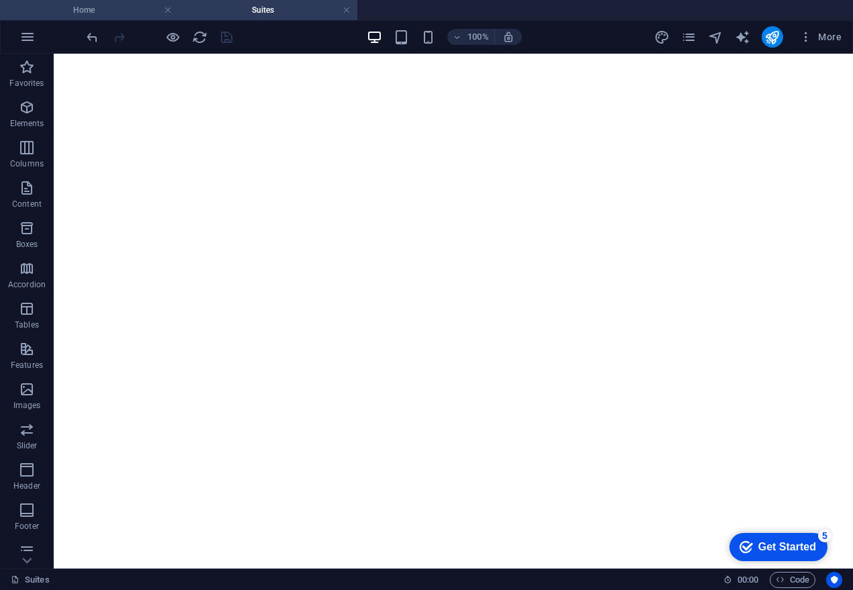
click at [91, 9] on h4 "Home" at bounding box center [89, 10] width 179 height 15
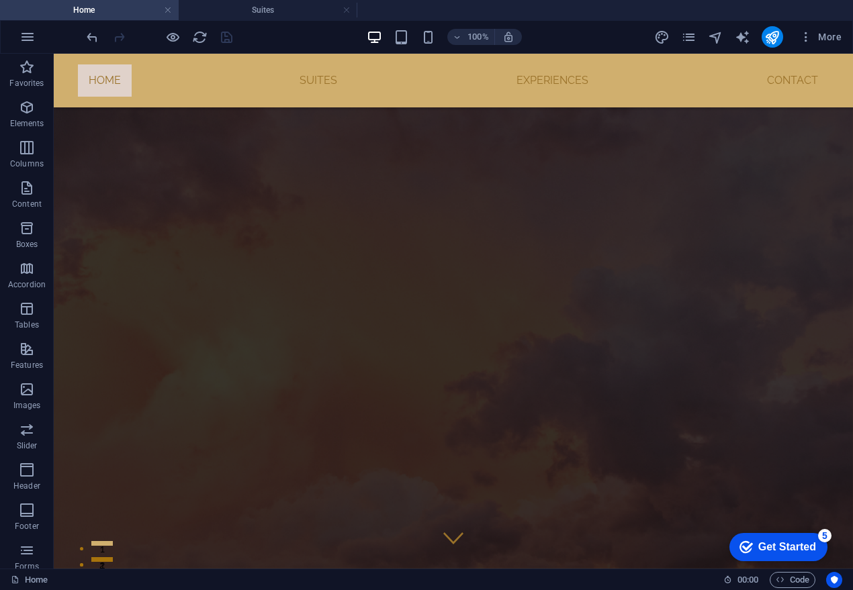
scroll to position [0, 0]
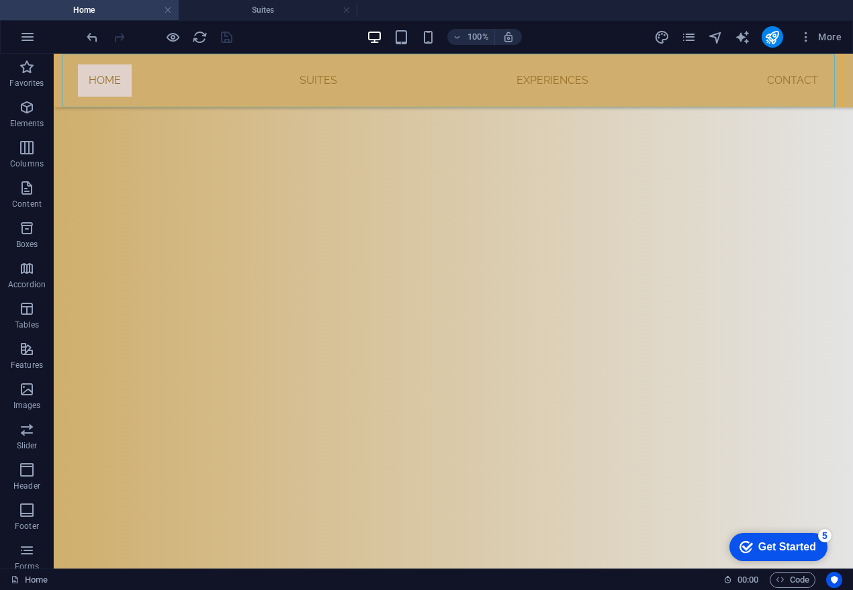
click at [568, 83] on nav "Home Suites Experiences Contact" at bounding box center [453, 81] width 772 height 54
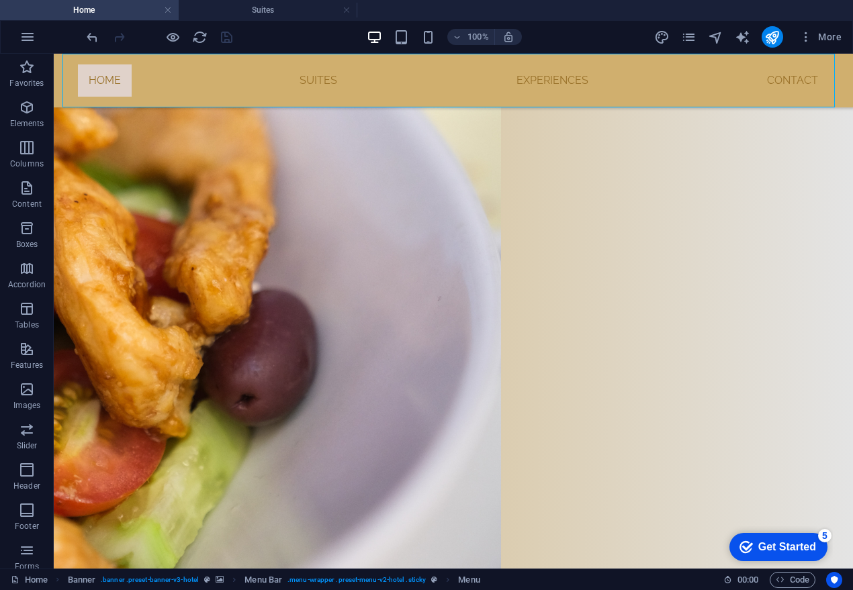
select select
select select "1"
select select
select select "2"
select select
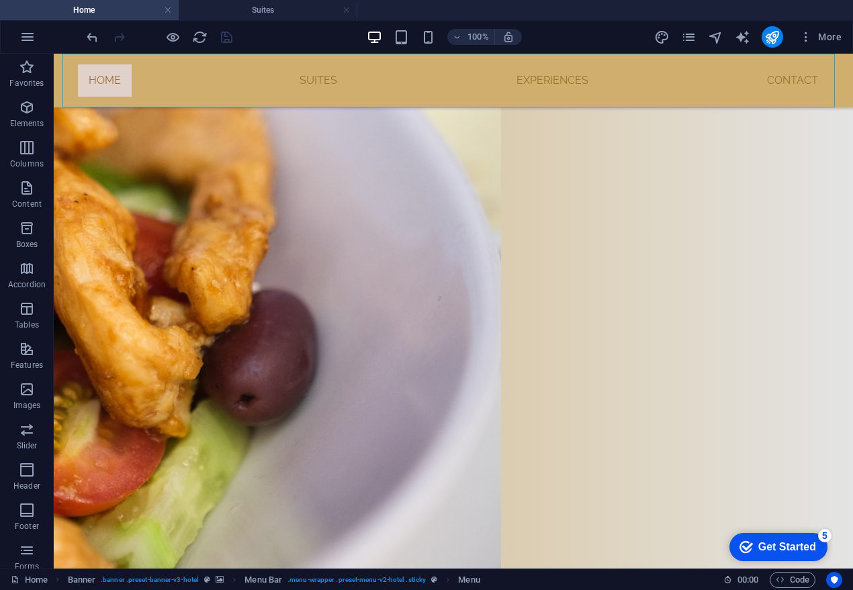
select select "3"
select select
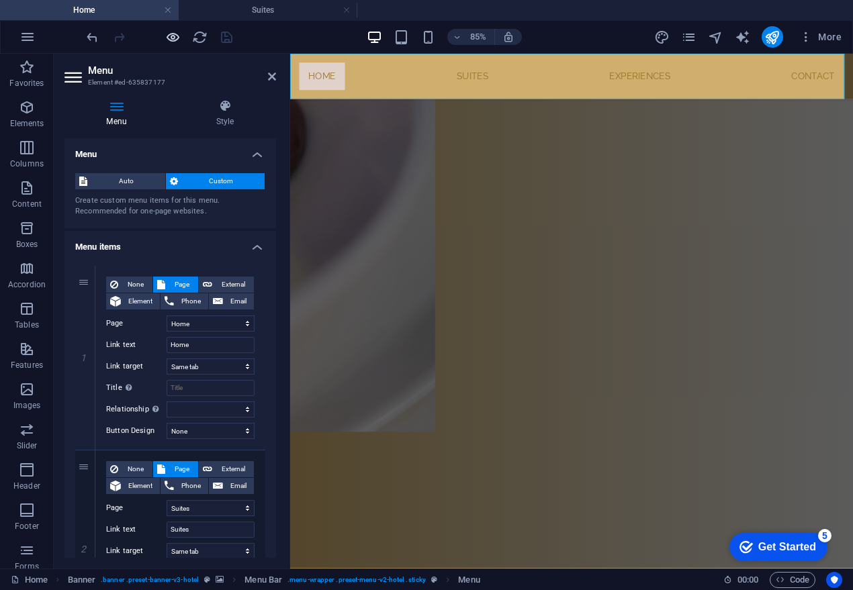
click at [165, 34] on icon "button" at bounding box center [172, 37] width 15 height 15
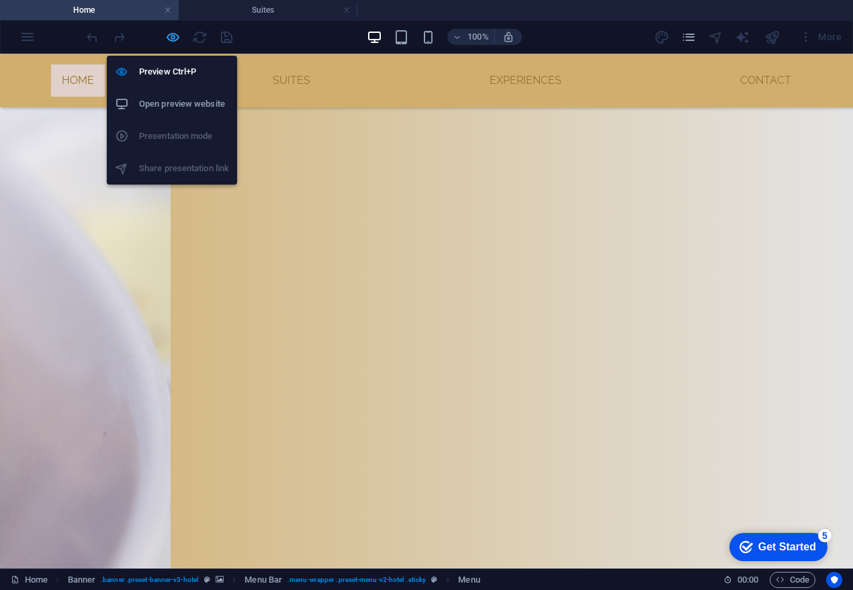
scroll to position [2364, 0]
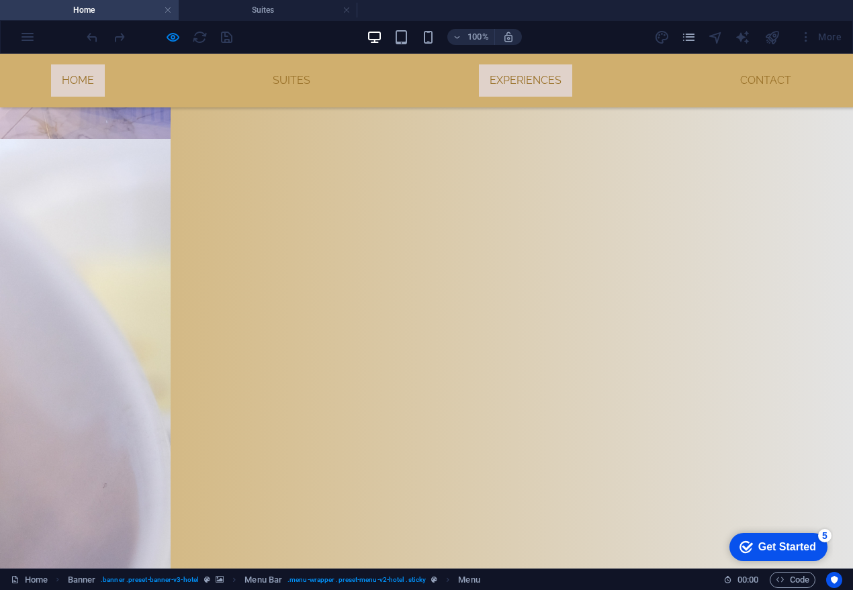
click at [521, 81] on link "Experiences" at bounding box center [525, 80] width 93 height 32
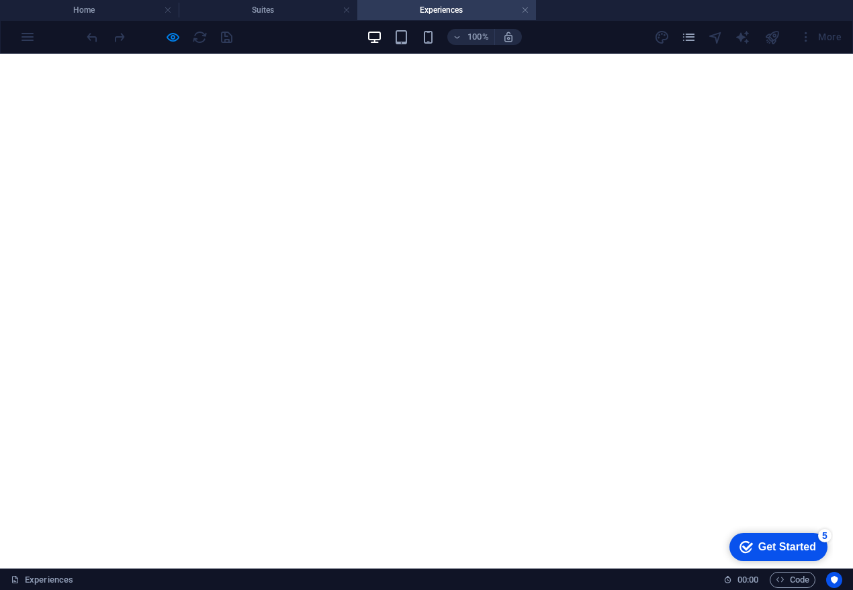
scroll to position [0, 0]
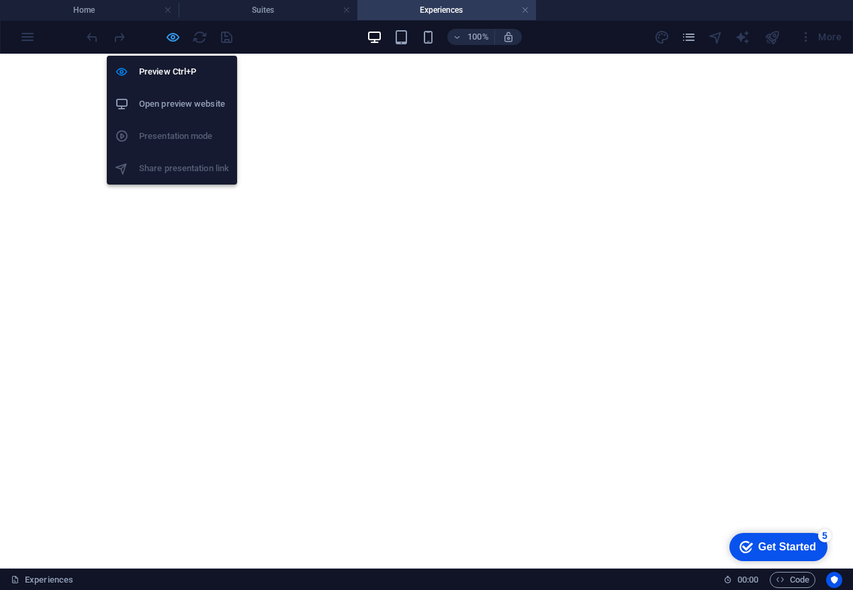
click at [169, 36] on icon "button" at bounding box center [172, 37] width 15 height 15
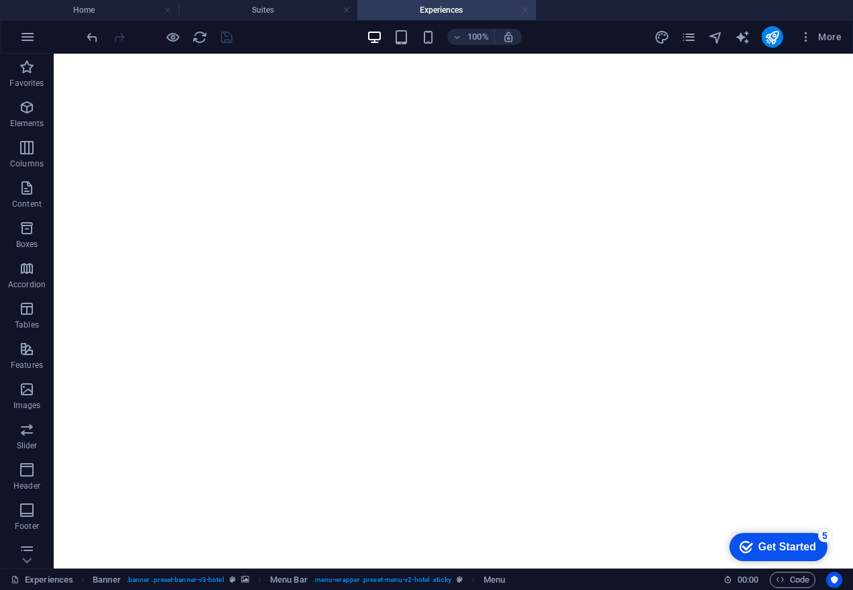
click at [528, 11] on link at bounding box center [525, 10] width 8 height 13
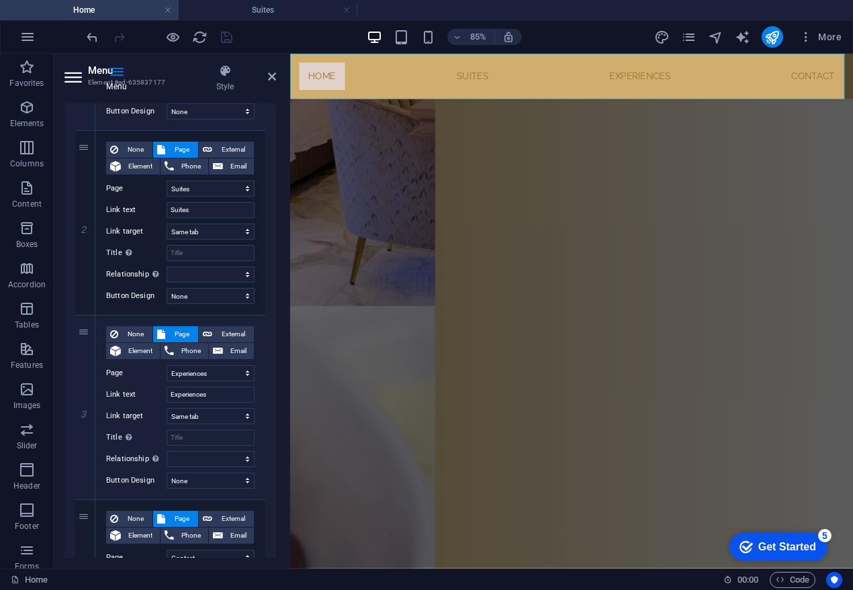
scroll to position [285, 0]
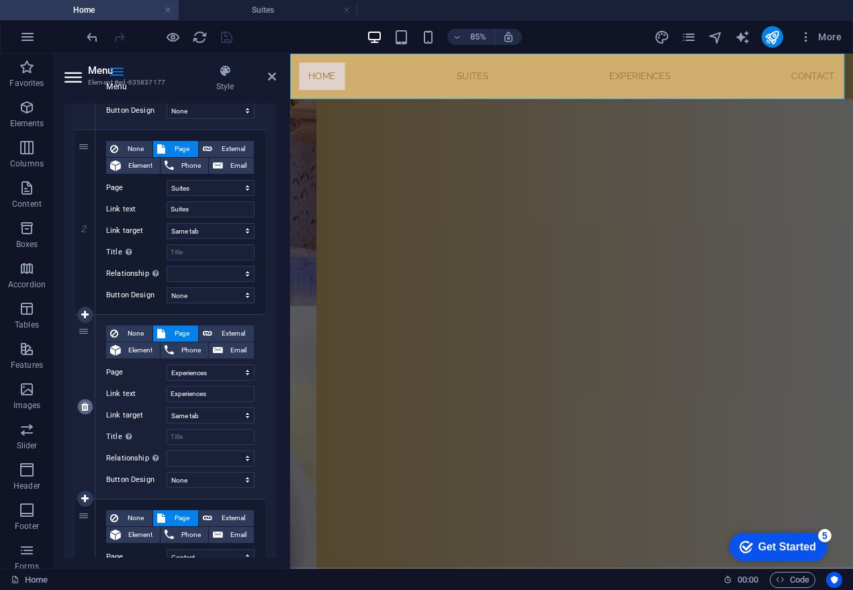
click at [90, 405] on link at bounding box center [85, 407] width 16 height 16
select select
select select "3"
type input "Contact"
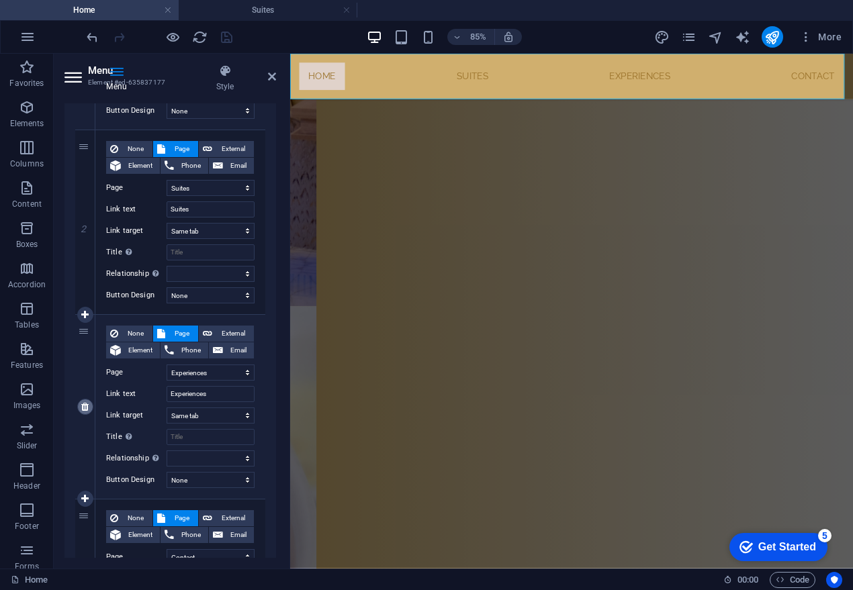
select select
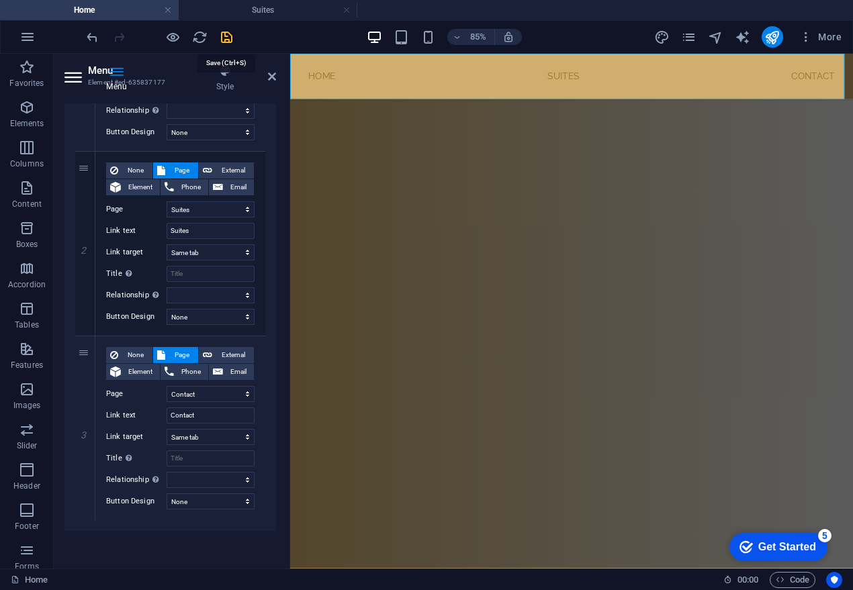
click at [224, 41] on icon "save" at bounding box center [226, 37] width 15 height 15
select select
select select "1"
select select
select select "3"
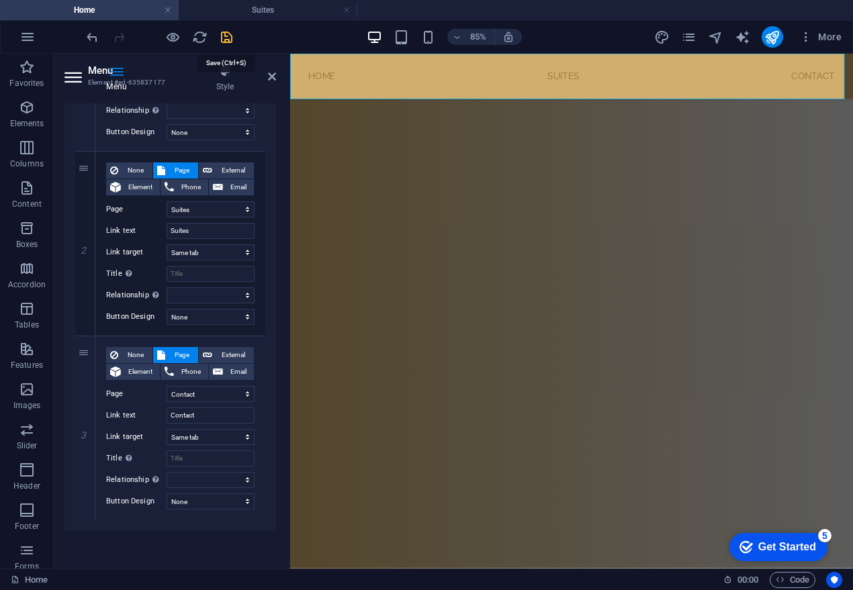
select select
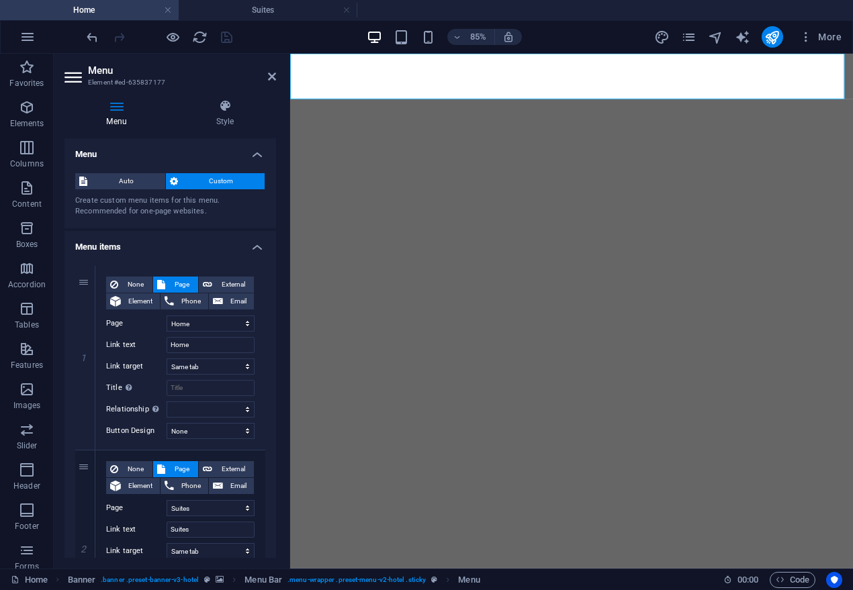
select select
select select "1"
select select
select select "3"
select select
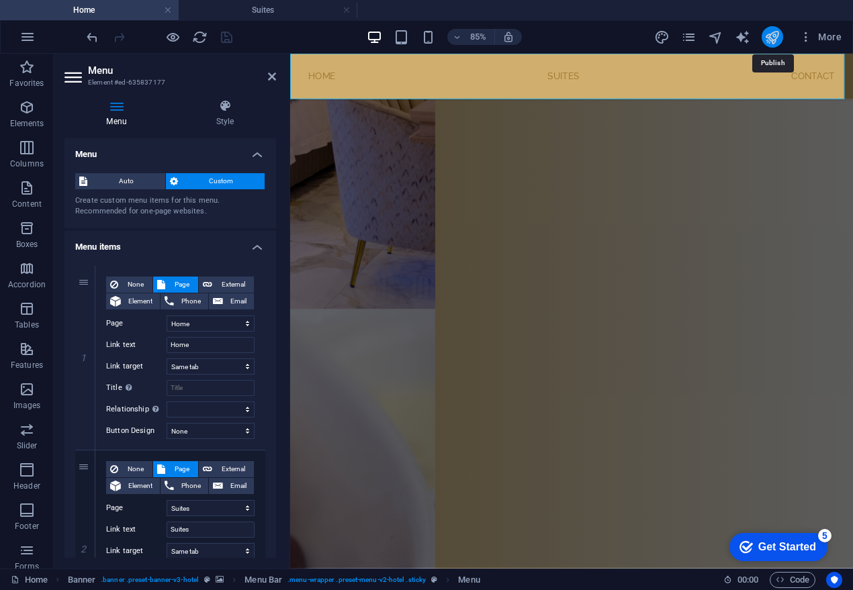
click at [777, 37] on icon "publish" at bounding box center [771, 37] width 15 height 15
select select
select select "1"
select select
select select "3"
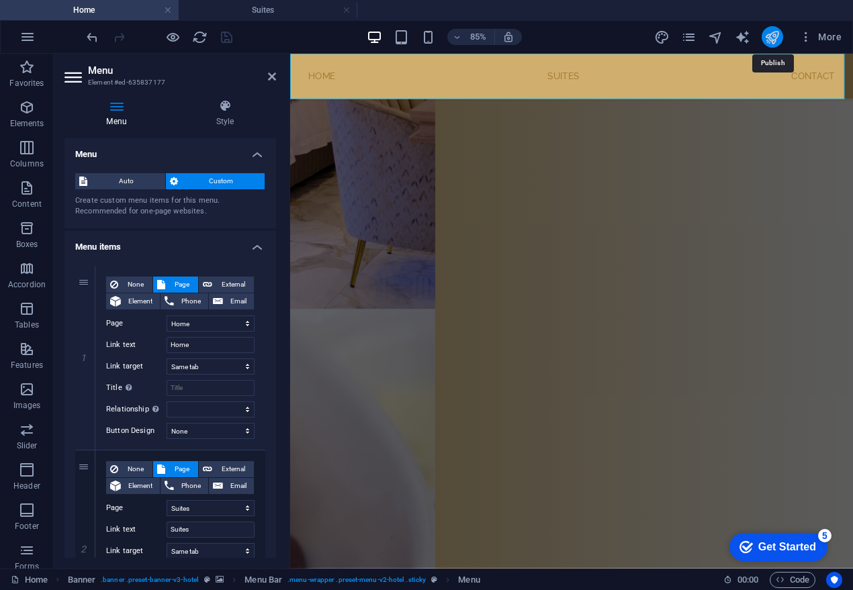
select select
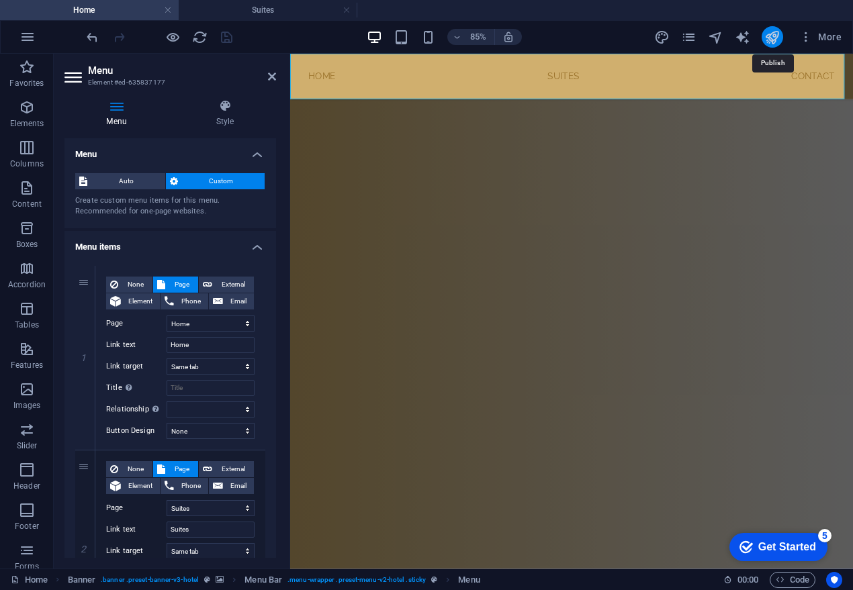
click at [772, 33] on icon "publish" at bounding box center [771, 37] width 15 height 15
select select
select select "1"
select select
select select "3"
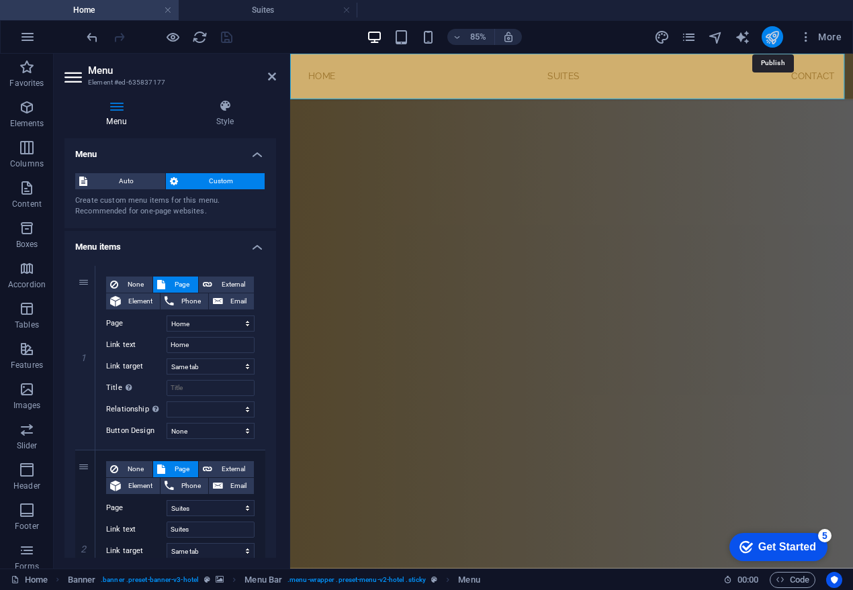
select select
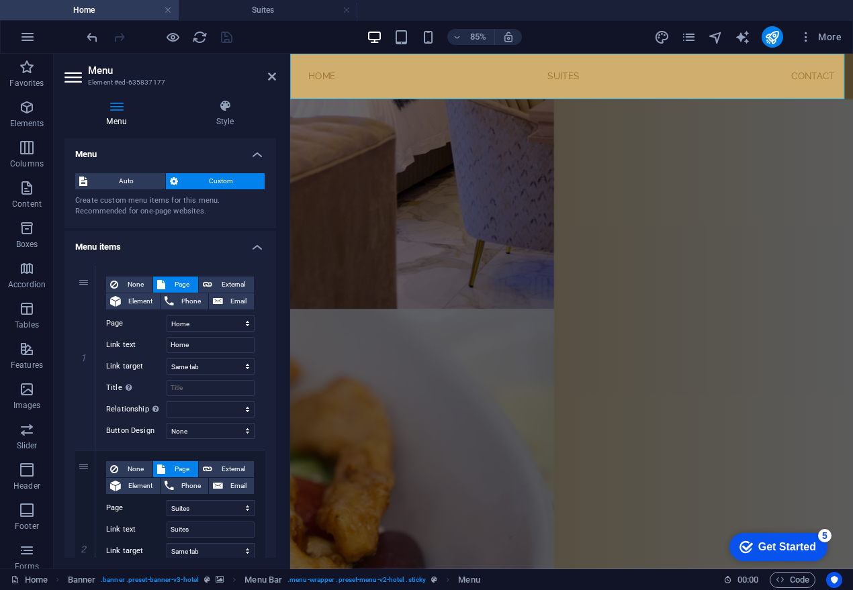
click at [84, 3] on h4 "Home" at bounding box center [89, 10] width 179 height 15
